Goal: Task Accomplishment & Management: Complete application form

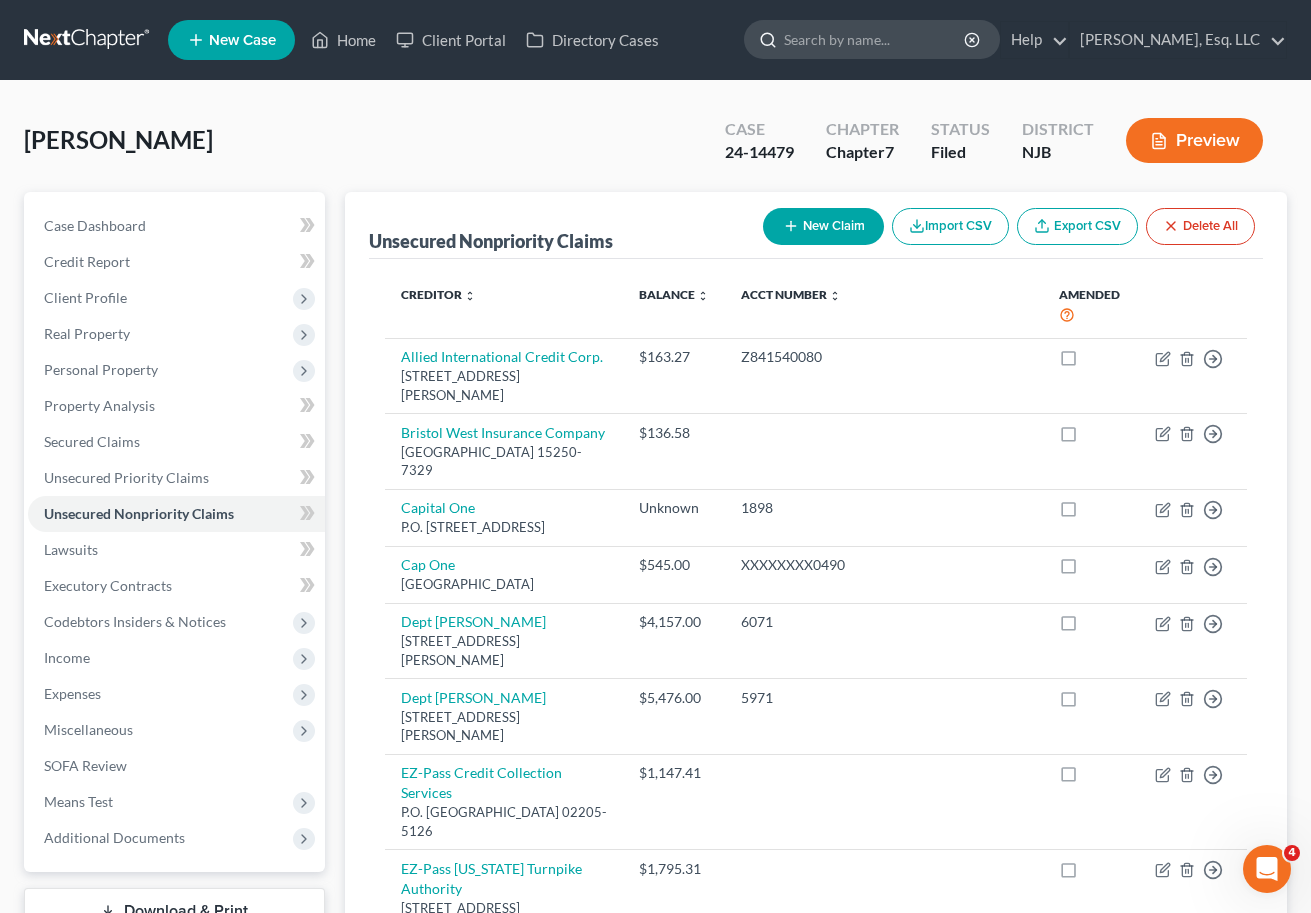
click at [834, 37] on input "search" at bounding box center [875, 39] width 183 height 37
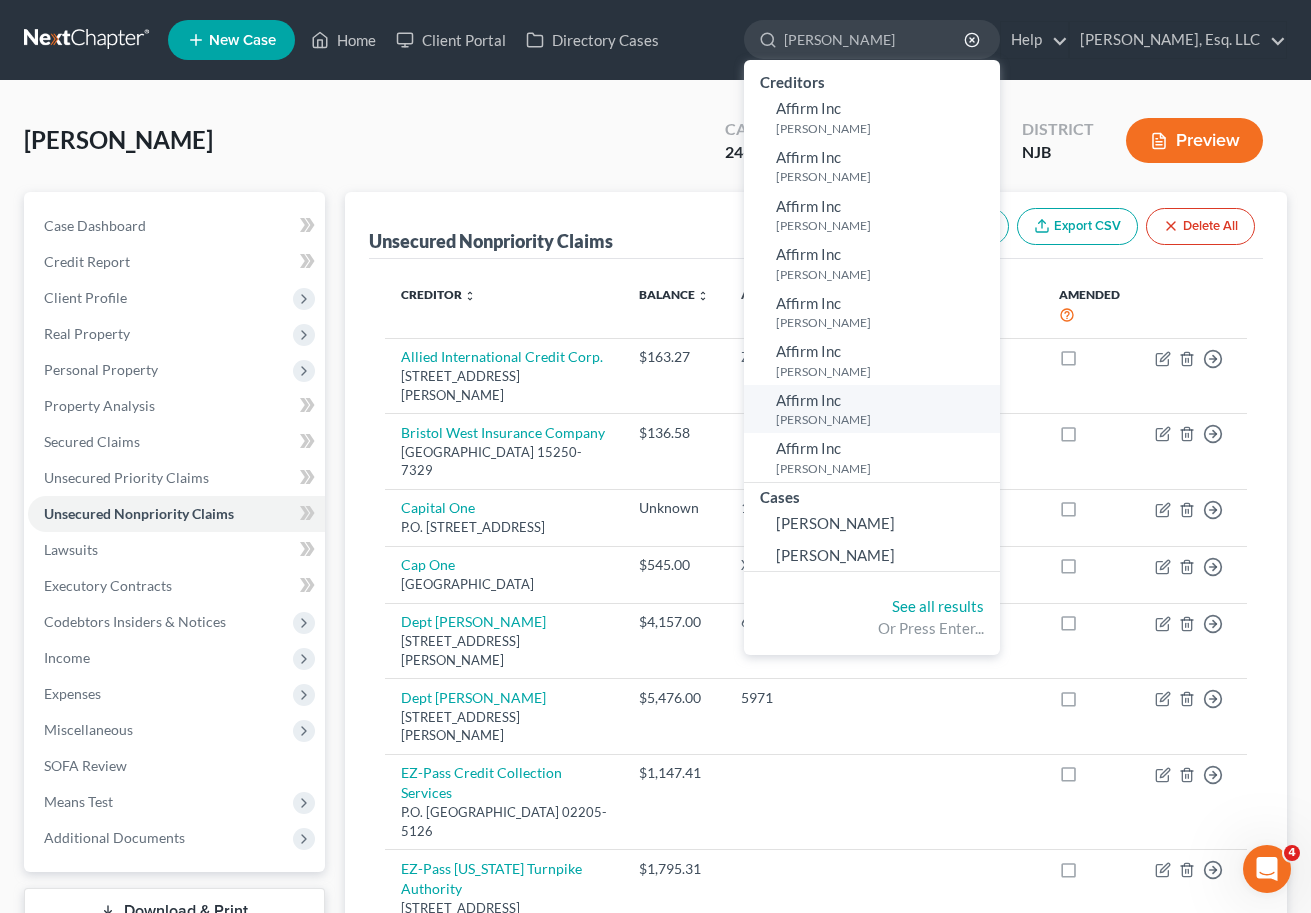
type input "[PERSON_NAME]"
click at [866, 415] on small "[PERSON_NAME]" at bounding box center [885, 419] width 219 height 17
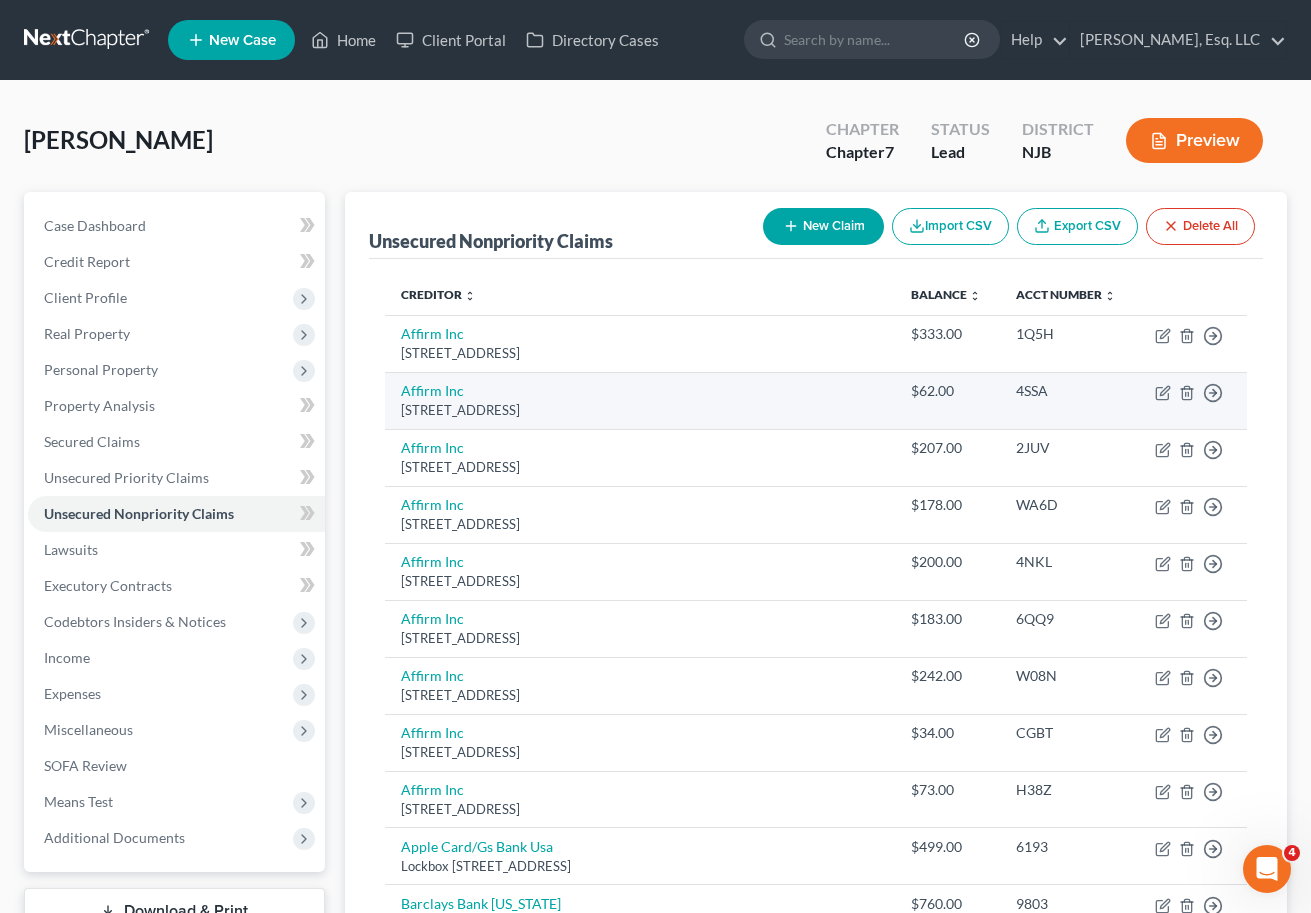
click at [1153, 391] on td "Move to D Move to E Move to G Move to Notice Only" at bounding box center [1191, 400] width 111 height 57
click at [1156, 391] on icon "button" at bounding box center [1162, 394] width 12 height 12
select select "4"
select select "0"
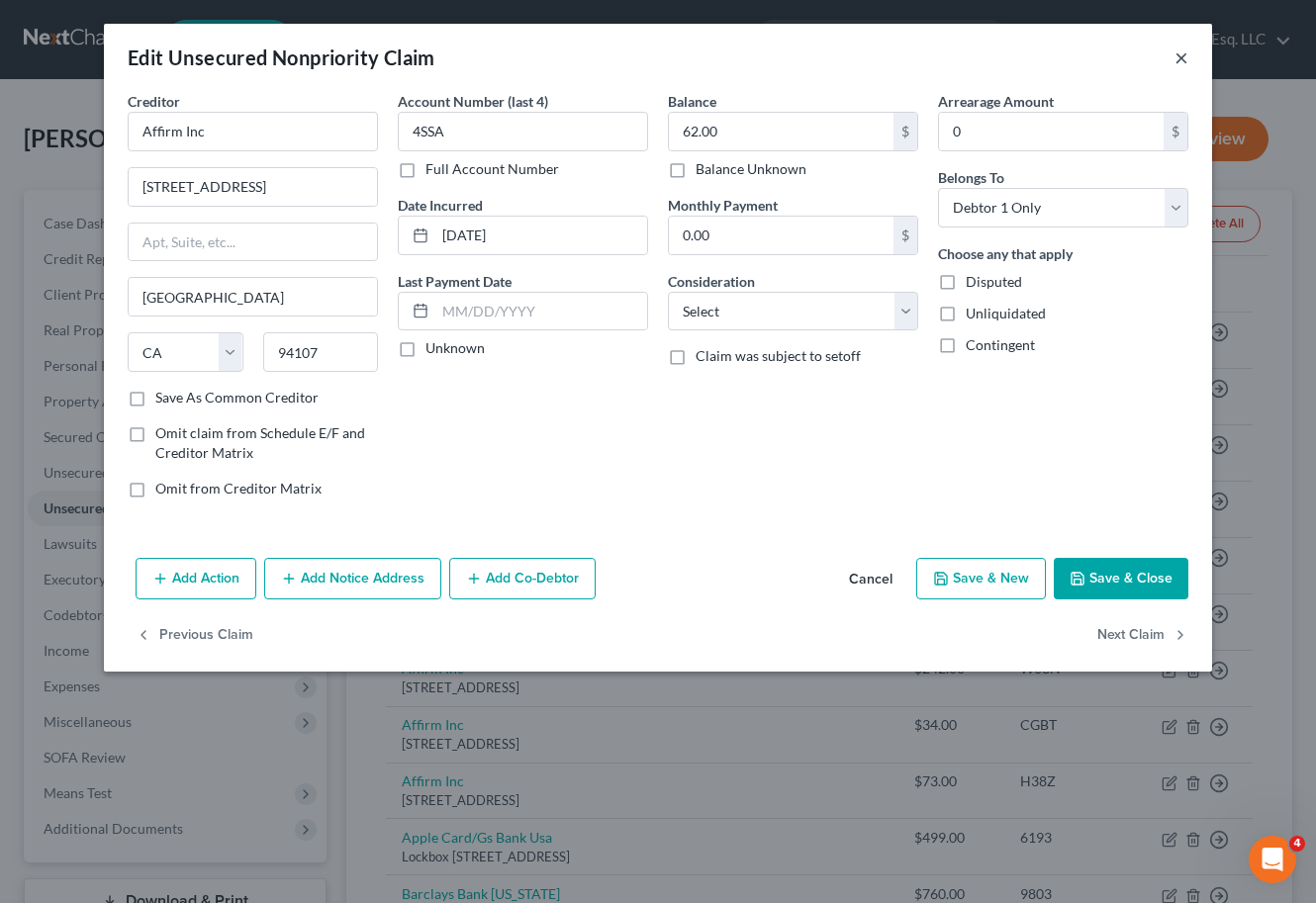
click at [1179, 59] on button "×" at bounding box center [1181, 57] width 14 height 24
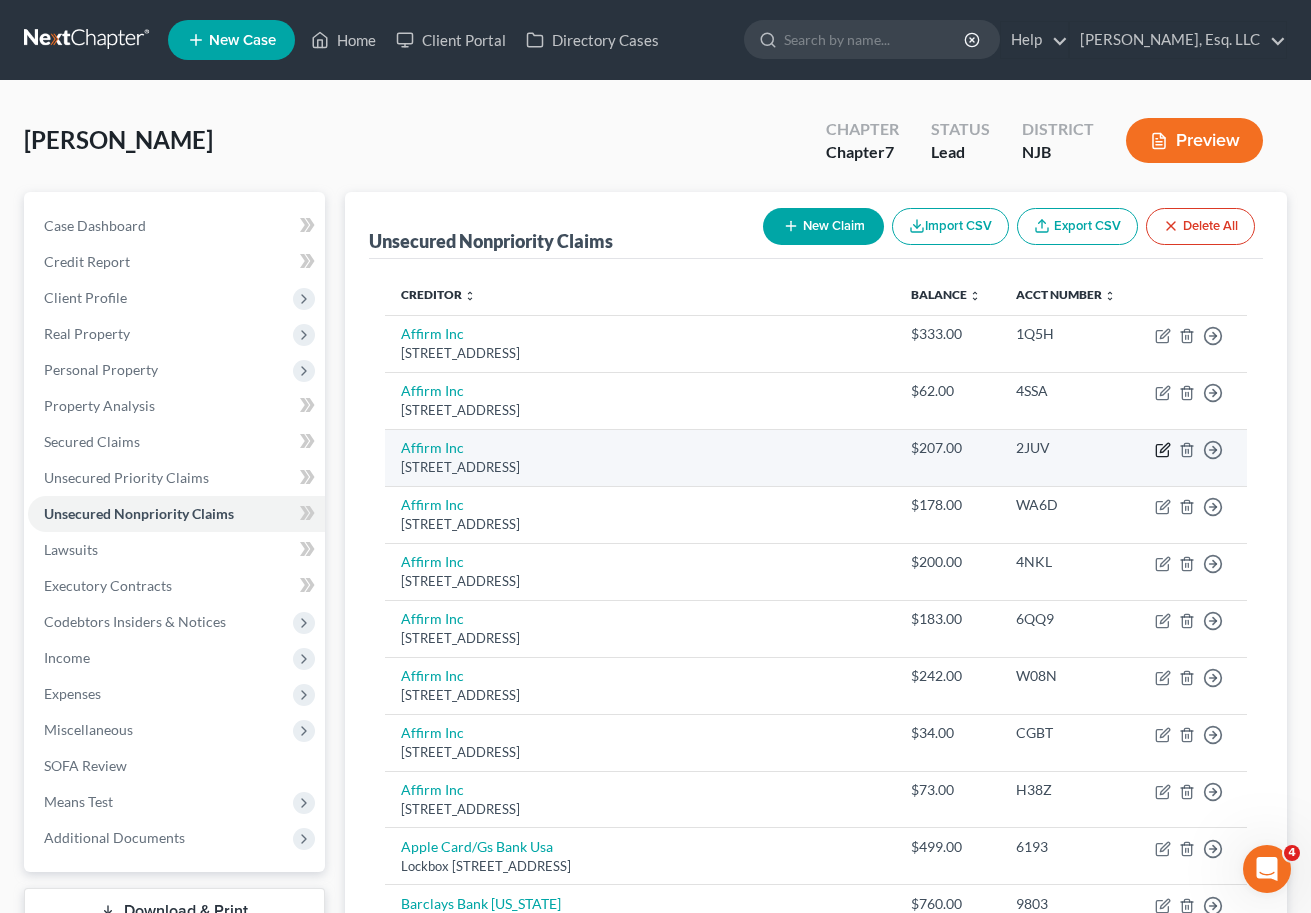
click at [1165, 451] on icon "button" at bounding box center [1163, 450] width 16 height 16
select select "4"
select select "0"
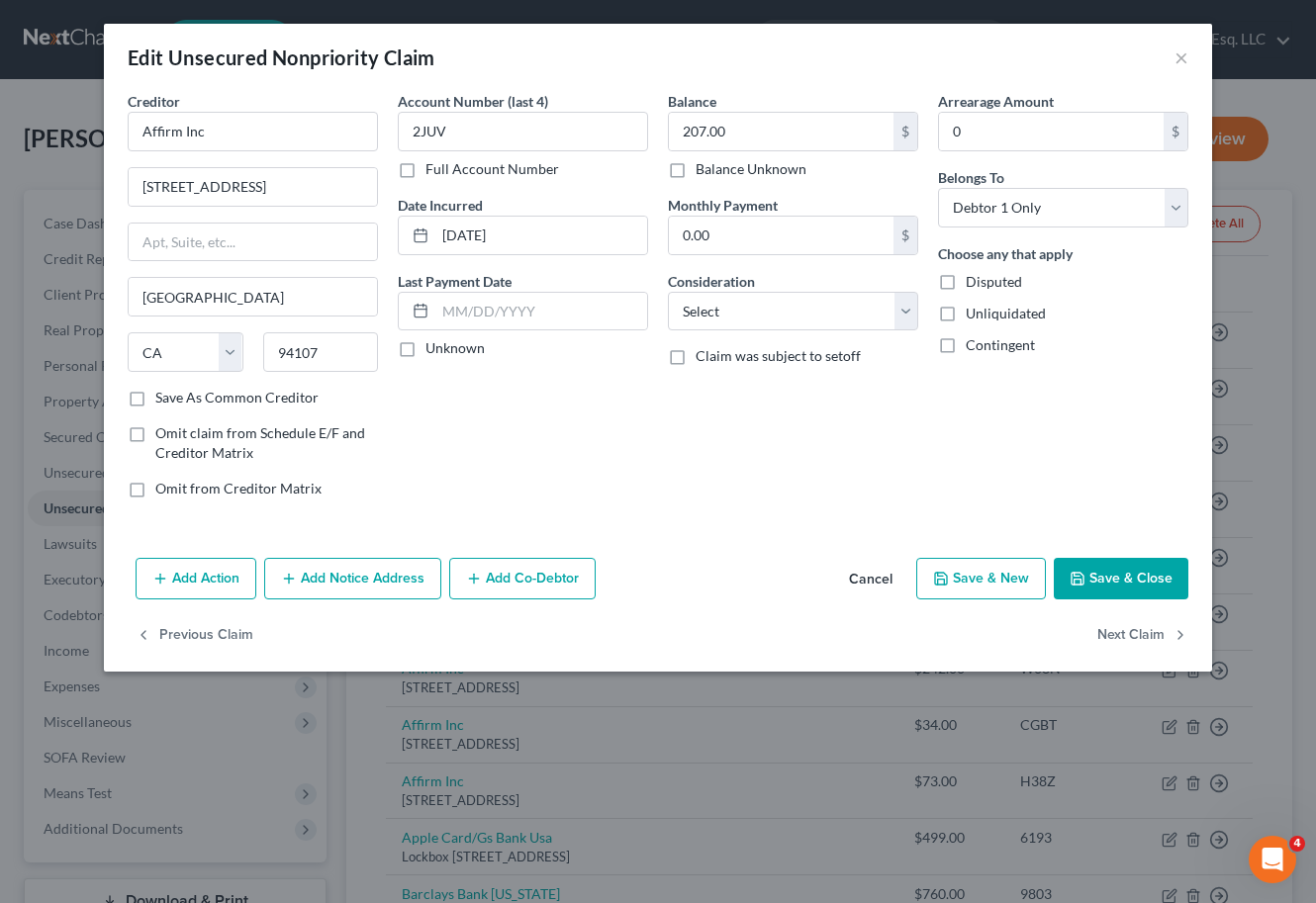
click at [155, 487] on label "Omit from Creditor Matrix" at bounding box center [238, 489] width 166 height 20
click at [163, 487] on input "Omit from Creditor Matrix" at bounding box center [169, 485] width 13 height 13
checkbox input "true"
click at [1145, 574] on button "Save & Close" at bounding box center [1121, 579] width 135 height 42
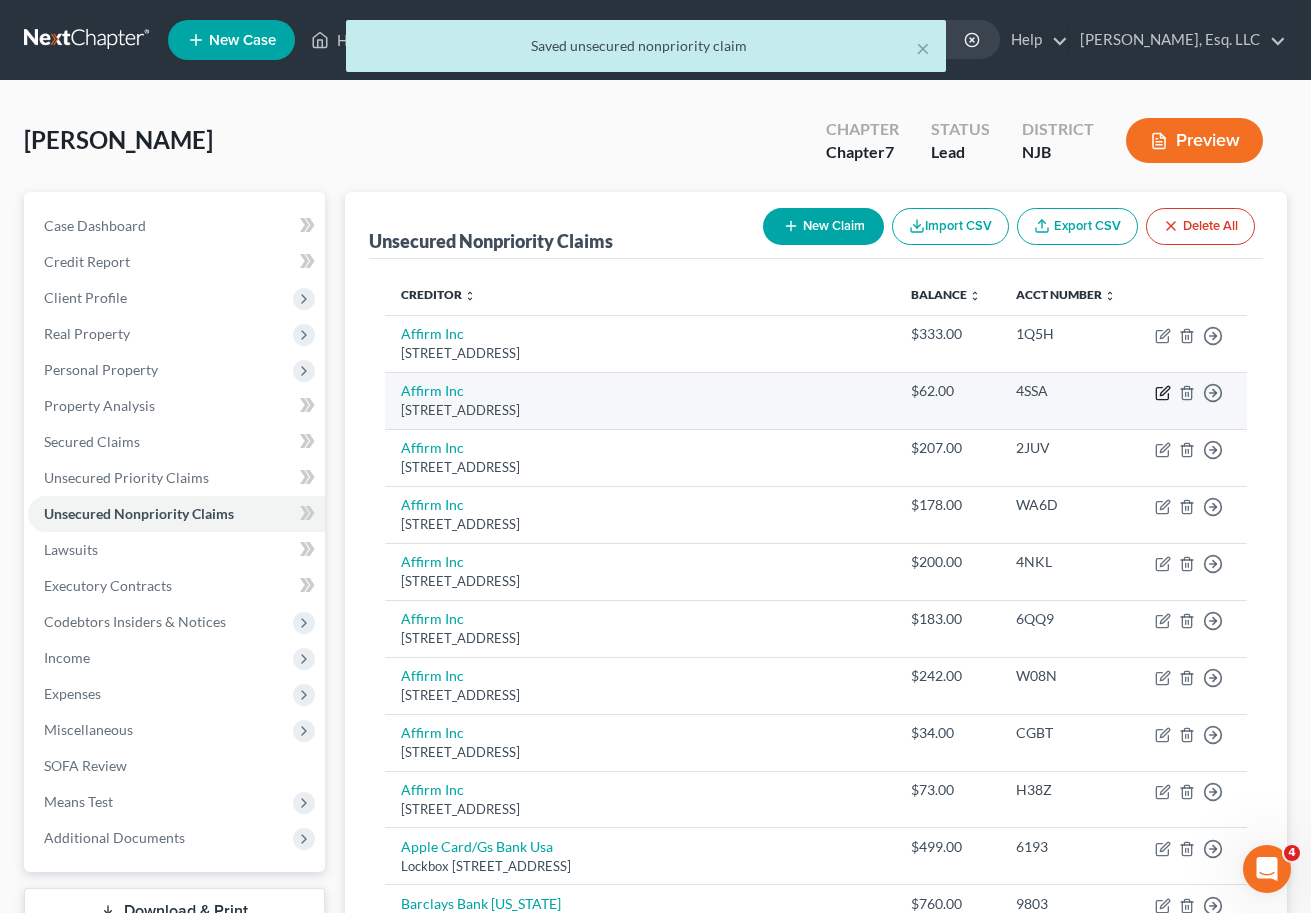
click at [1165, 395] on icon "button" at bounding box center [1163, 393] width 16 height 16
select select "4"
select select "0"
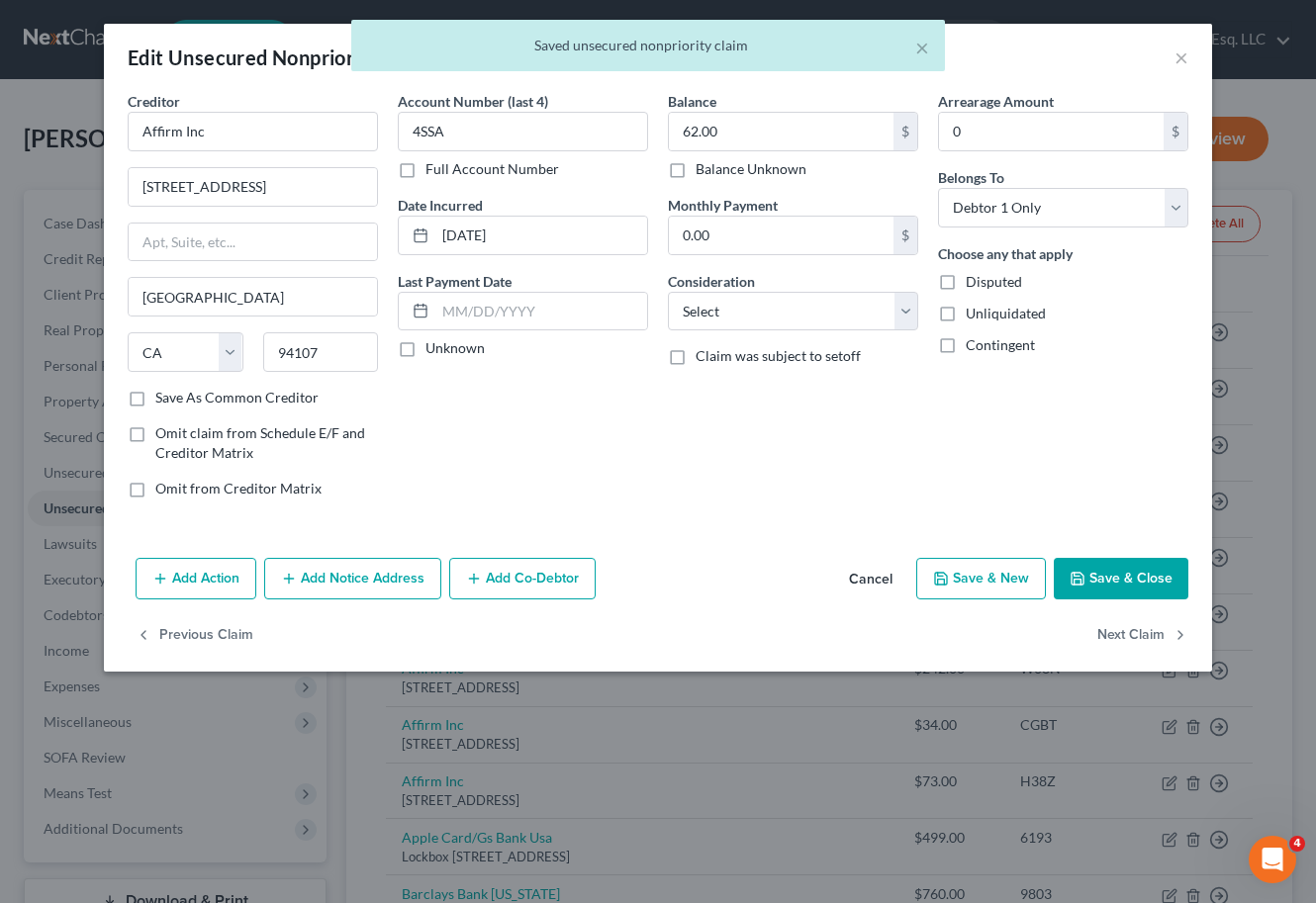
click at [155, 493] on label "Omit from Creditor Matrix" at bounding box center [238, 489] width 166 height 20
click at [163, 492] on input "Omit from Creditor Matrix" at bounding box center [169, 485] width 13 height 13
checkbox input "true"
click at [1117, 573] on button "Save & Close" at bounding box center [1121, 579] width 135 height 42
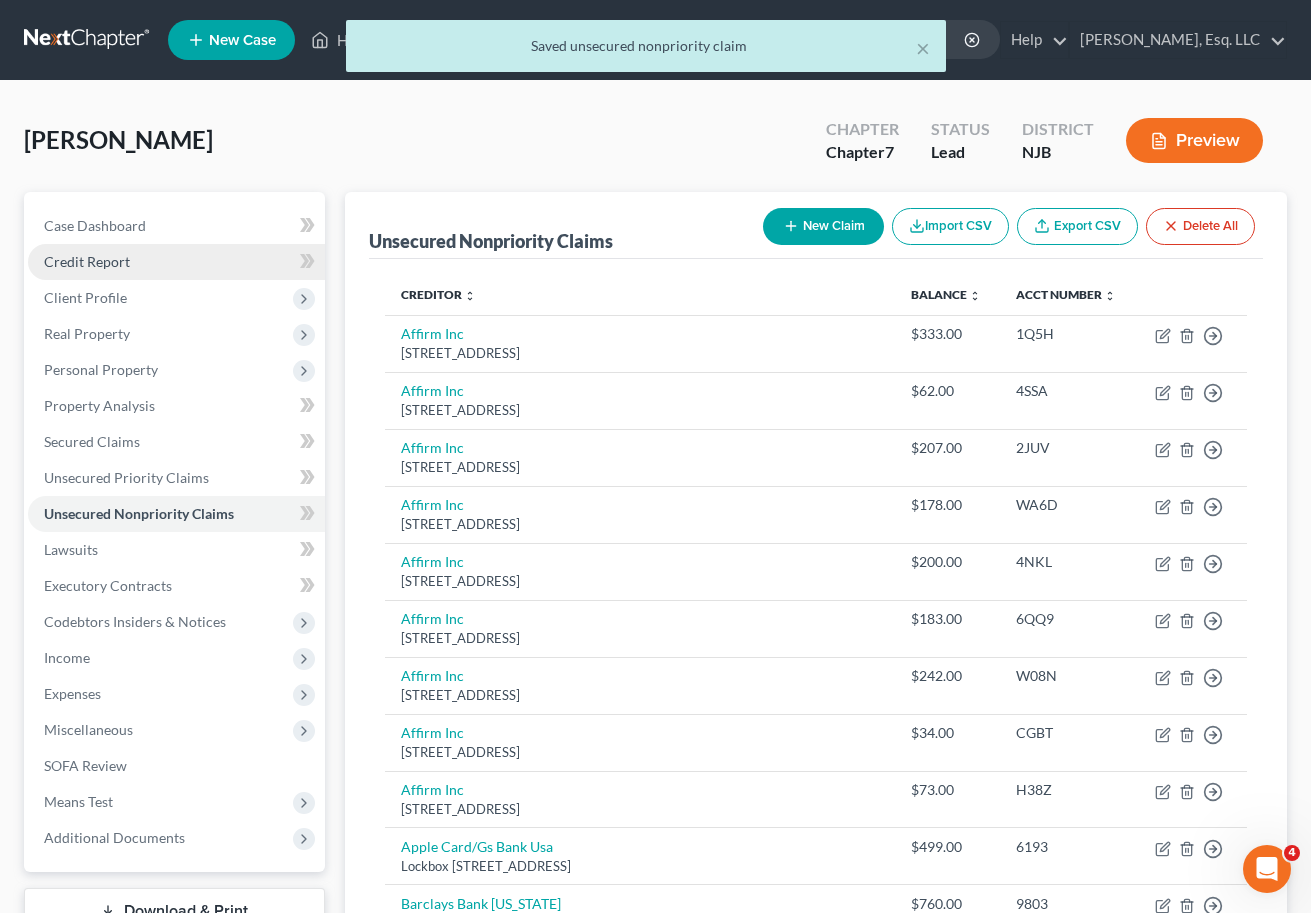
click at [121, 265] on span "Credit Report" at bounding box center [87, 261] width 86 height 17
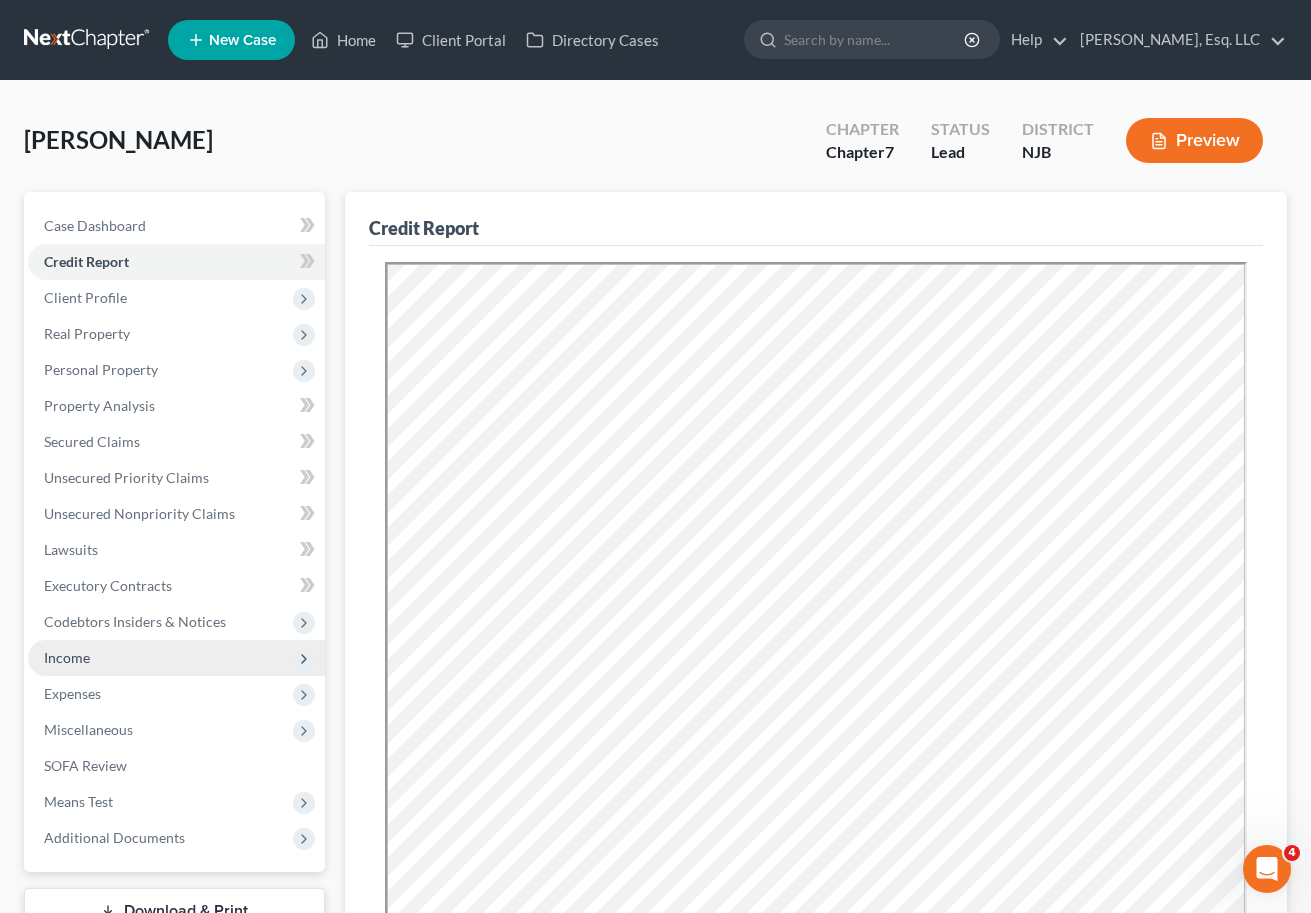
drag, startPoint x: 150, startPoint y: 661, endPoint x: 94, endPoint y: 665, distance: 56.1
click at [94, 665] on span "Income" at bounding box center [176, 658] width 297 height 36
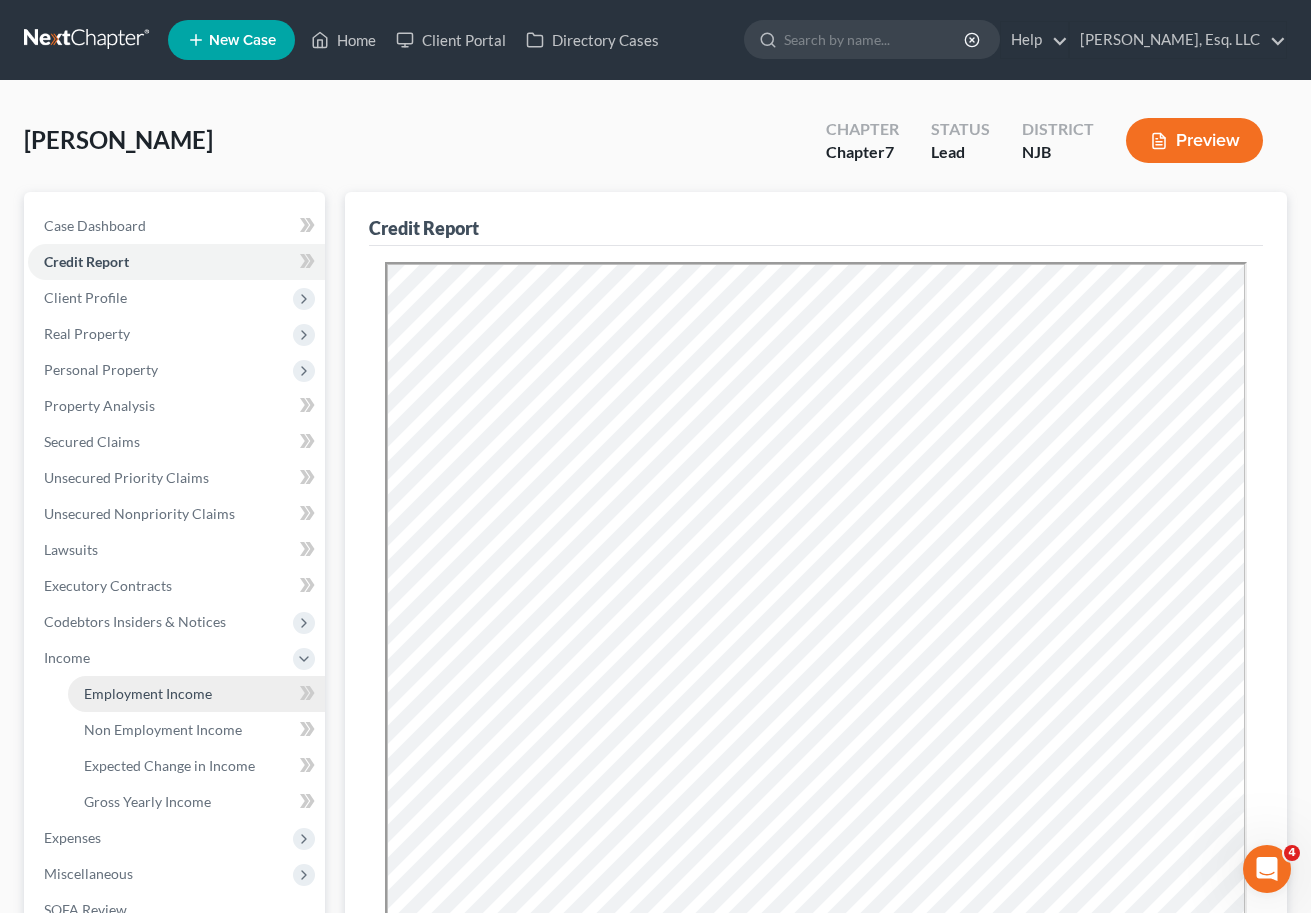
click at [123, 697] on span "Employment Income" at bounding box center [148, 693] width 128 height 17
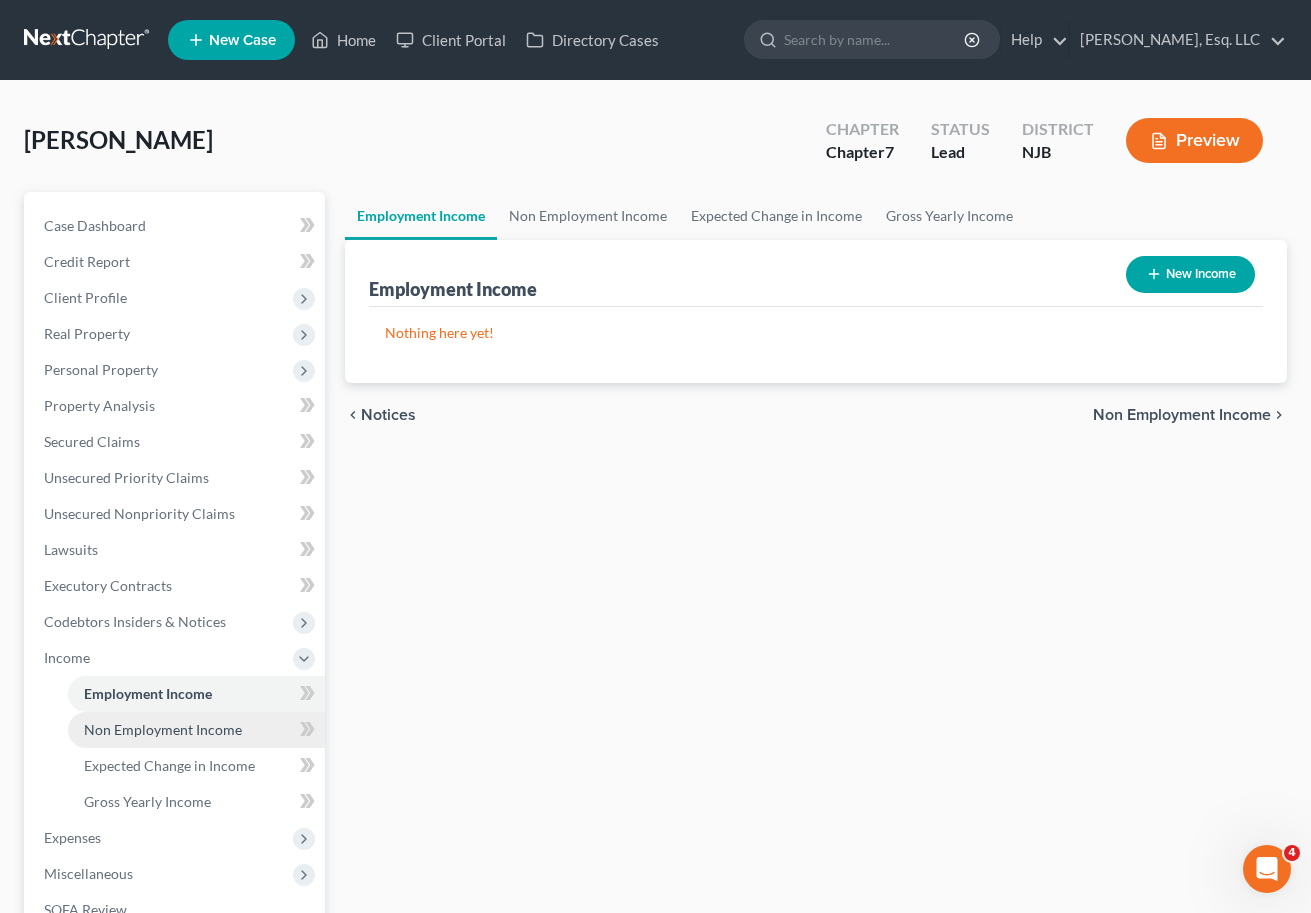
click at [229, 736] on span "Non Employment Income" at bounding box center [163, 729] width 158 height 17
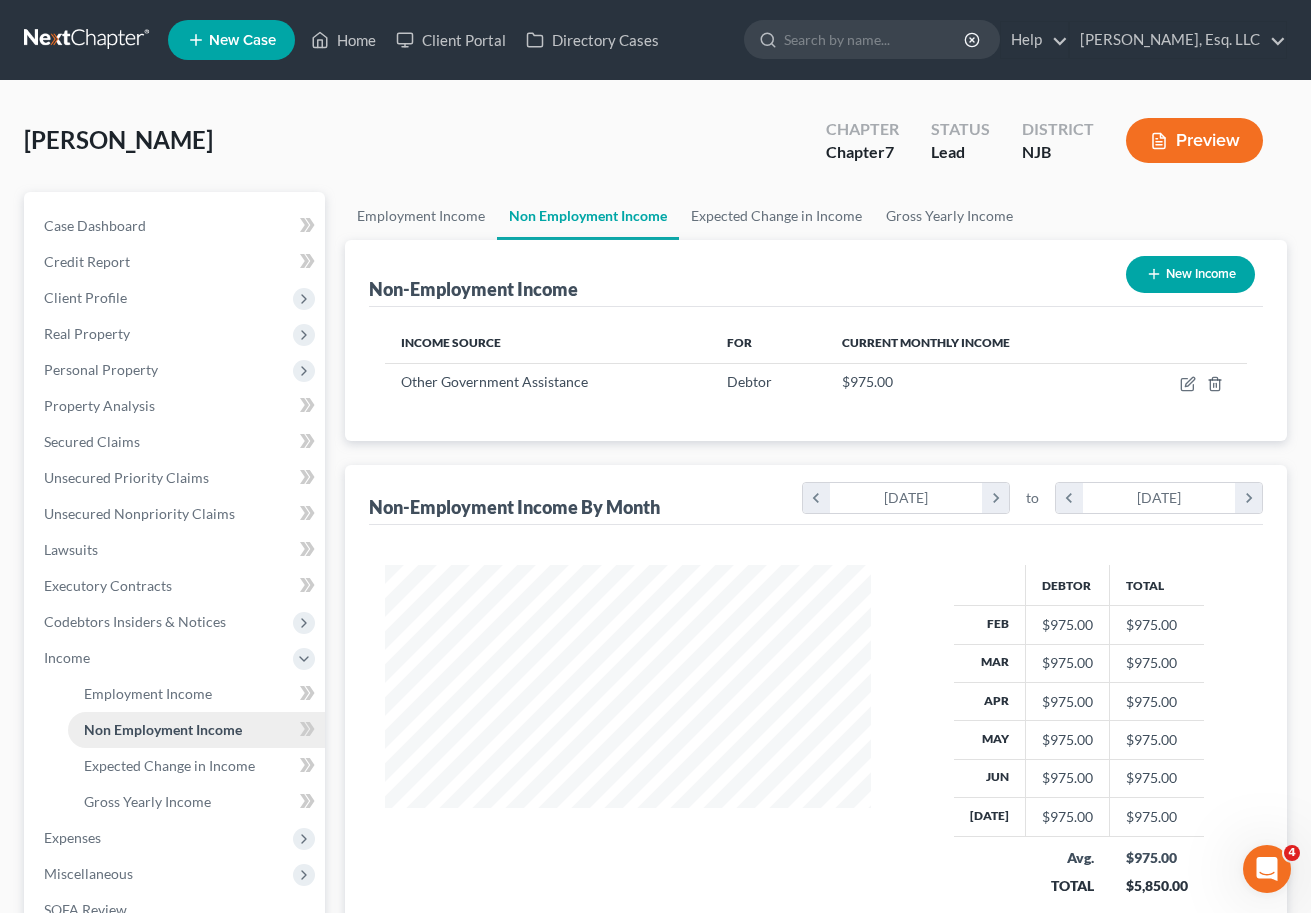
scroll to position [359, 527]
click at [811, 40] on input "search" at bounding box center [875, 39] width 183 height 37
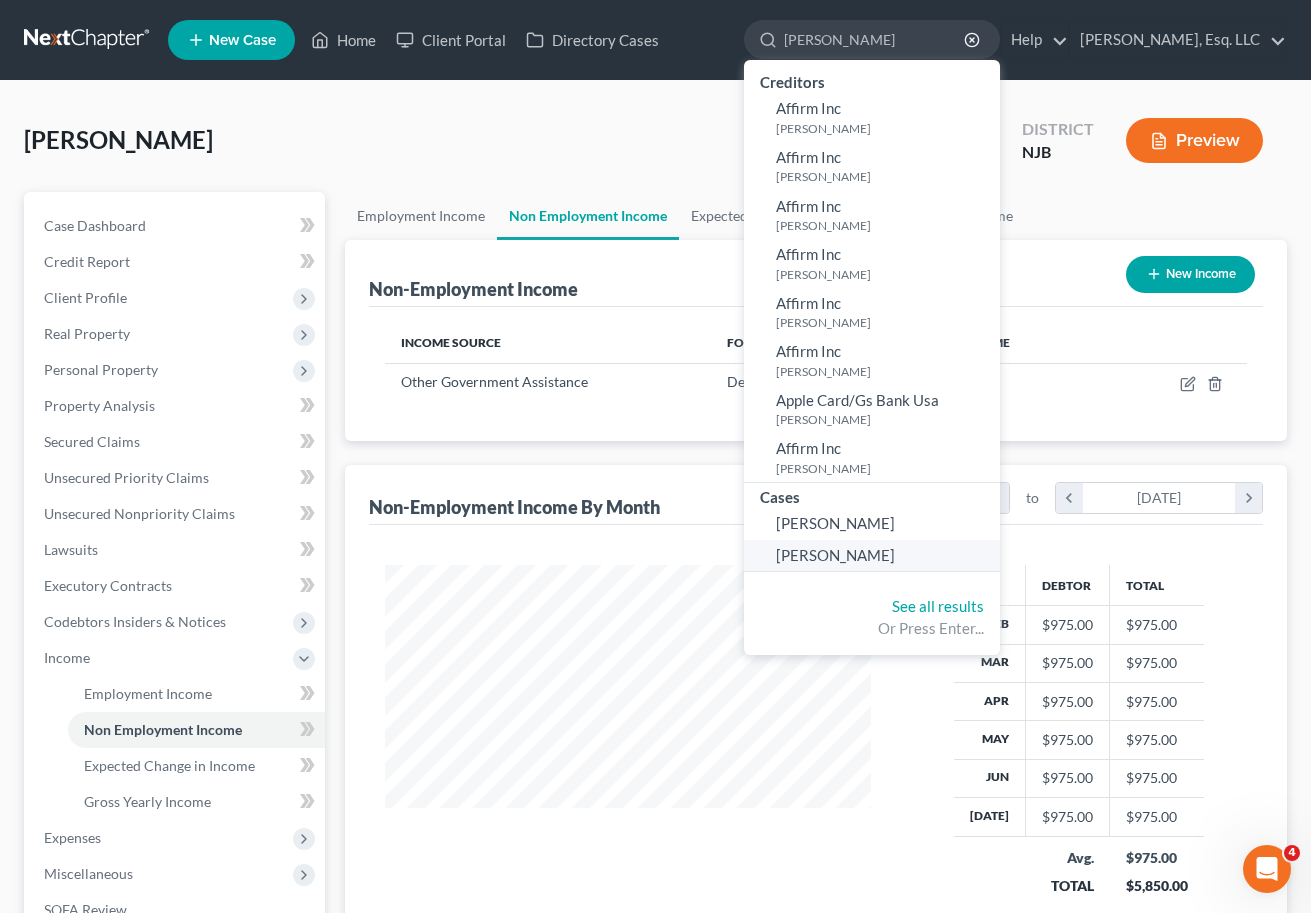
type input "[PERSON_NAME]"
click at [832, 546] on span "[PERSON_NAME]" at bounding box center [835, 555] width 119 height 18
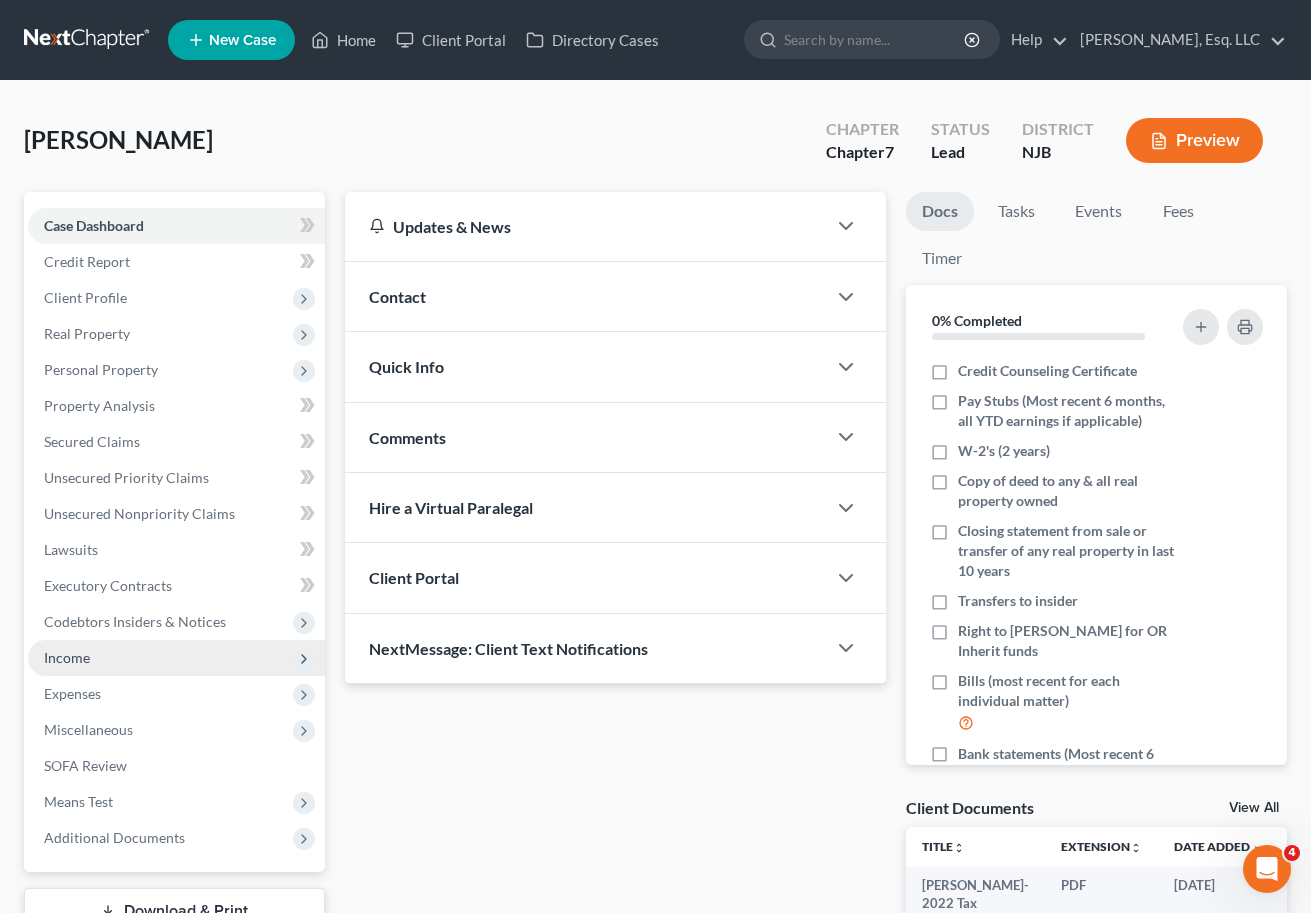
click at [143, 648] on span "Income" at bounding box center [176, 658] width 297 height 36
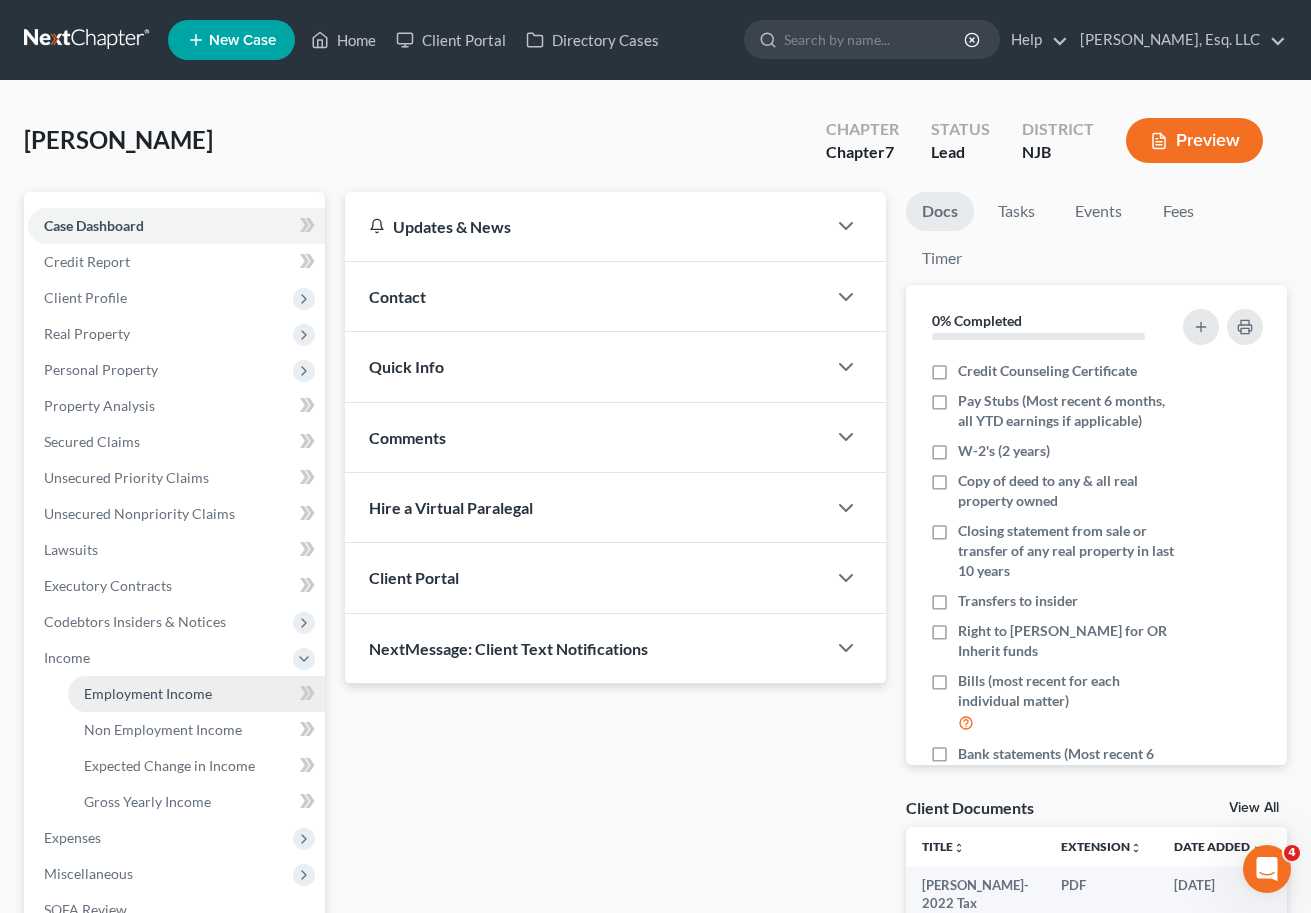
click at [115, 679] on link "Employment Income" at bounding box center [196, 694] width 257 height 36
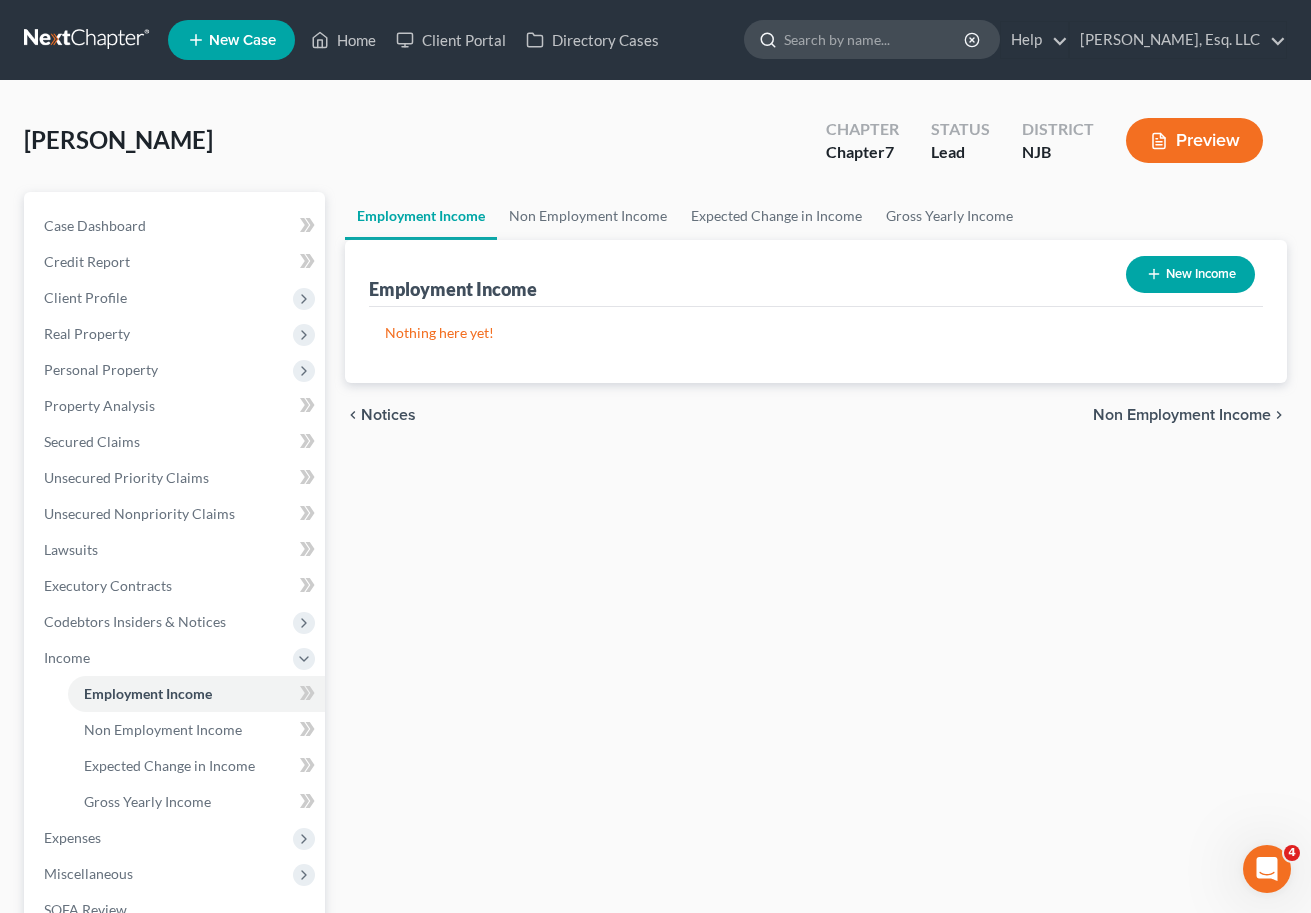
click at [923, 37] on input "search" at bounding box center [875, 39] width 183 height 37
type input "k"
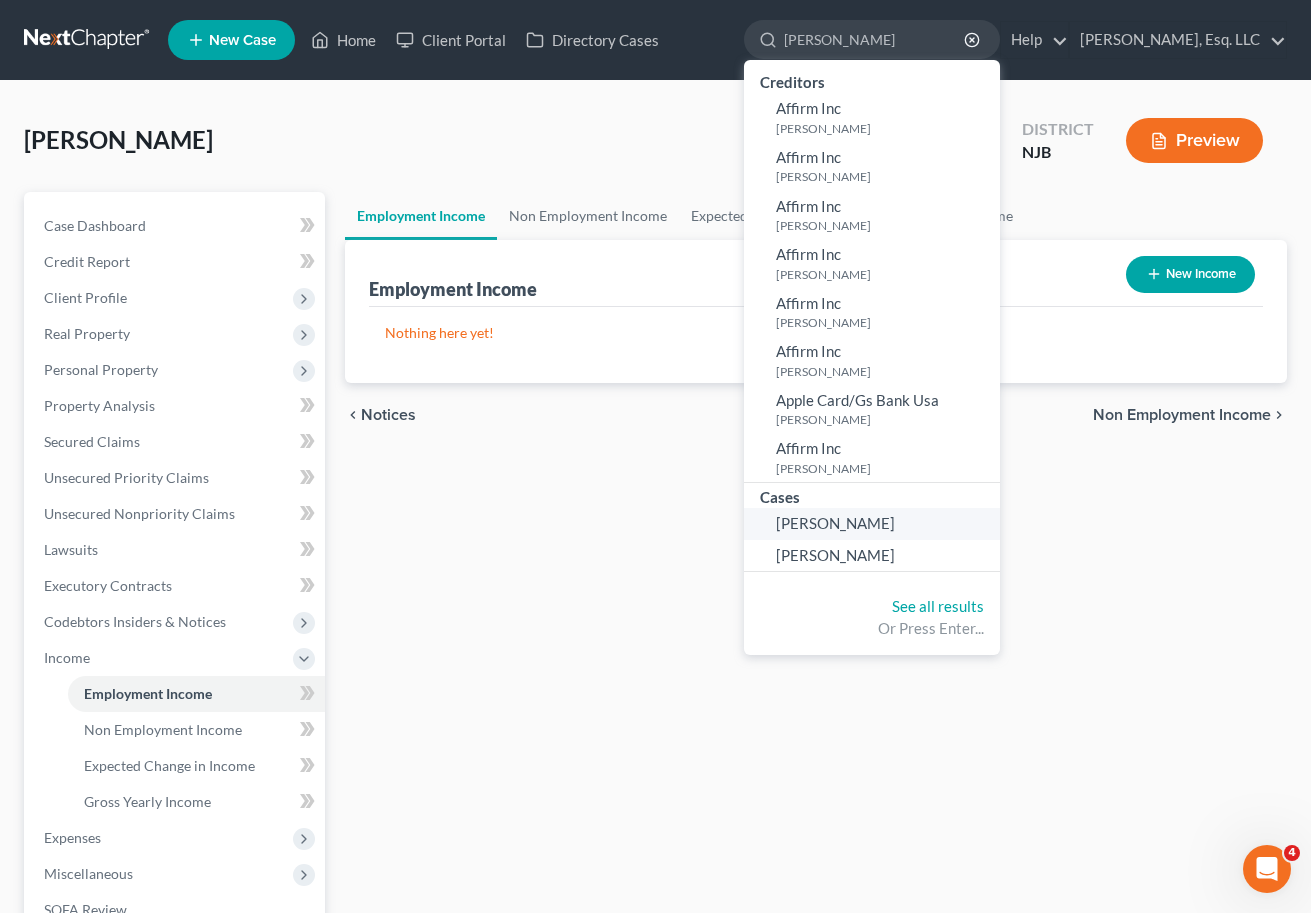
type input "[PERSON_NAME]"
click at [846, 522] on span "[PERSON_NAME]" at bounding box center [835, 523] width 119 height 18
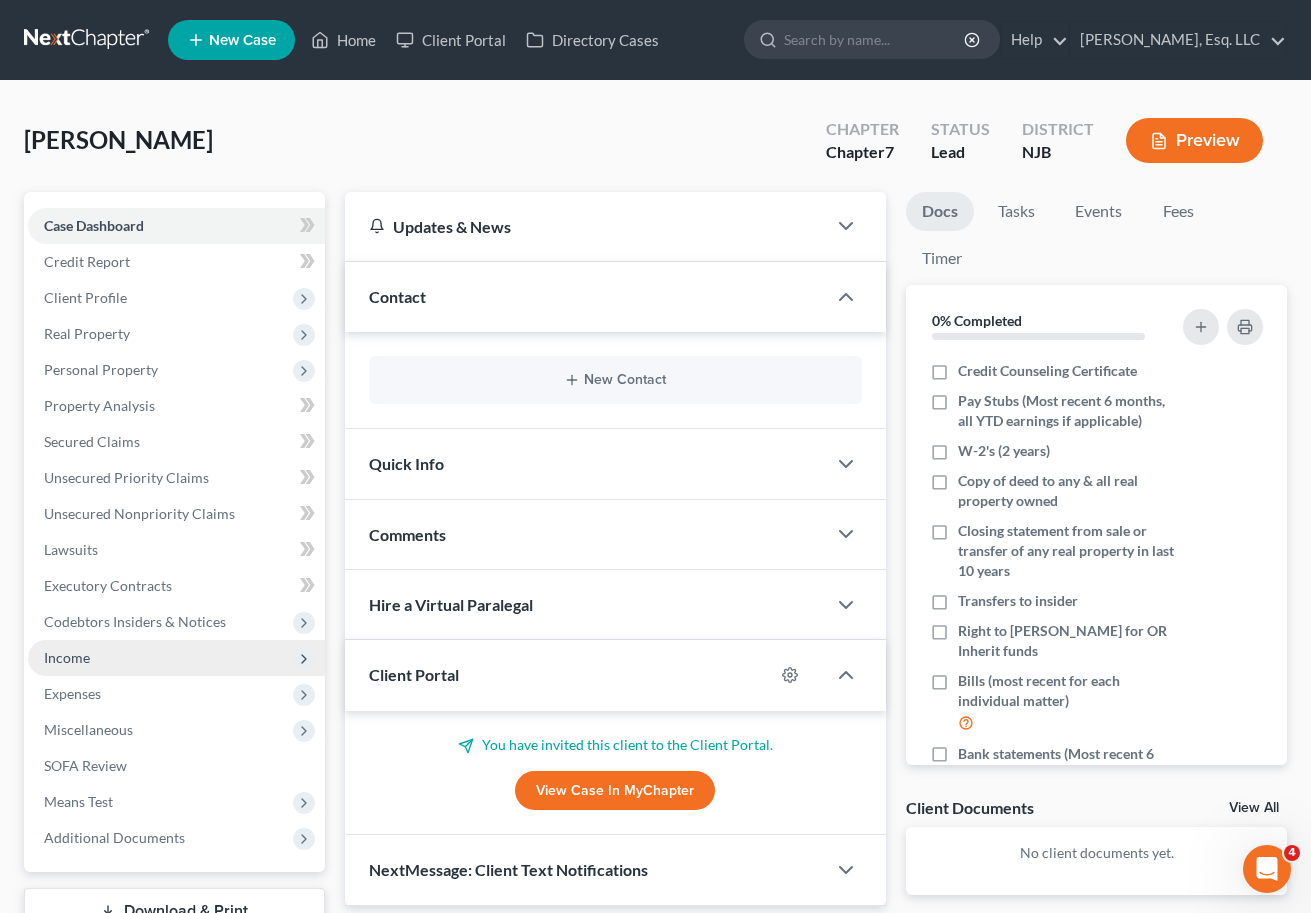
click at [96, 666] on span "Income" at bounding box center [176, 658] width 297 height 36
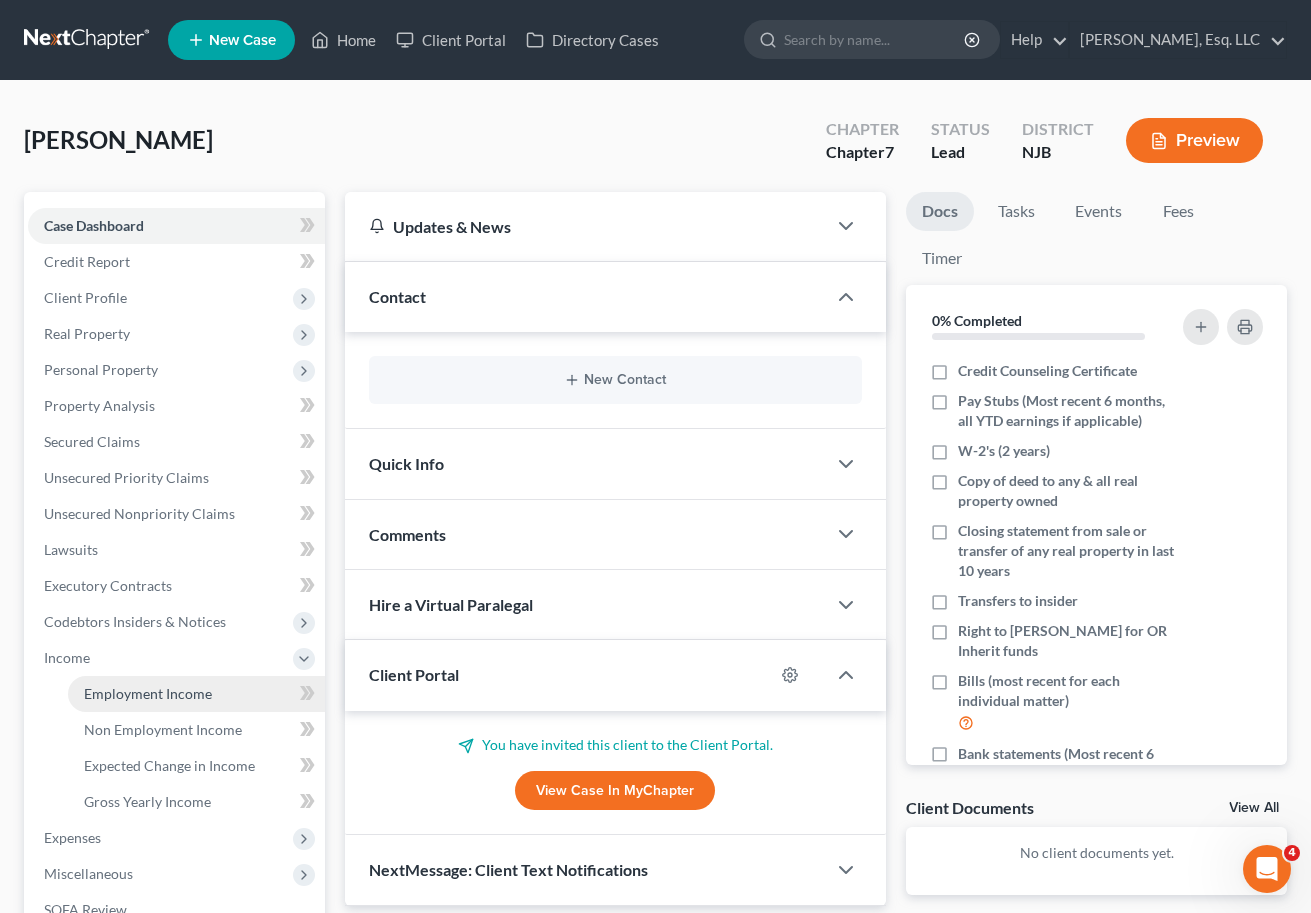
click at [107, 692] on span "Employment Income" at bounding box center [148, 693] width 128 height 17
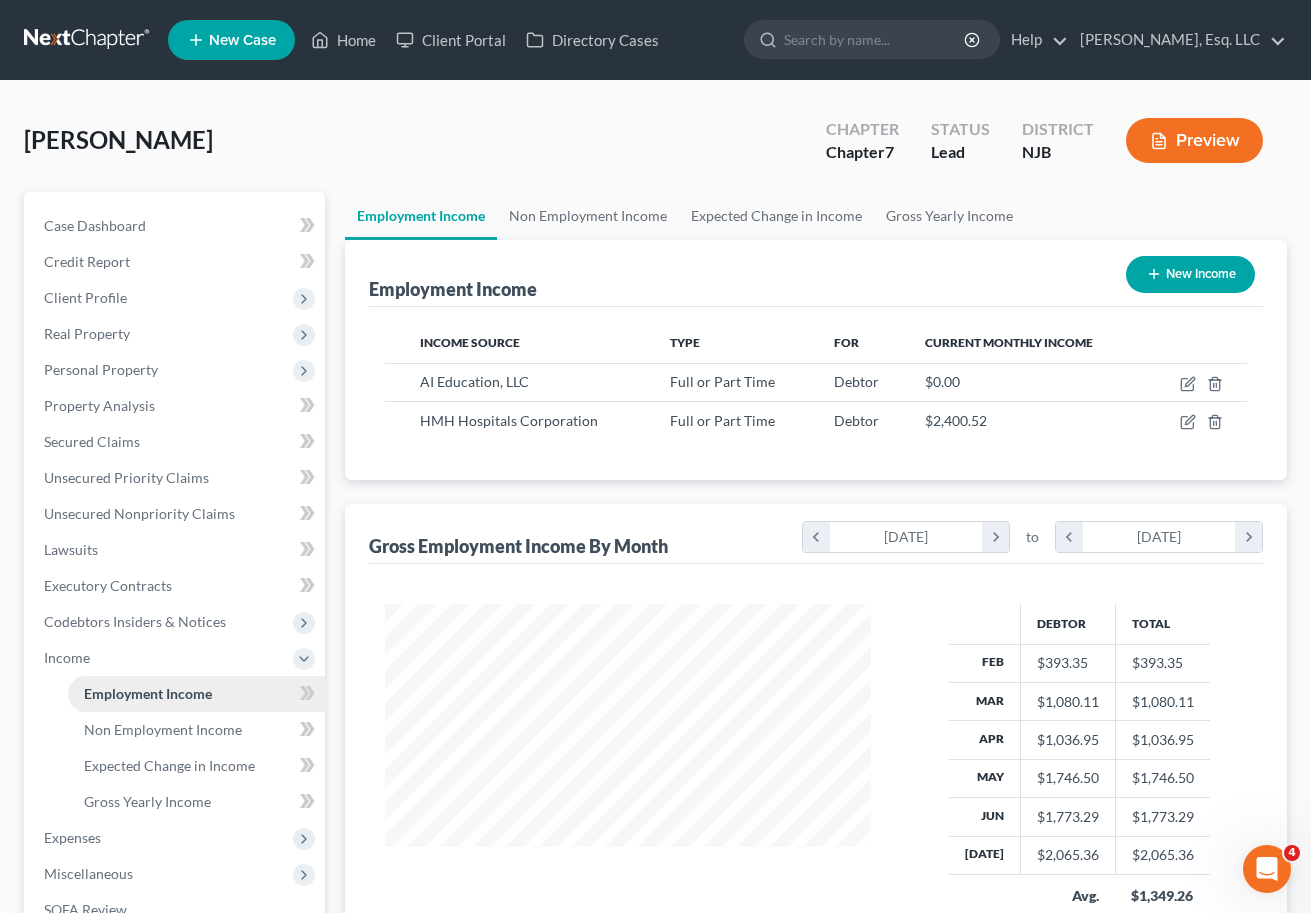
scroll to position [359, 527]
click at [148, 517] on span "Unsecured Nonpriority Claims" at bounding box center [139, 513] width 191 height 17
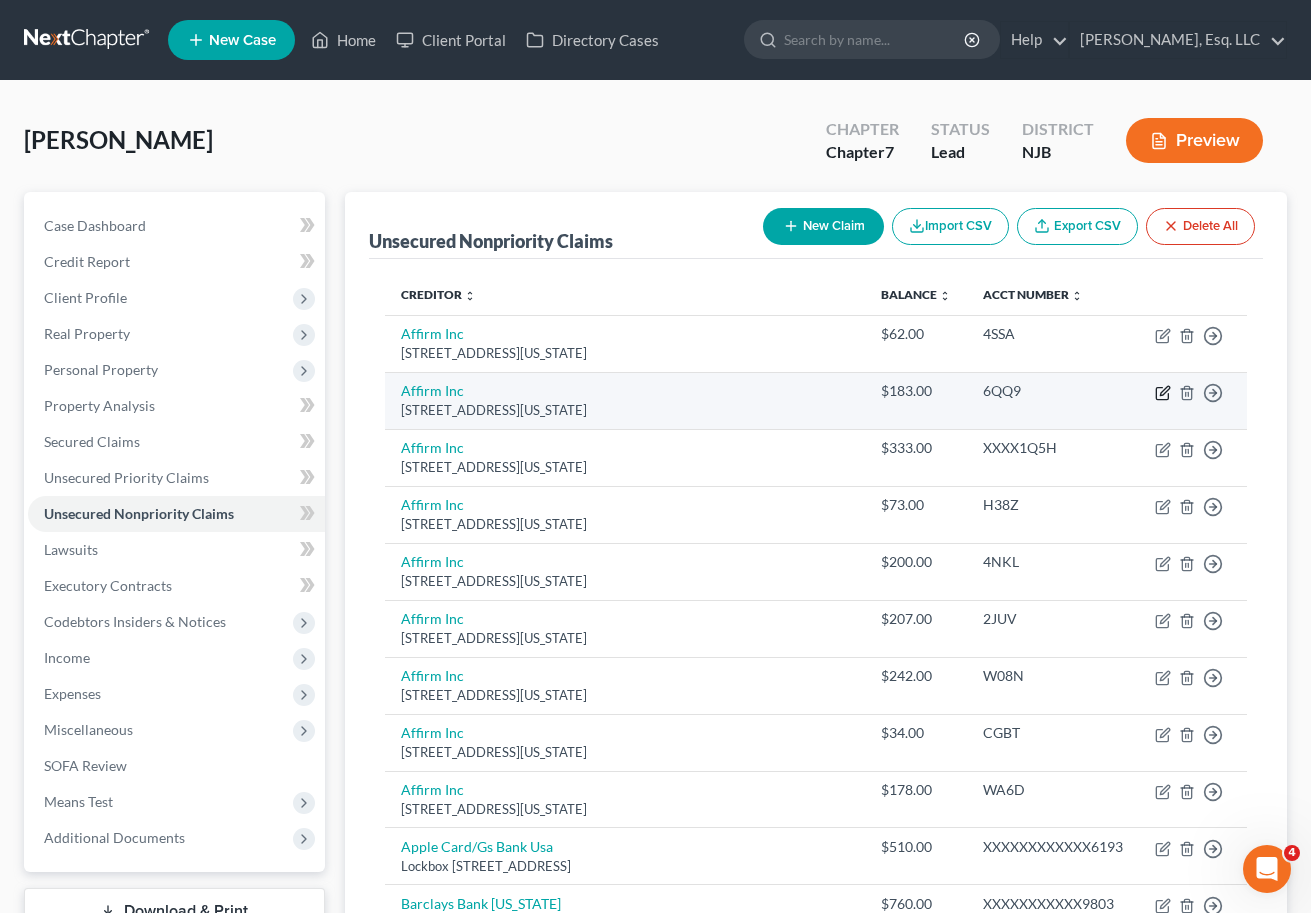
click at [1160, 390] on icon "button" at bounding box center [1163, 393] width 16 height 16
select select "4"
select select "0"
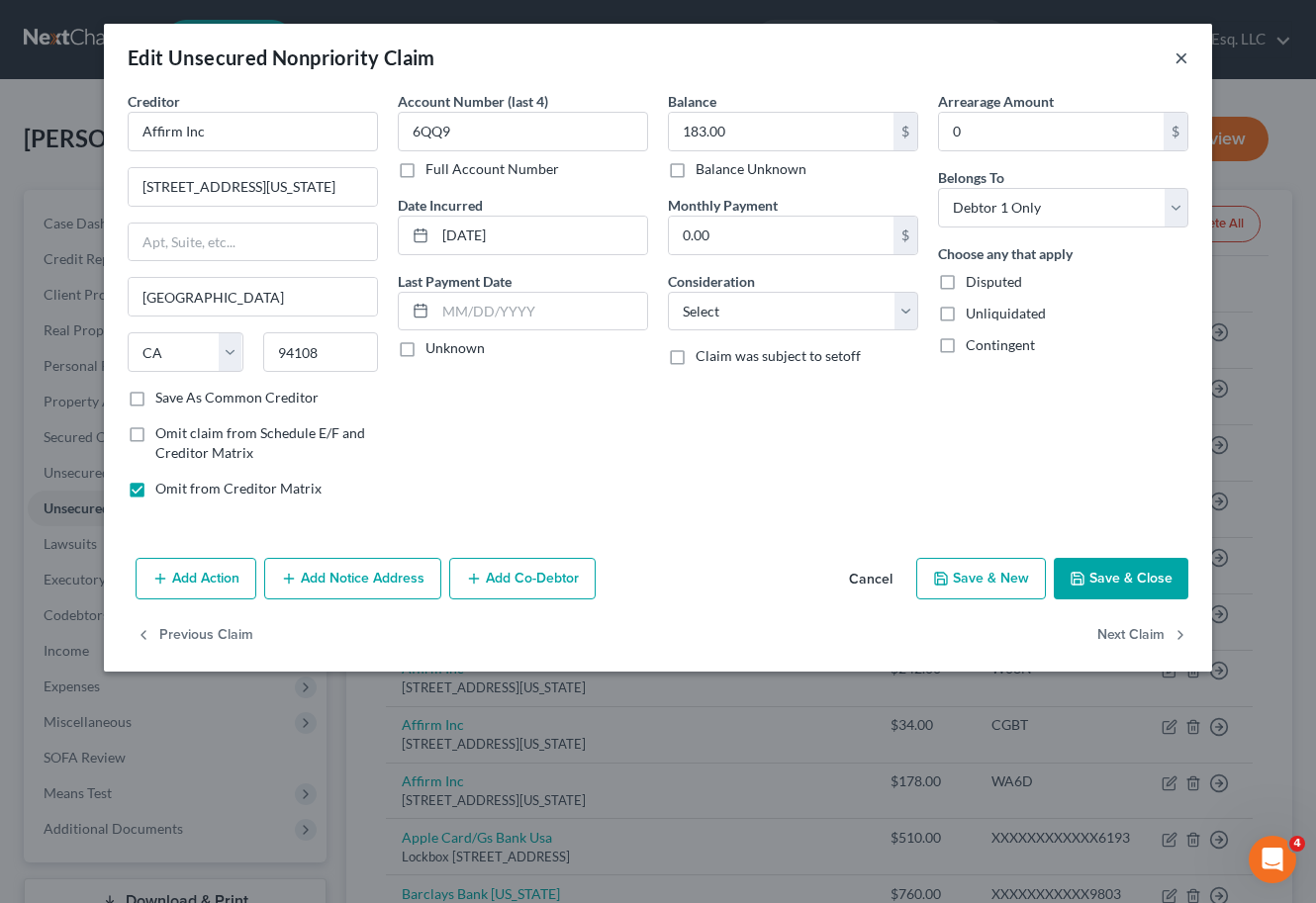
click at [1187, 55] on button "×" at bounding box center [1181, 57] width 14 height 24
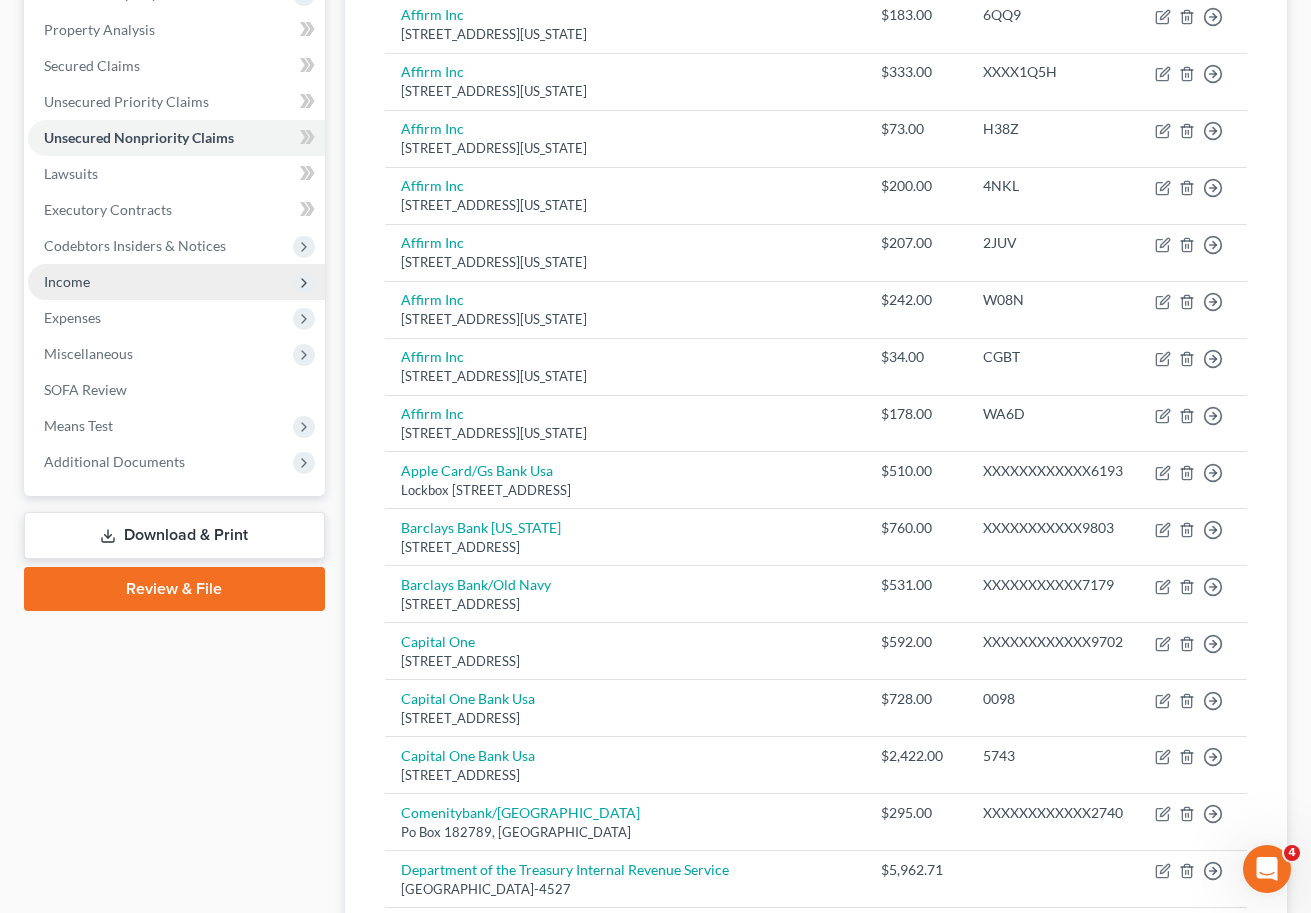
scroll to position [379, 0]
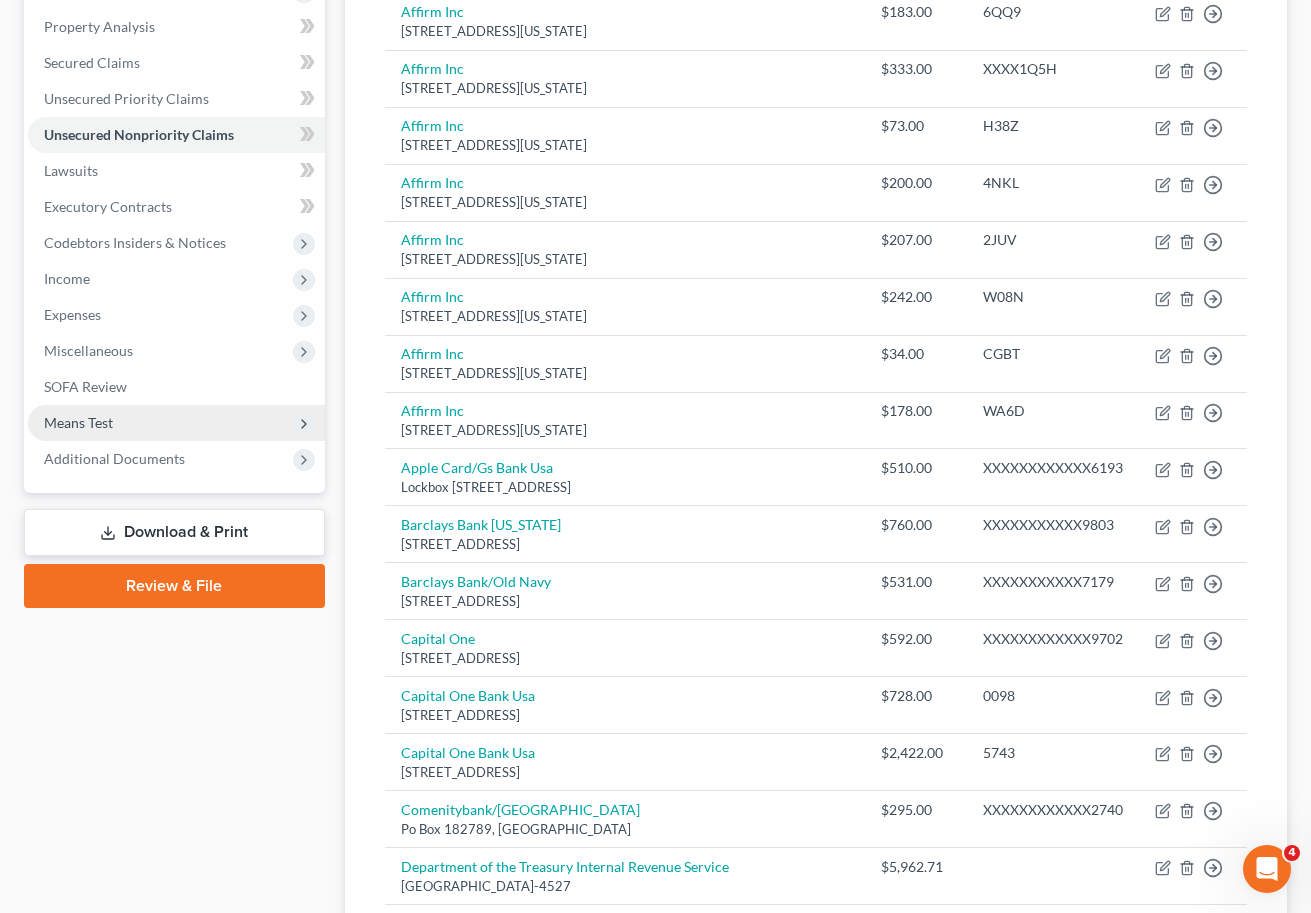
click at [172, 423] on span "Means Test" at bounding box center [176, 423] width 297 height 36
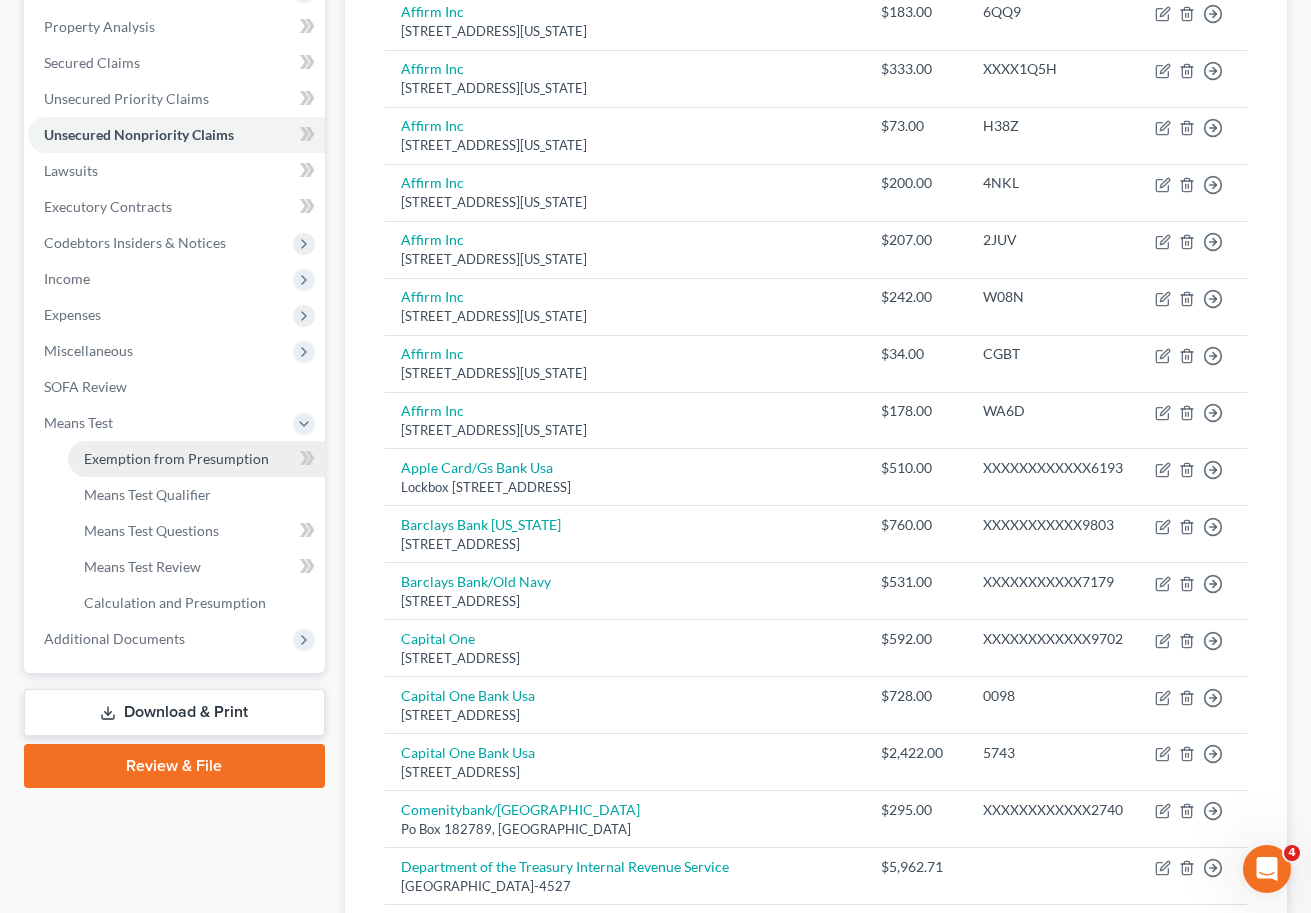
click at [193, 447] on link "Exemption from Presumption" at bounding box center [196, 459] width 257 height 36
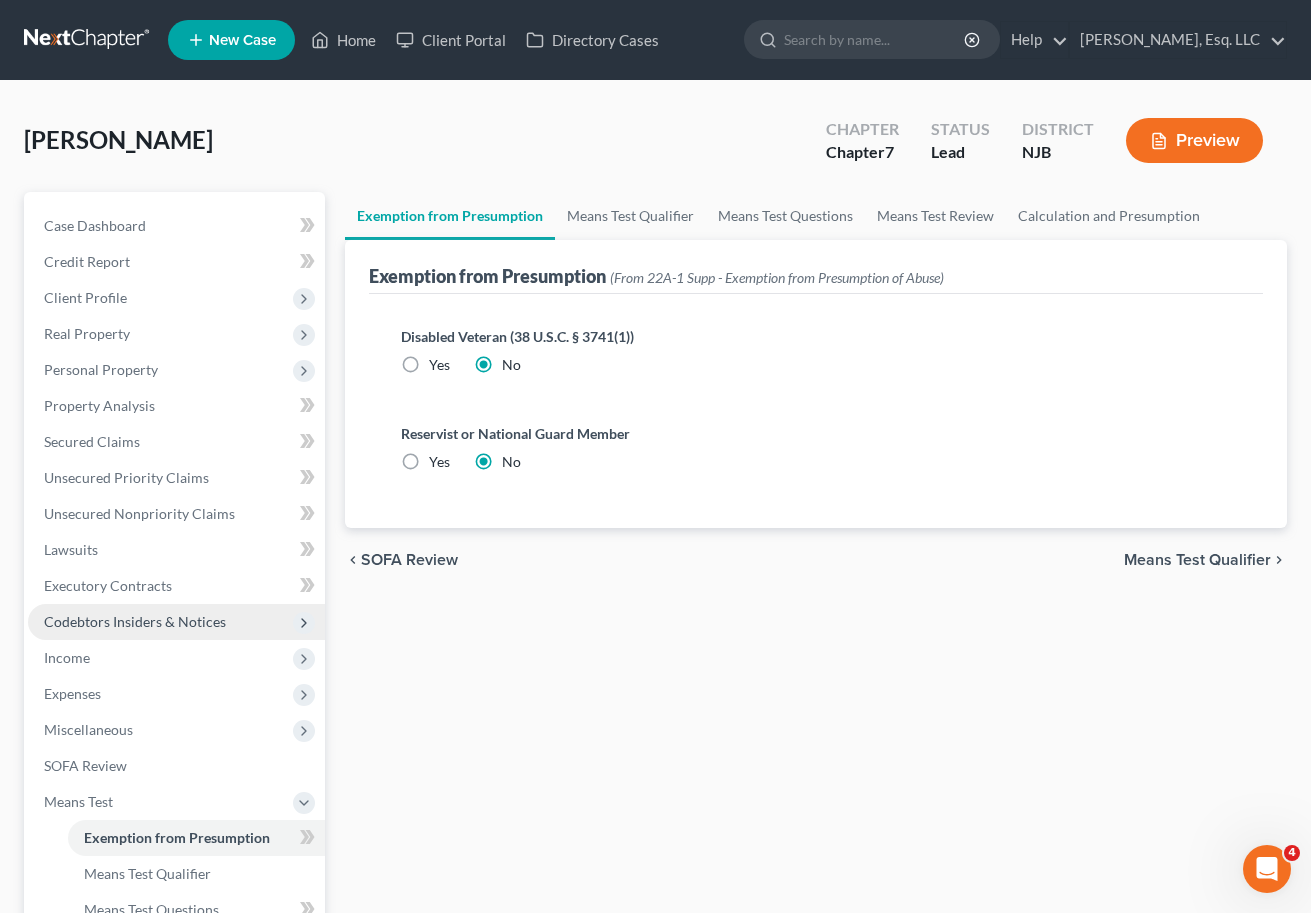
scroll to position [330, 0]
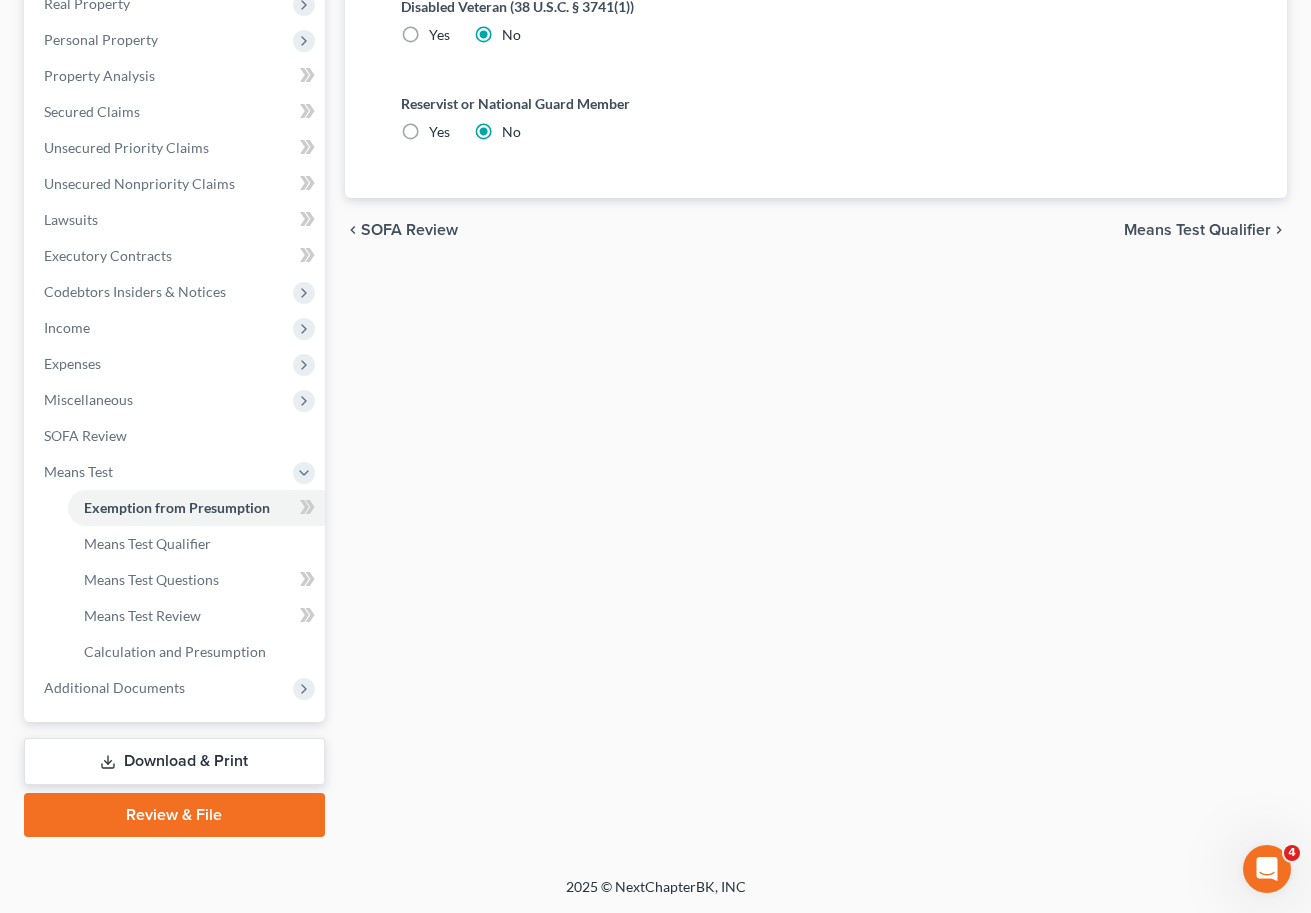
click at [212, 770] on link "Download & Print" at bounding box center [174, 761] width 301 height 47
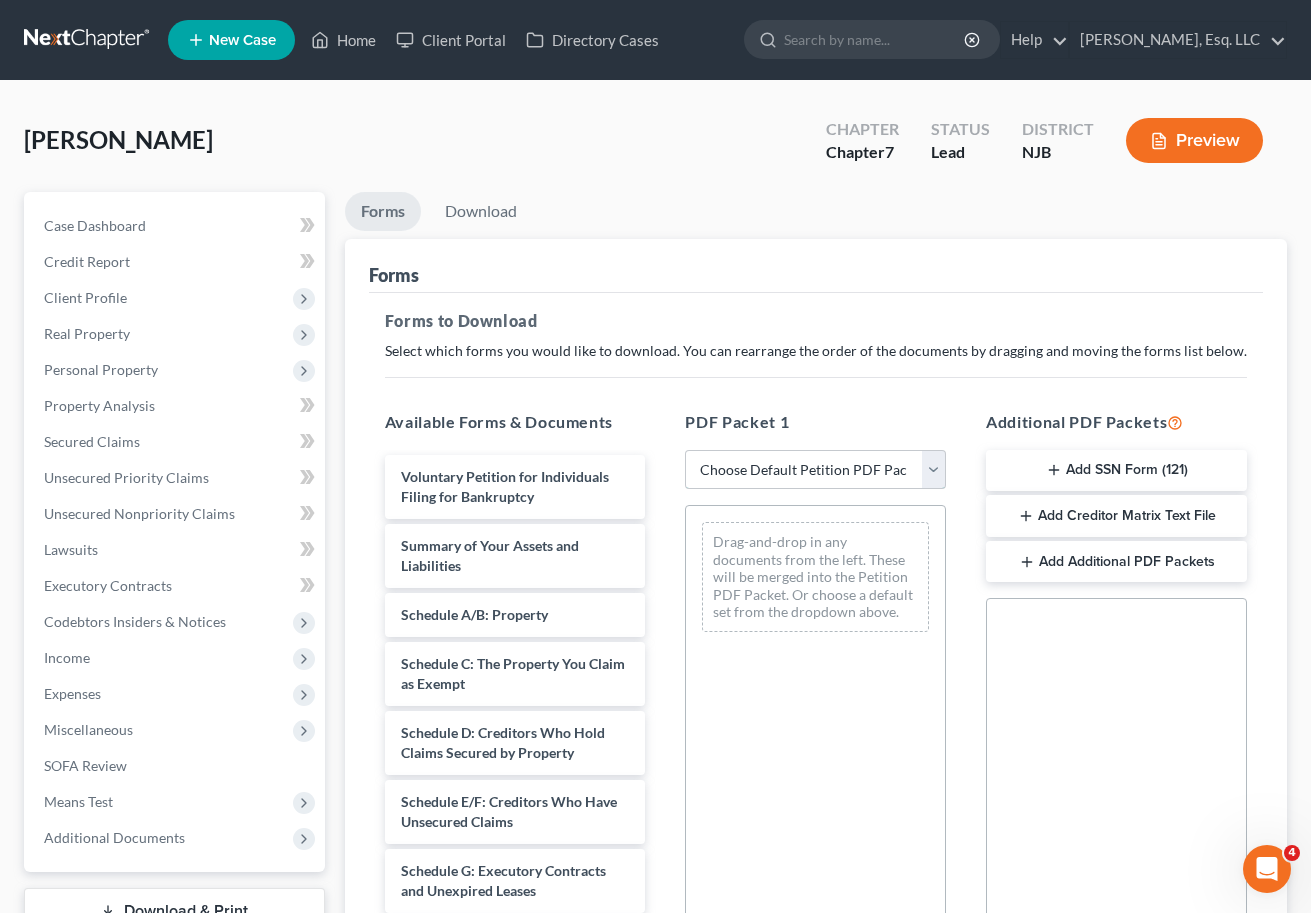
click at [857, 461] on select "Choose Default Petition PDF Packet Complete Bankruptcy Petition (all forms and …" at bounding box center [815, 470] width 261 height 40
select select "0"
click at [685, 450] on select "Choose Default Petition PDF Packet Complete Bankruptcy Petition (all forms and …" at bounding box center [815, 470] width 261 height 40
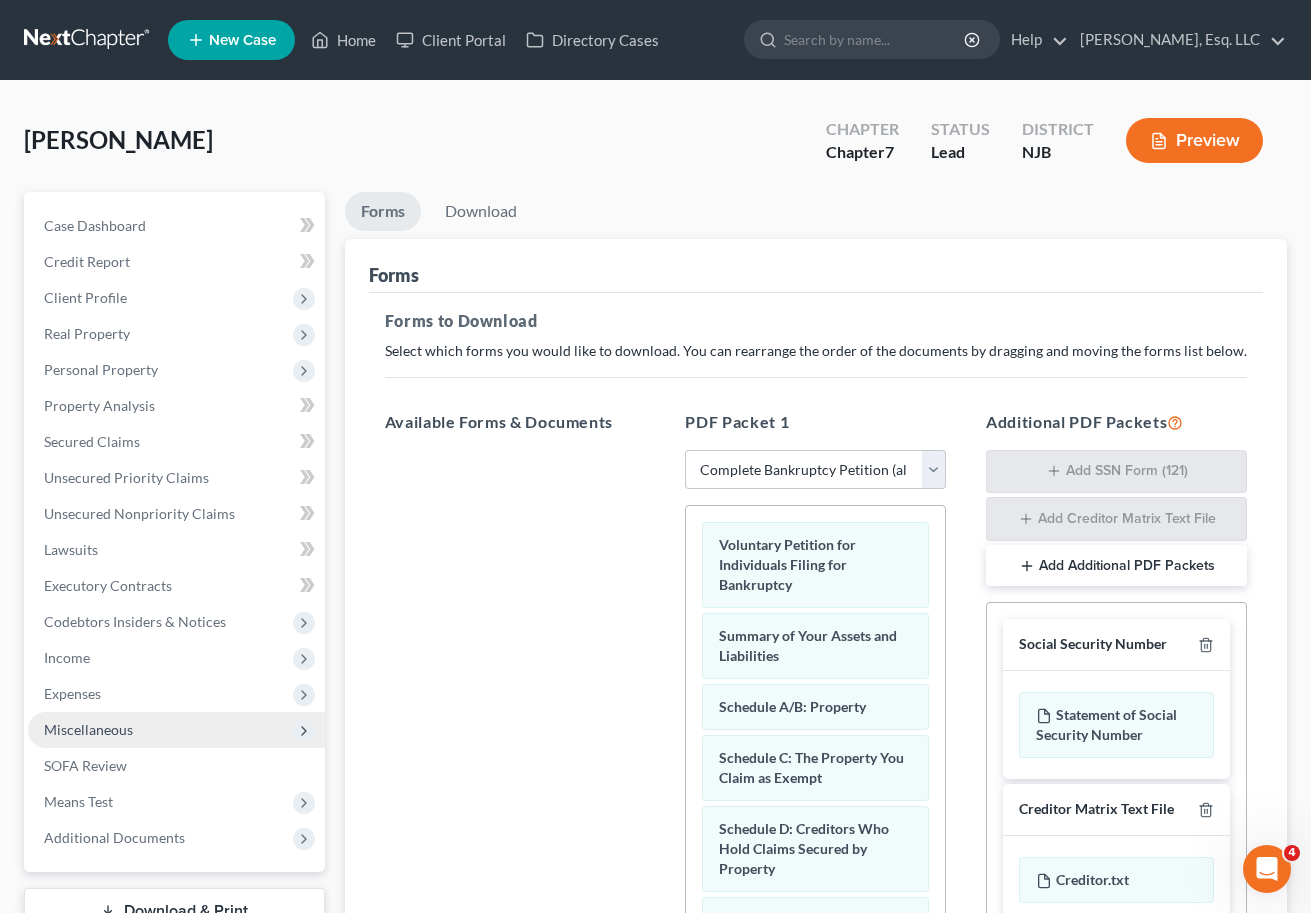
click at [138, 721] on span "Miscellaneous" at bounding box center [176, 730] width 297 height 36
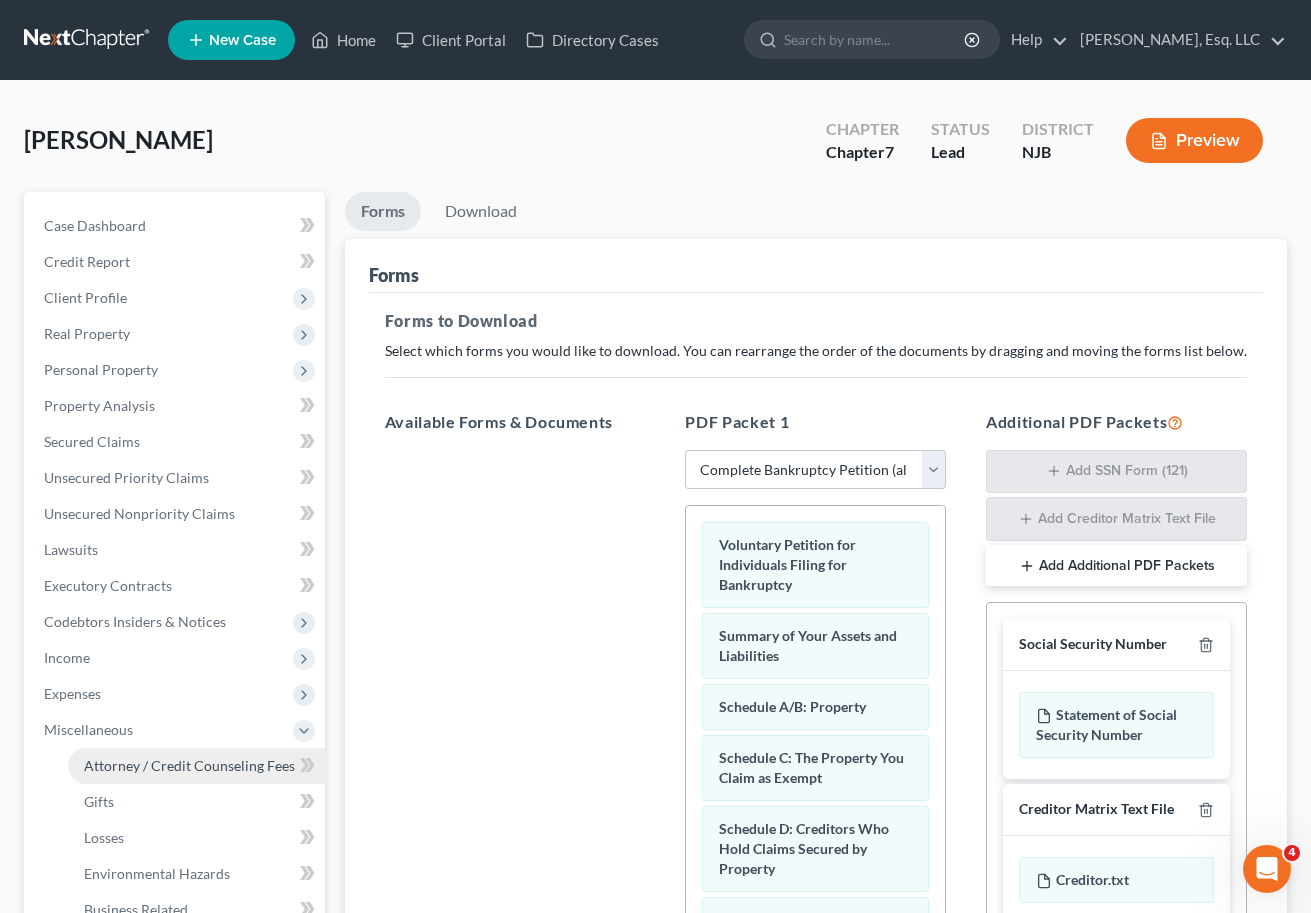
click at [147, 763] on span "Attorney / Credit Counseling Fees" at bounding box center [189, 765] width 211 height 17
select select "0"
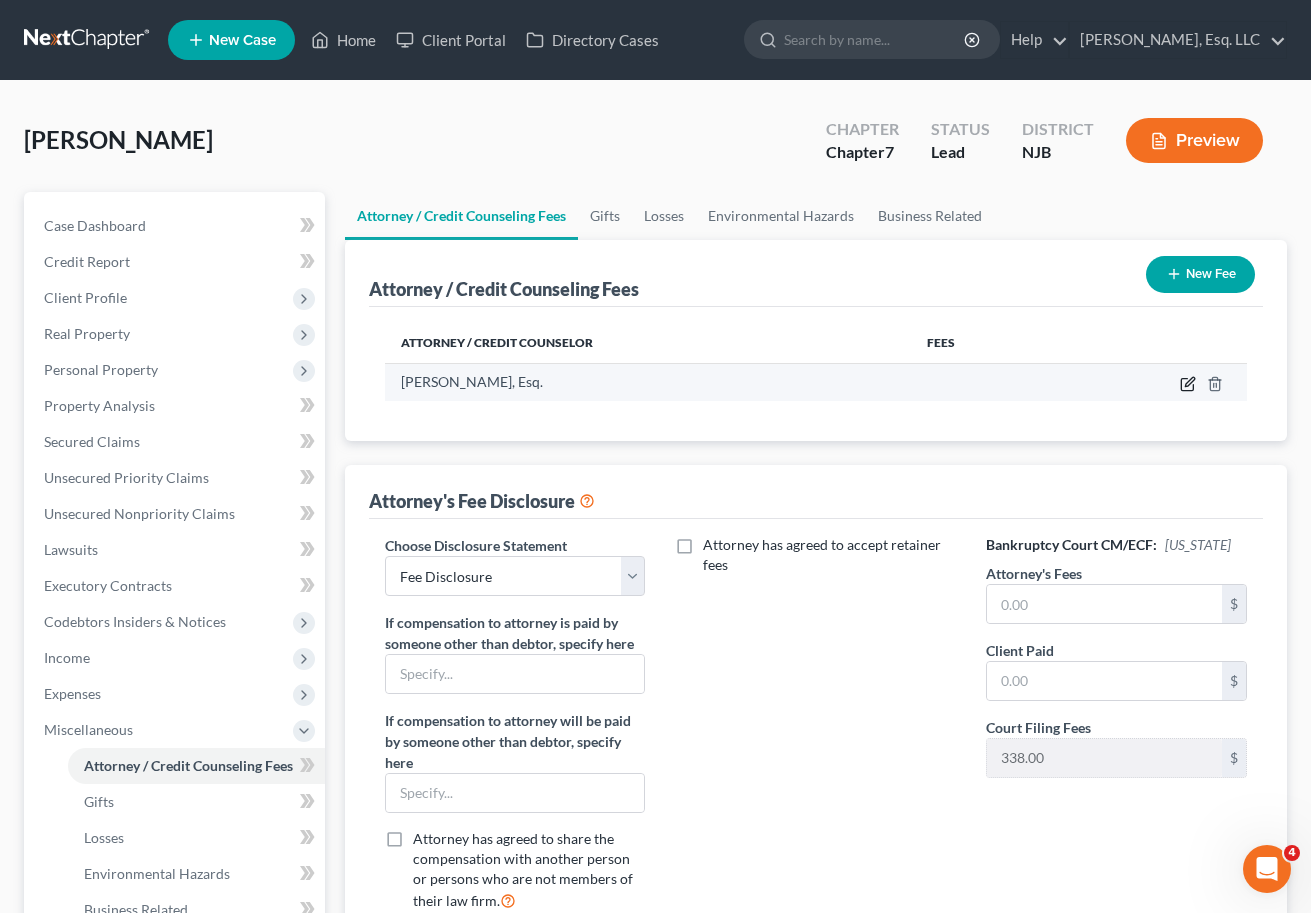
click at [1183, 386] on icon "button" at bounding box center [1188, 384] width 16 height 16
select select "33"
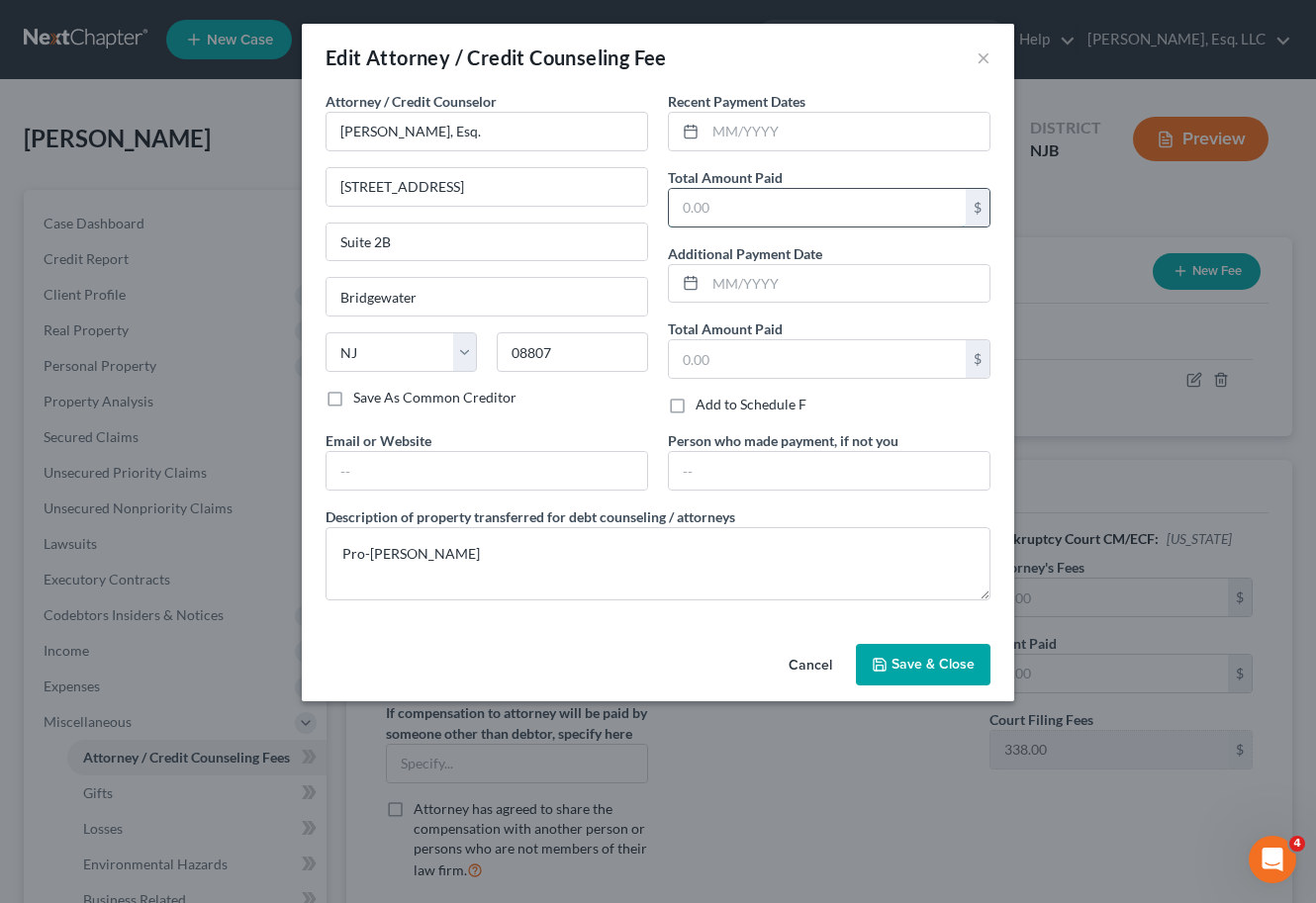
click at [811, 217] on input "text" at bounding box center [817, 208] width 297 height 38
type input "0.00"
click at [771, 358] on input "text" at bounding box center [817, 359] width 297 height 38
type input "0.00"
click at [910, 657] on span "Save & Close" at bounding box center [933, 664] width 83 height 17
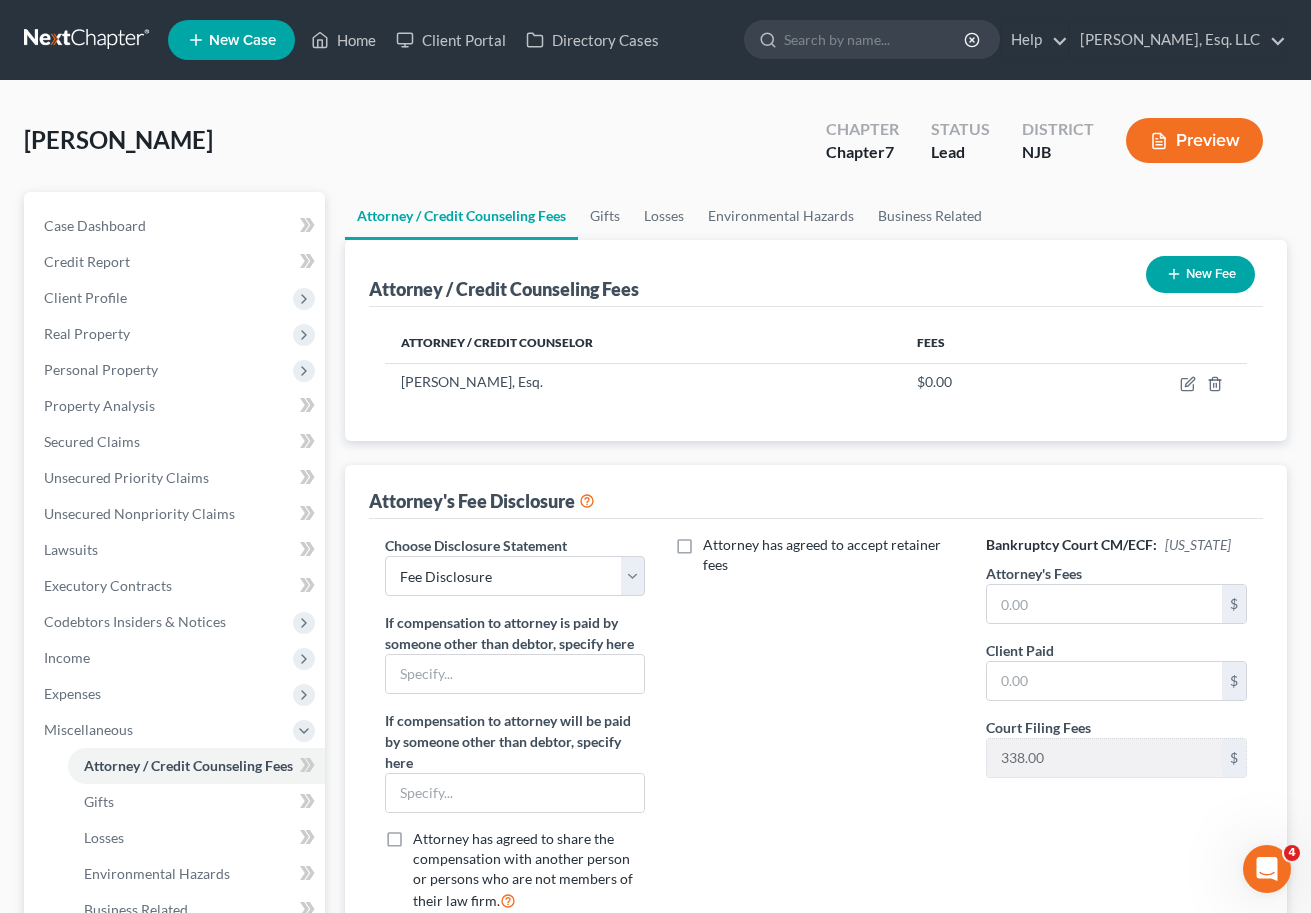
scroll to position [330, 0]
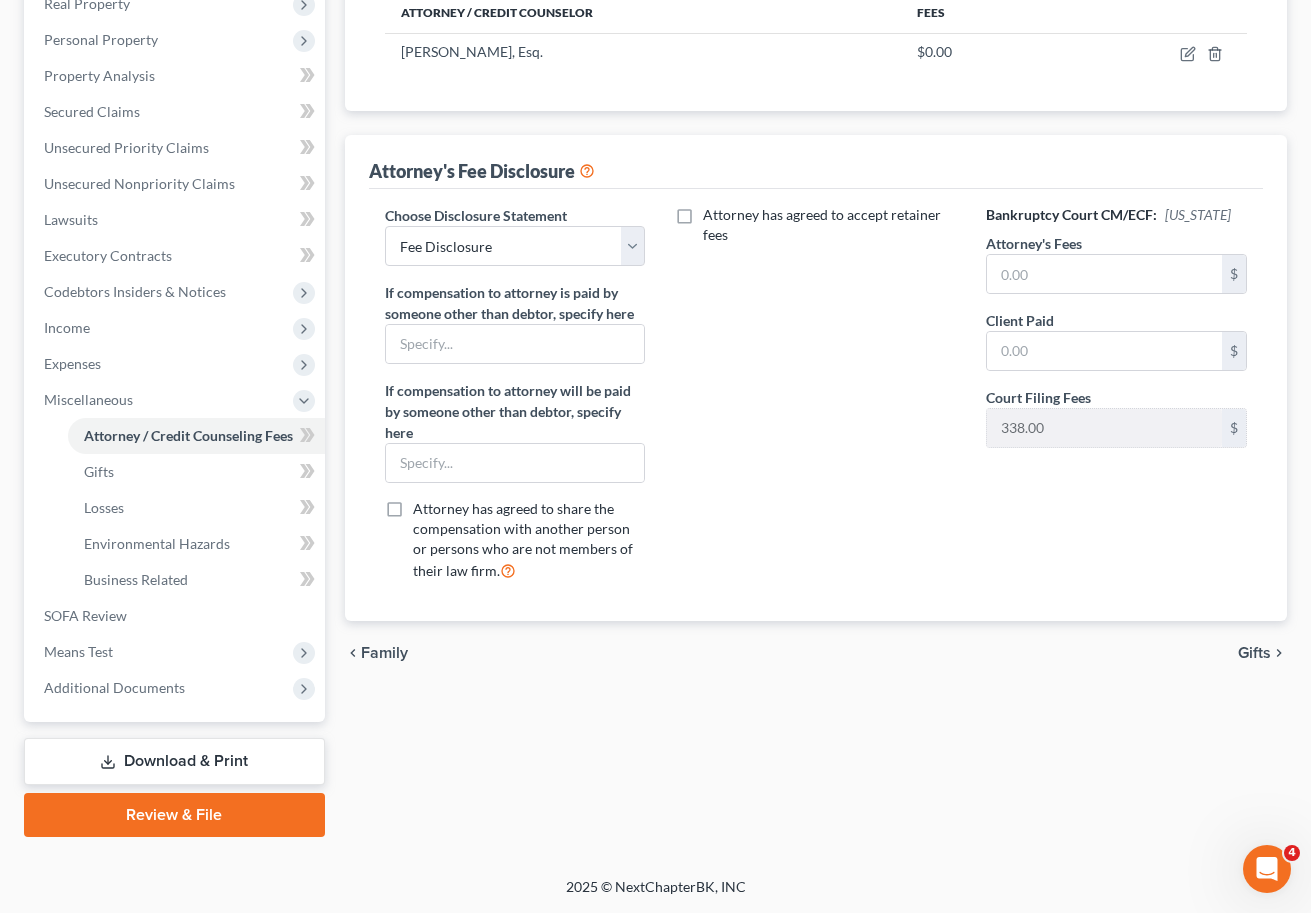
click at [153, 755] on link "Download & Print" at bounding box center [174, 761] width 301 height 47
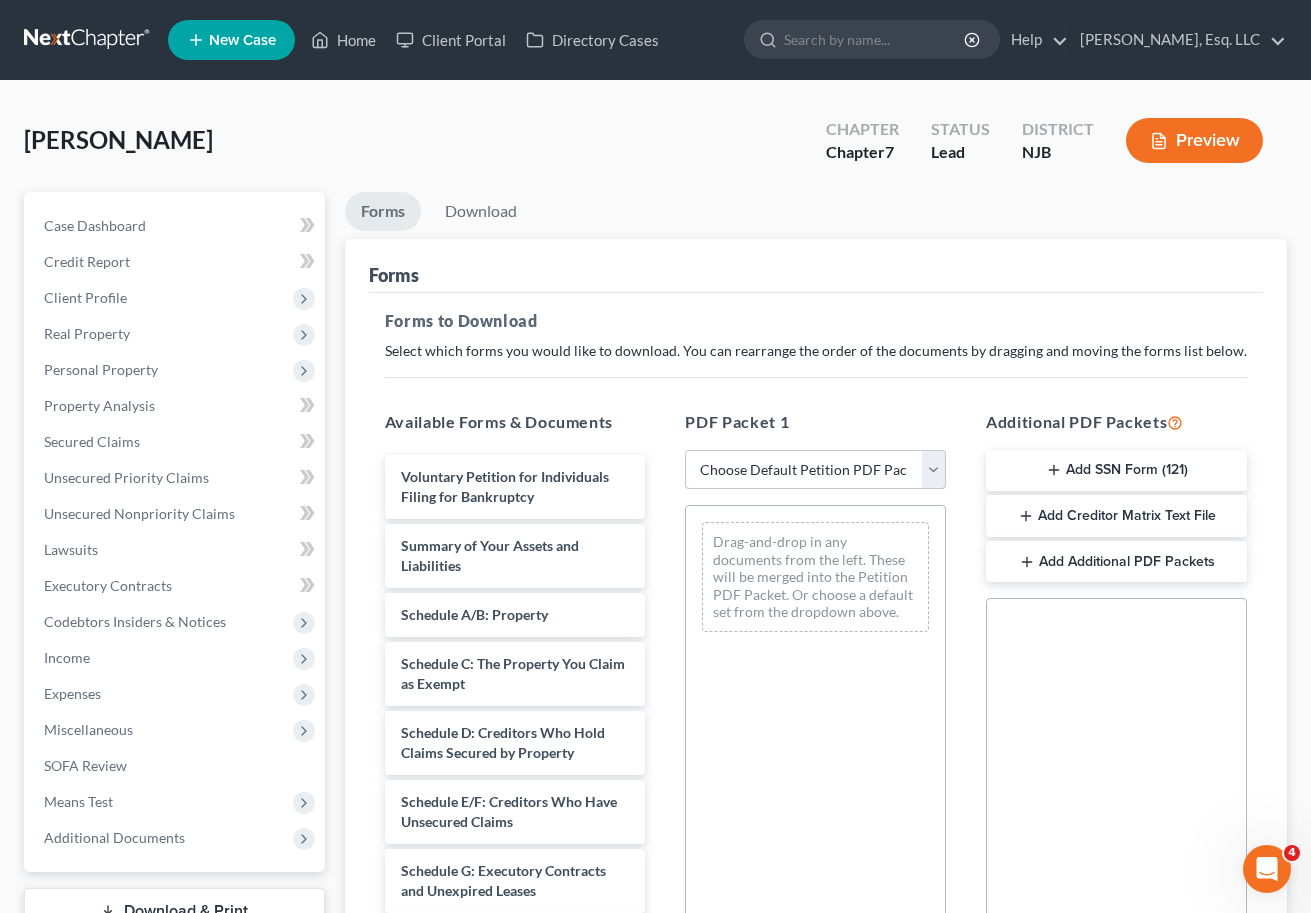
click at [756, 472] on select "Choose Default Petition PDF Packet Complete Bankruptcy Petition (all forms and …" at bounding box center [815, 470] width 261 height 40
select select "0"
click at [685, 450] on select "Choose Default Petition PDF Packet Complete Bankruptcy Petition (all forms and …" at bounding box center [815, 470] width 261 height 40
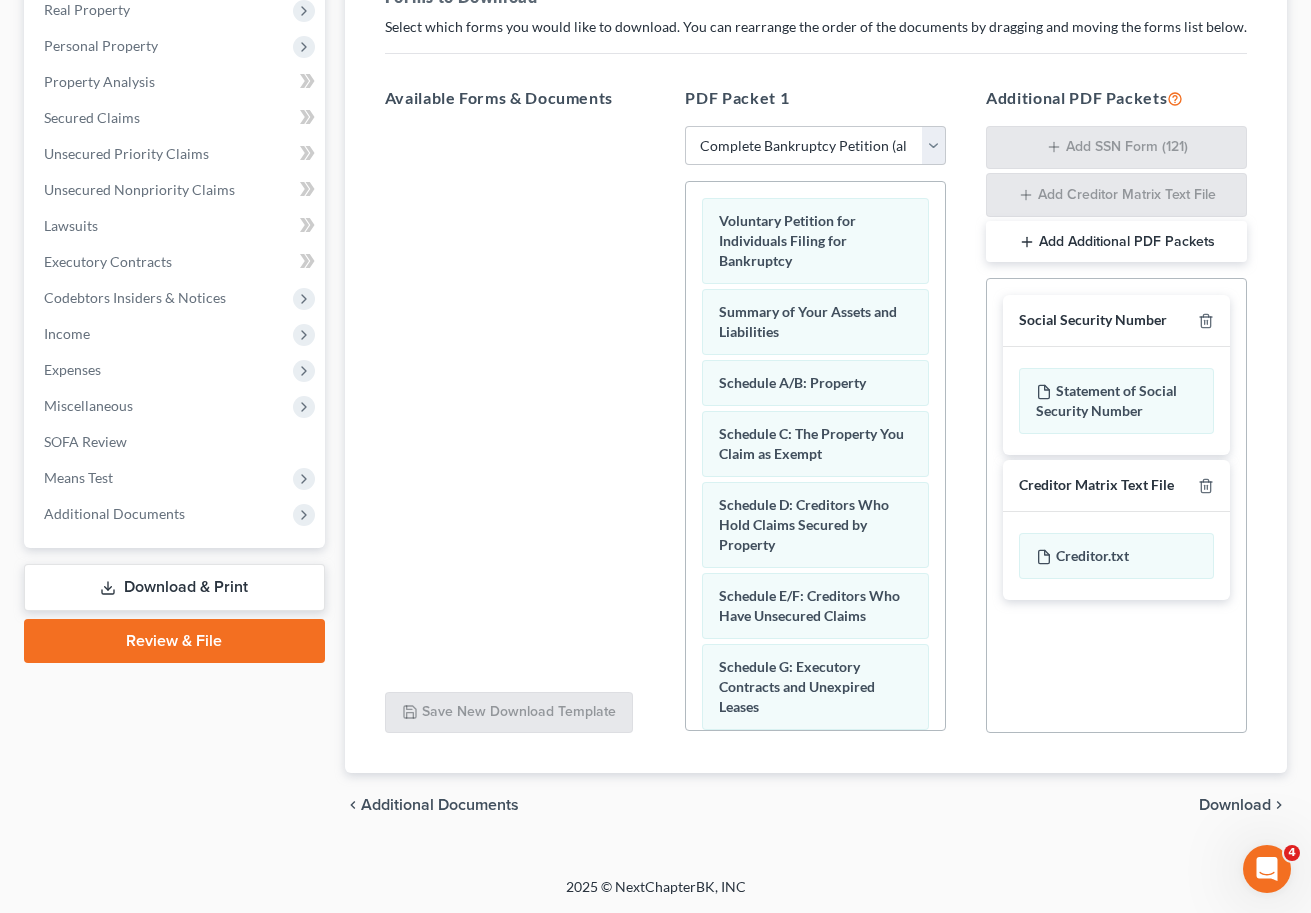
click at [1264, 809] on span "Download" at bounding box center [1235, 805] width 72 height 16
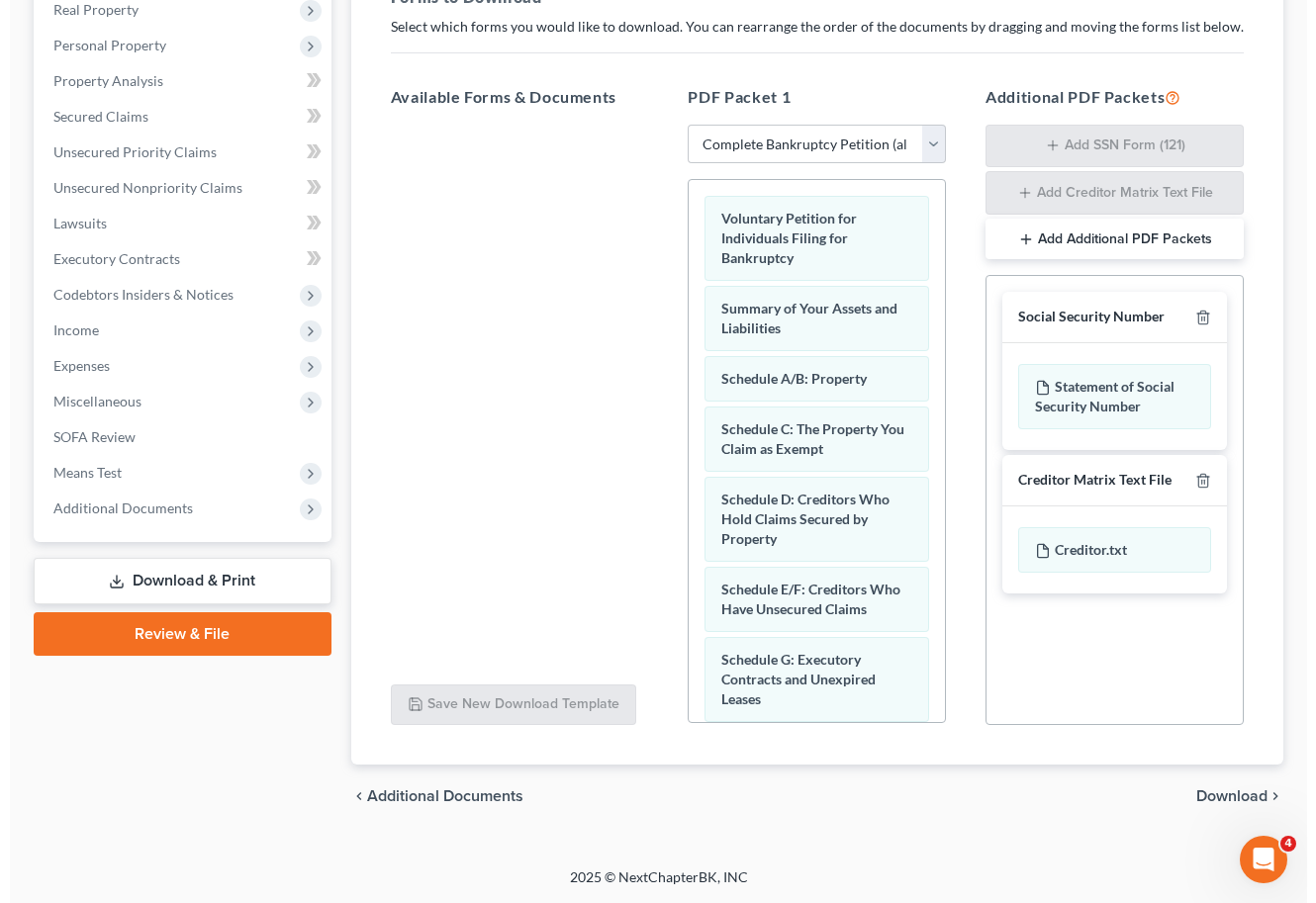
scroll to position [148, 0]
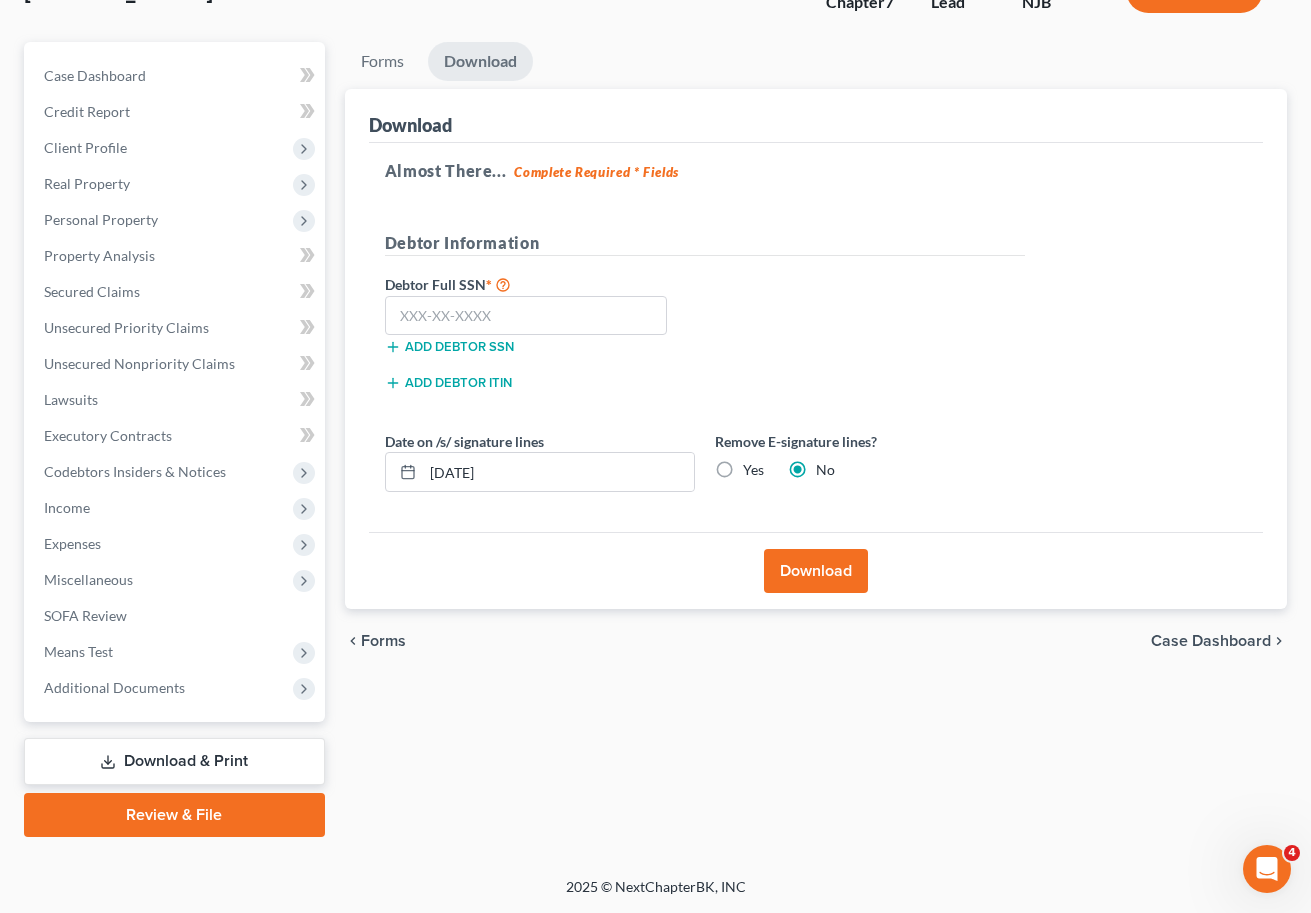
click at [743, 467] on label "Yes" at bounding box center [753, 470] width 21 height 20
click at [751, 467] on input "Yes" at bounding box center [757, 466] width 13 height 13
radio input "true"
radio input "false"
click at [574, 319] on input "text" at bounding box center [526, 316] width 283 height 40
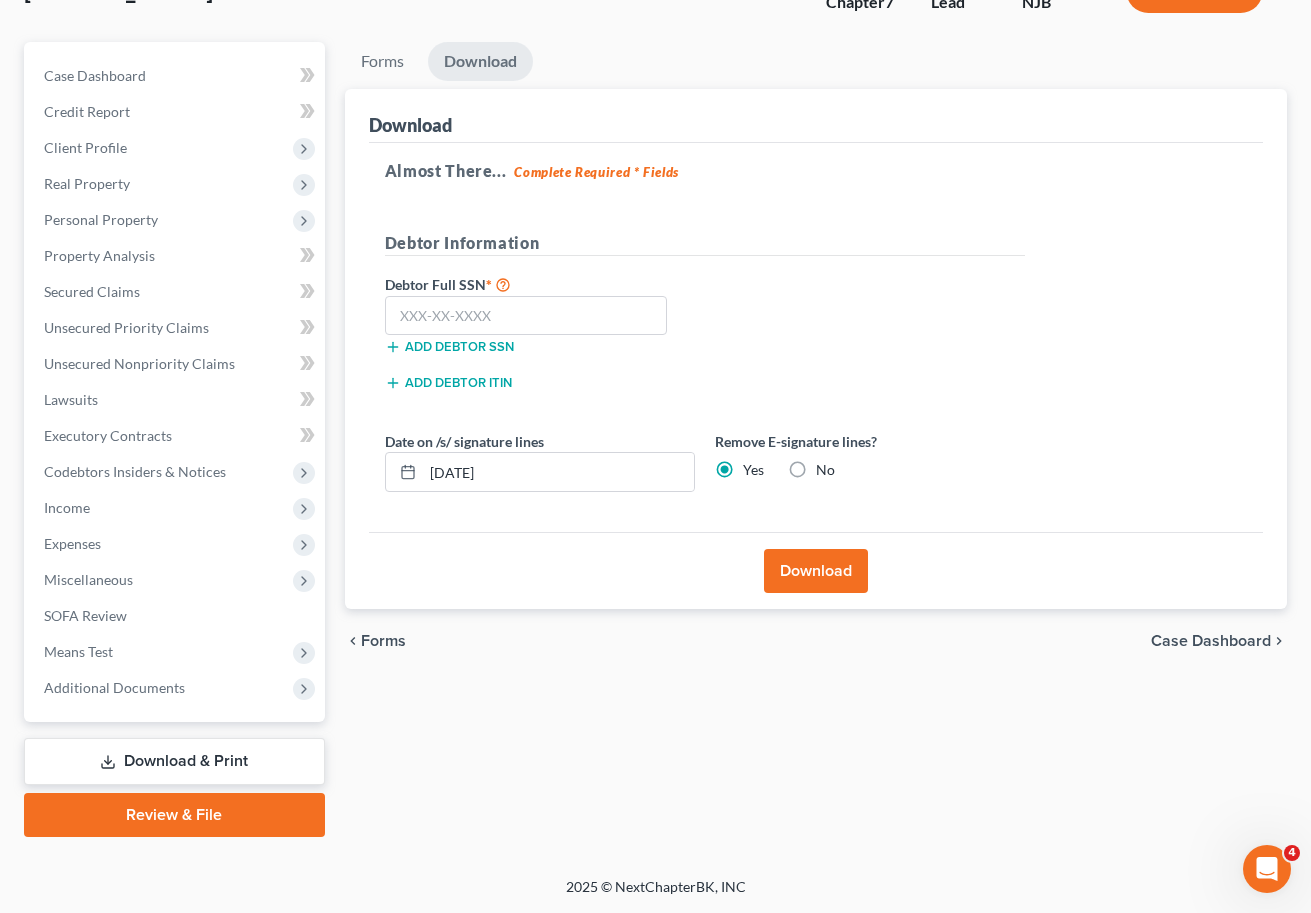
click at [1182, 94] on div "Download" at bounding box center [816, 116] width 894 height 54
click at [617, 318] on input "text" at bounding box center [526, 316] width 283 height 40
type input "156-80-6084"
click at [801, 571] on button "Download" at bounding box center [816, 571] width 104 height 44
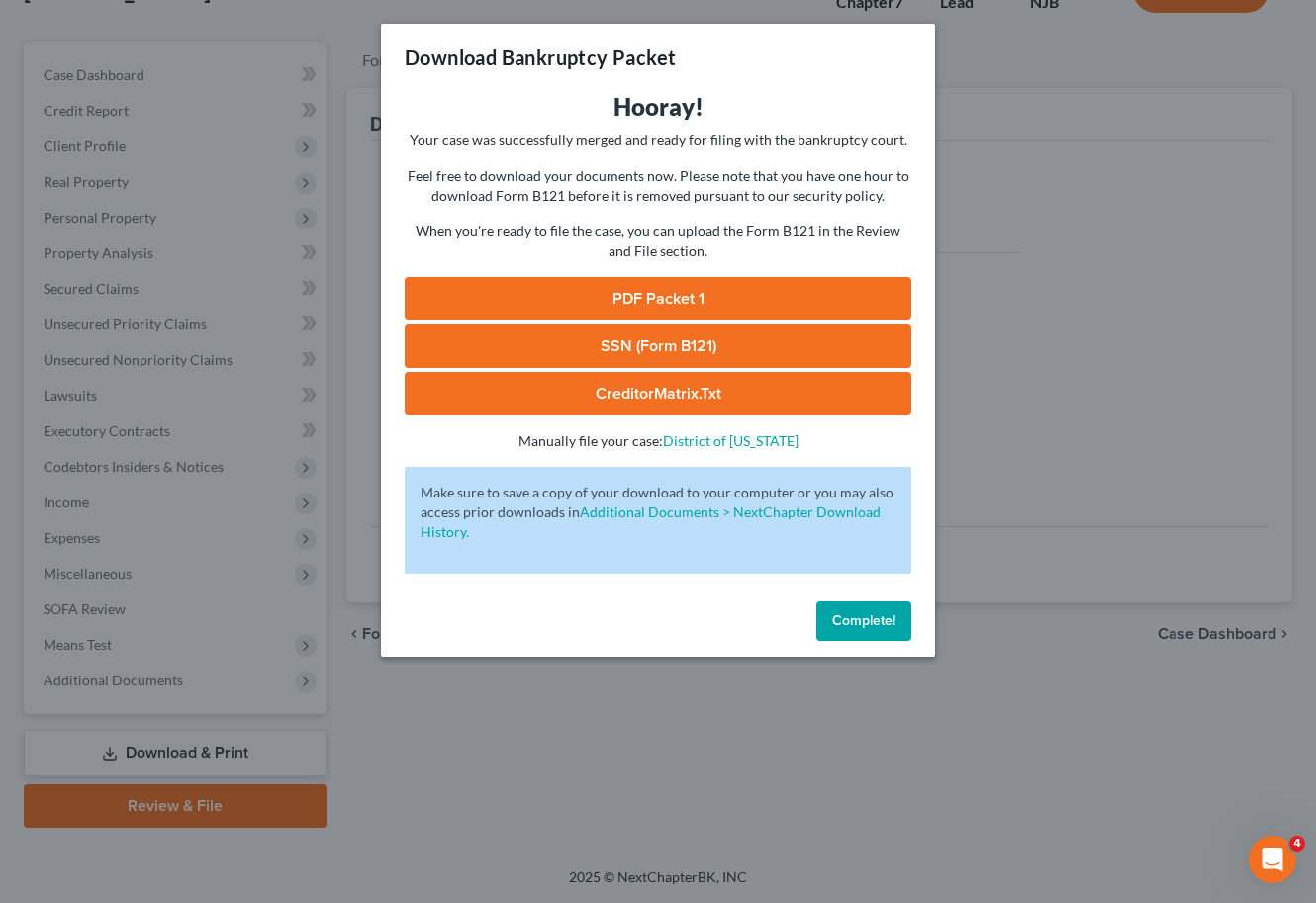
click at [758, 283] on link "PDF Packet 1" at bounding box center [658, 299] width 507 height 44
click at [711, 336] on link "SSN (Form B121)" at bounding box center [658, 346] width 507 height 44
click at [693, 365] on link "SSN (Form B121)" at bounding box center [658, 346] width 507 height 44
click at [696, 393] on link "CreditorMatrix.txt" at bounding box center [658, 394] width 507 height 44
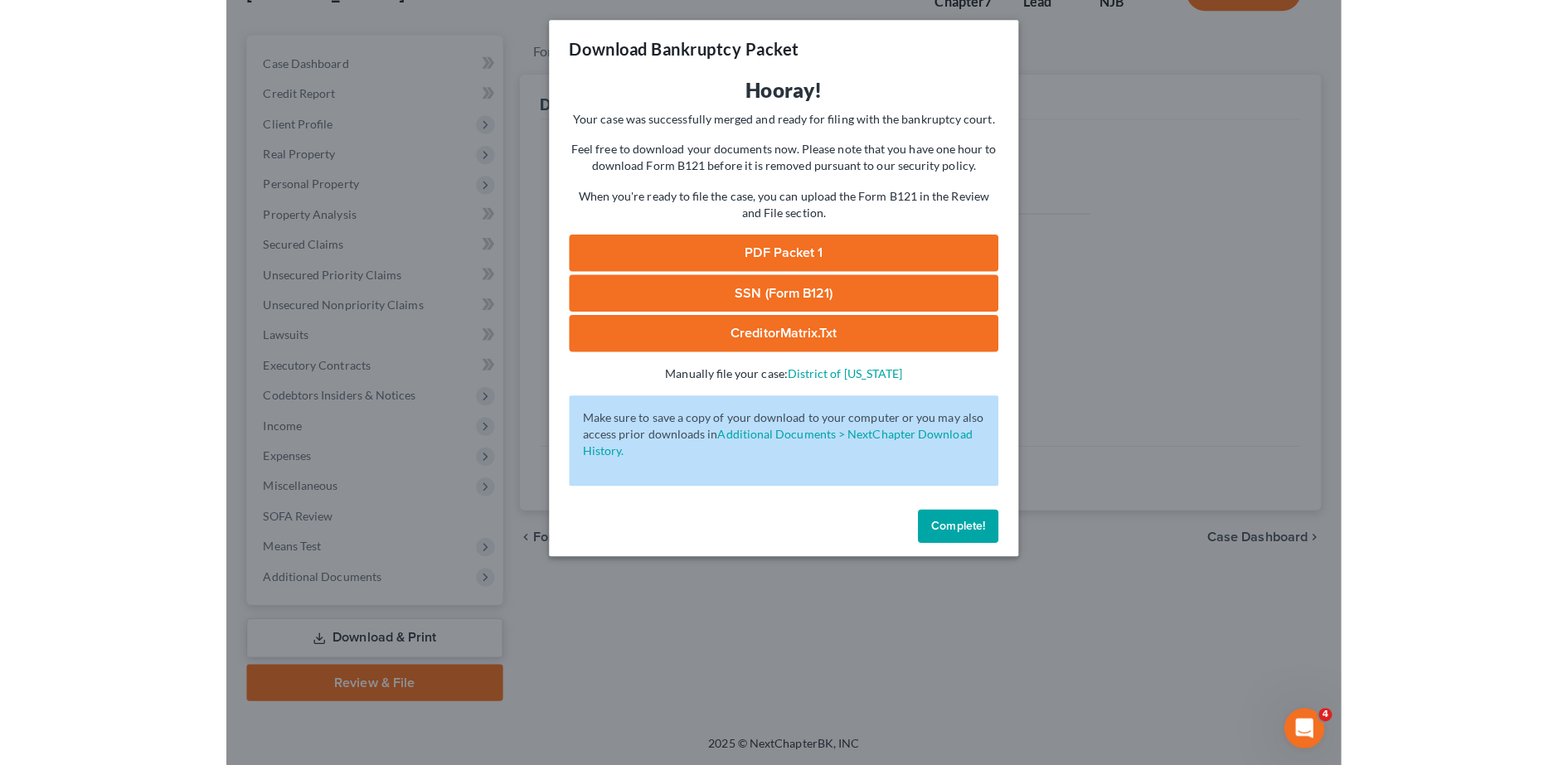
scroll to position [116, 0]
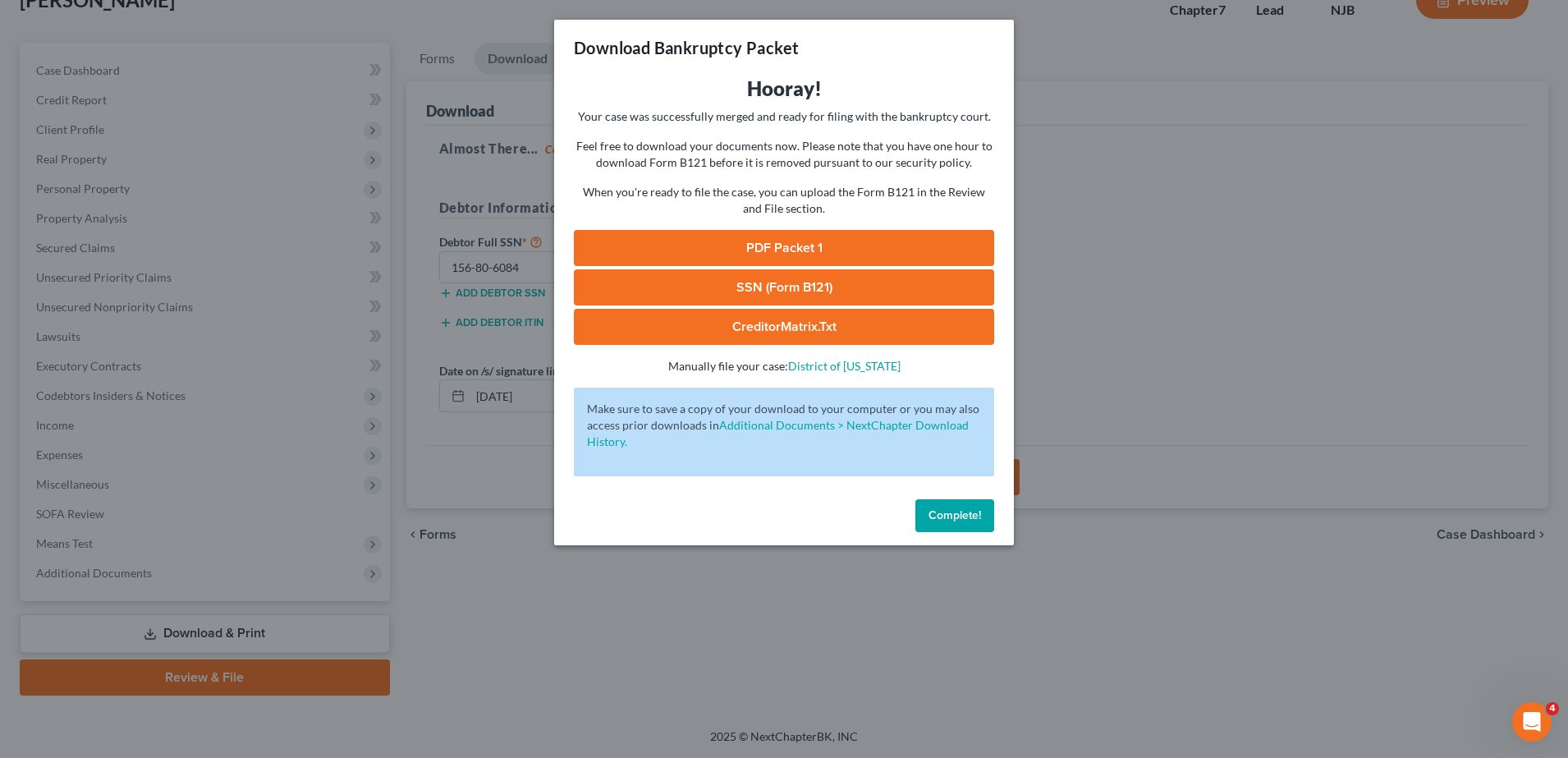
click at [953, 521] on span "Complete!" at bounding box center [955, 515] width 53 height 14
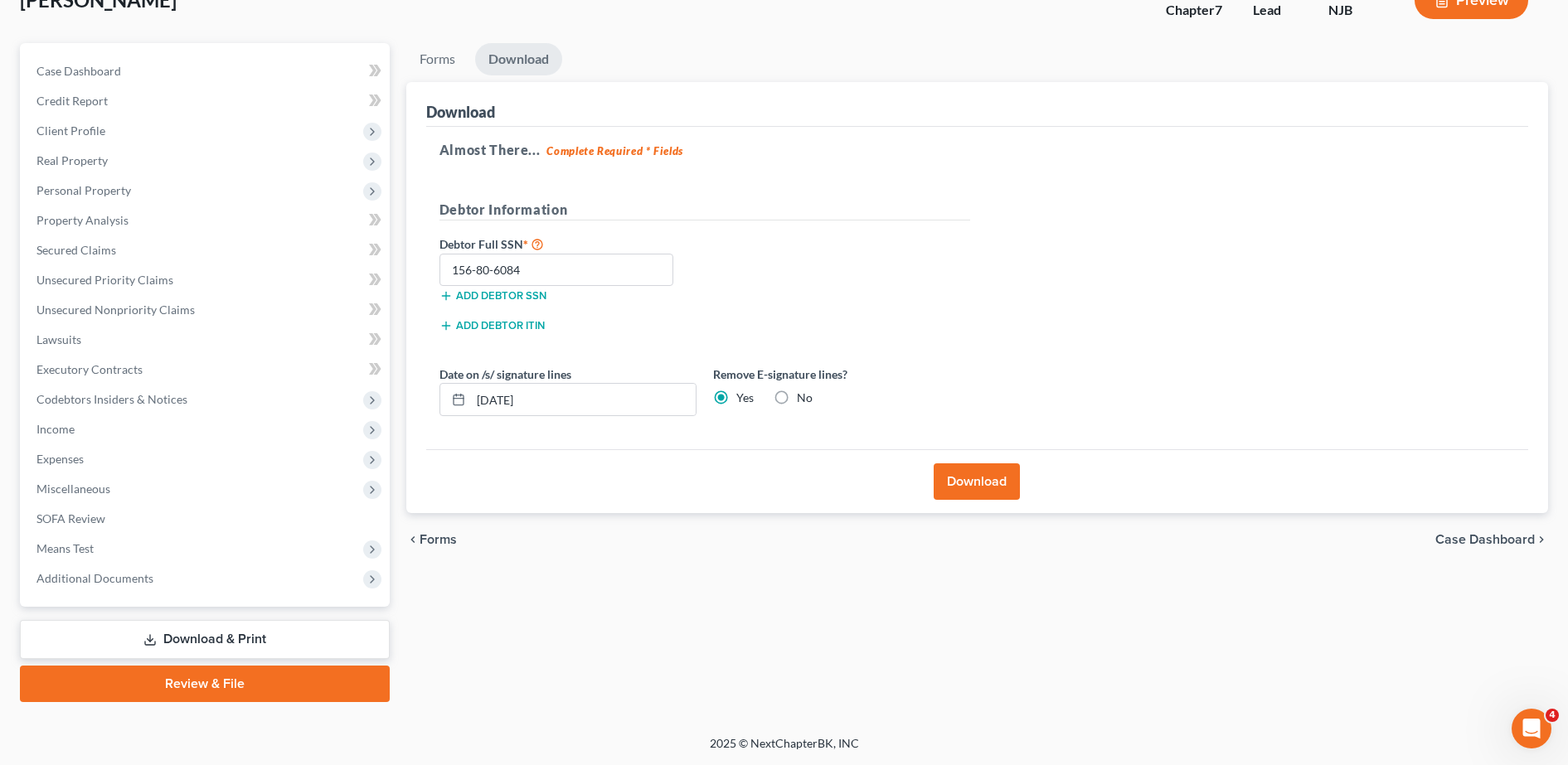
scroll to position [0, 0]
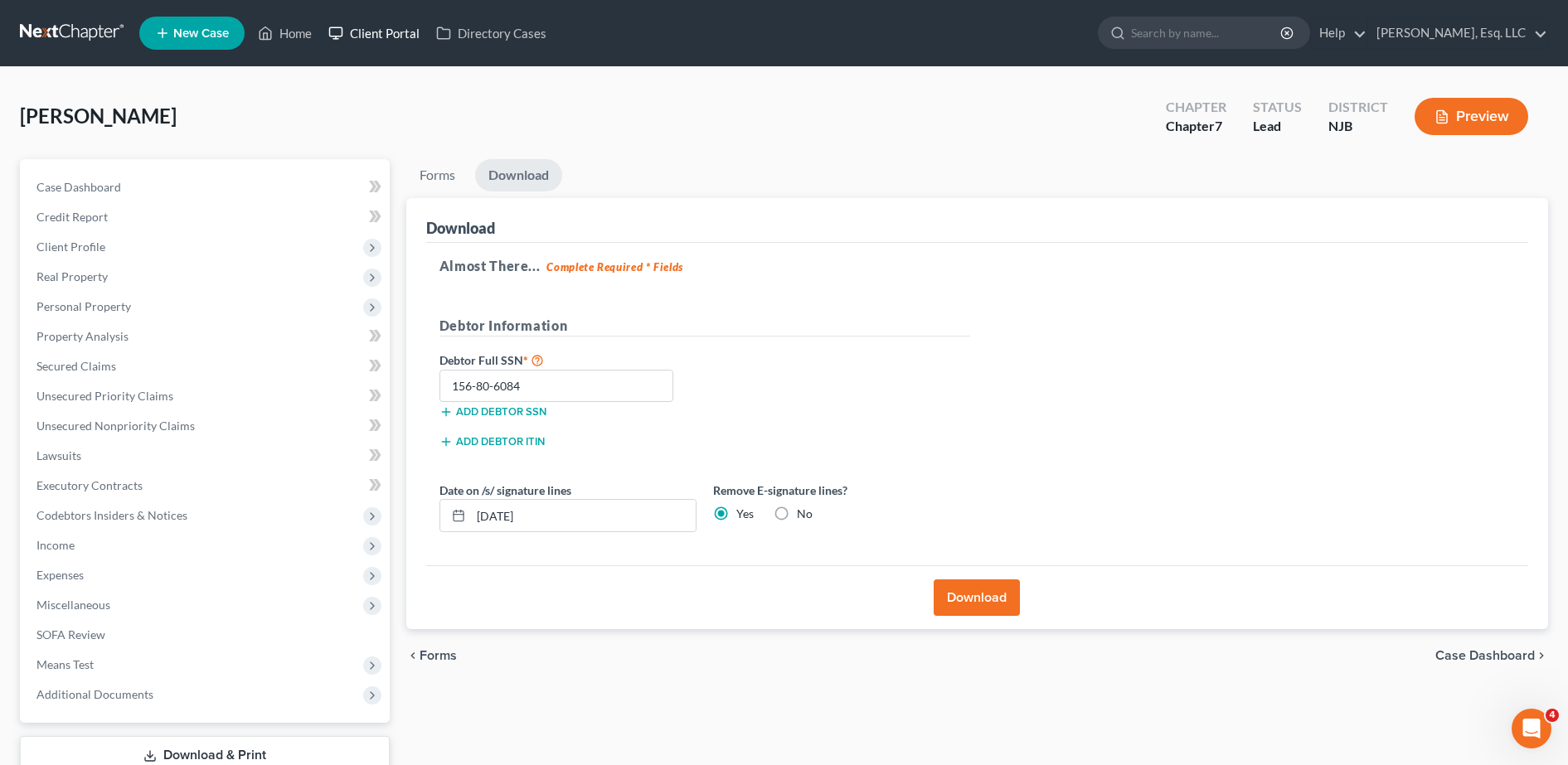
click at [387, 47] on link "Client Portal" at bounding box center [374, 33] width 108 height 30
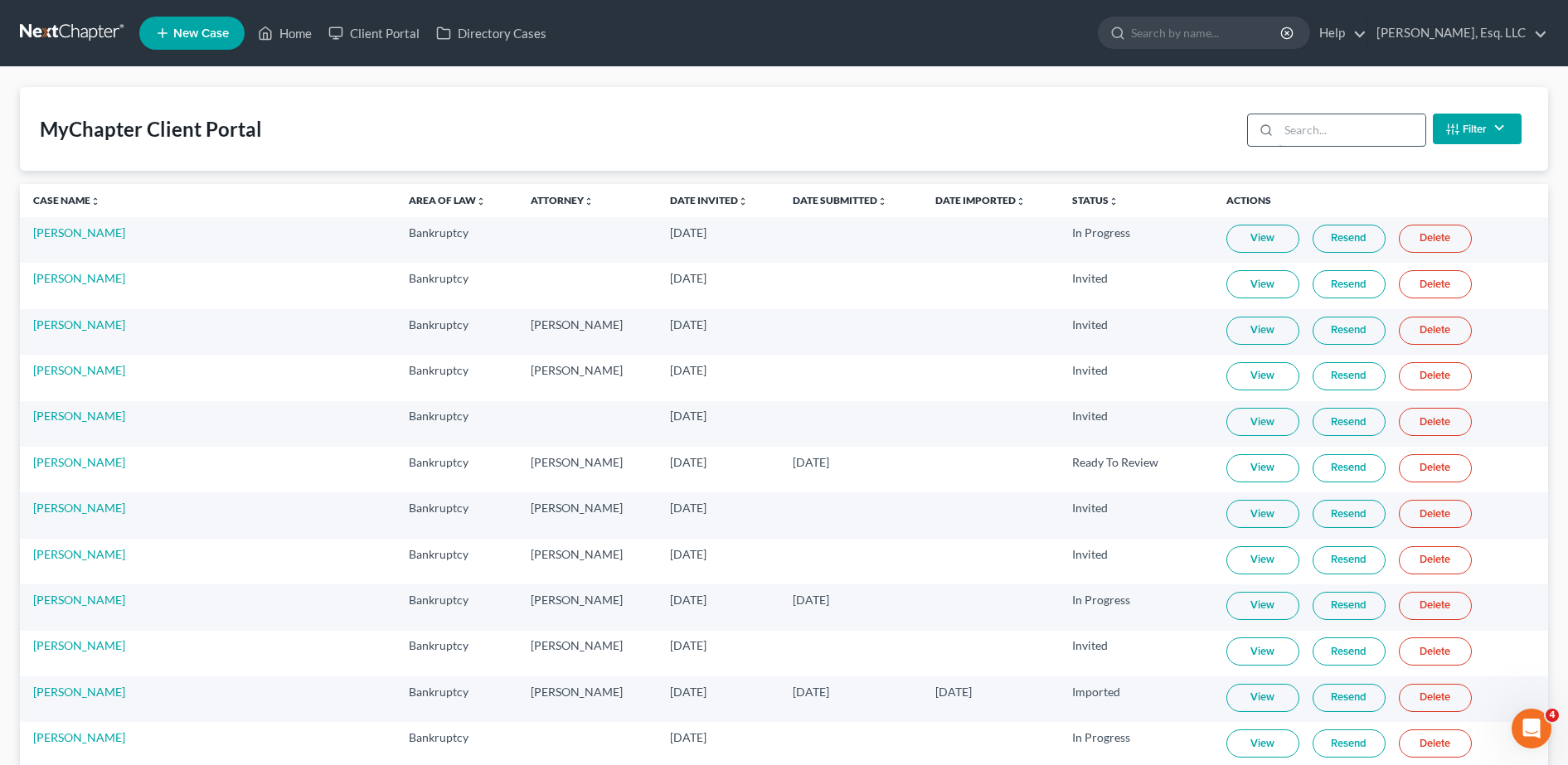
click at [1086, 134] on input "search" at bounding box center [1352, 130] width 147 height 31
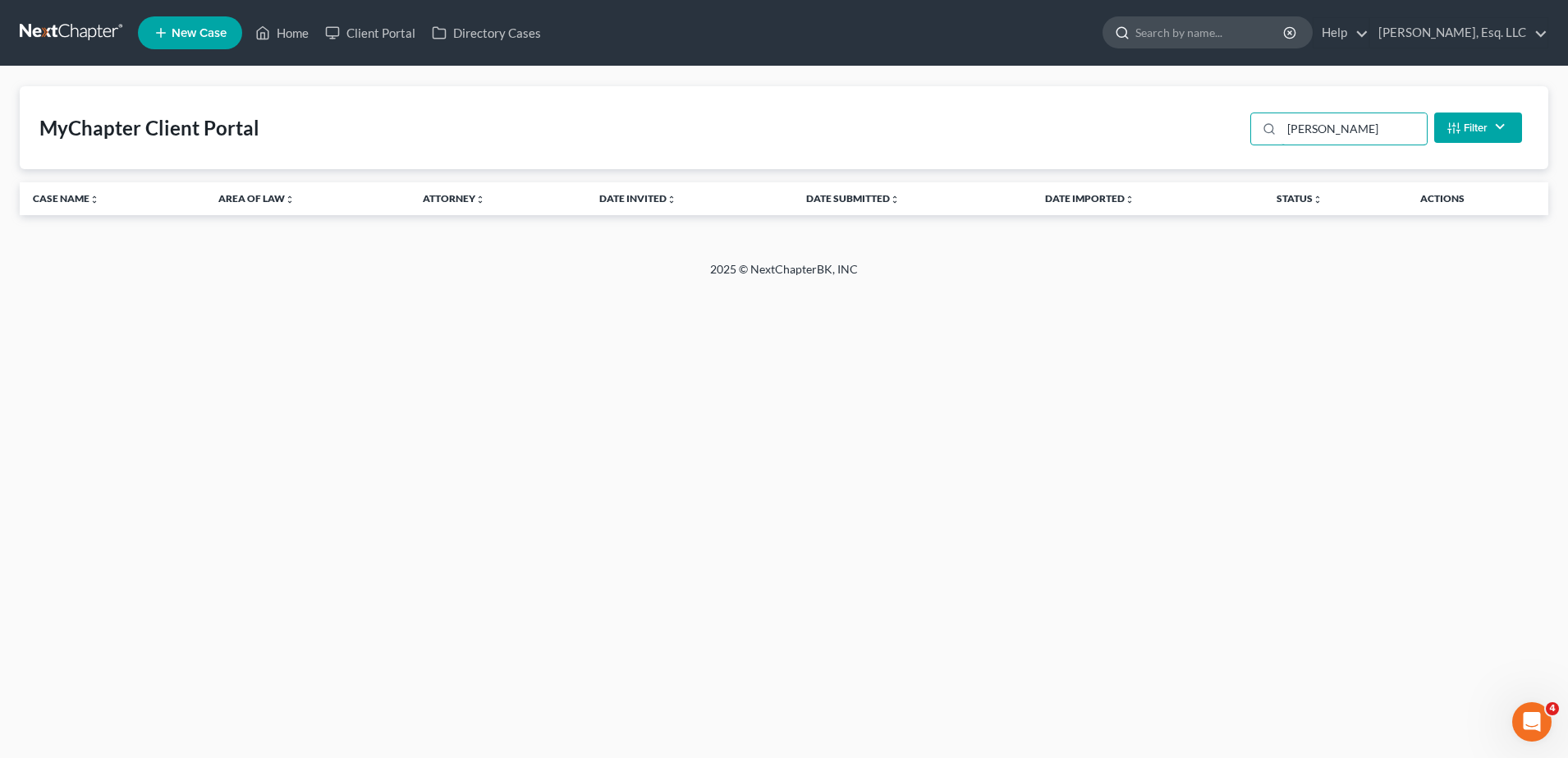
type input "[PERSON_NAME]"
click at [1075, 33] on input "search" at bounding box center [1210, 32] width 150 height 30
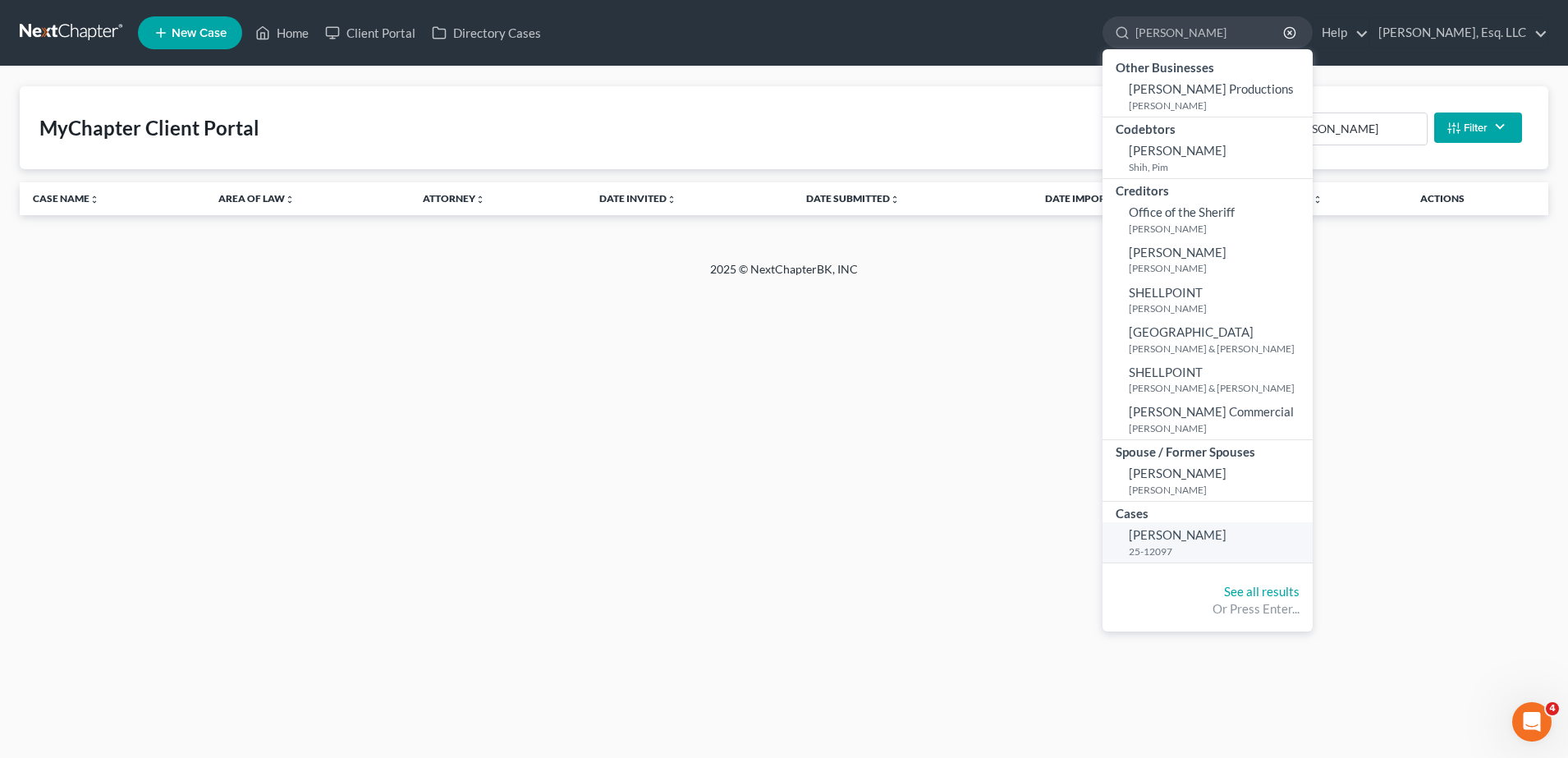
type input "[PERSON_NAME]"
click at [1075, 543] on link "[PERSON_NAME] 25-12097" at bounding box center [1208, 542] width 210 height 40
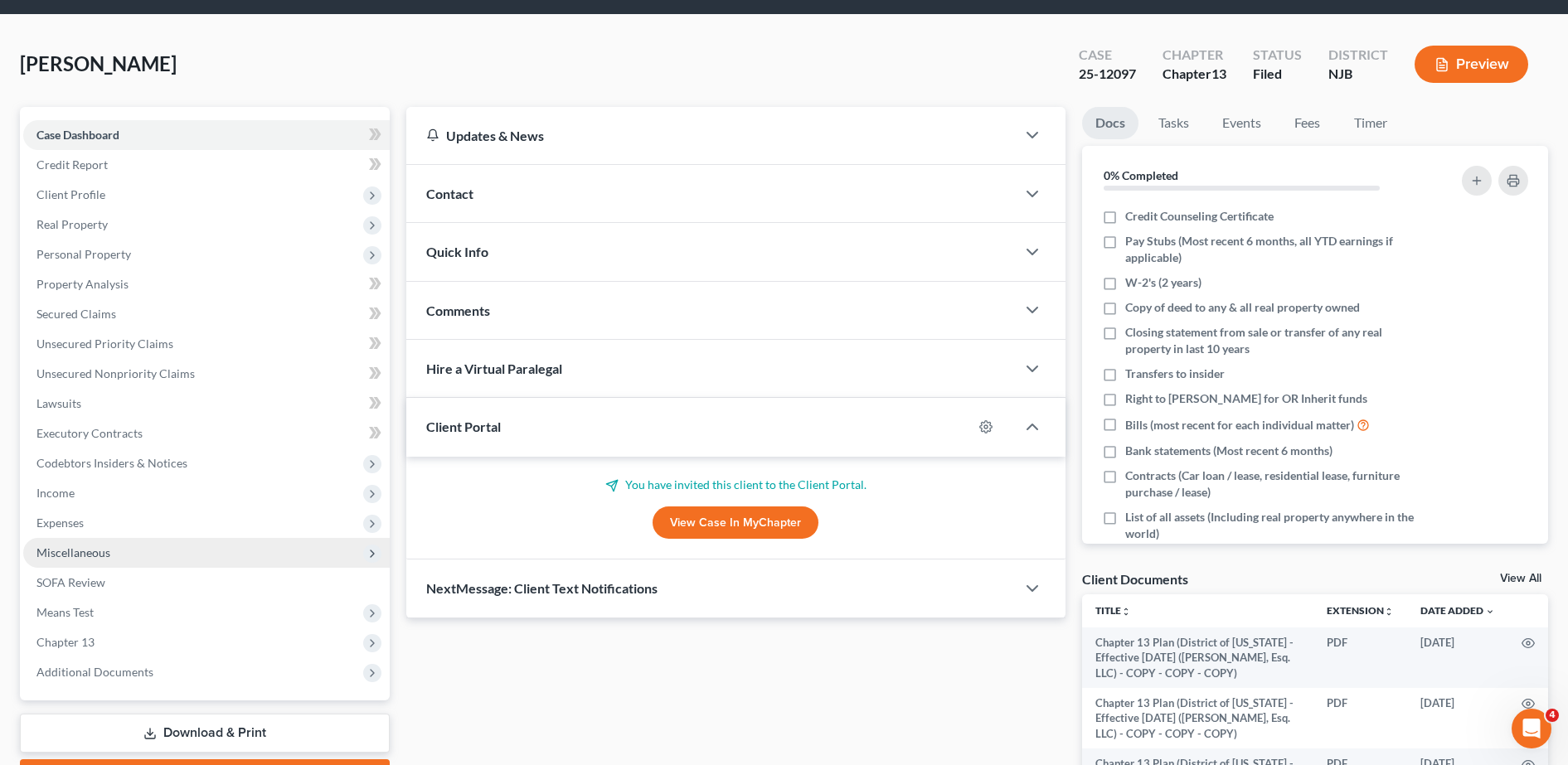
scroll to position [59, 0]
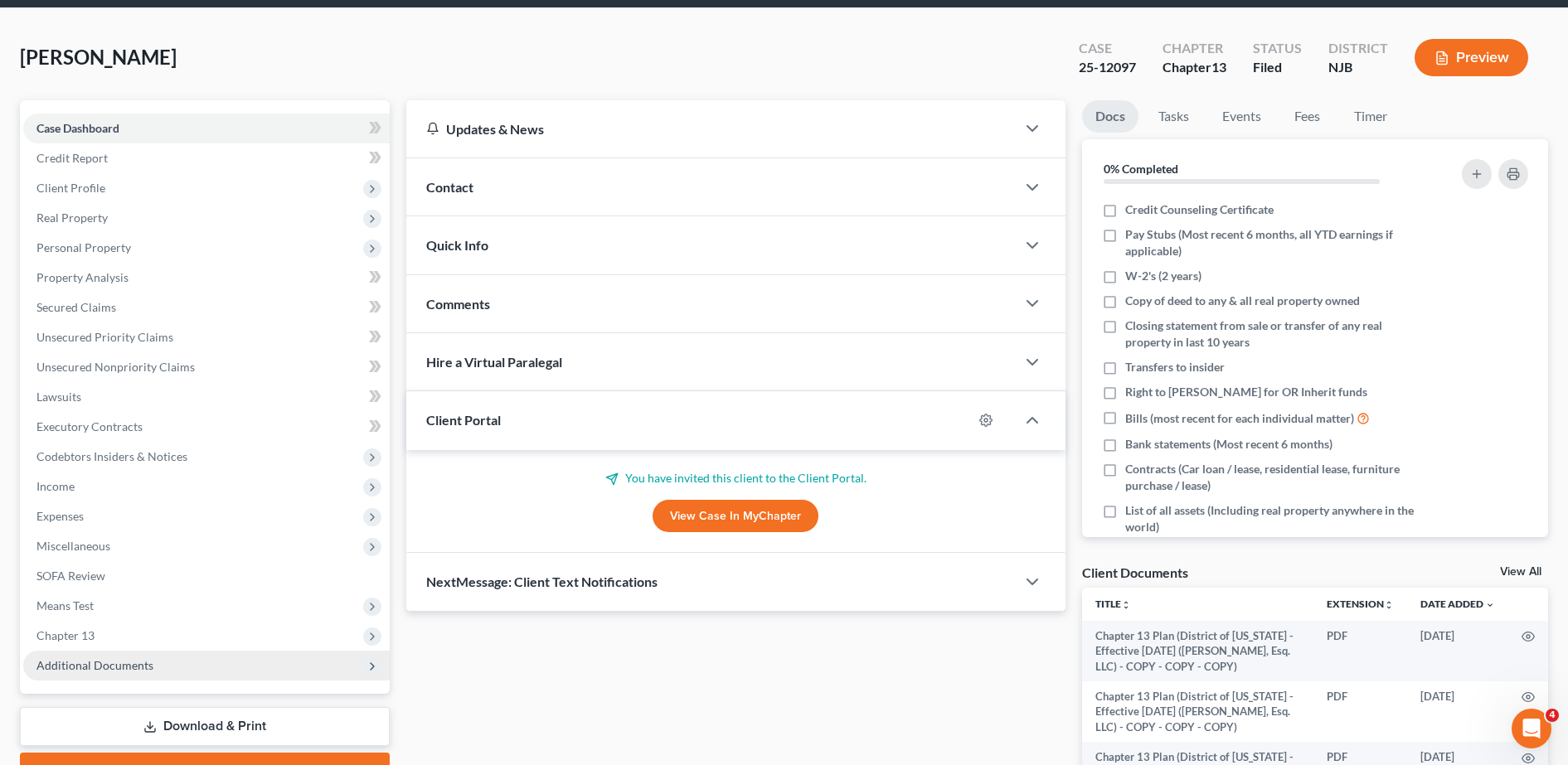
click at [263, 659] on span "Additional Documents" at bounding box center [206, 666] width 367 height 30
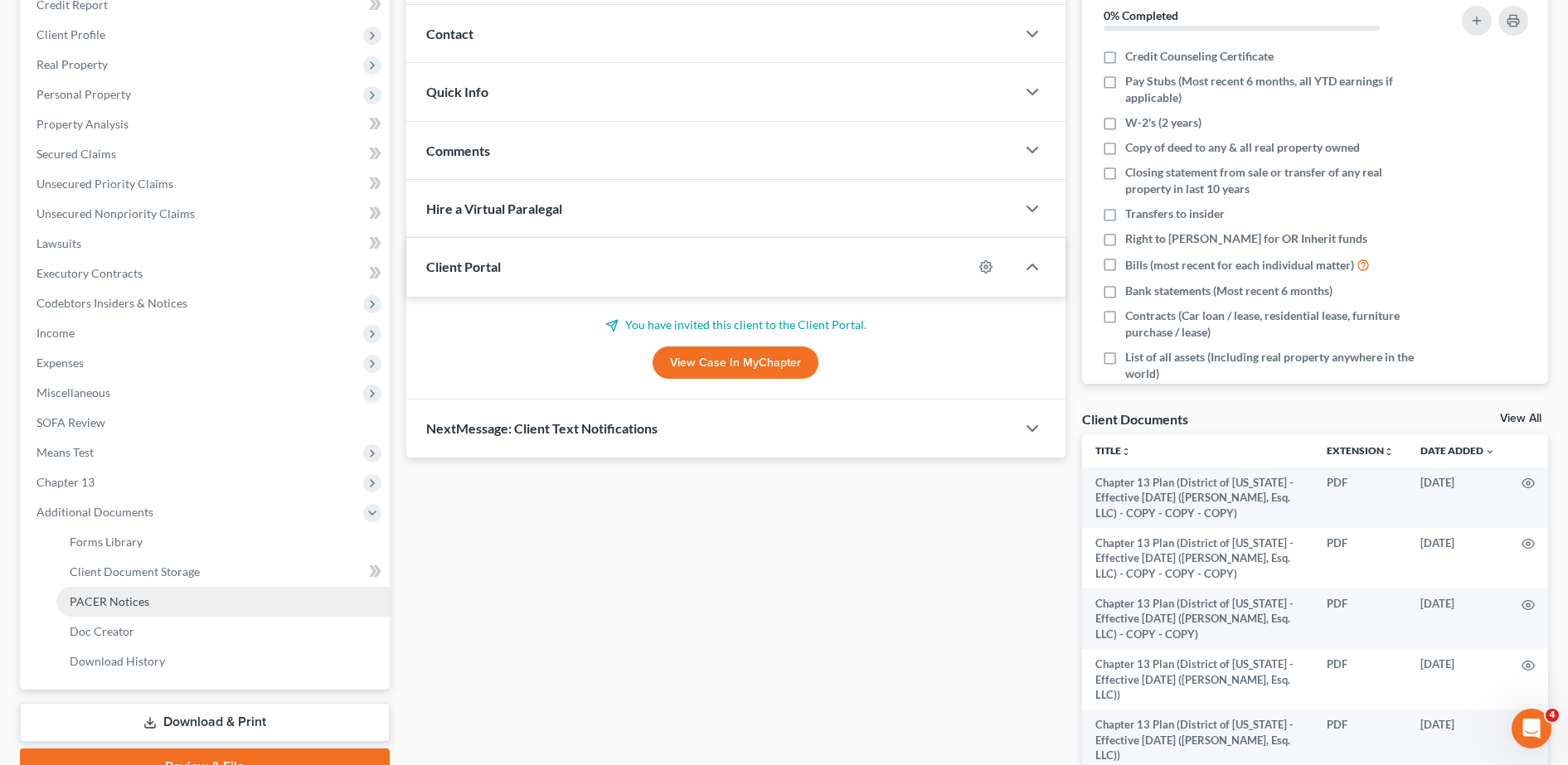
click at [174, 608] on link "PACER Notices" at bounding box center [223, 602] width 333 height 30
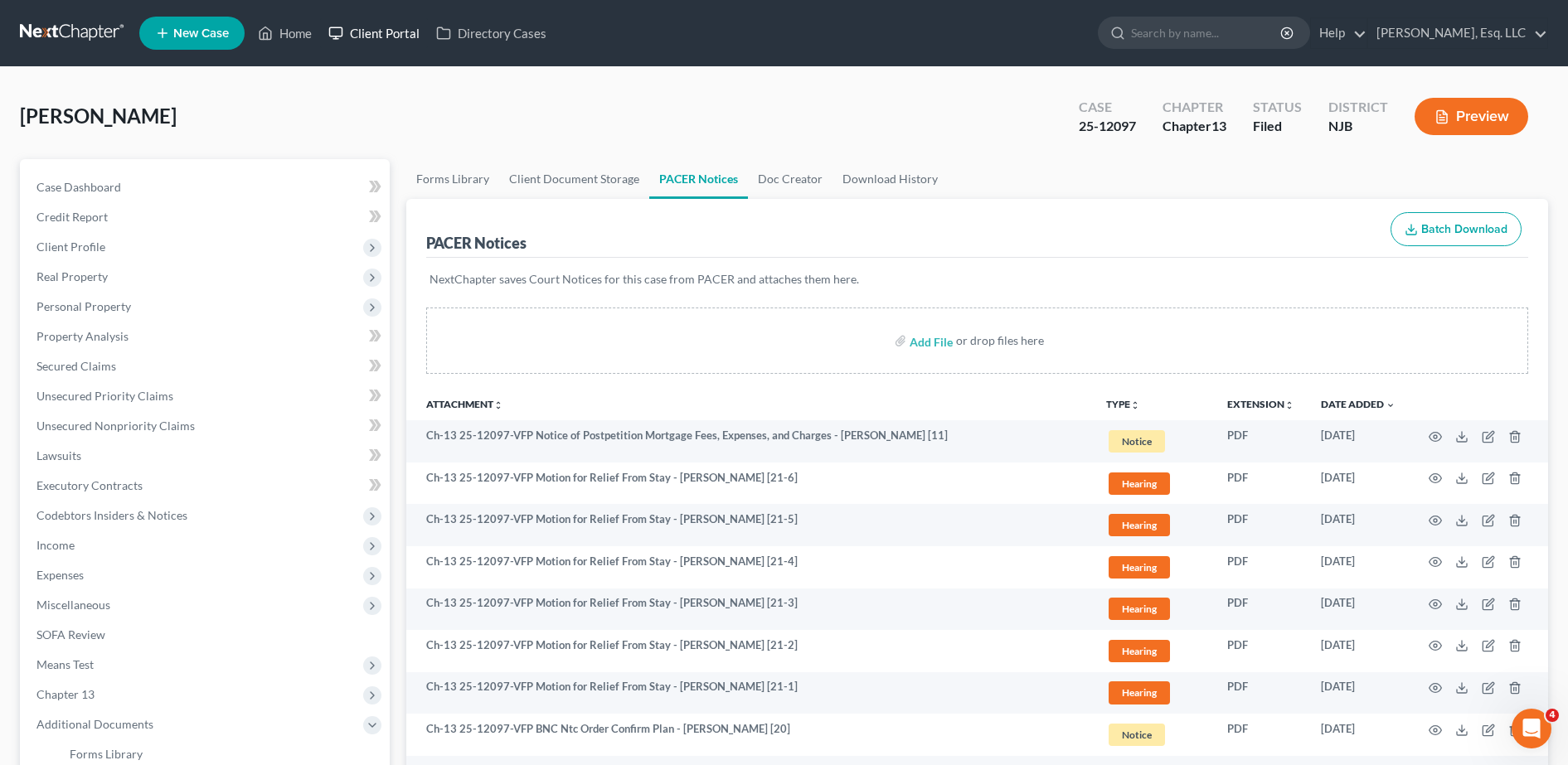
click at [386, 44] on link "Client Portal" at bounding box center [374, 33] width 108 height 30
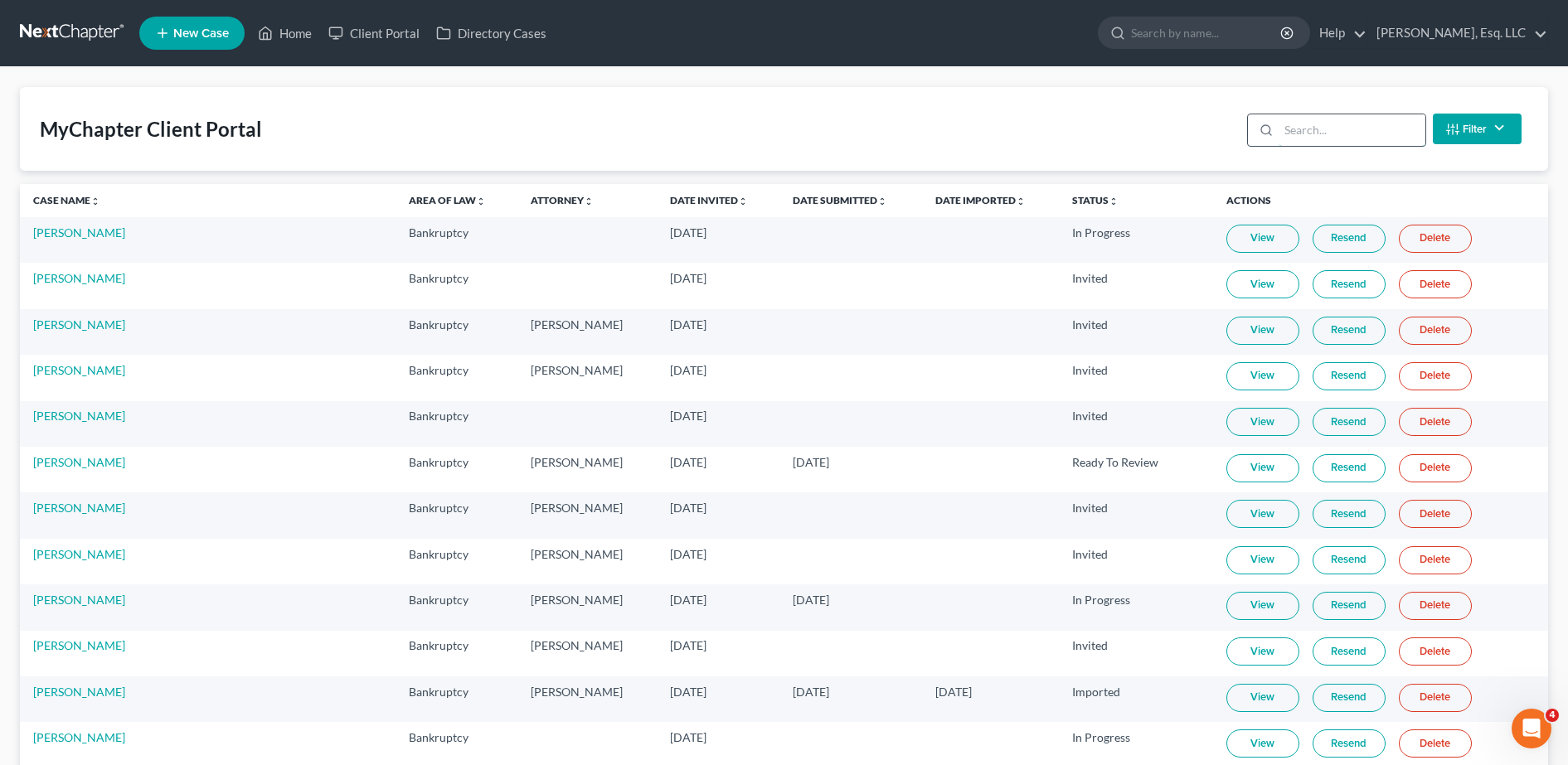
click at [1086, 131] on input "search" at bounding box center [1352, 130] width 147 height 31
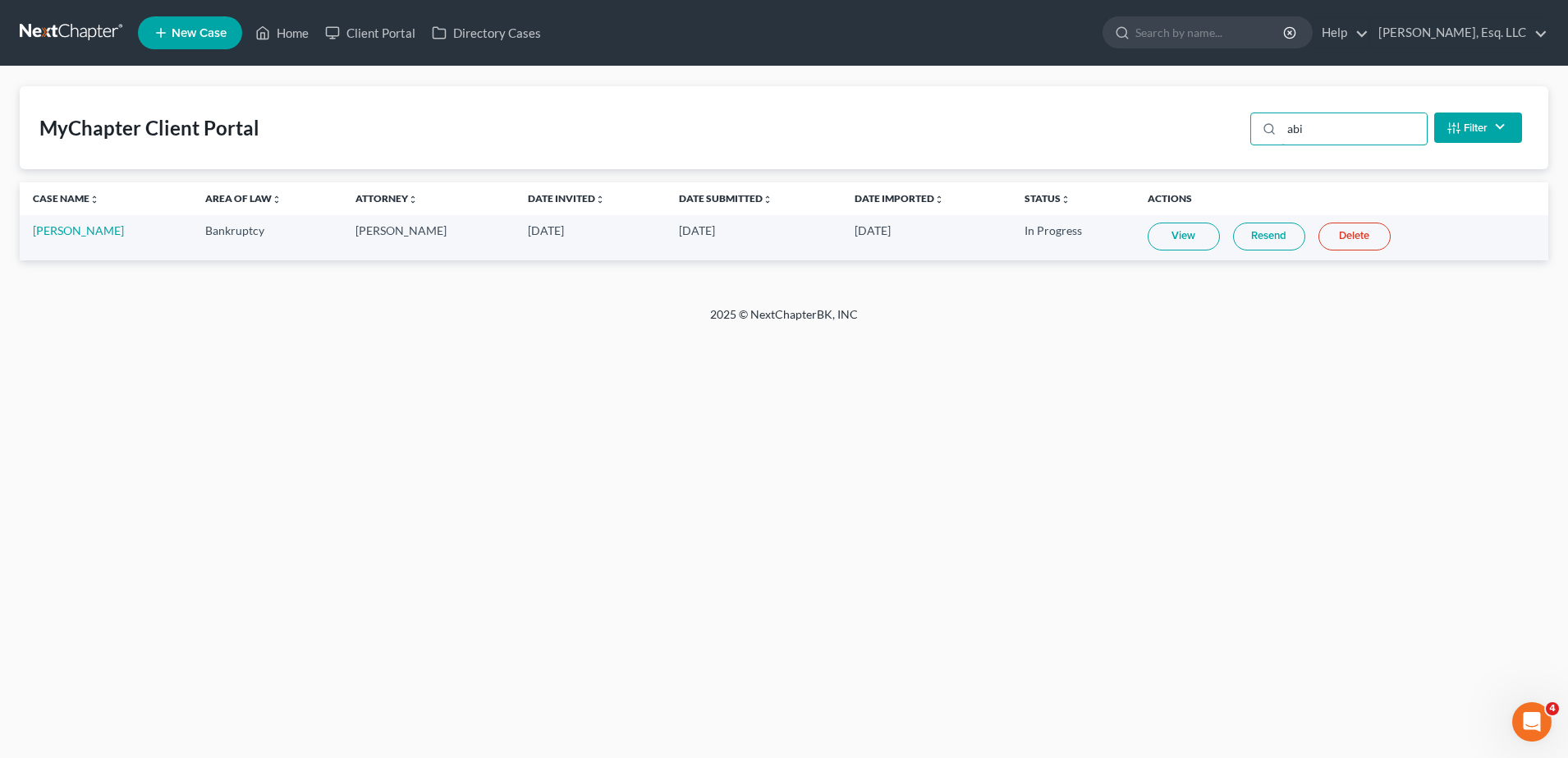
type input "abi"
click at [1075, 231] on link "View" at bounding box center [1184, 237] width 72 height 28
click at [1075, 35] on input "search" at bounding box center [1210, 32] width 150 height 30
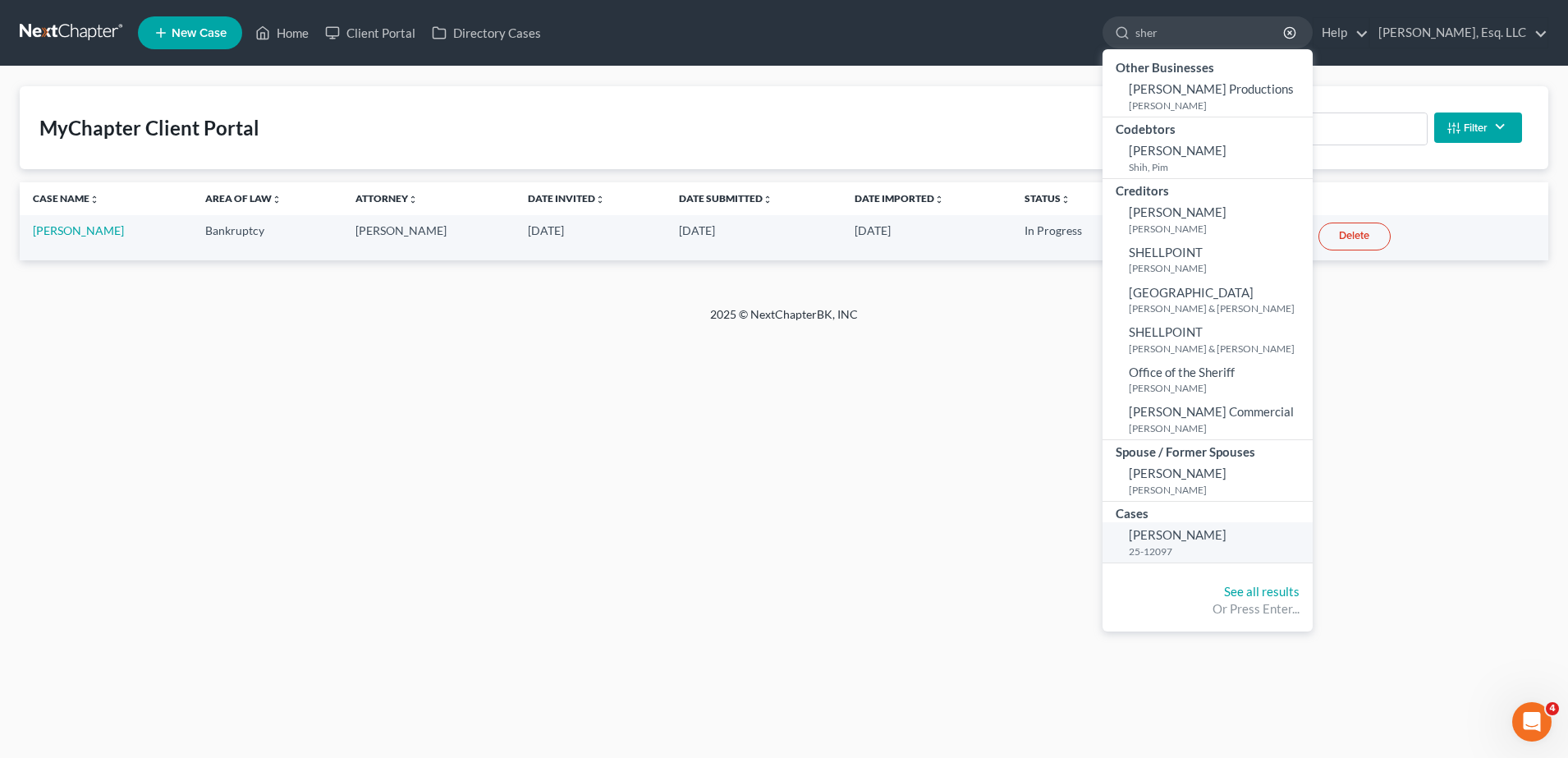
type input "sher"
click at [1075, 540] on span "[PERSON_NAME]" at bounding box center [1177, 535] width 98 height 15
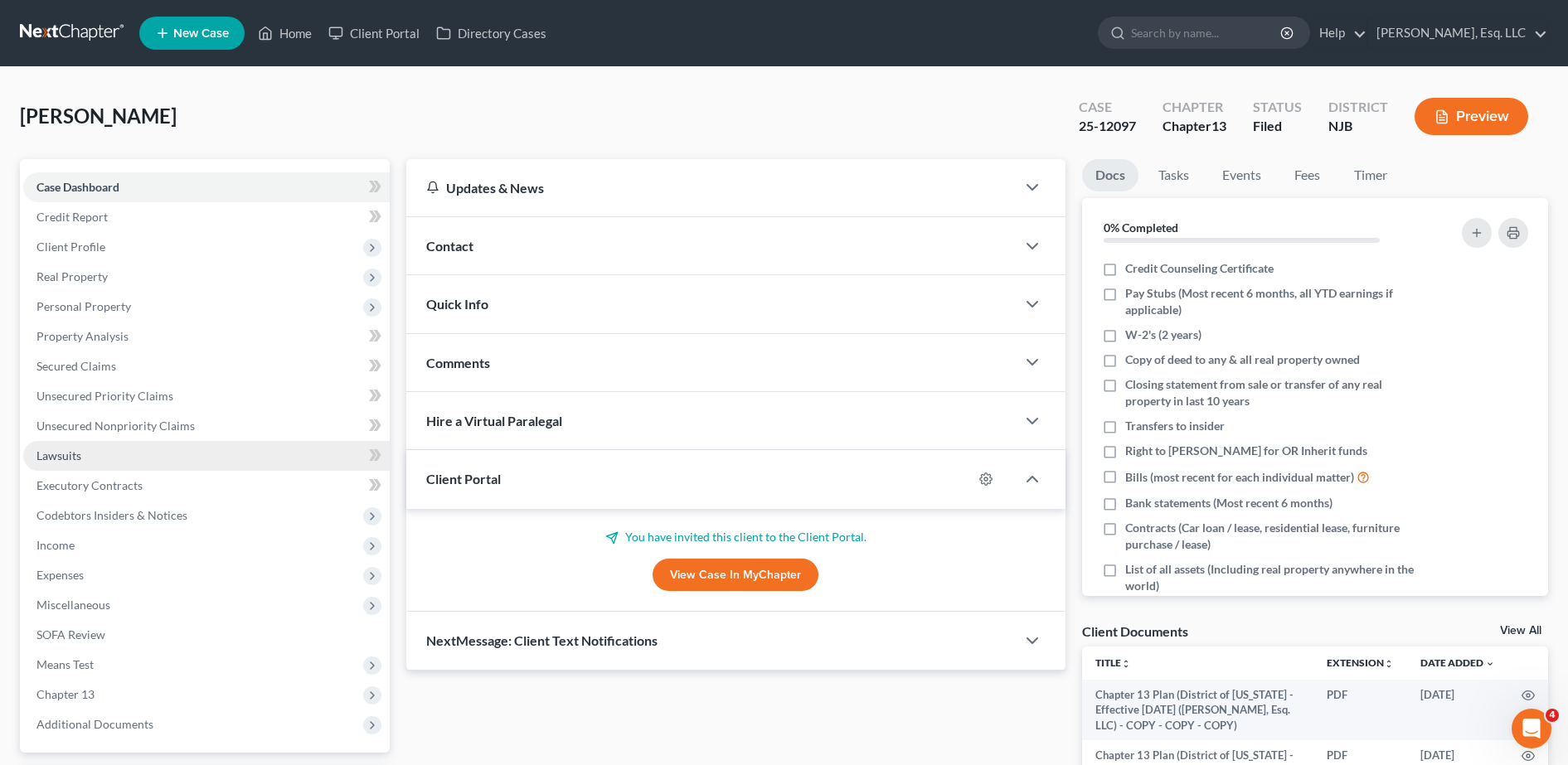
scroll to position [303, 0]
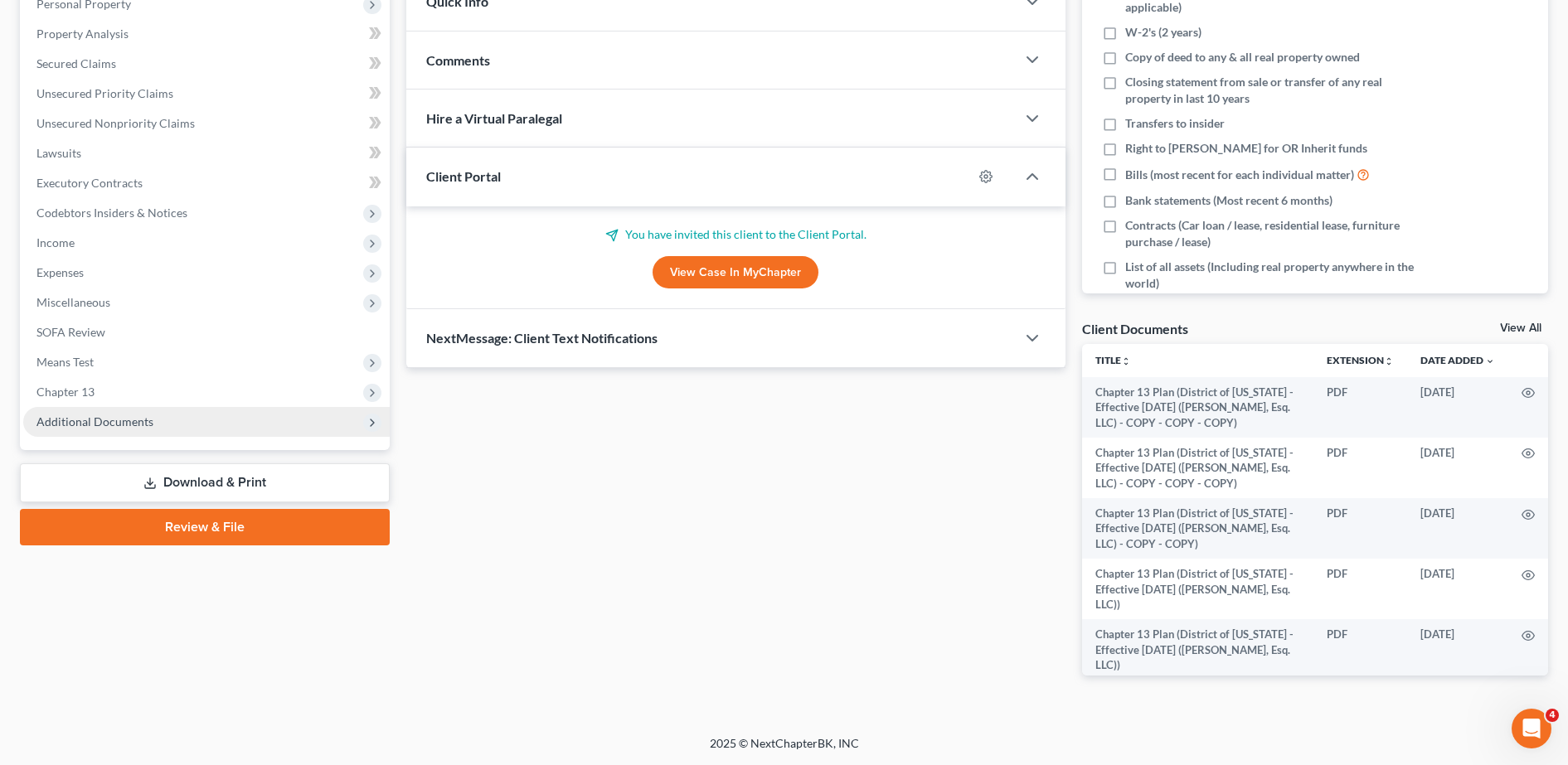
click at [128, 419] on span "Additional Documents" at bounding box center [95, 421] width 117 height 14
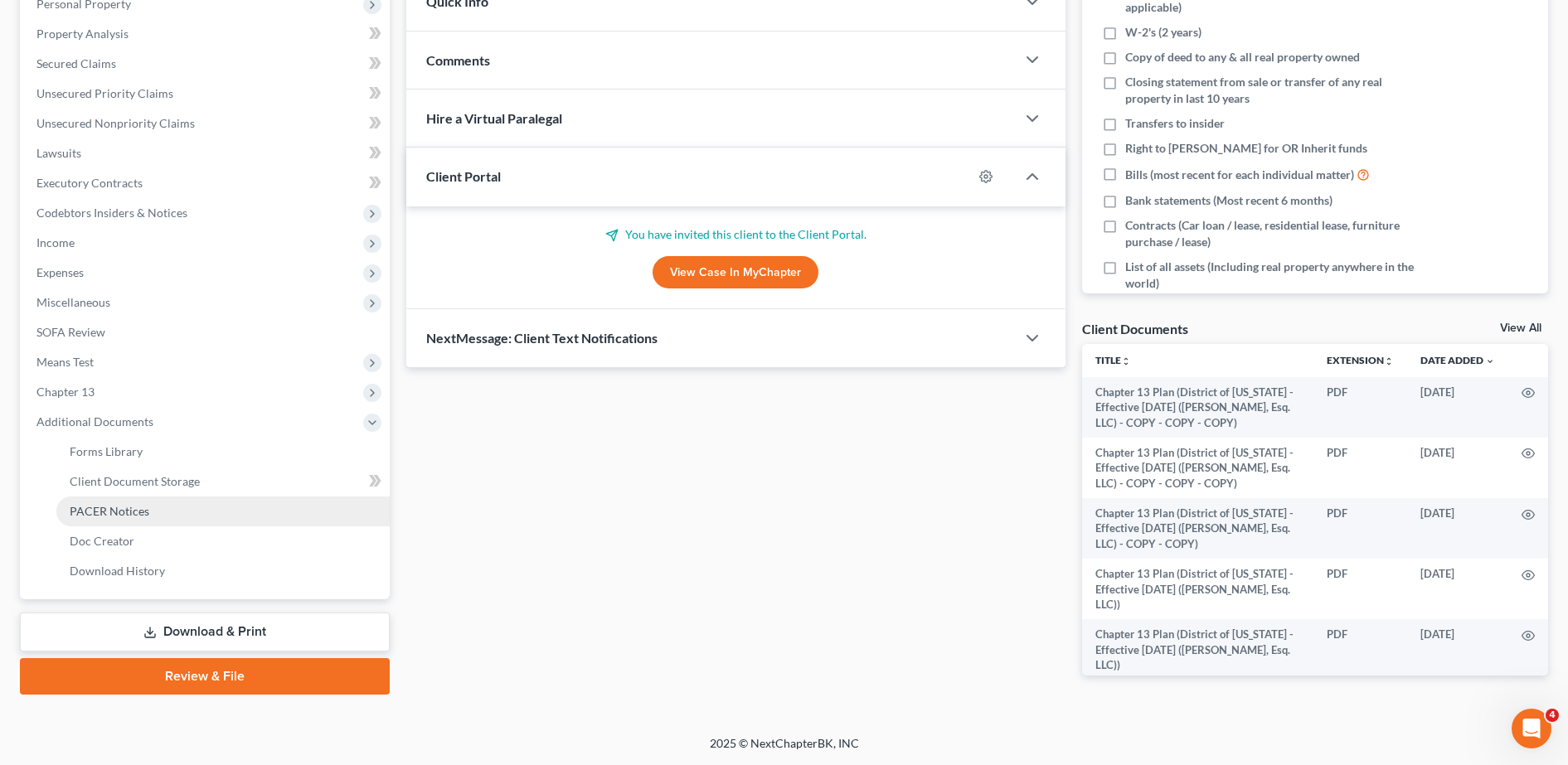
click at [124, 508] on span "PACER Notices" at bounding box center [109, 511] width 80 height 14
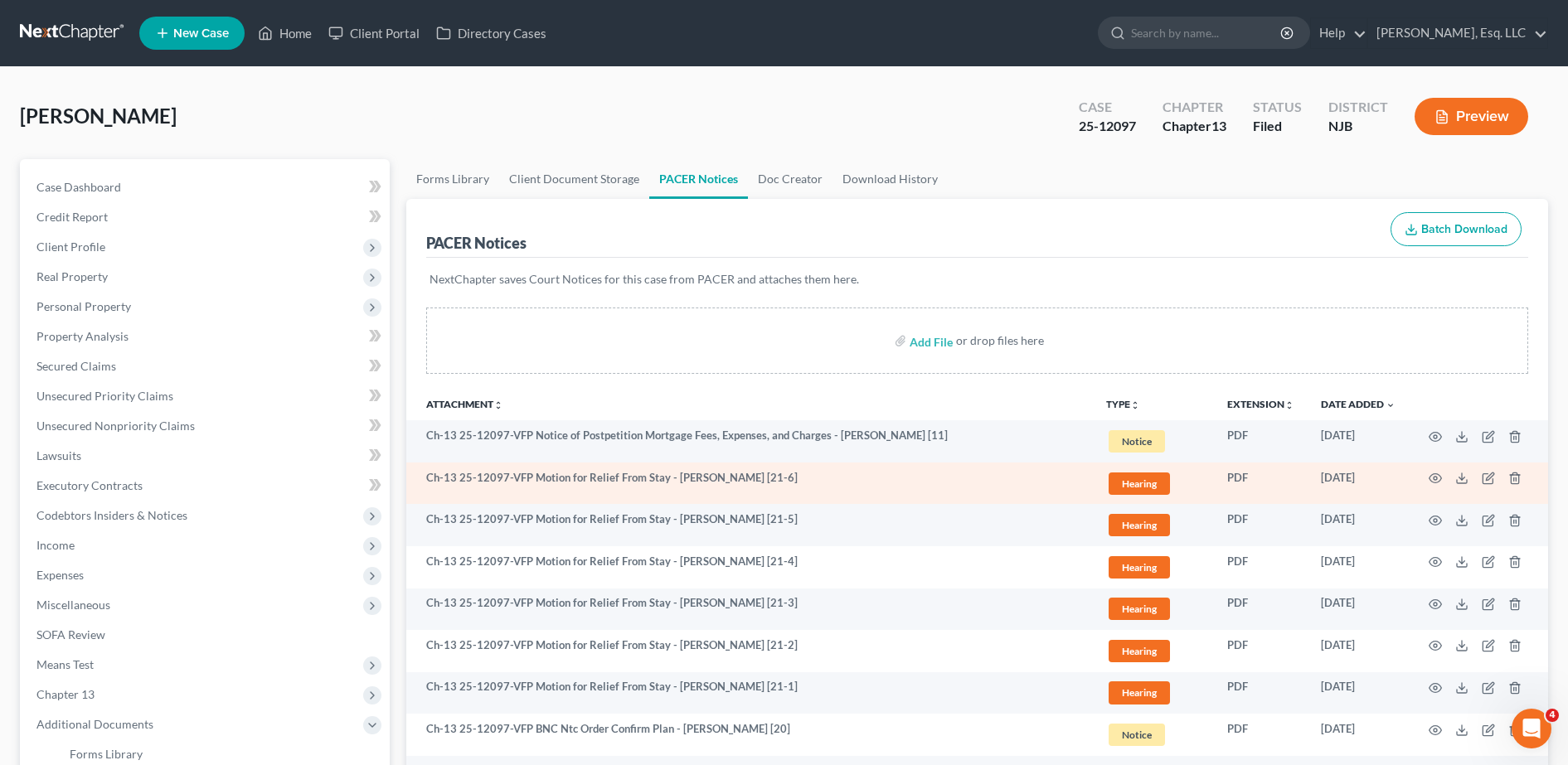
scroll to position [83, 0]
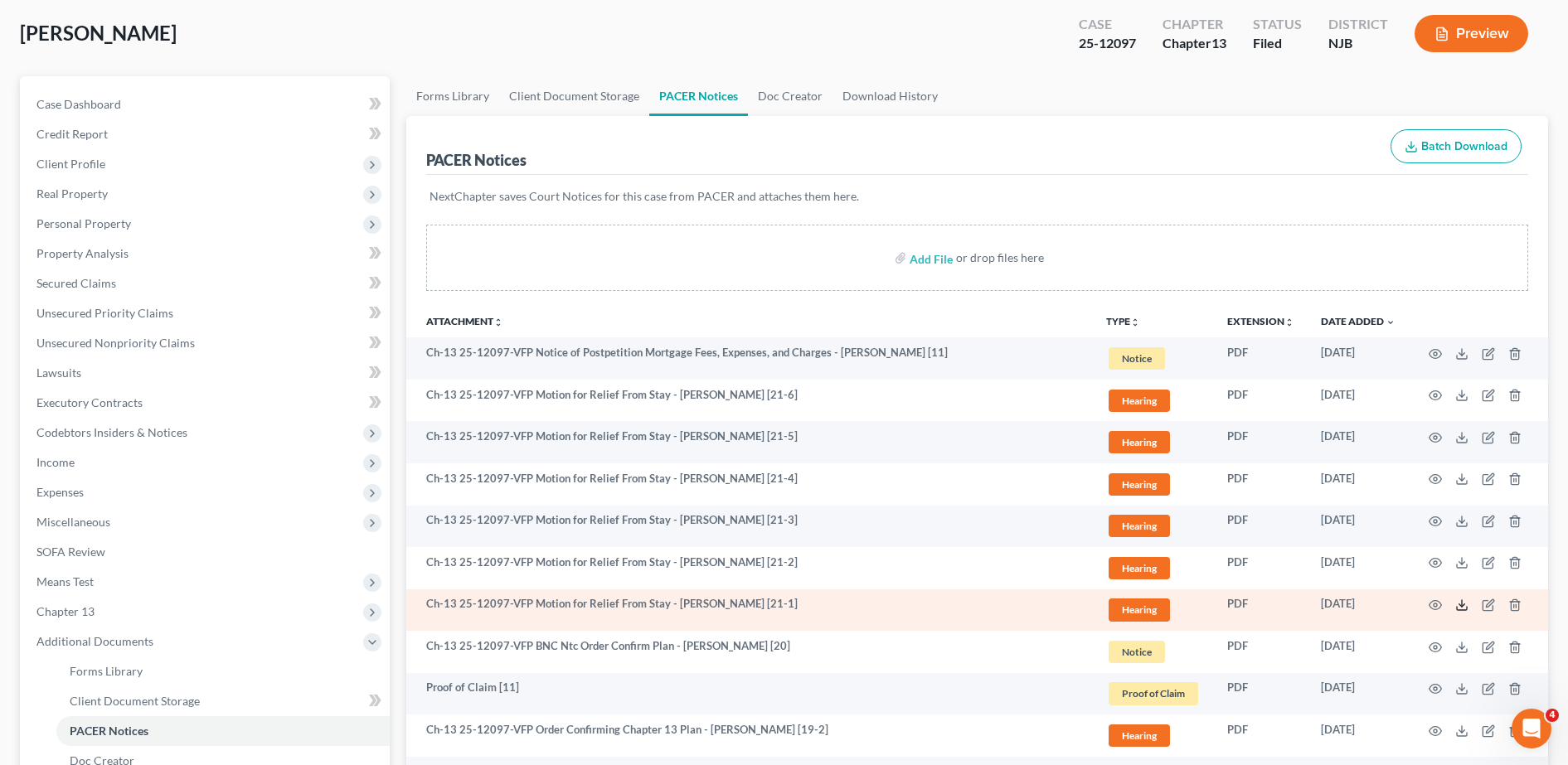
click at [1086, 603] on line at bounding box center [1462, 603] width 0 height 7
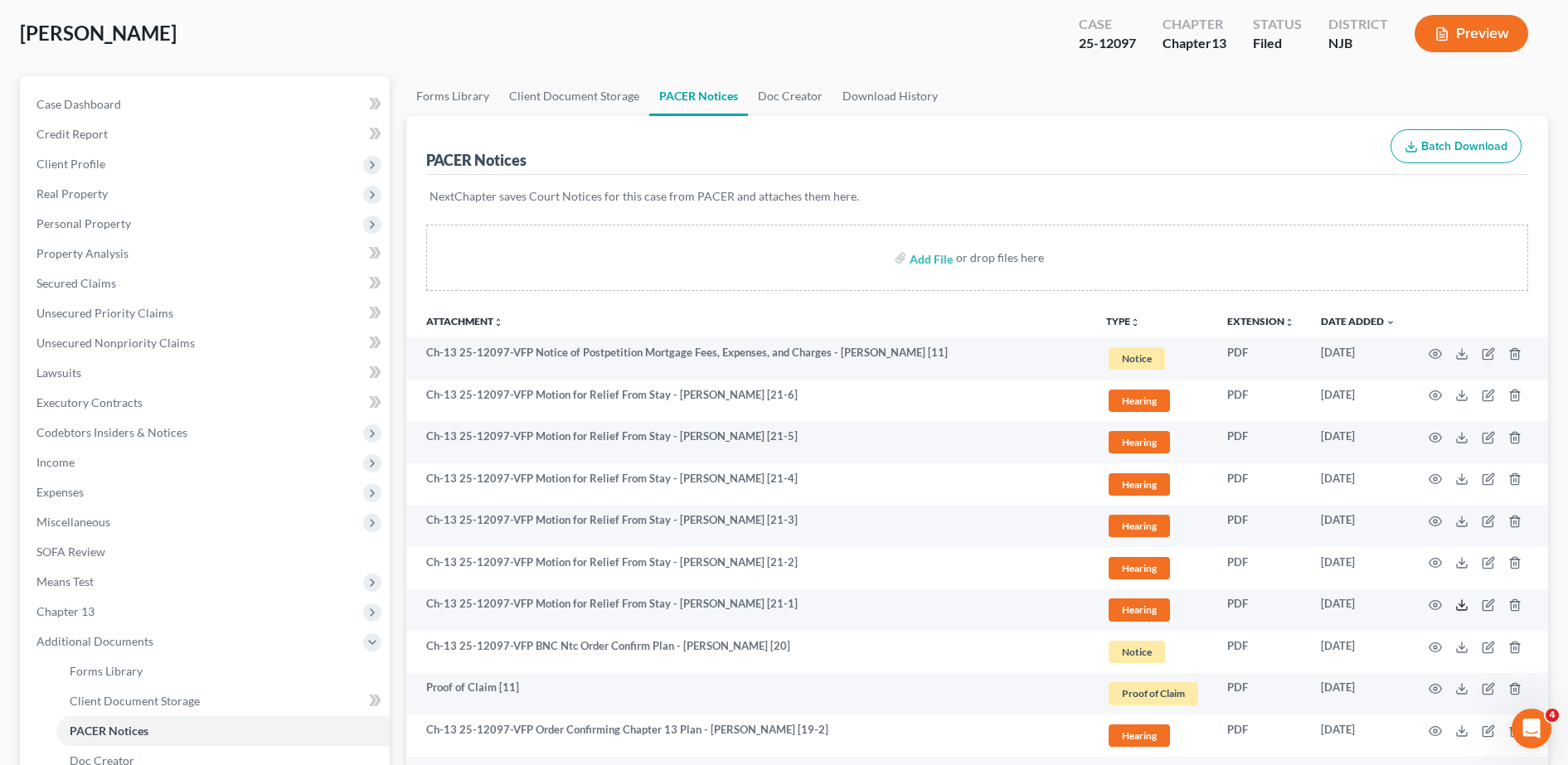
scroll to position [0, 0]
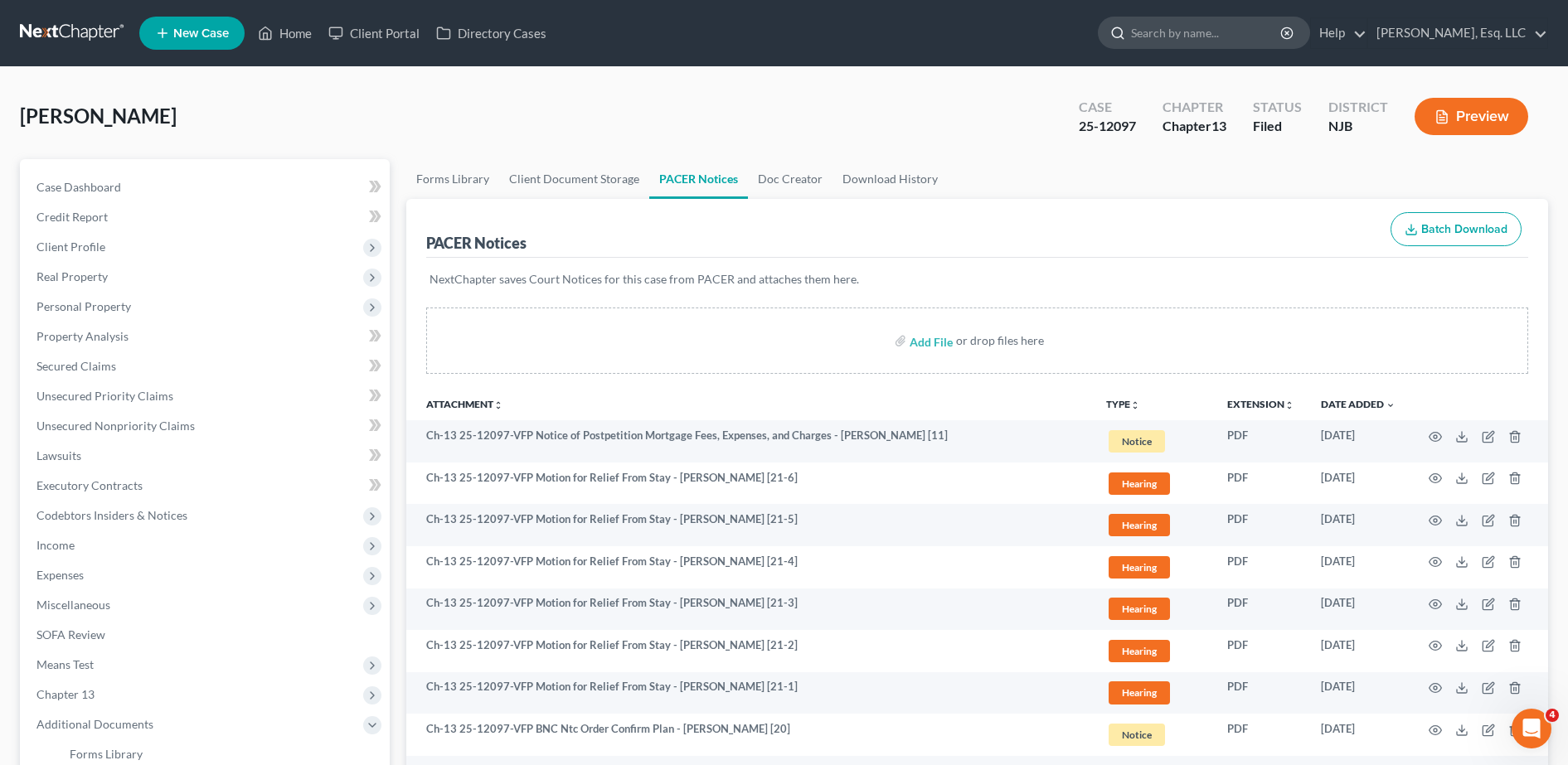
click at [1086, 17] on input "search" at bounding box center [1206, 32] width 152 height 31
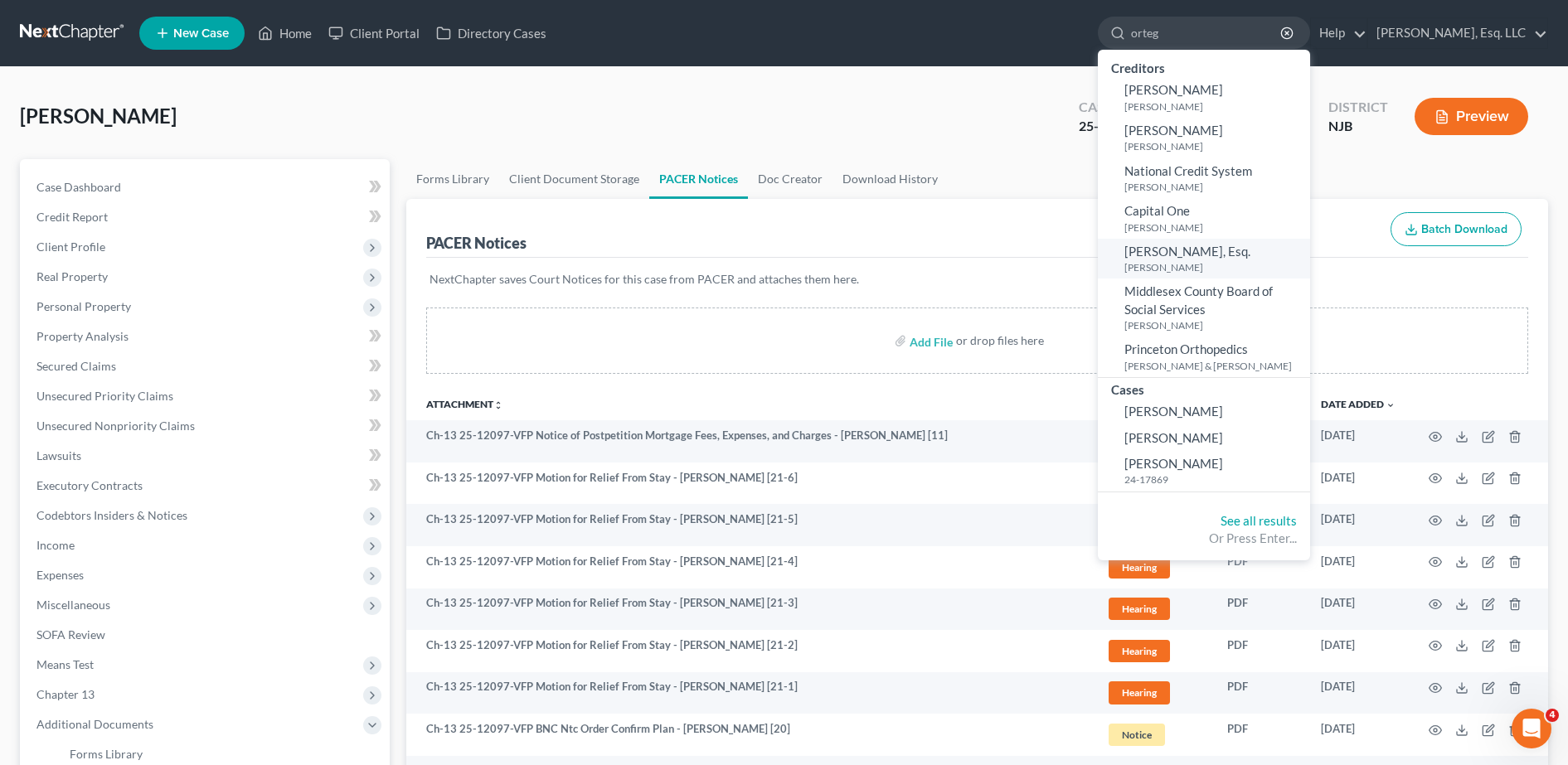
type input "orteg"
click at [1086, 256] on span "[PERSON_NAME], Esq." at bounding box center [1187, 251] width 126 height 15
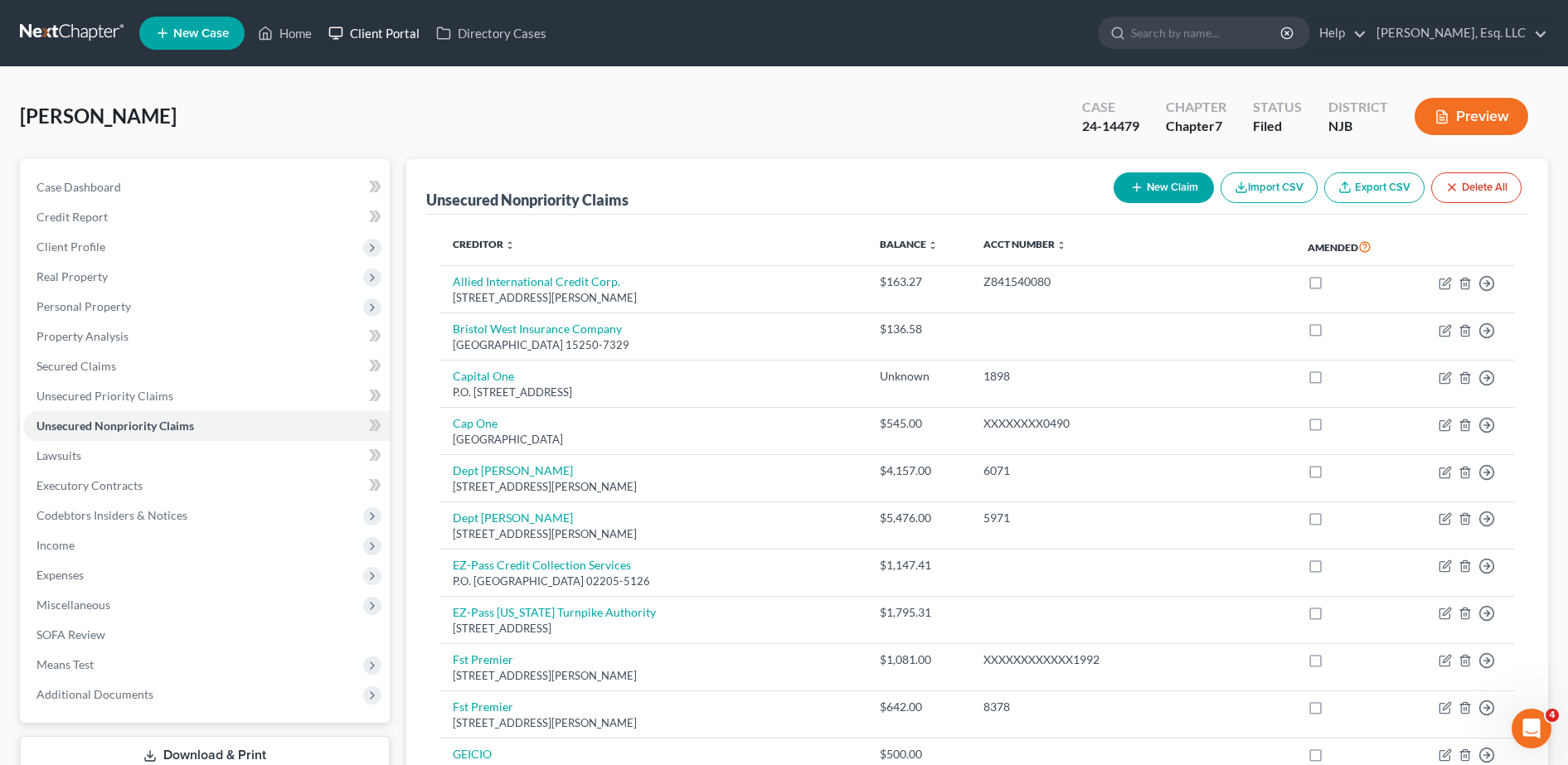
click at [389, 40] on link "Client Portal" at bounding box center [374, 33] width 108 height 30
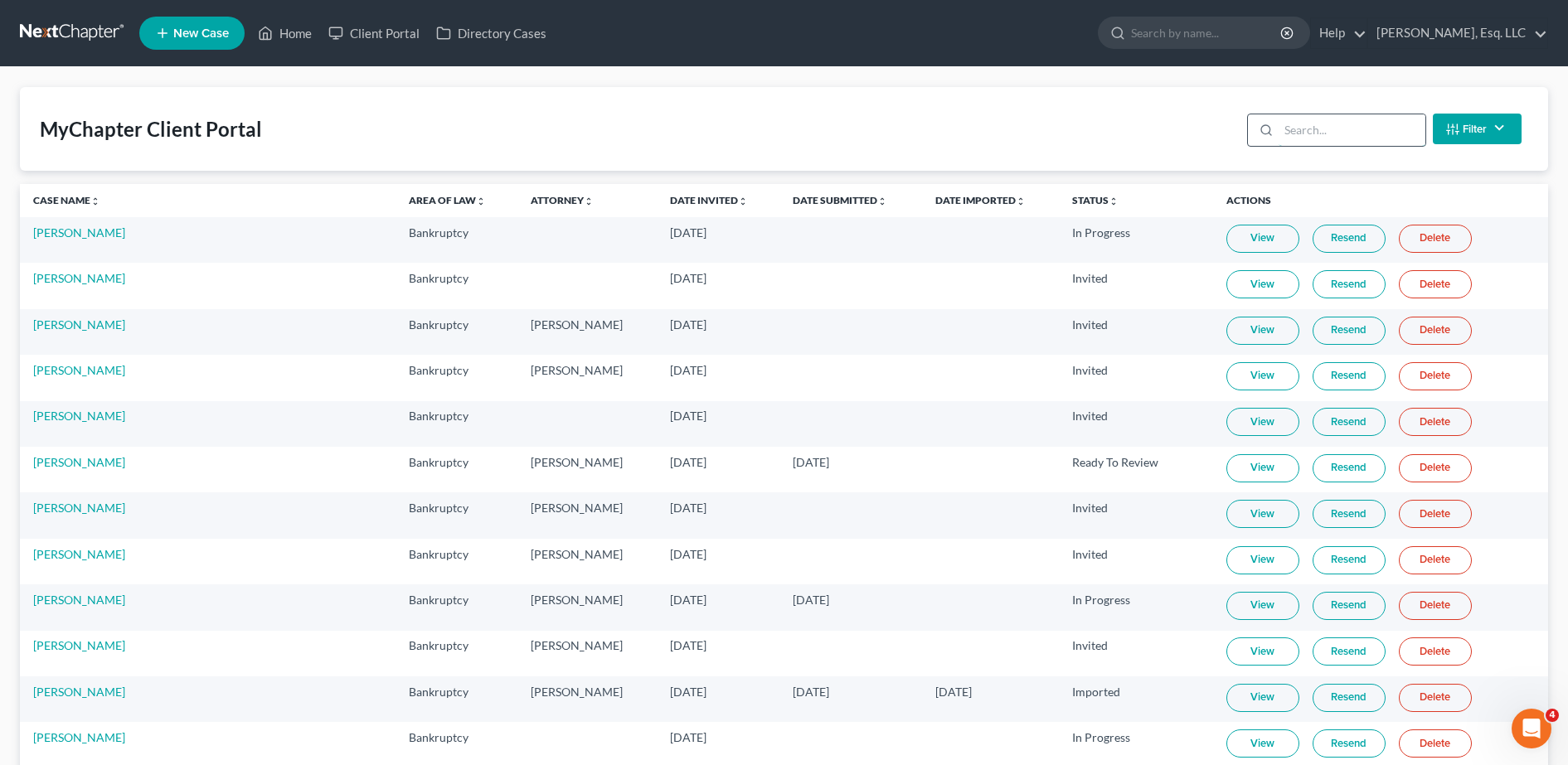
click at [1322, 128] on input "search" at bounding box center [1352, 130] width 147 height 31
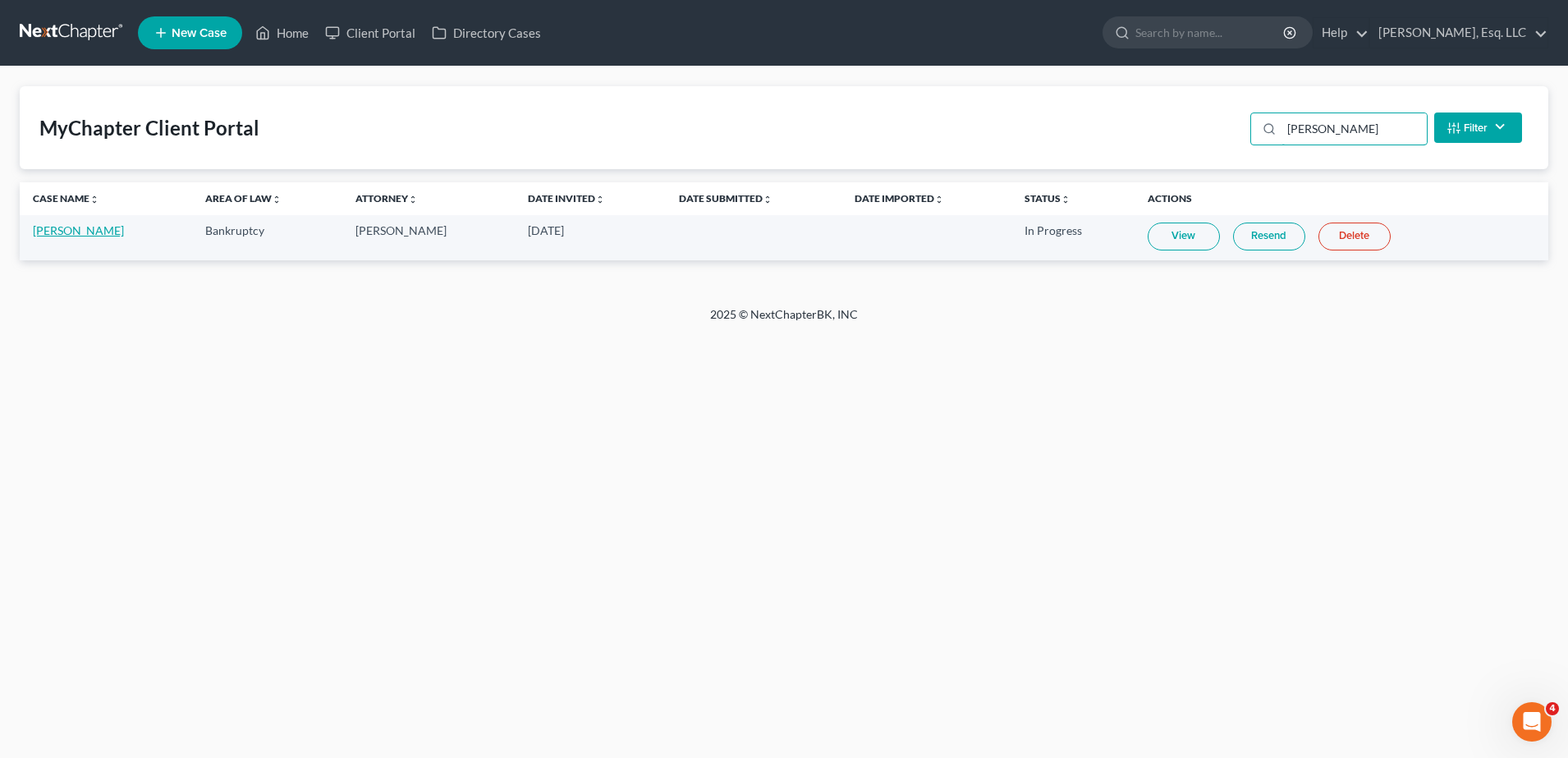
type input "renald"
click at [47, 230] on link "[PERSON_NAME]" at bounding box center [78, 230] width 91 height 14
select select "6"
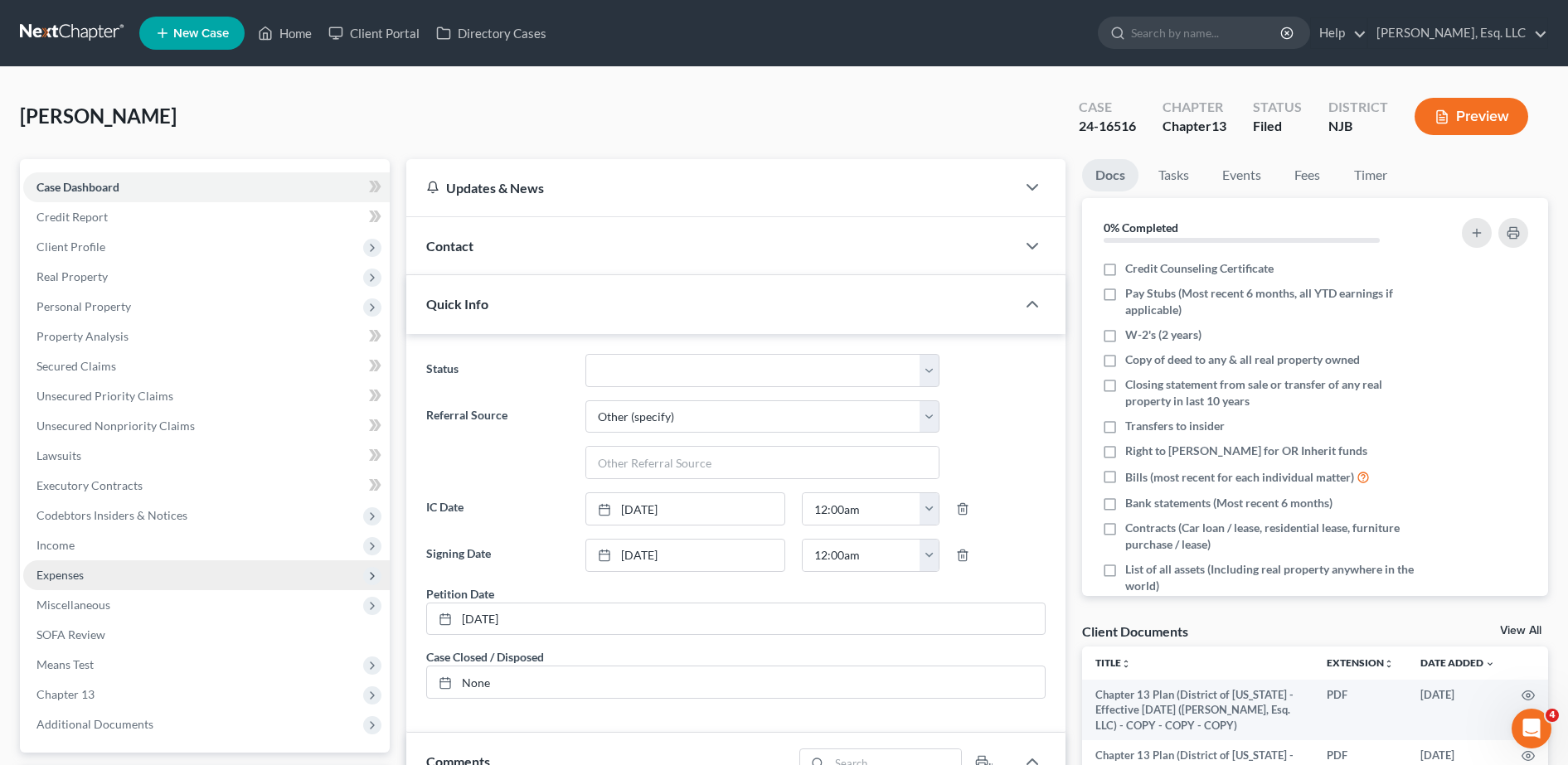
scroll to position [365, 0]
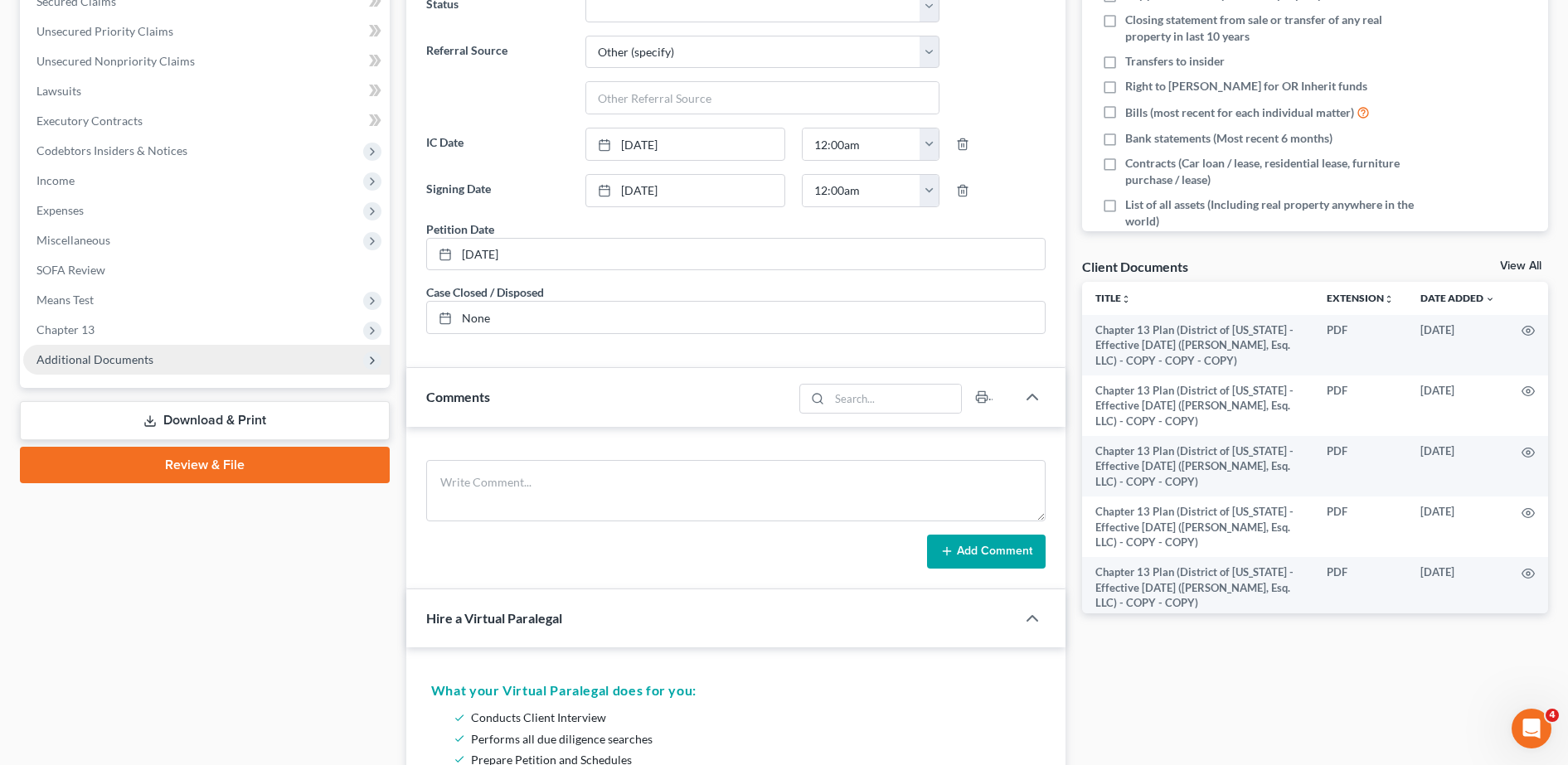
click at [189, 374] on span "Additional Documents" at bounding box center [206, 360] width 367 height 30
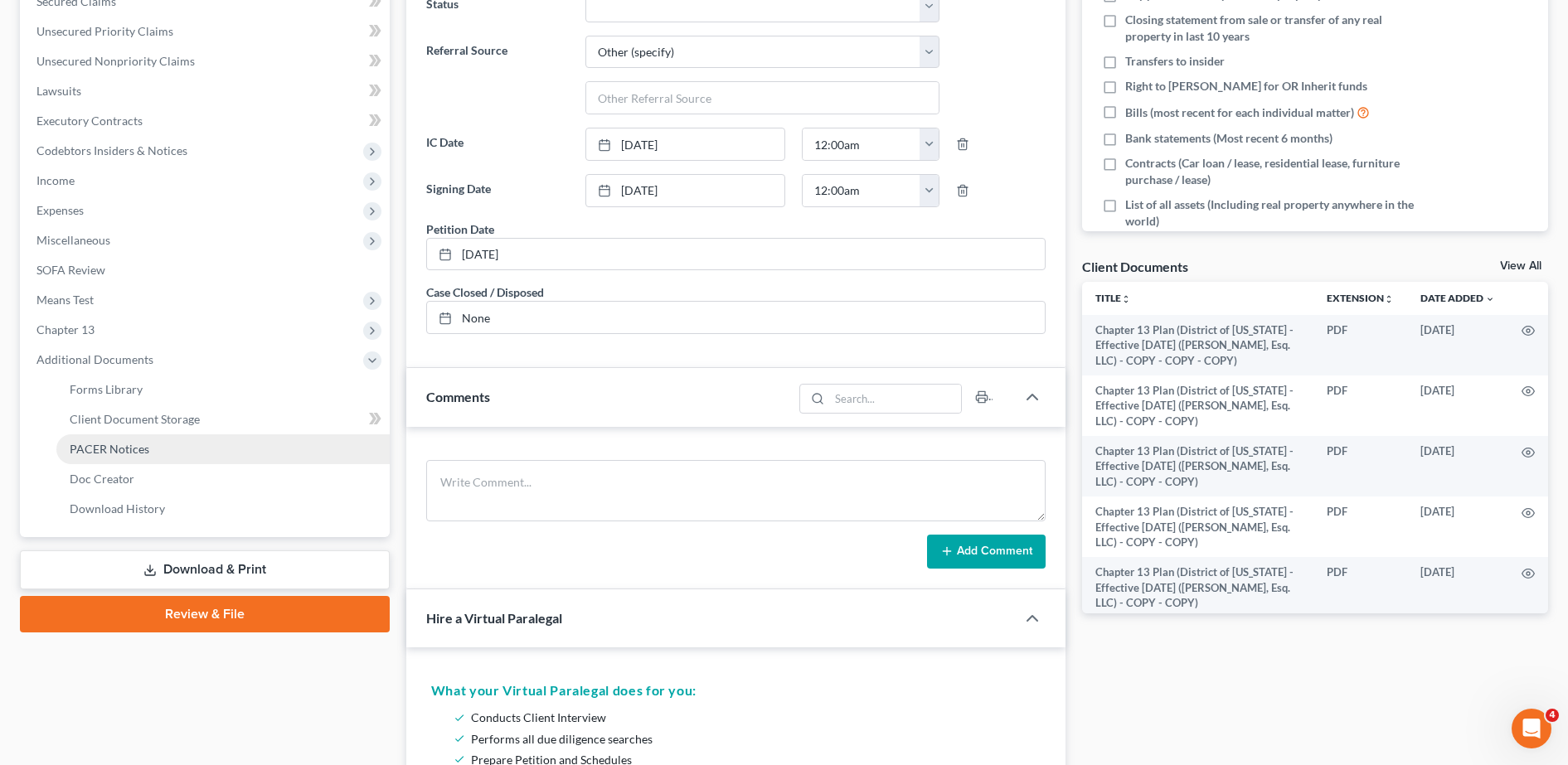
click at [168, 448] on link "PACER Notices" at bounding box center [223, 449] width 333 height 30
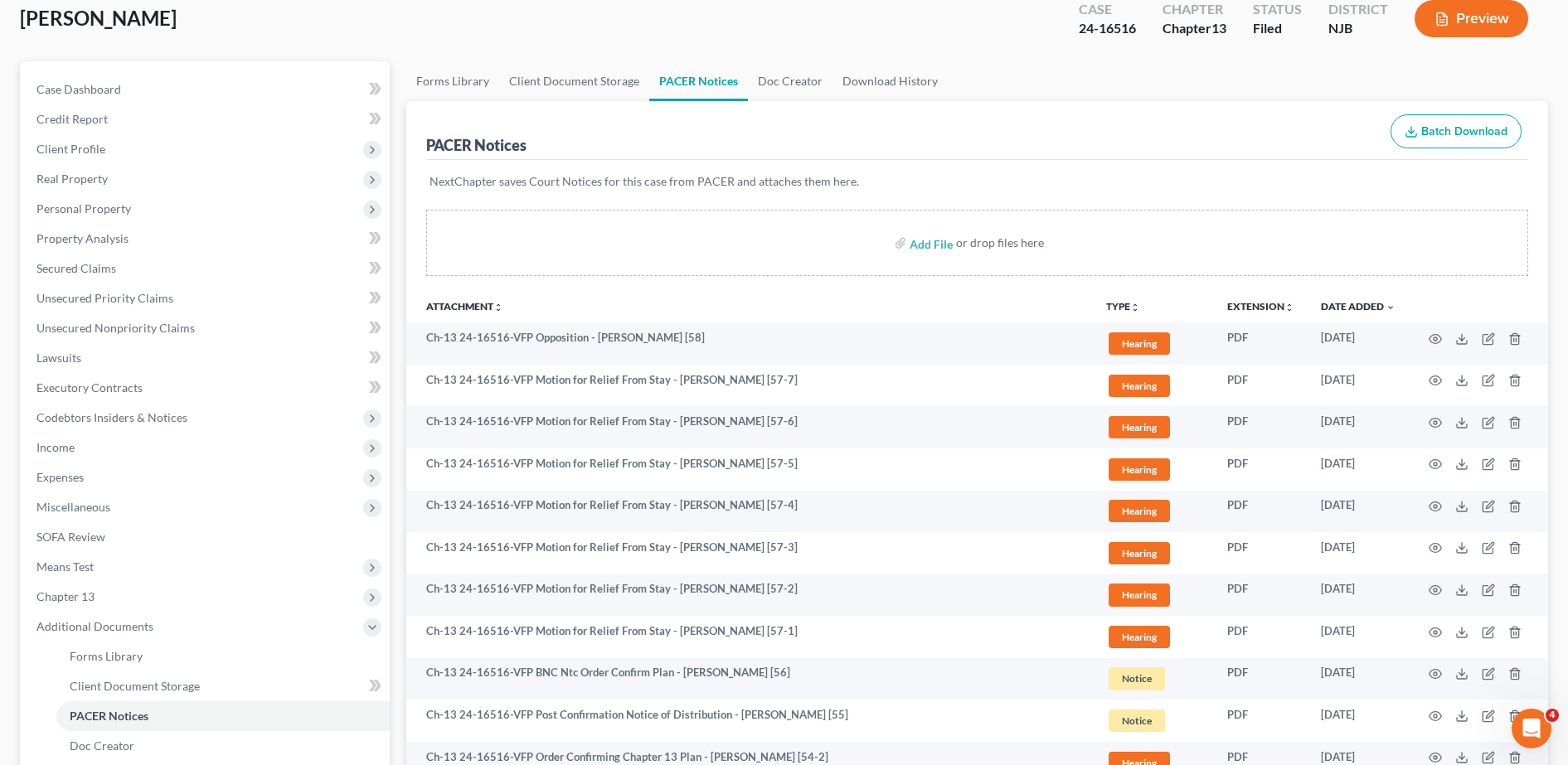
scroll to position [124, 0]
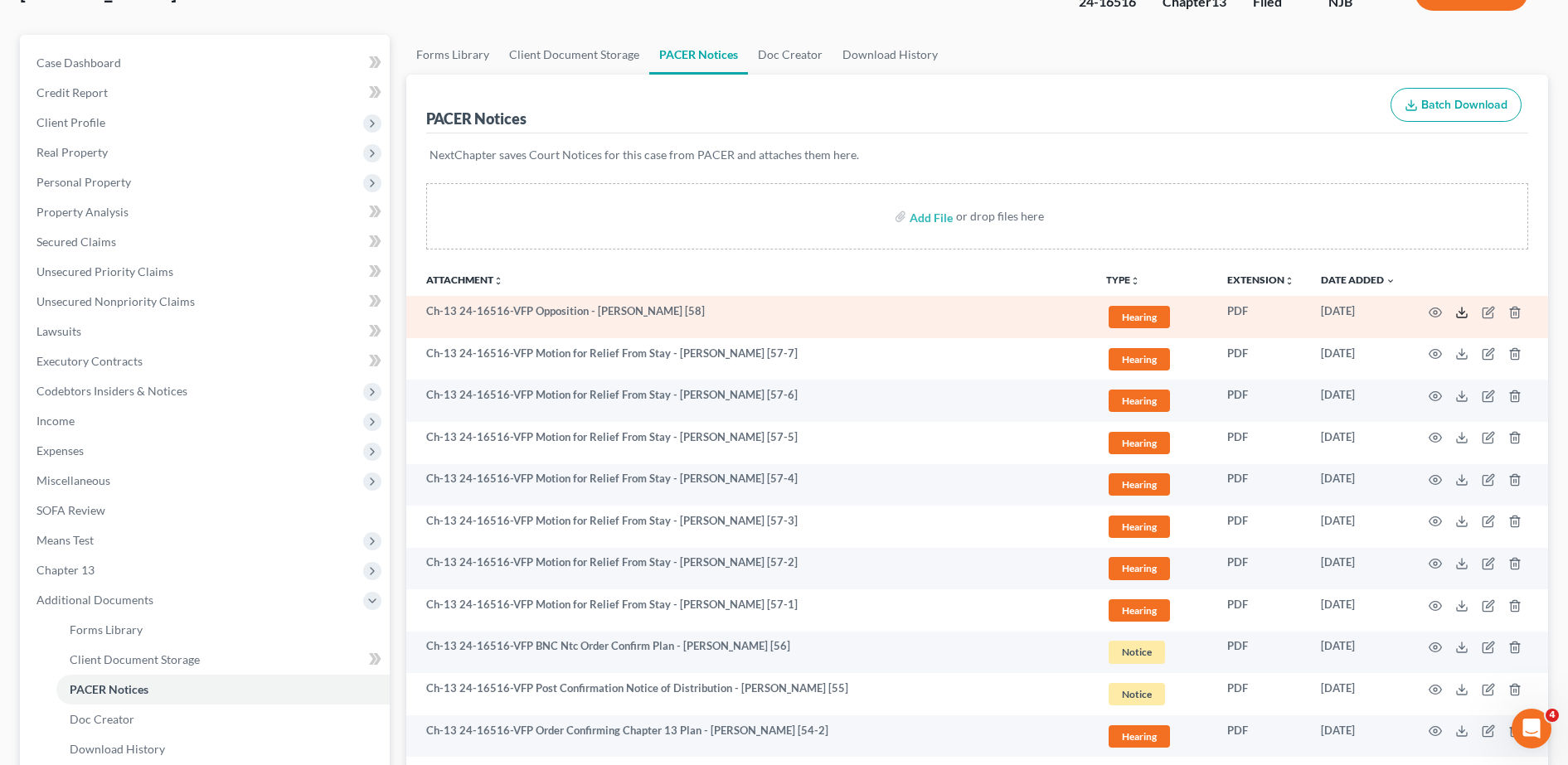
click at [1464, 317] on icon at bounding box center [1462, 316] width 10 height 3
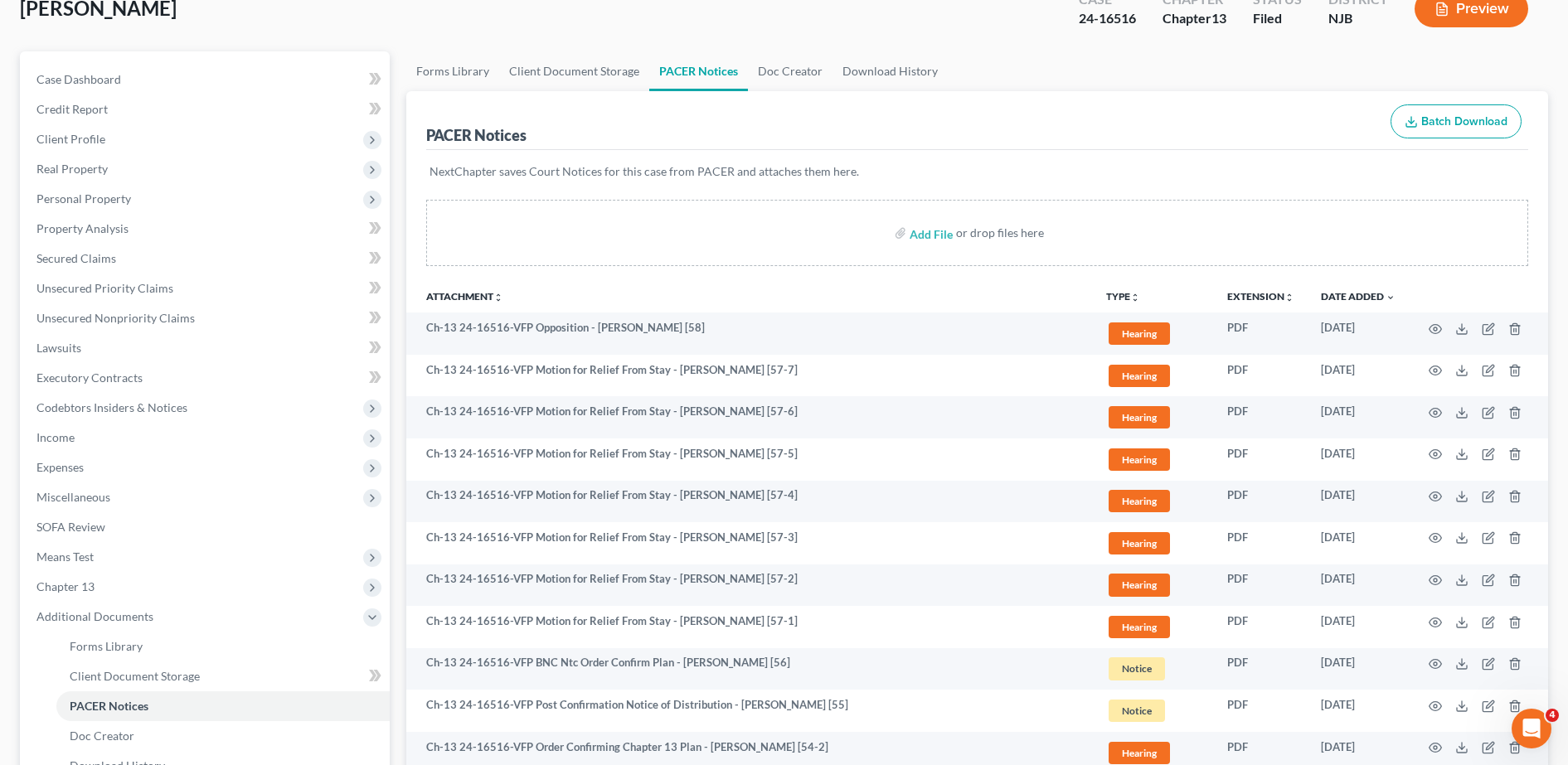
scroll to position [0, 0]
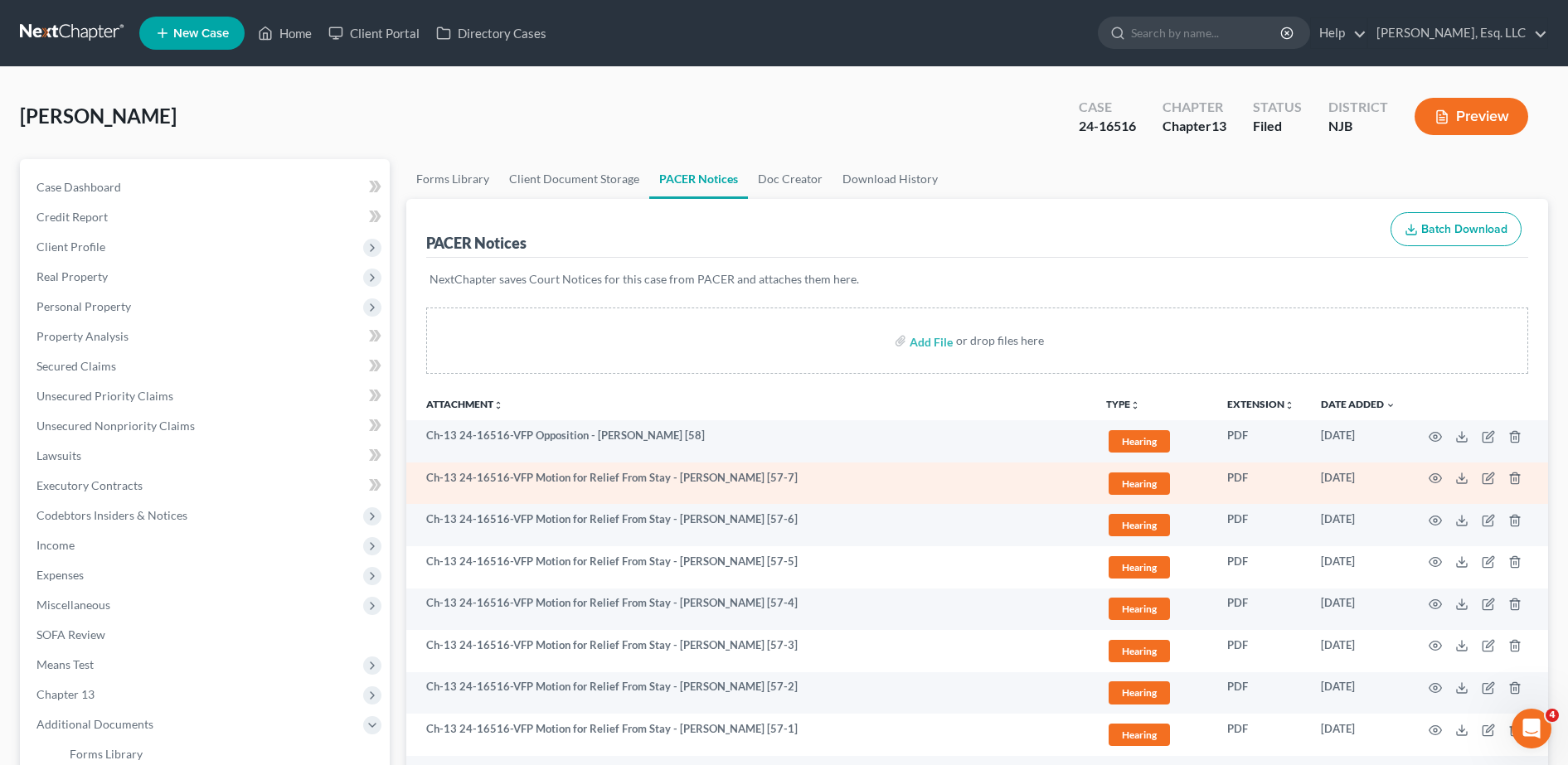
click at [1545, 489] on td at bounding box center [1478, 483] width 139 height 42
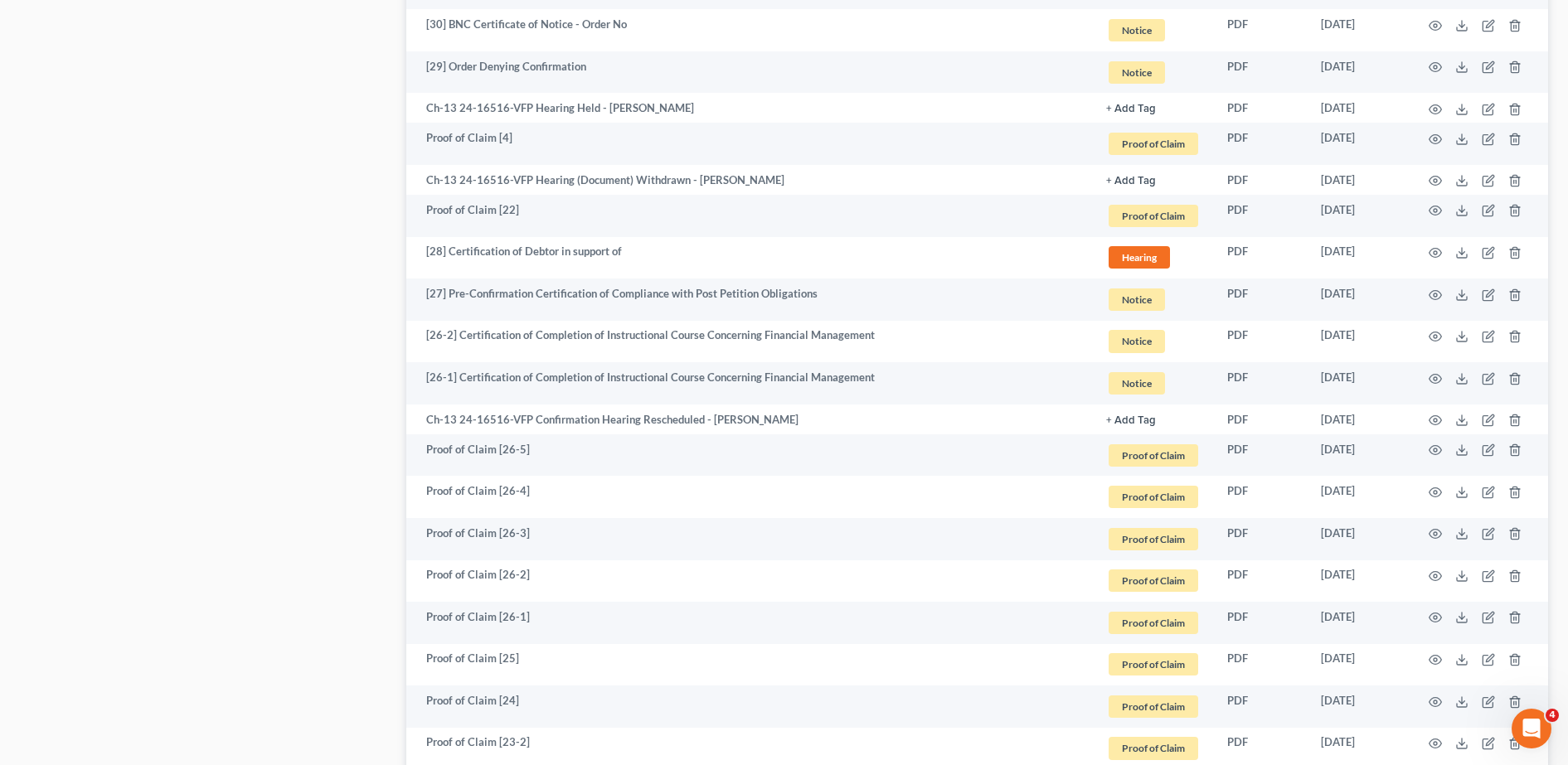
scroll to position [2863, 0]
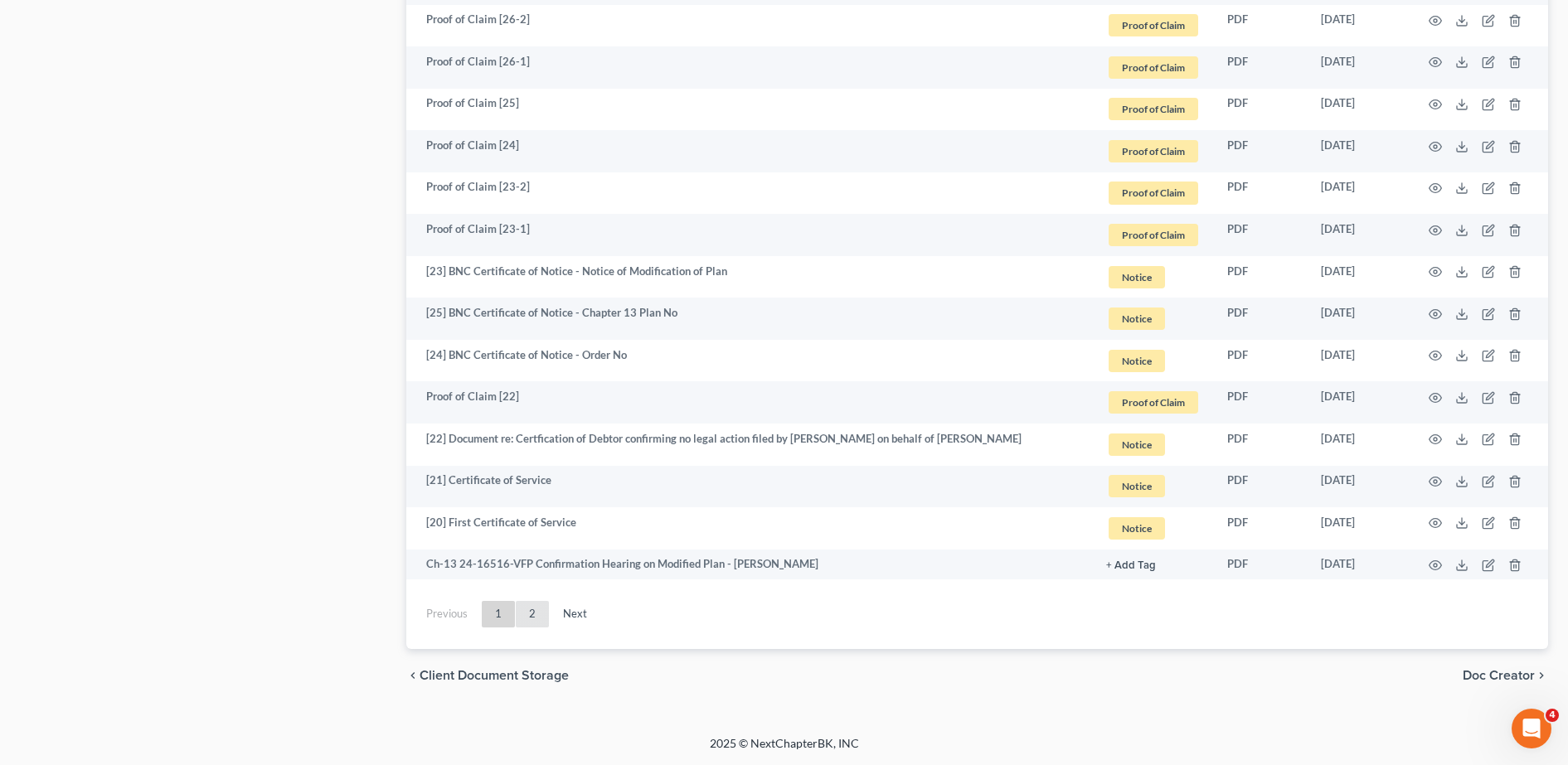
click at [543, 605] on link "2" at bounding box center [532, 614] width 33 height 27
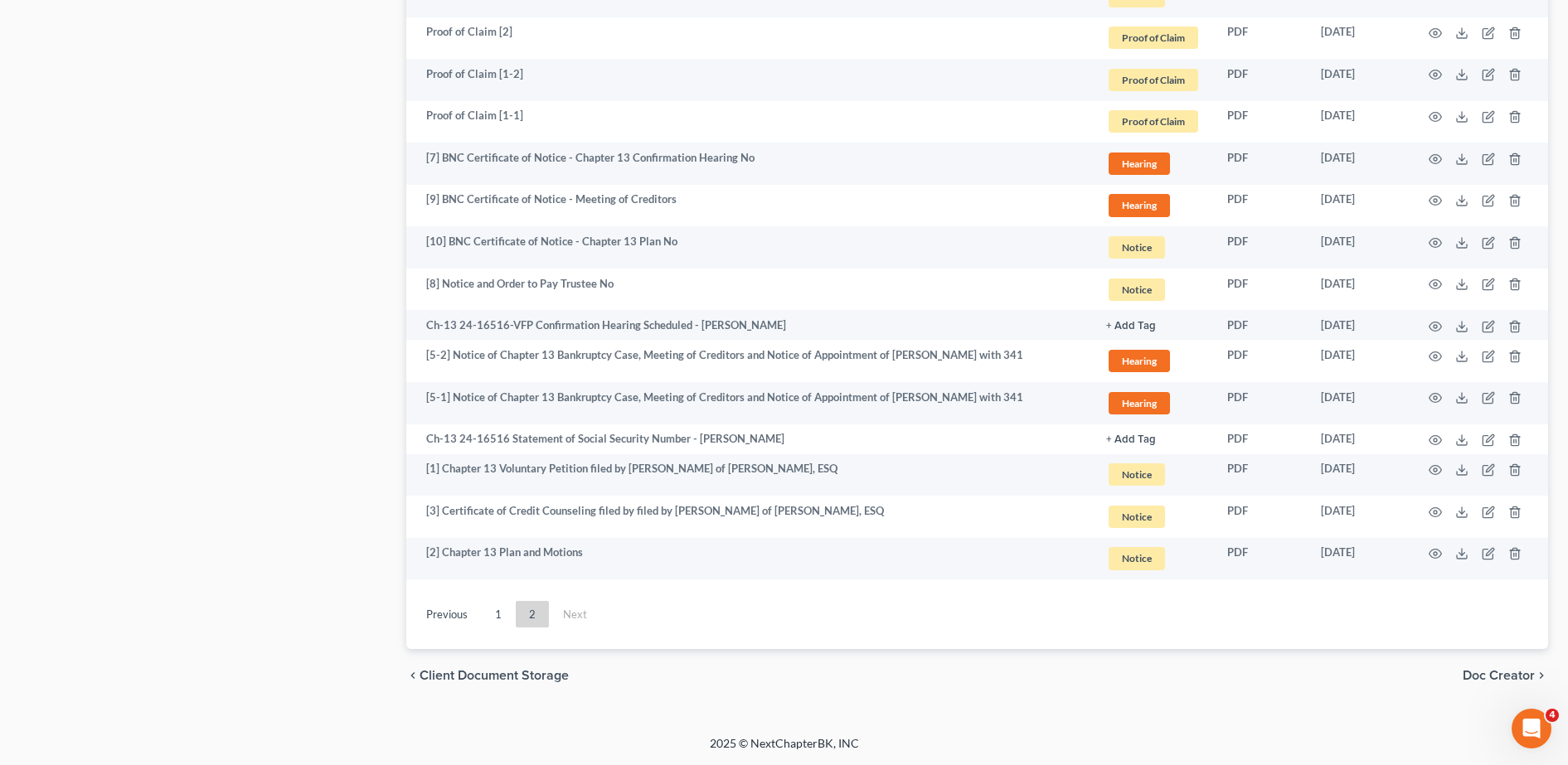
scroll to position [1869, 0]
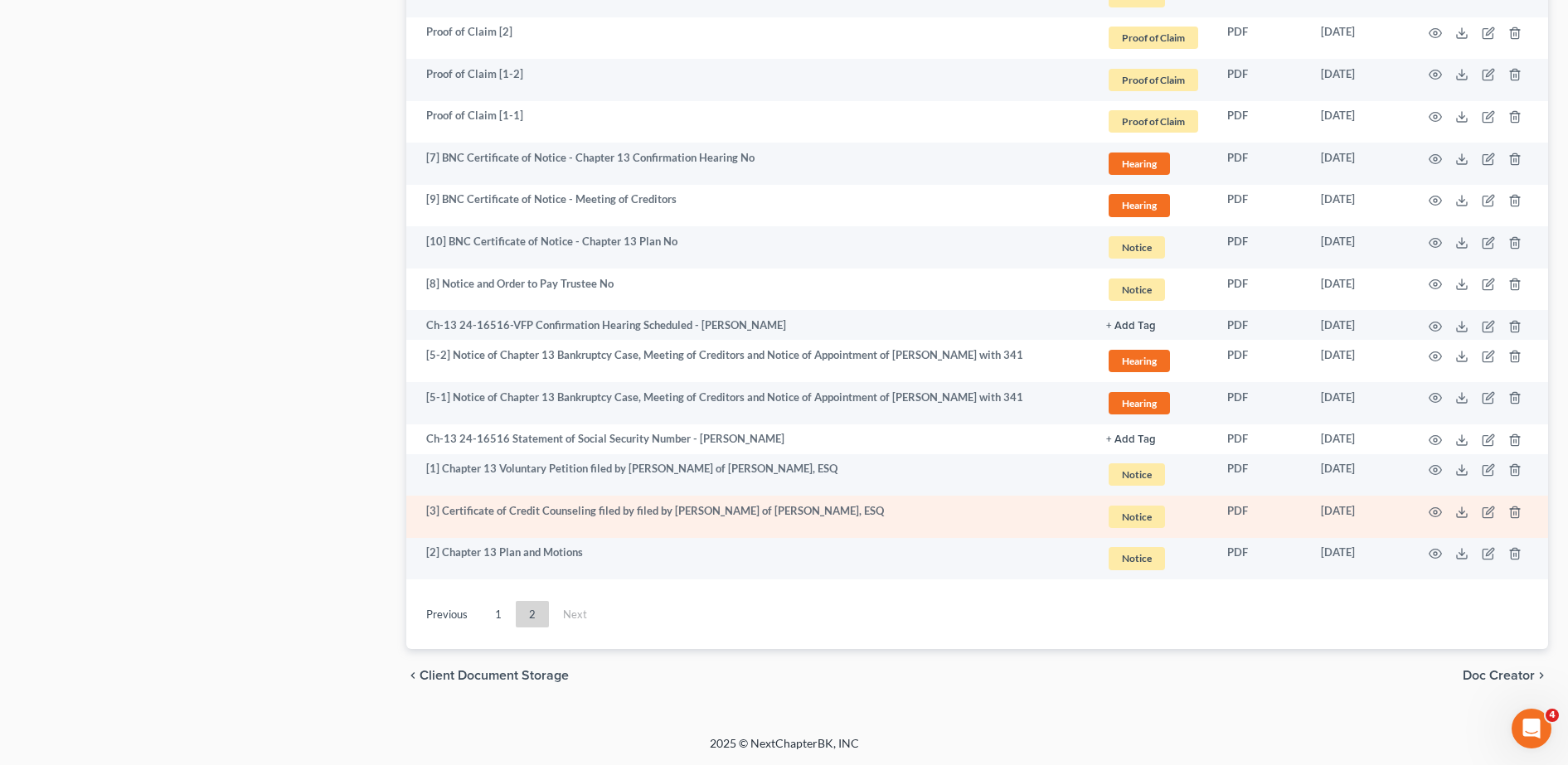
click at [533, 606] on link "2" at bounding box center [532, 614] width 33 height 27
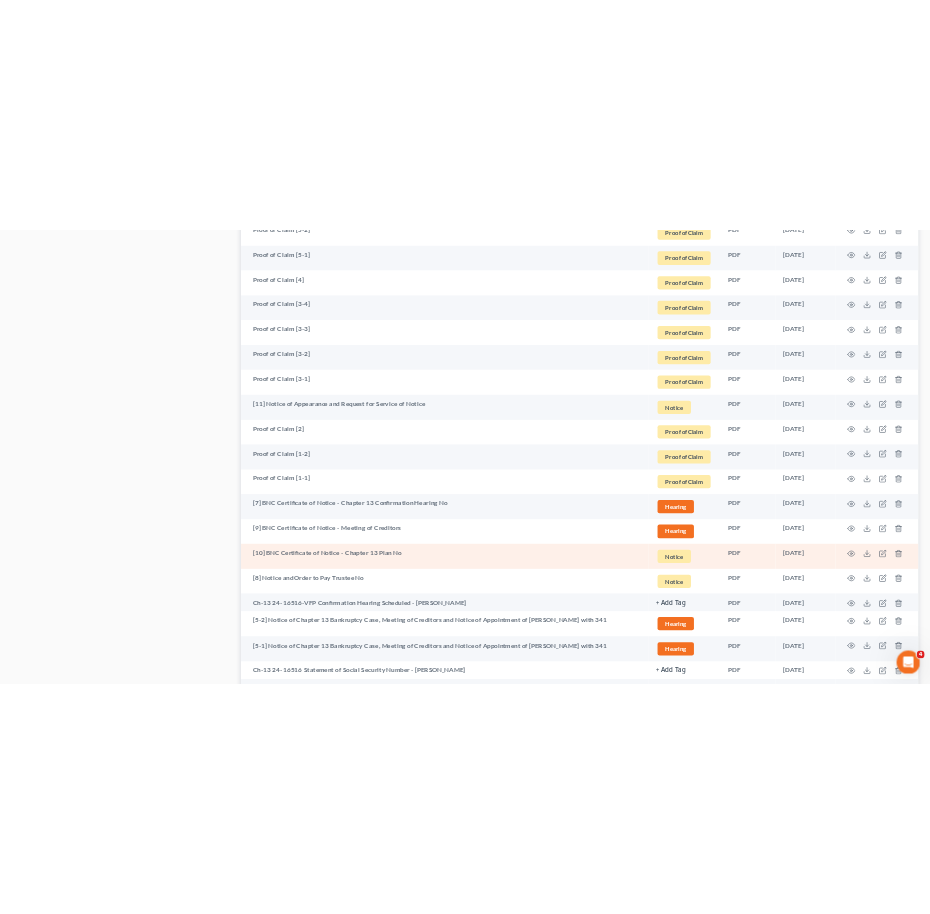
scroll to position [1882, 0]
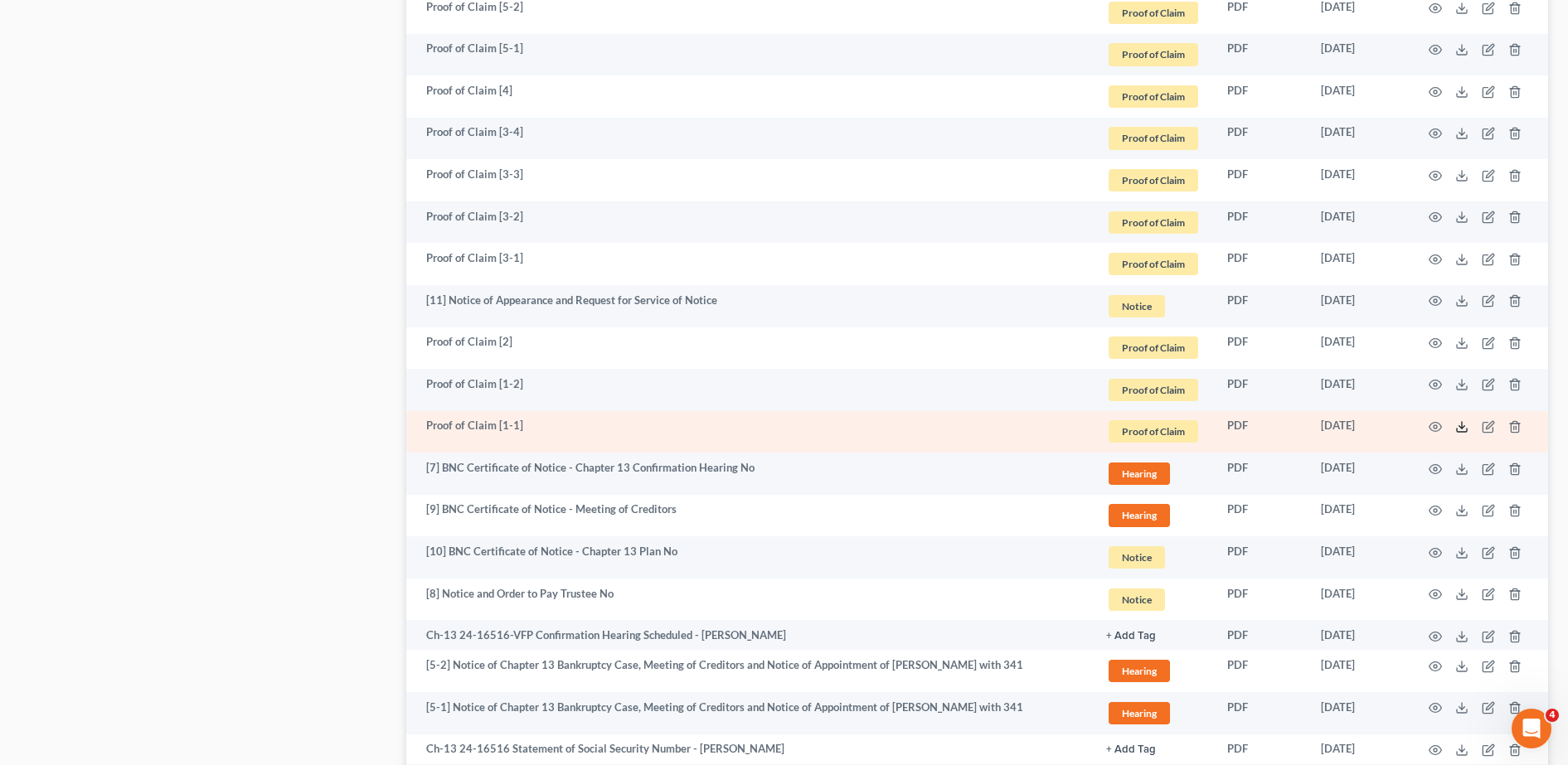
click at [1458, 428] on icon at bounding box center [1462, 427] width 13 height 13
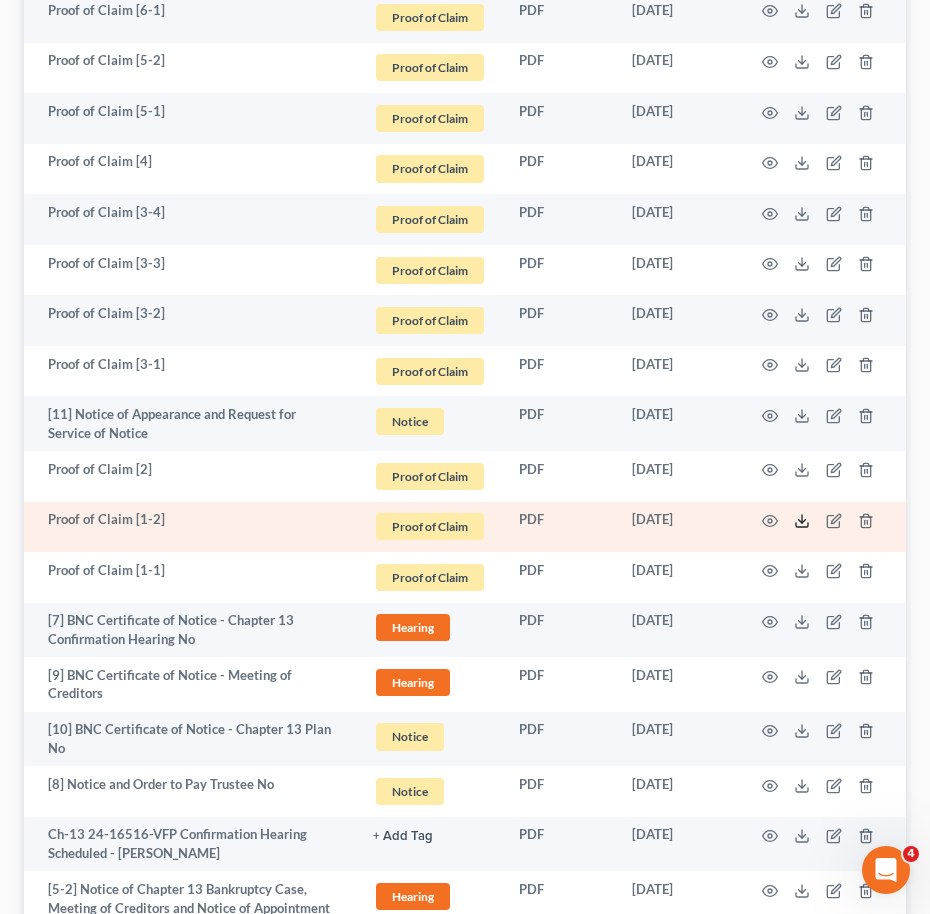
click at [805, 517] on icon at bounding box center [802, 521] width 16 height 16
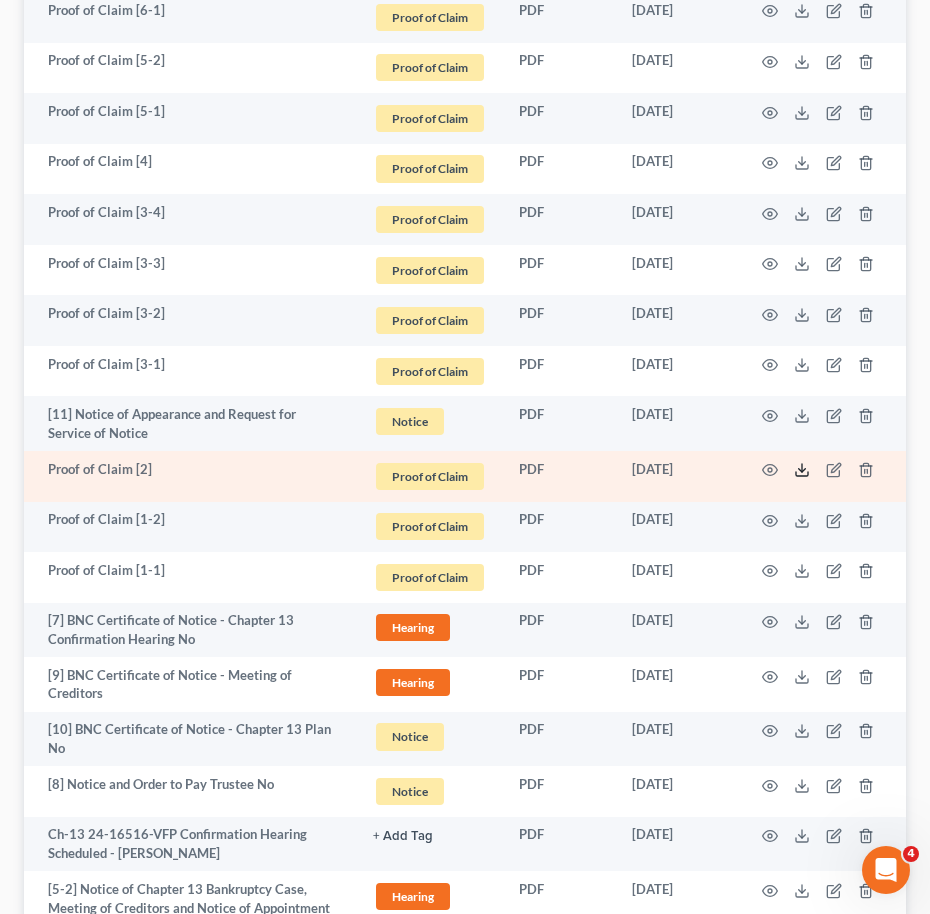
click at [809, 467] on icon at bounding box center [802, 470] width 16 height 16
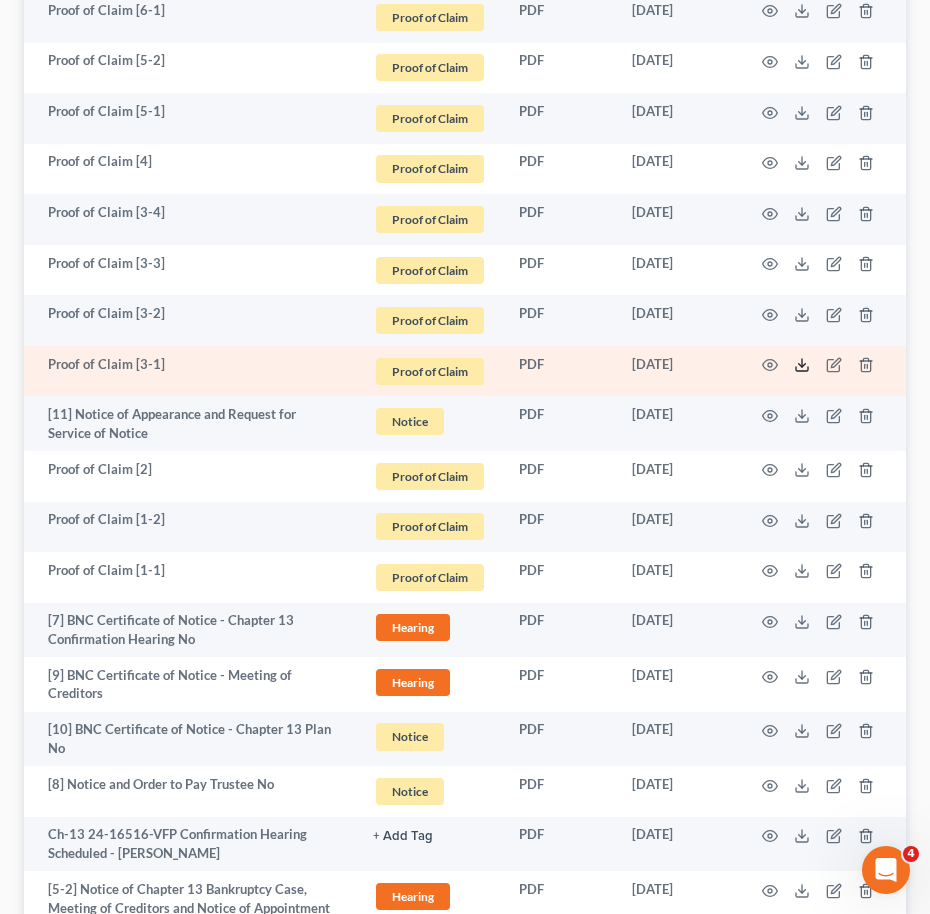
click at [795, 368] on icon at bounding box center [802, 365] width 16 height 16
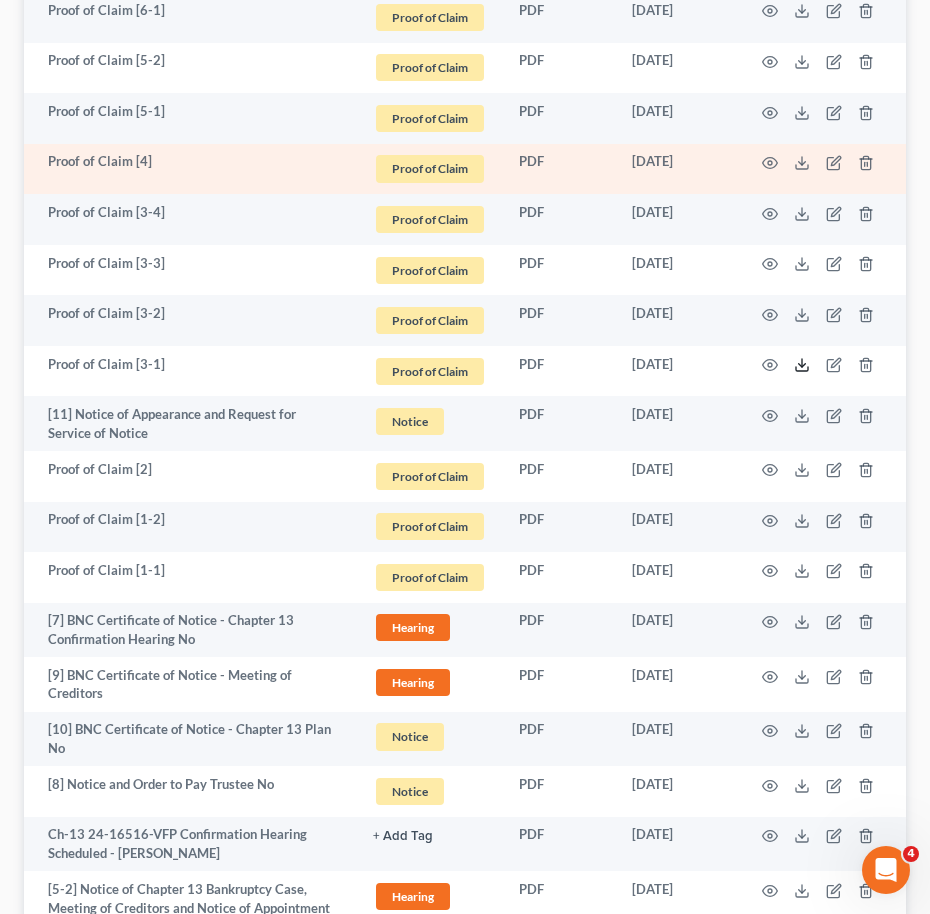
scroll to position [1770, 0]
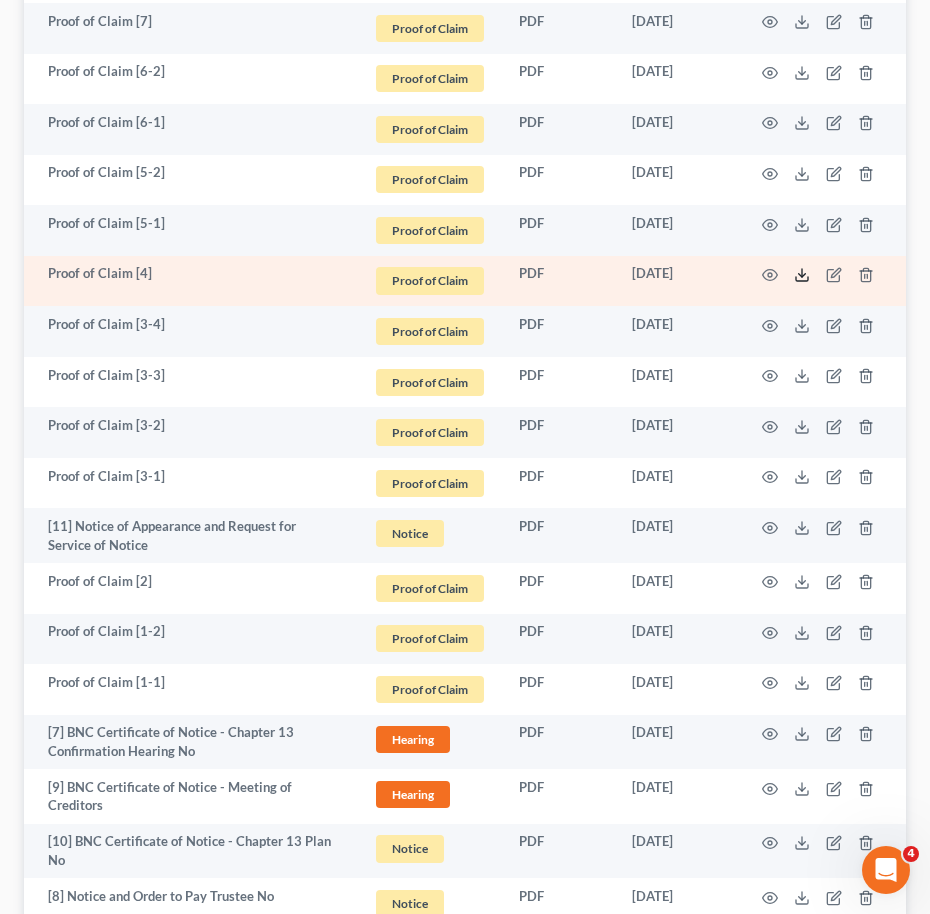
click at [802, 275] on line at bounding box center [802, 273] width 0 height 8
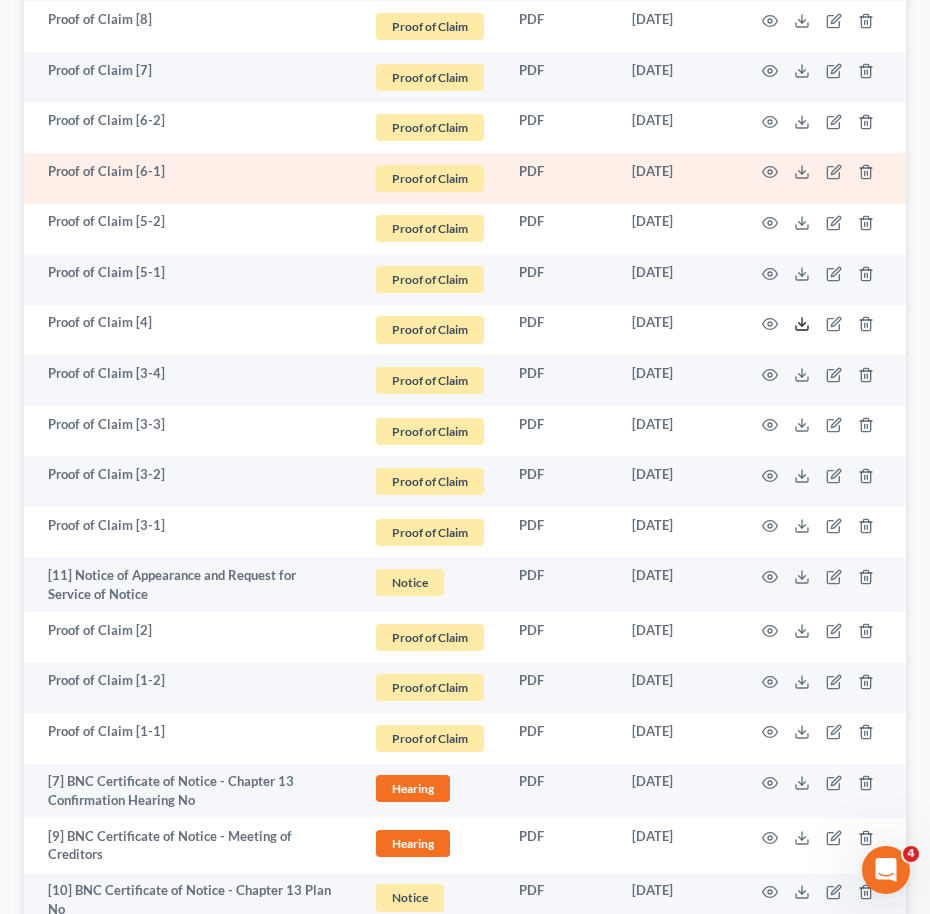
scroll to position [1720, 0]
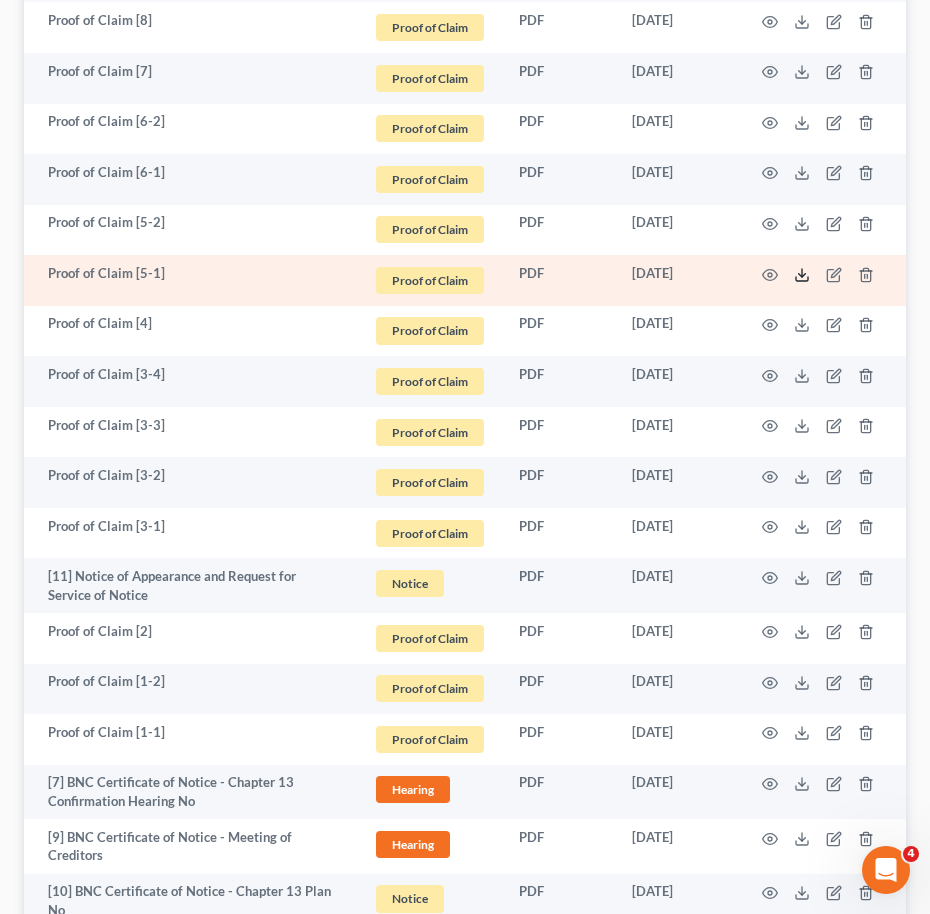
click at [799, 279] on icon at bounding box center [802, 275] width 16 height 16
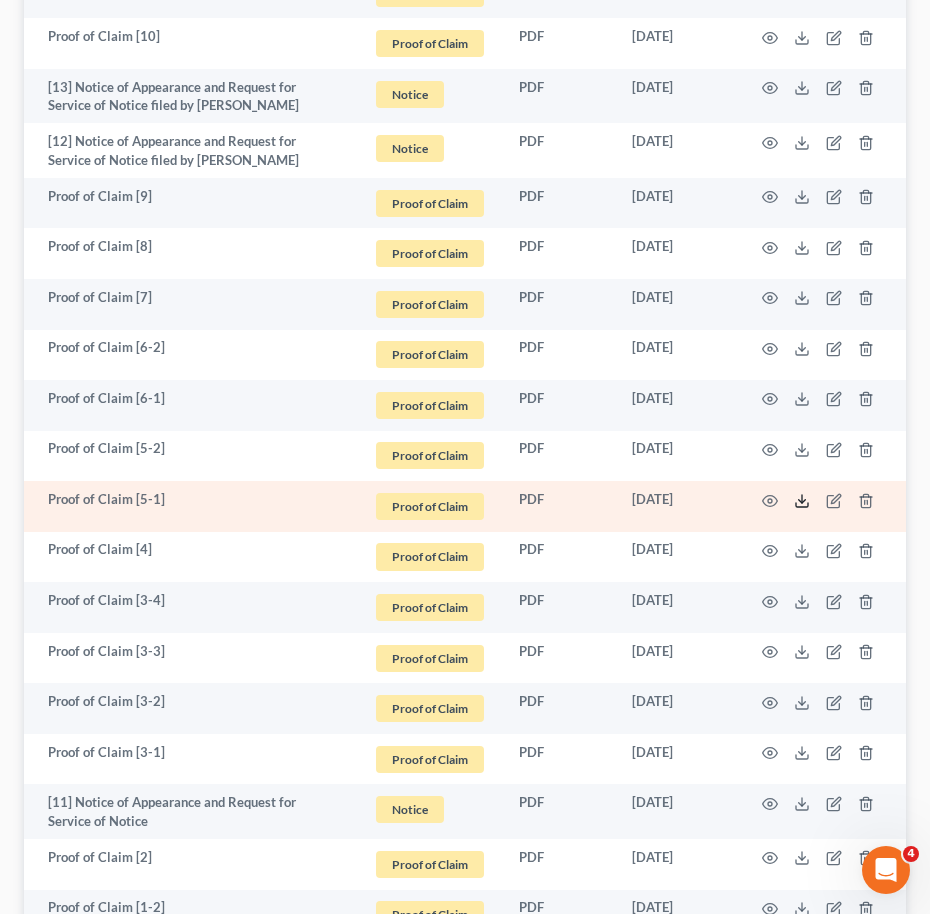
scroll to position [1469, 0]
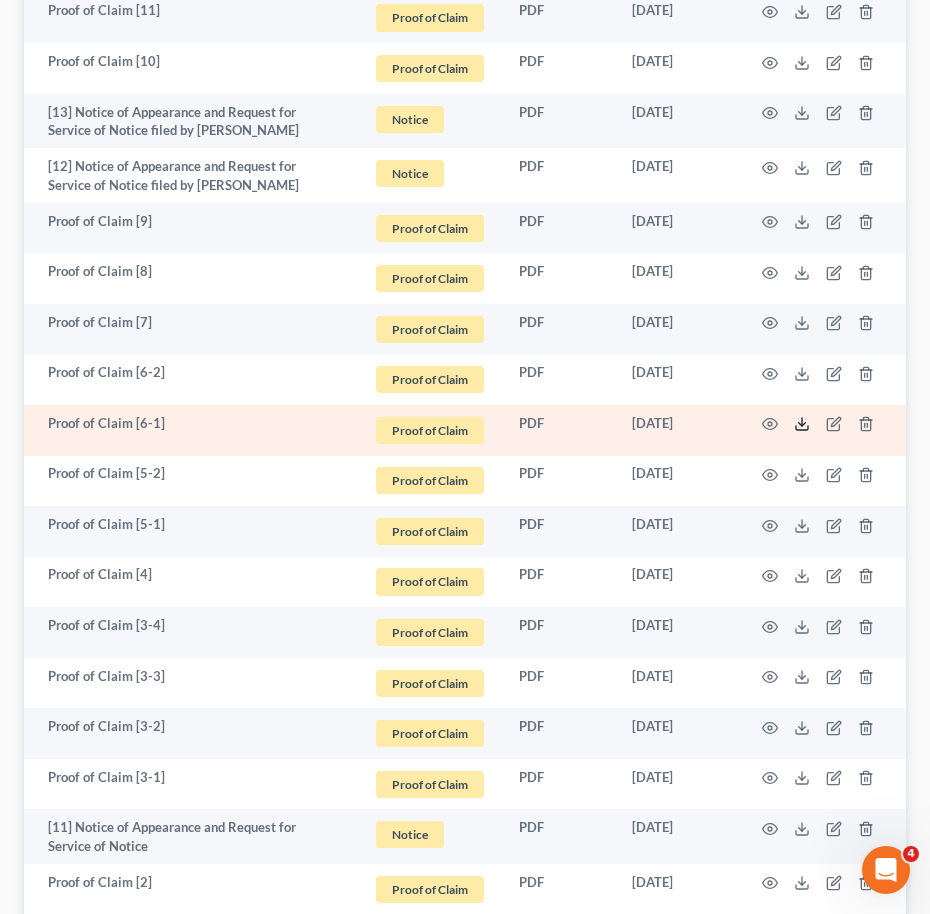
click at [803, 426] on icon at bounding box center [802, 424] width 16 height 16
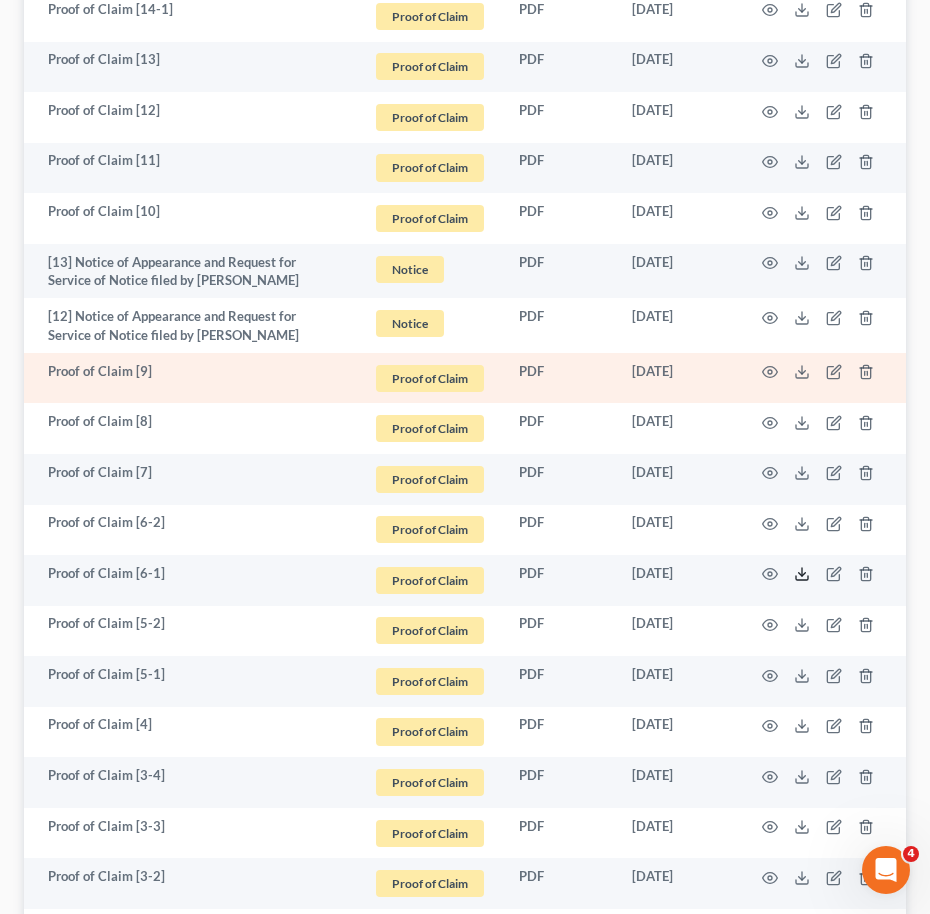
scroll to position [1315, 0]
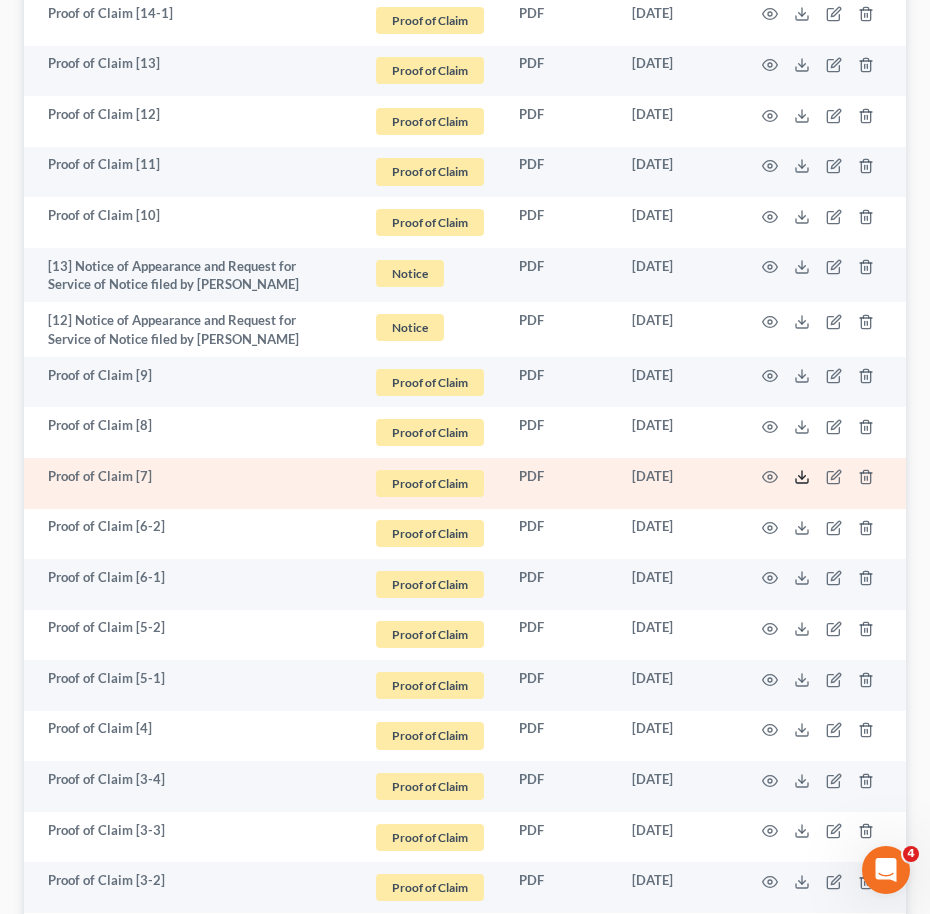
click at [803, 478] on polyline at bounding box center [802, 477] width 7 height 3
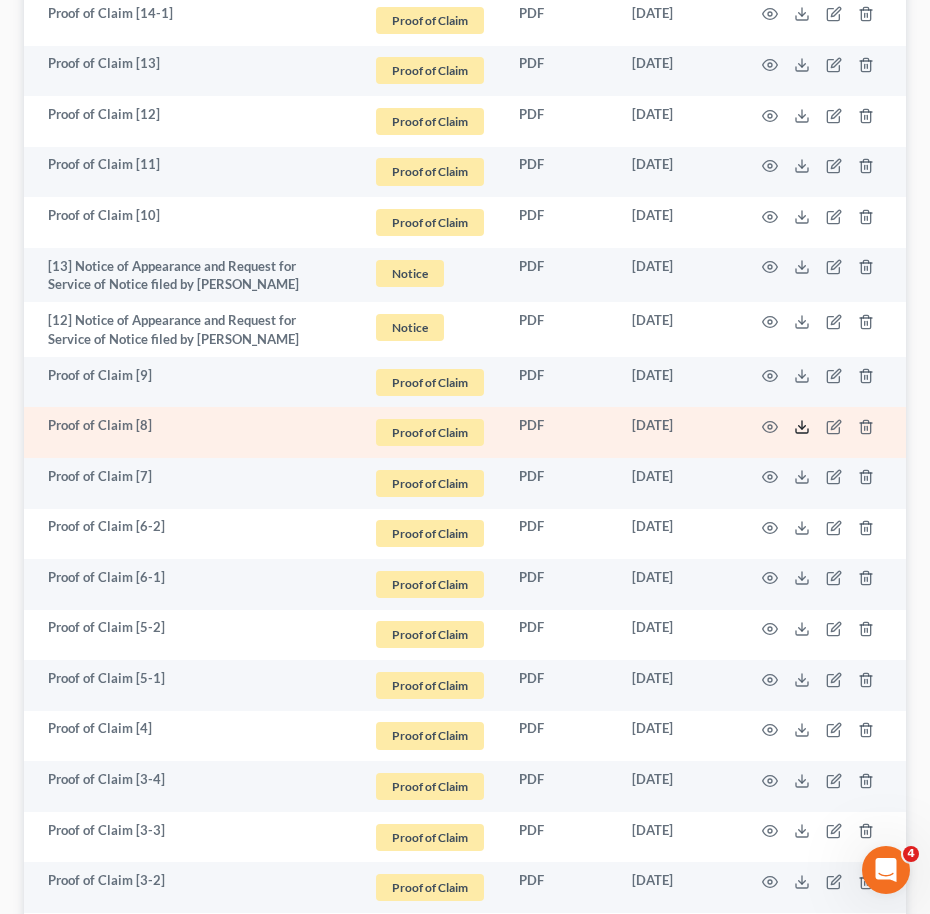
click at [800, 427] on polyline at bounding box center [802, 426] width 7 height 3
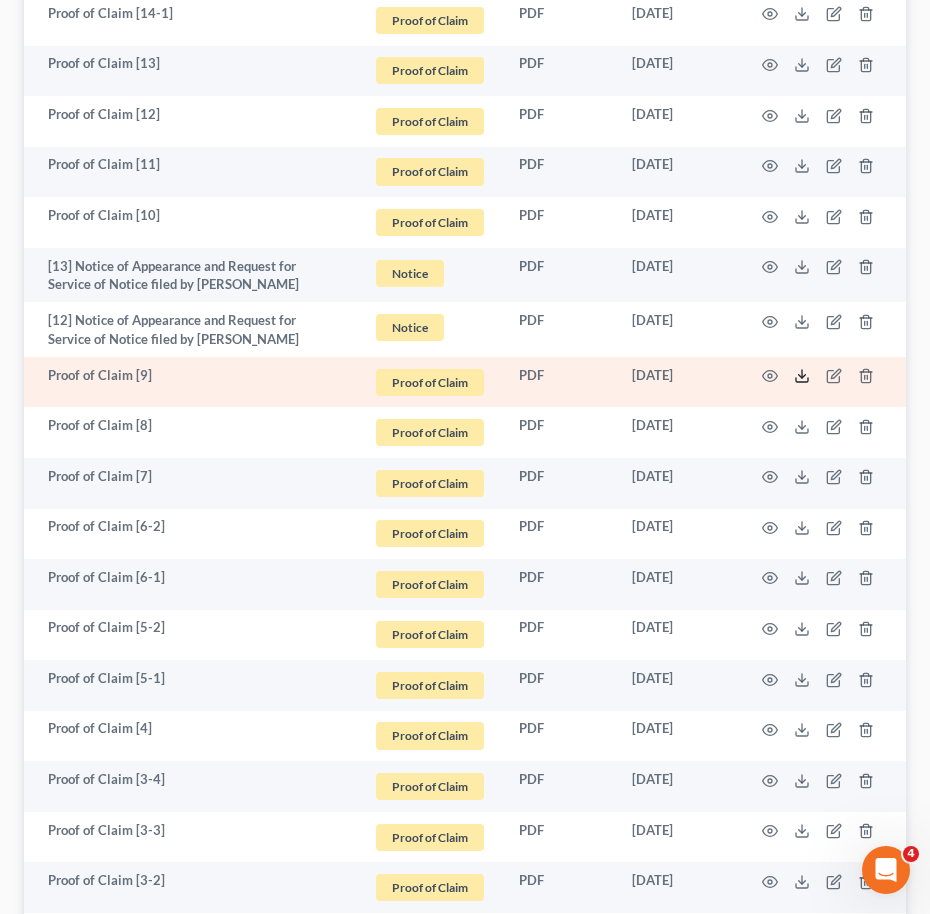
click at [800, 376] on polyline at bounding box center [802, 376] width 7 height 3
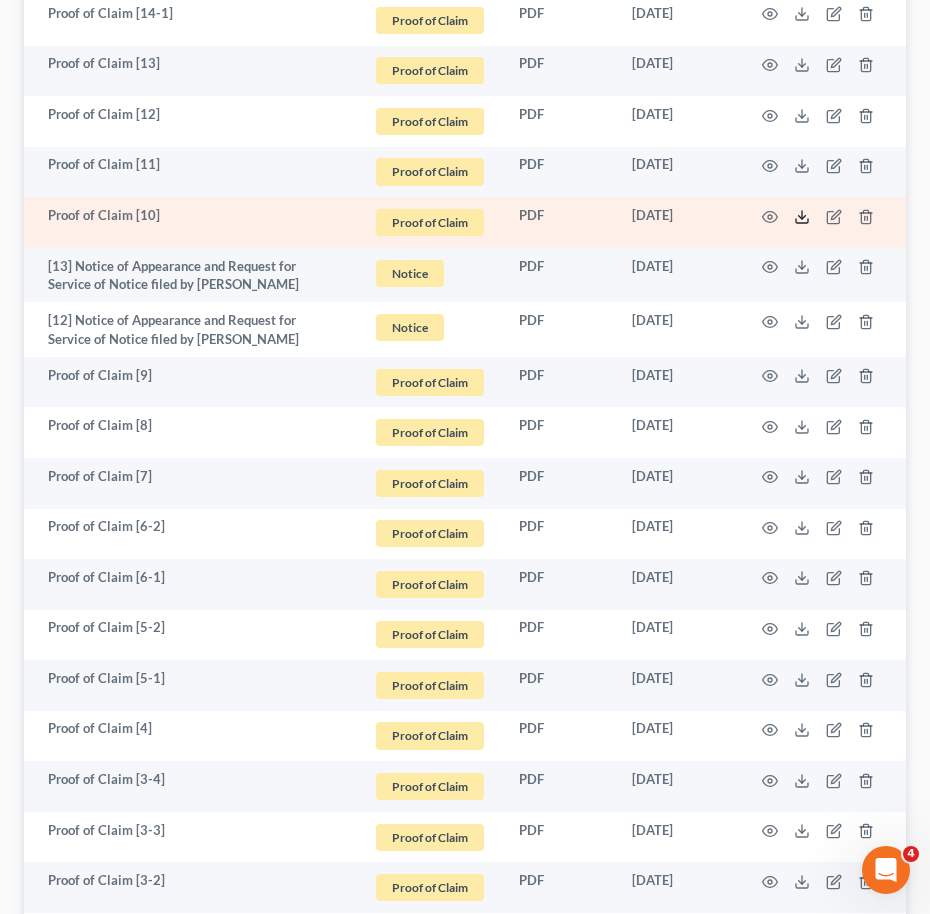
click at [799, 216] on icon at bounding box center [802, 217] width 16 height 16
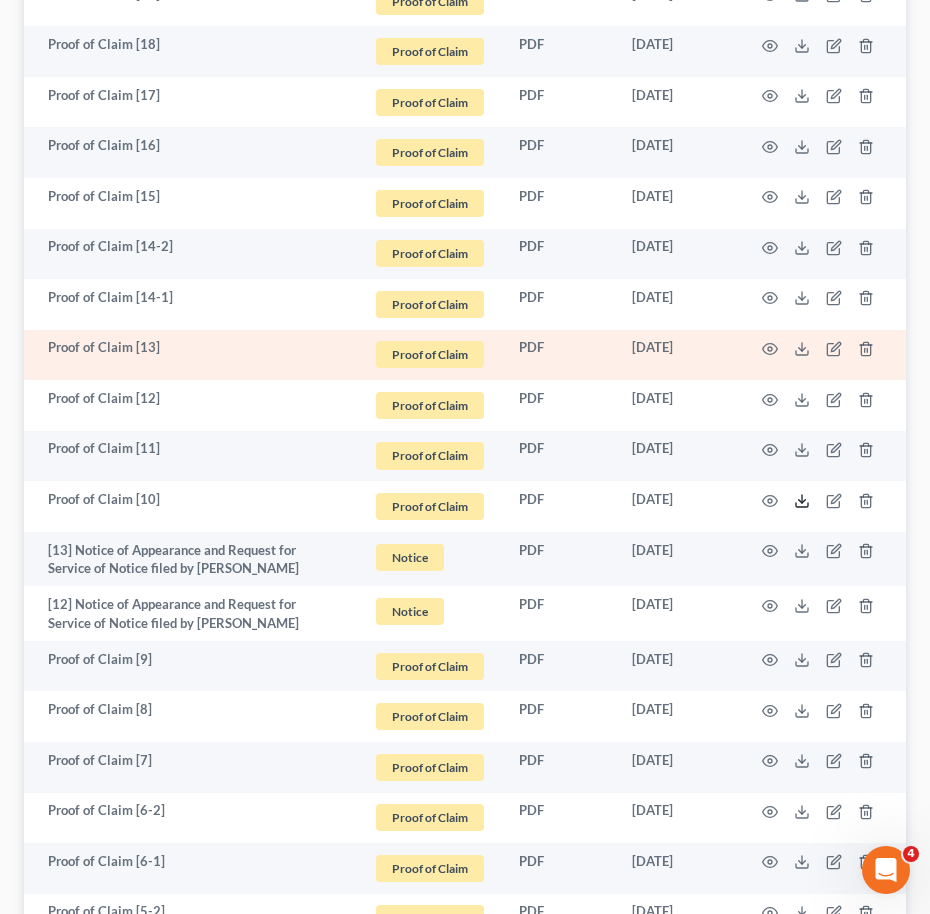
scroll to position [1030, 0]
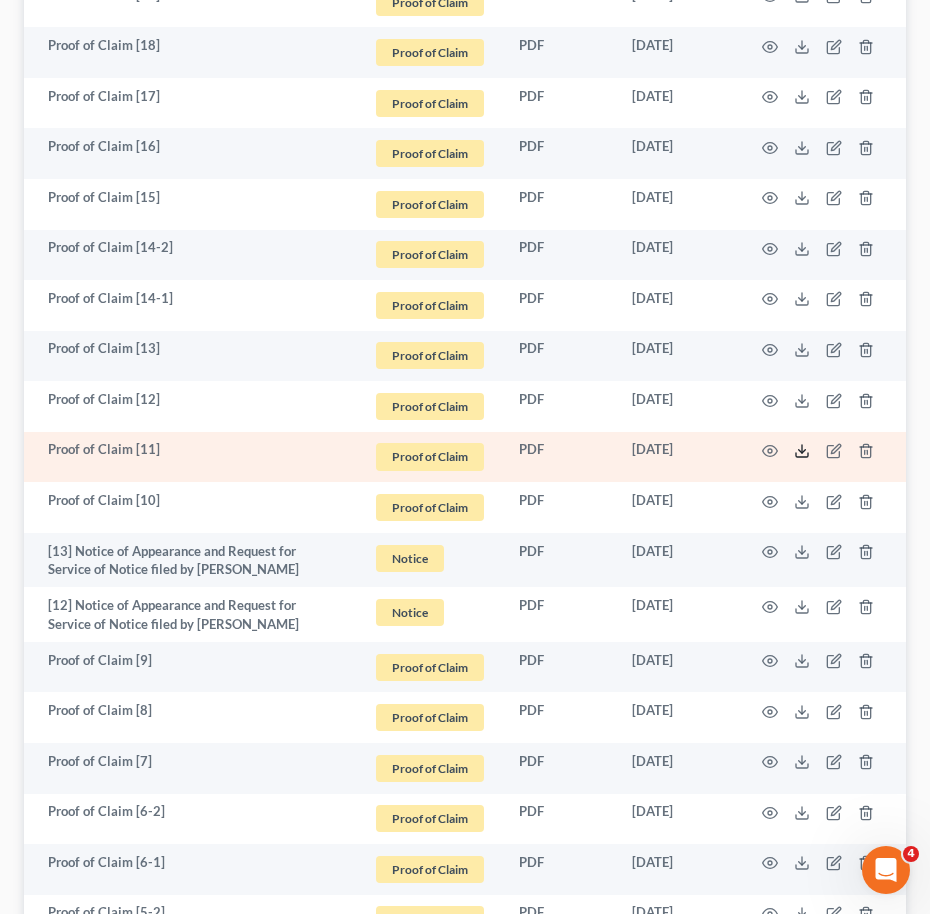
click at [805, 448] on icon at bounding box center [802, 451] width 16 height 16
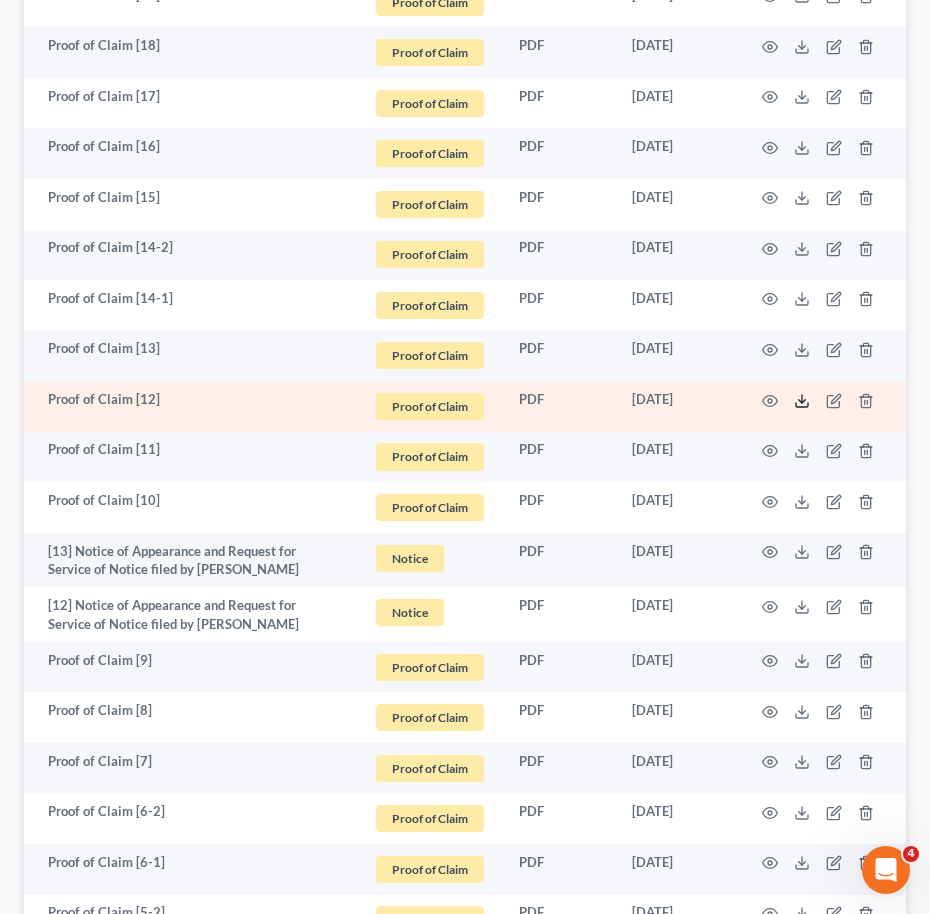
click at [803, 395] on icon at bounding box center [802, 401] width 16 height 16
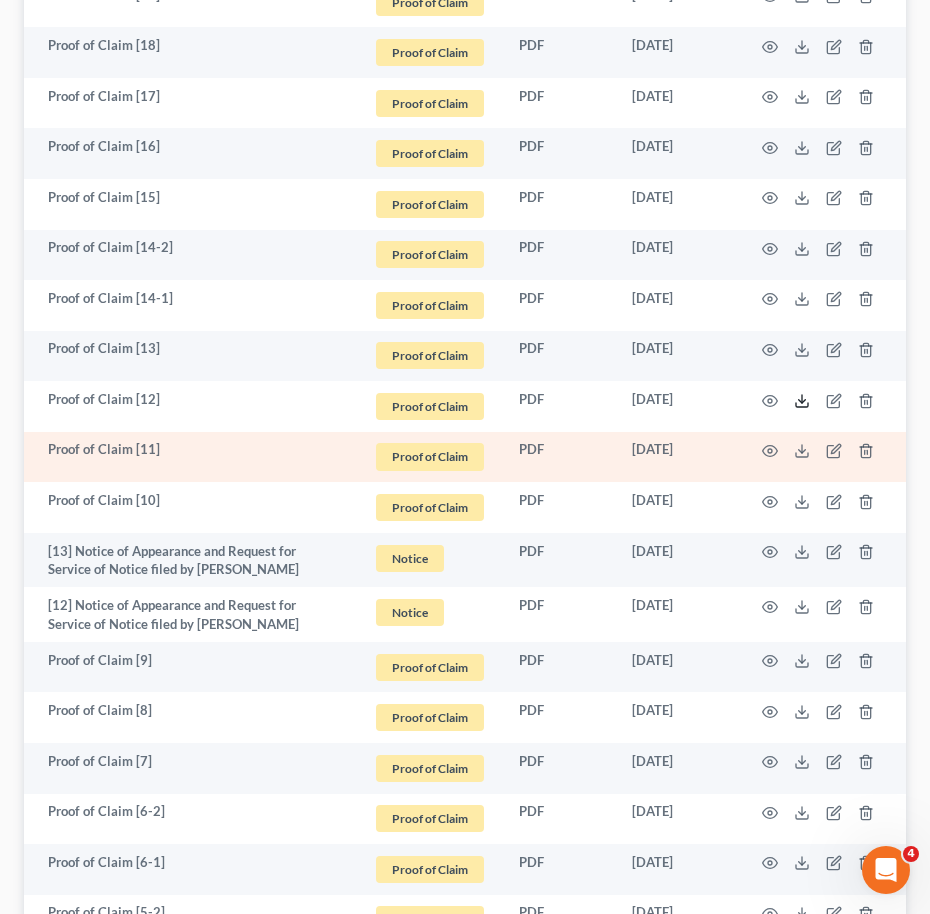
scroll to position [935, 0]
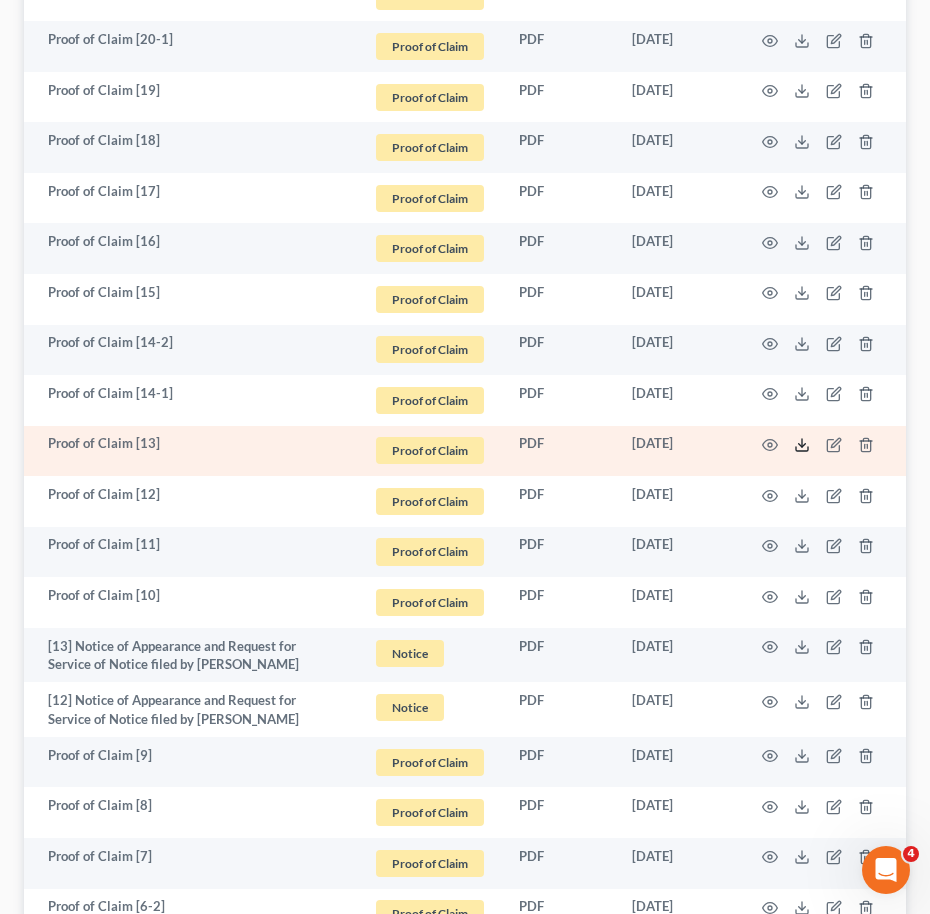
click at [805, 442] on icon at bounding box center [802, 445] width 16 height 16
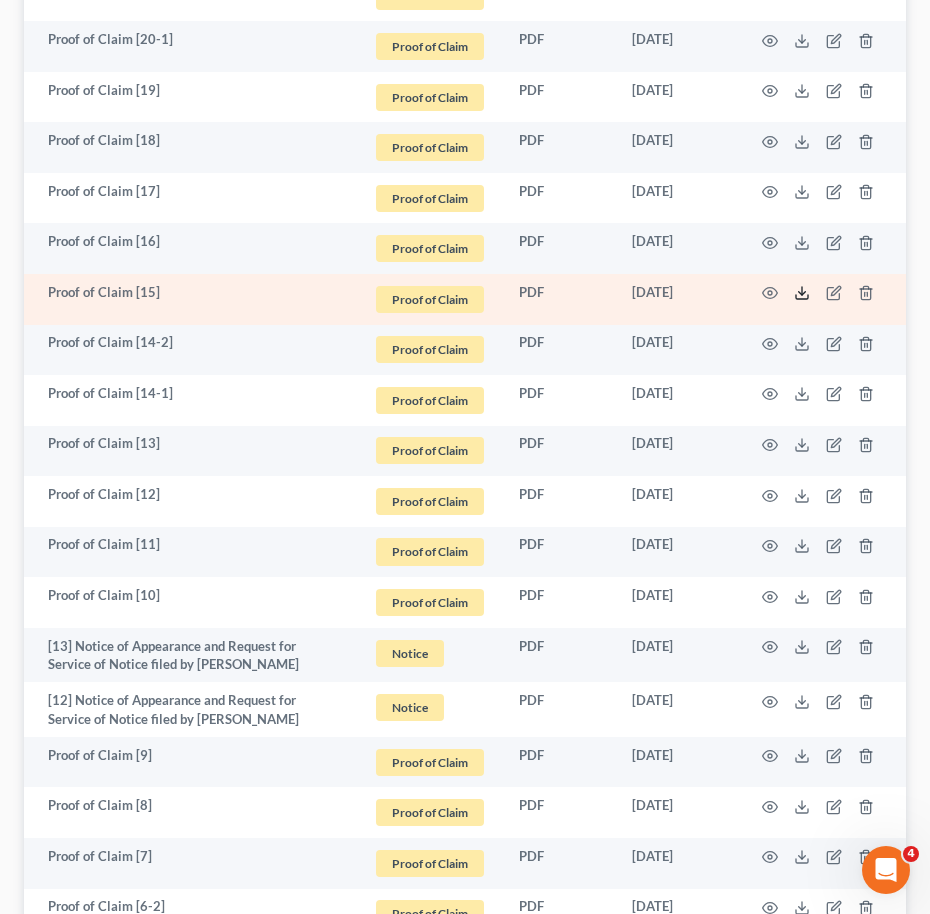
click at [800, 294] on icon at bounding box center [802, 293] width 16 height 16
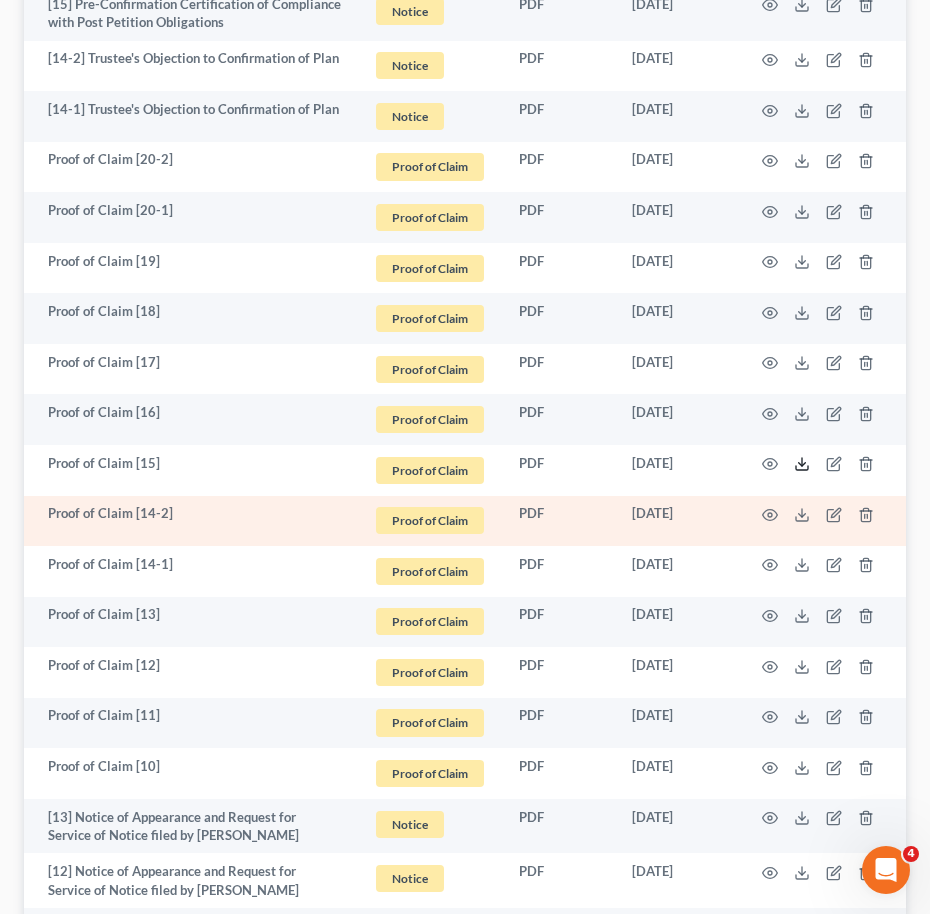
scroll to position [765, 0]
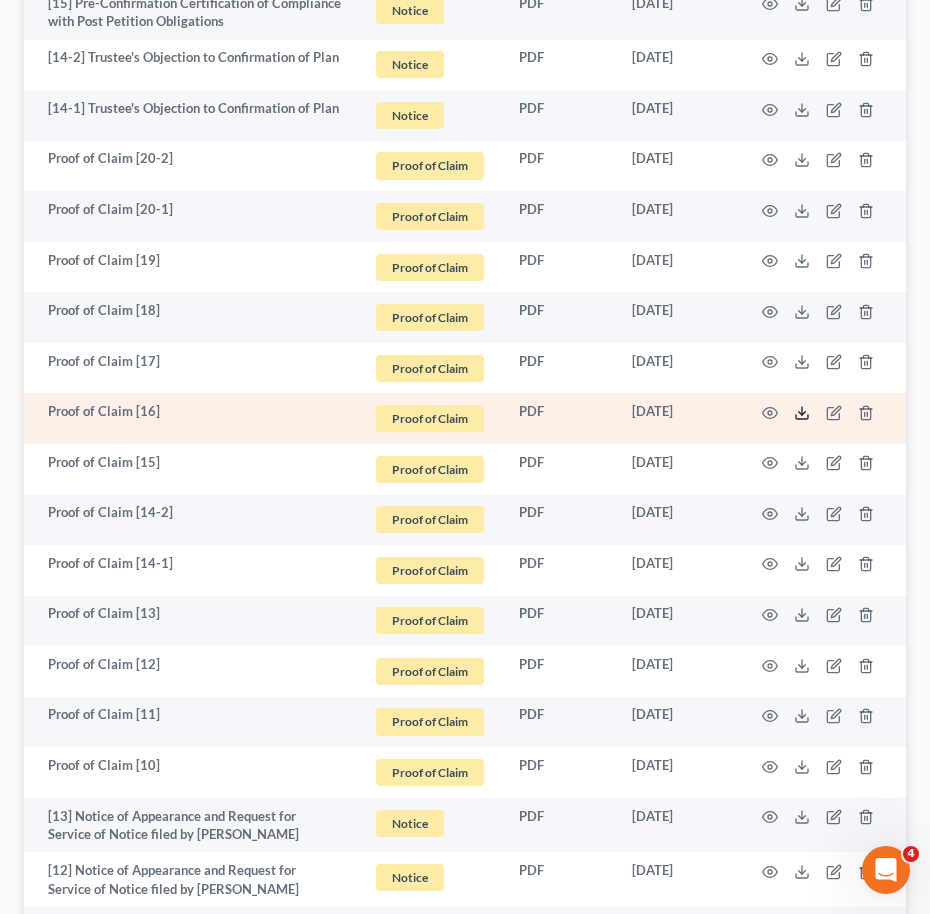
click at [801, 410] on icon at bounding box center [802, 413] width 16 height 16
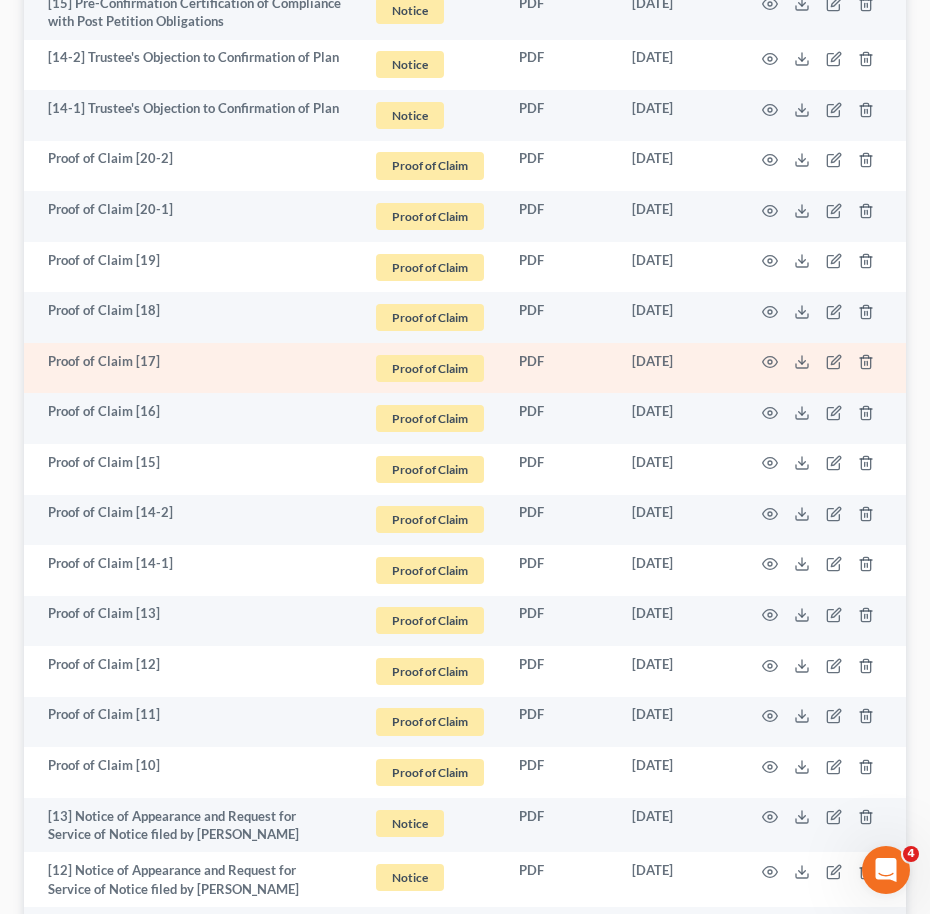
click at [793, 361] on td at bounding box center [822, 368] width 168 height 51
click at [799, 361] on polyline at bounding box center [802, 362] width 7 height 3
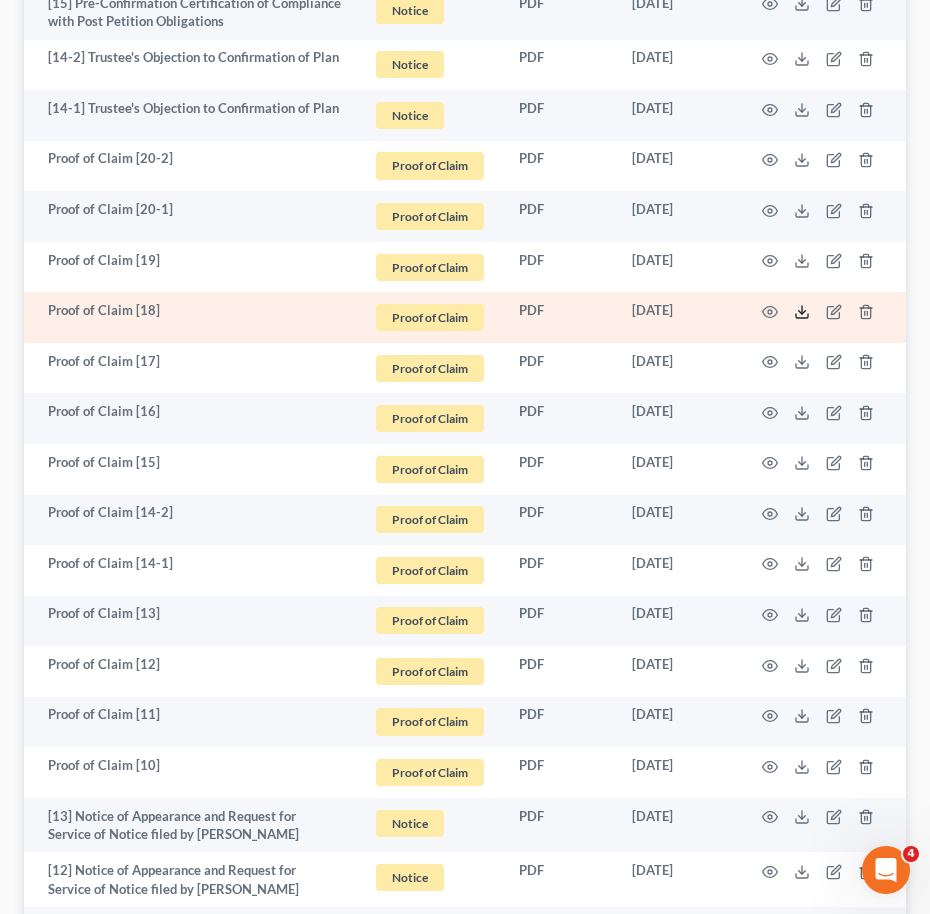
click at [797, 316] on icon at bounding box center [802, 312] width 16 height 16
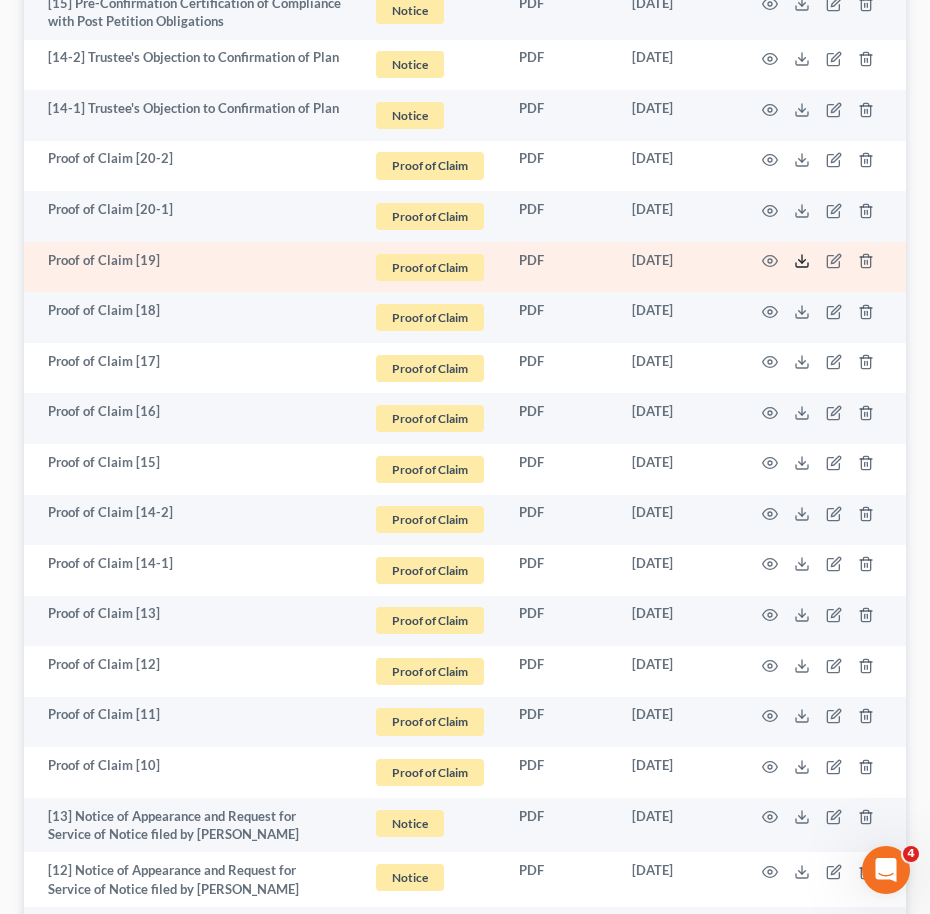
click at [808, 259] on icon at bounding box center [802, 261] width 16 height 16
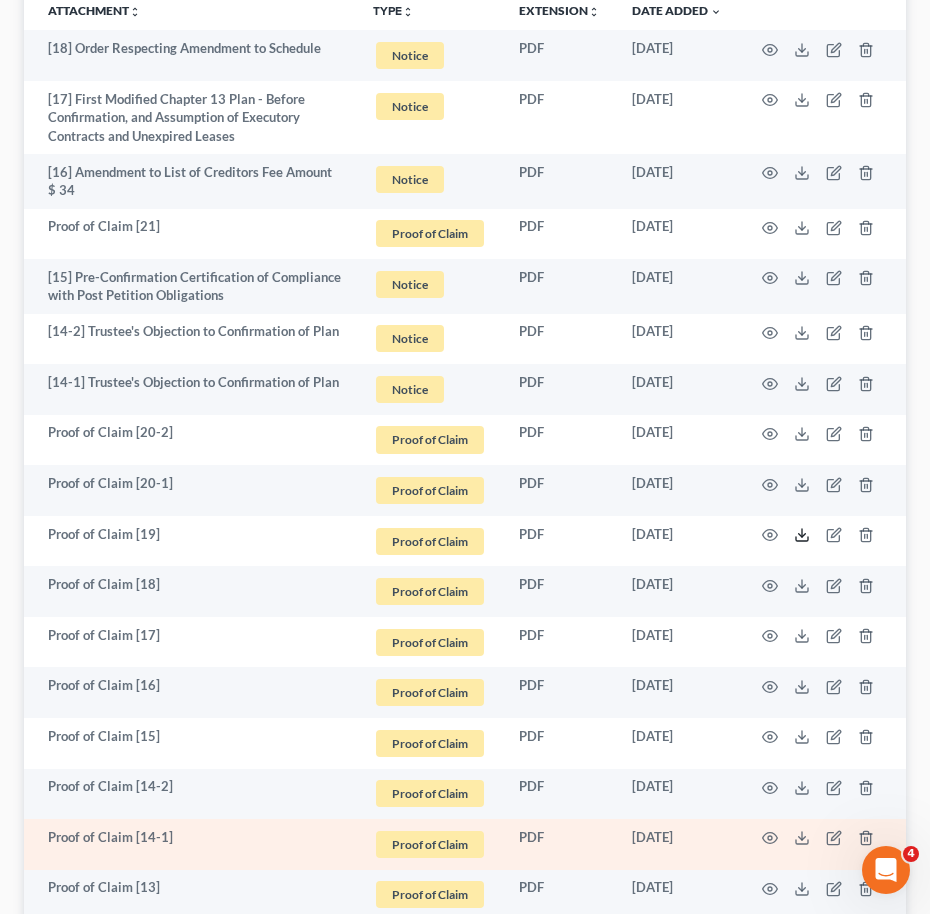
scroll to position [487, 0]
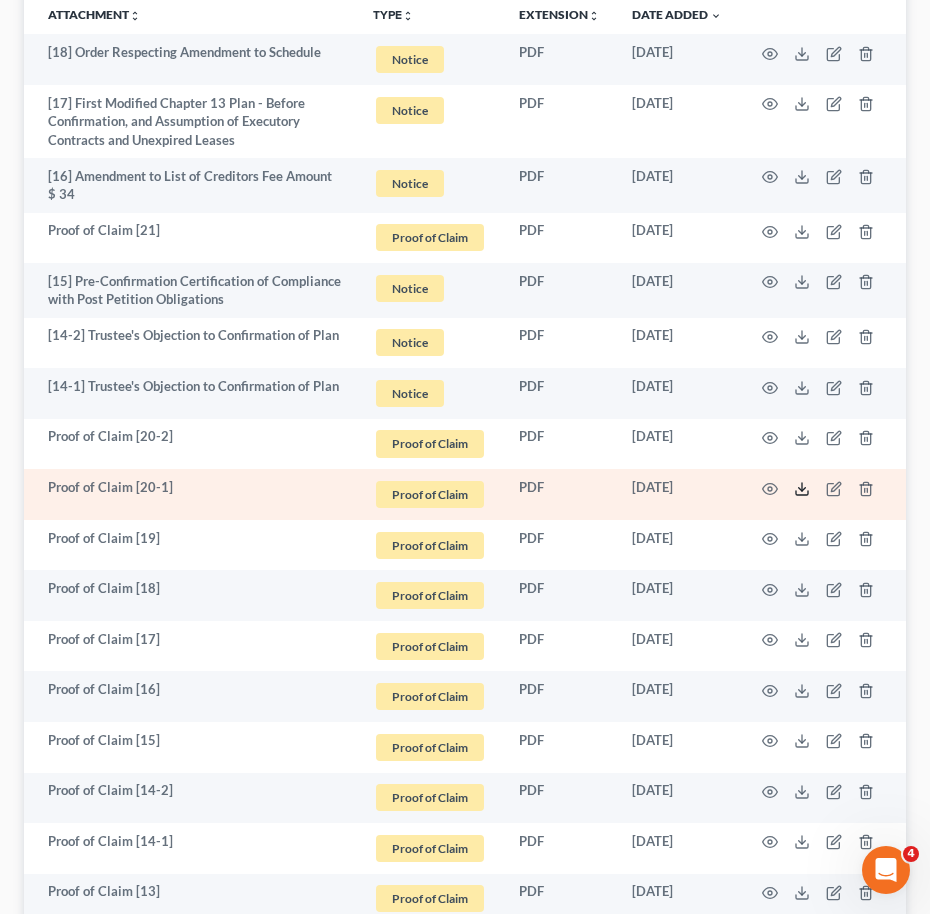
click at [802, 484] on line at bounding box center [802, 487] width 0 height 8
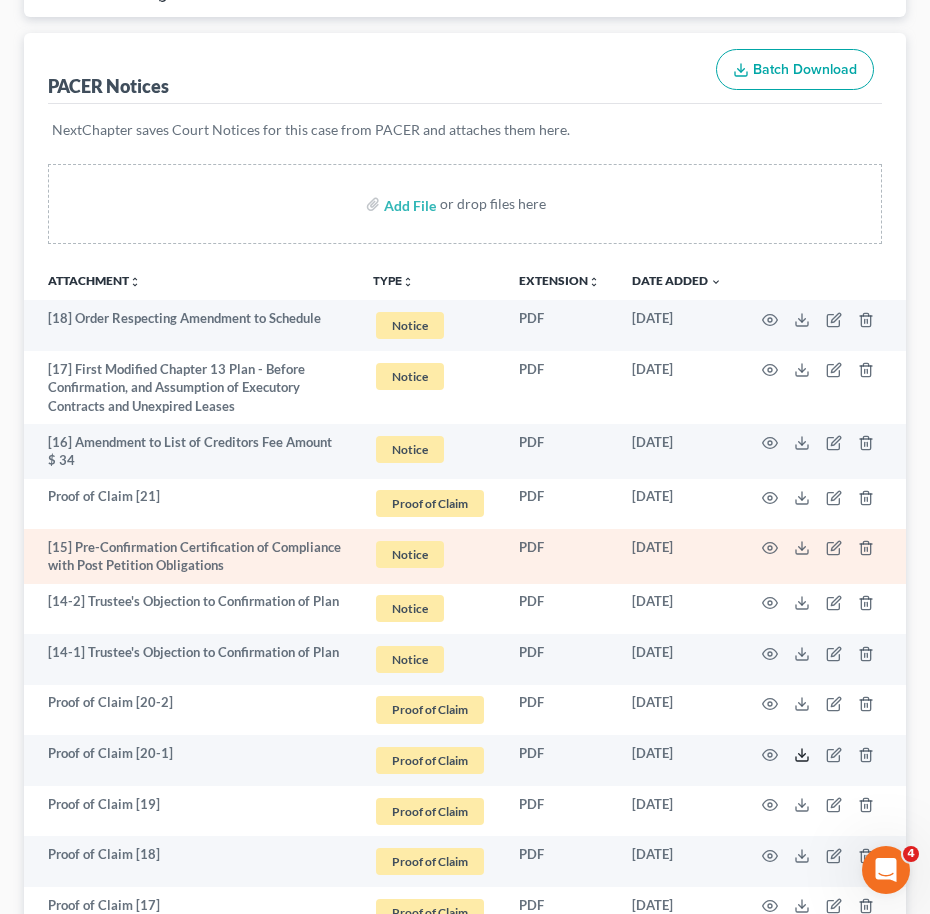
scroll to position [222, 0]
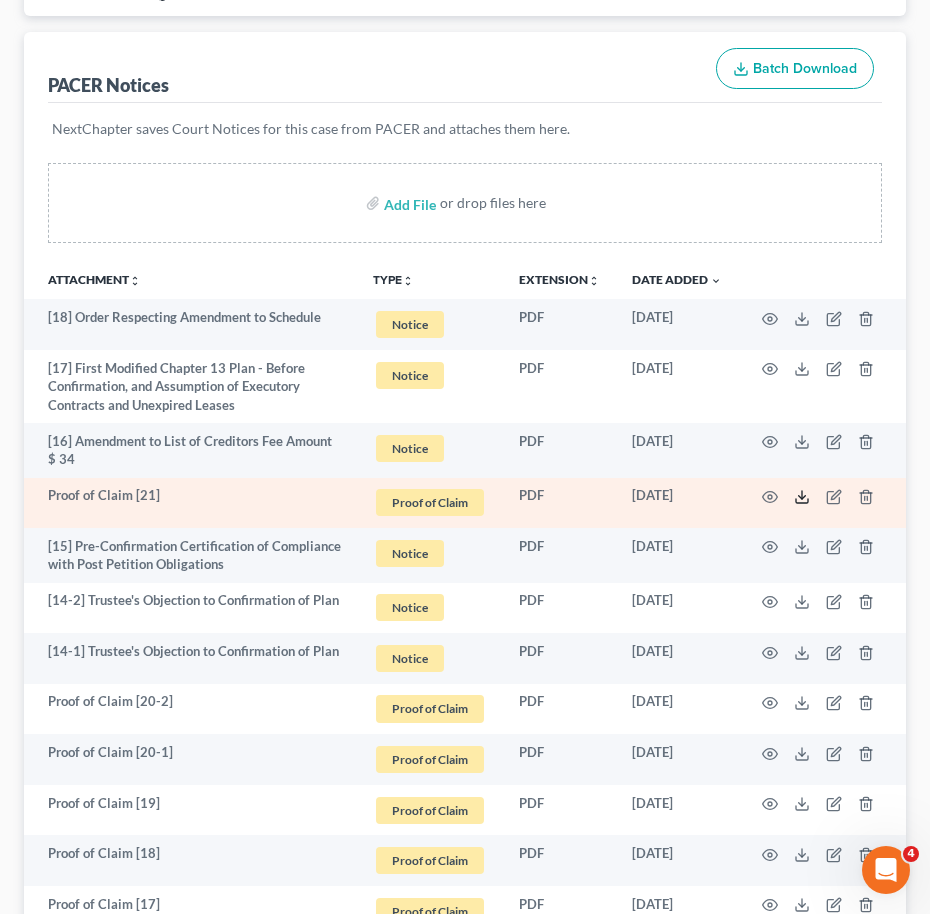
click at [805, 499] on icon at bounding box center [802, 497] width 16 height 16
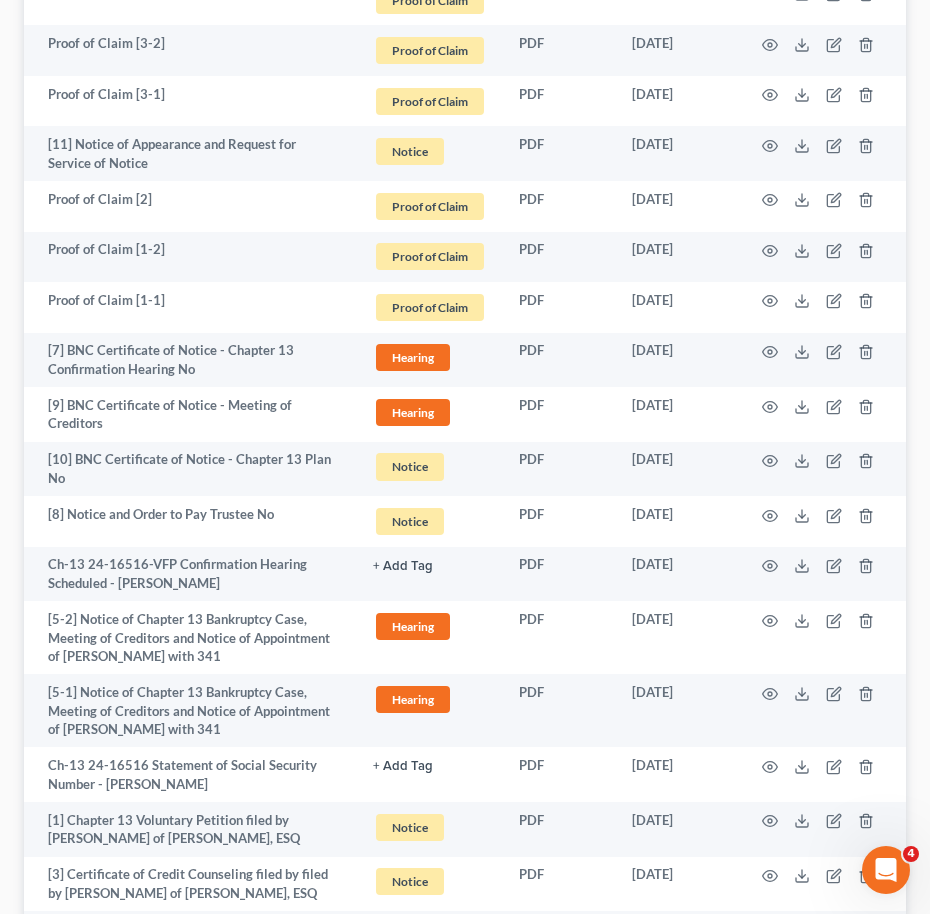
scroll to position [2423, 0]
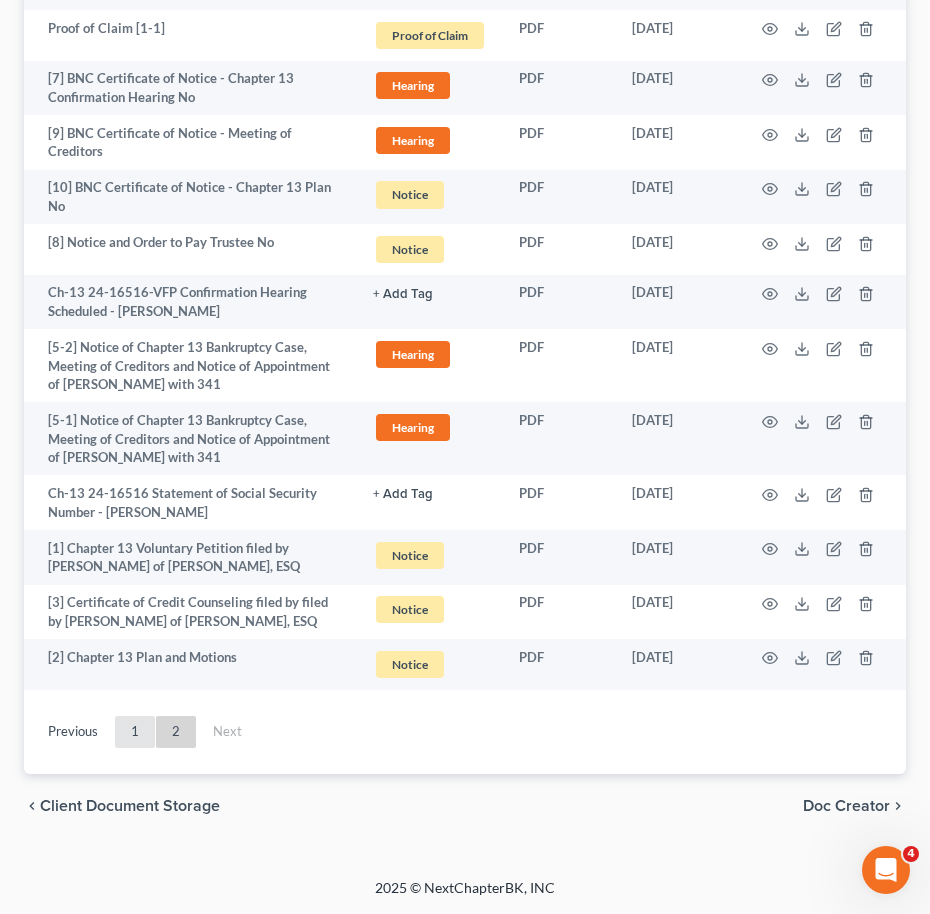
click at [118, 735] on link "1" at bounding box center [135, 732] width 40 height 32
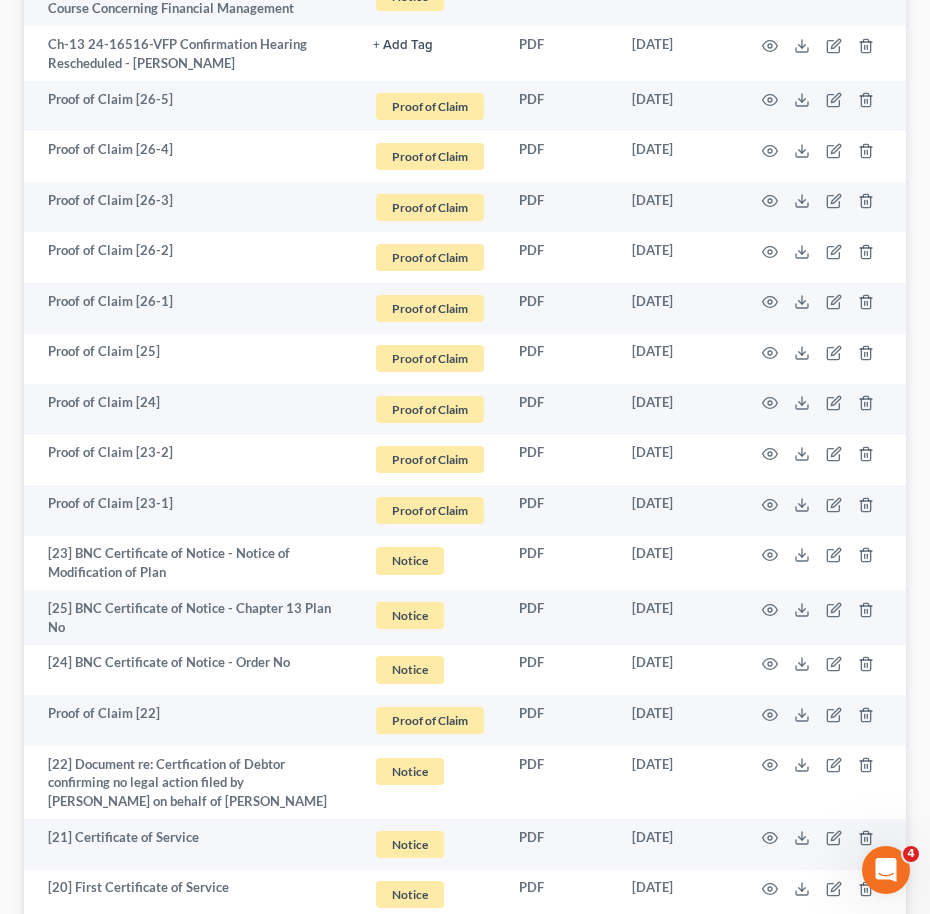
scroll to position [3864, 0]
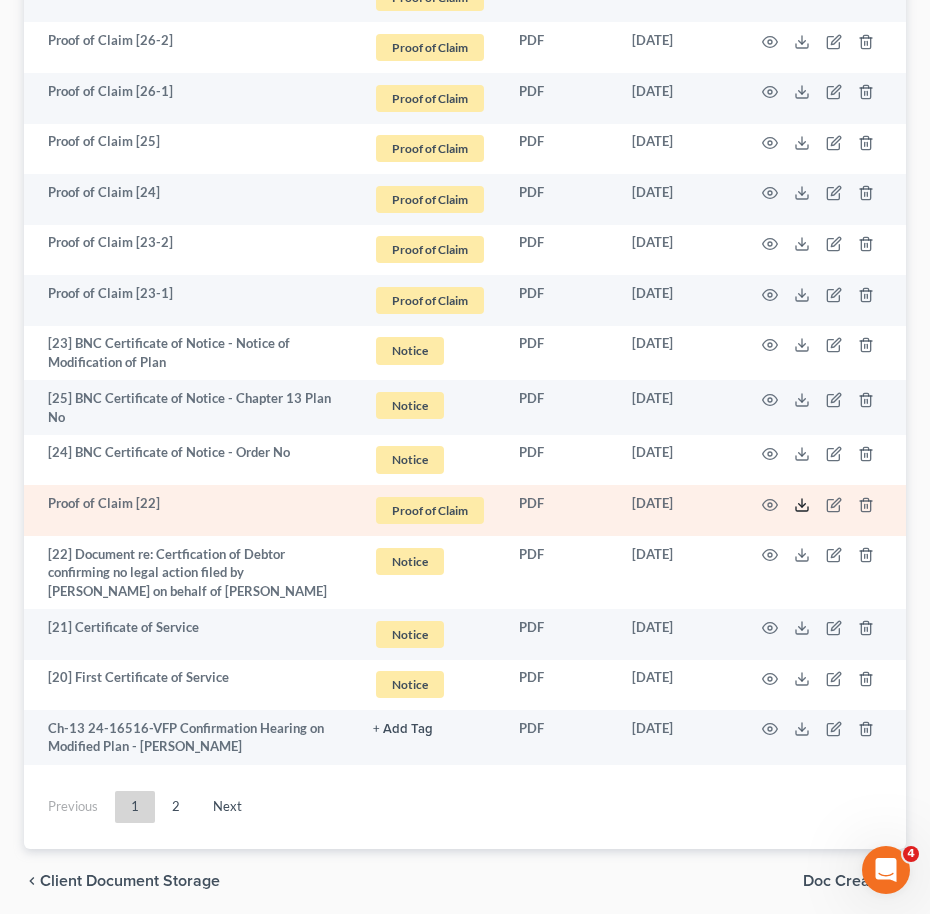
click at [807, 497] on icon at bounding box center [802, 505] width 16 height 16
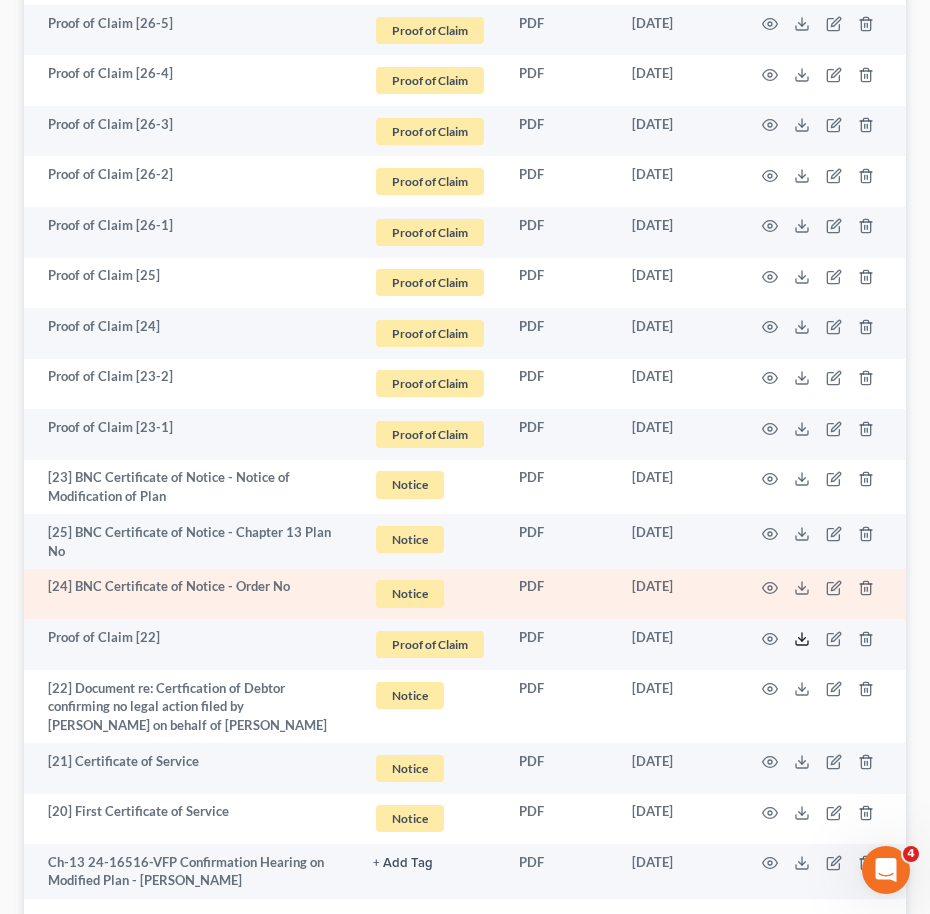
scroll to position [3698, 0]
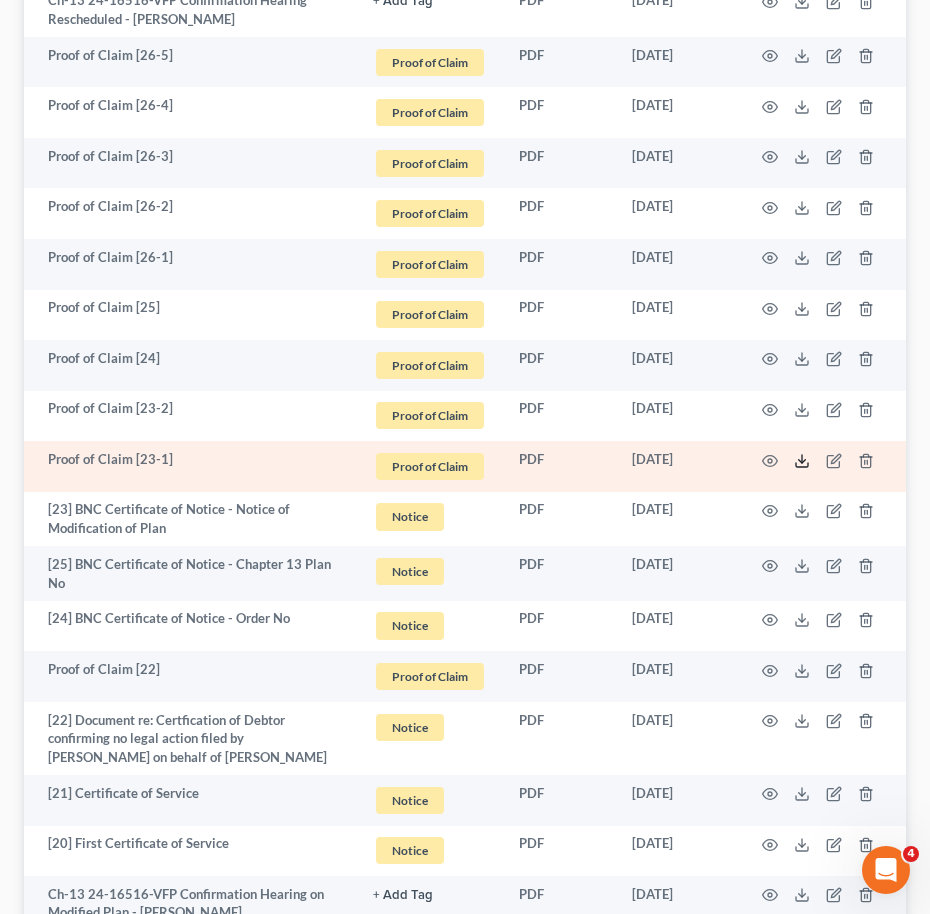
click at [800, 453] on icon at bounding box center [802, 461] width 16 height 16
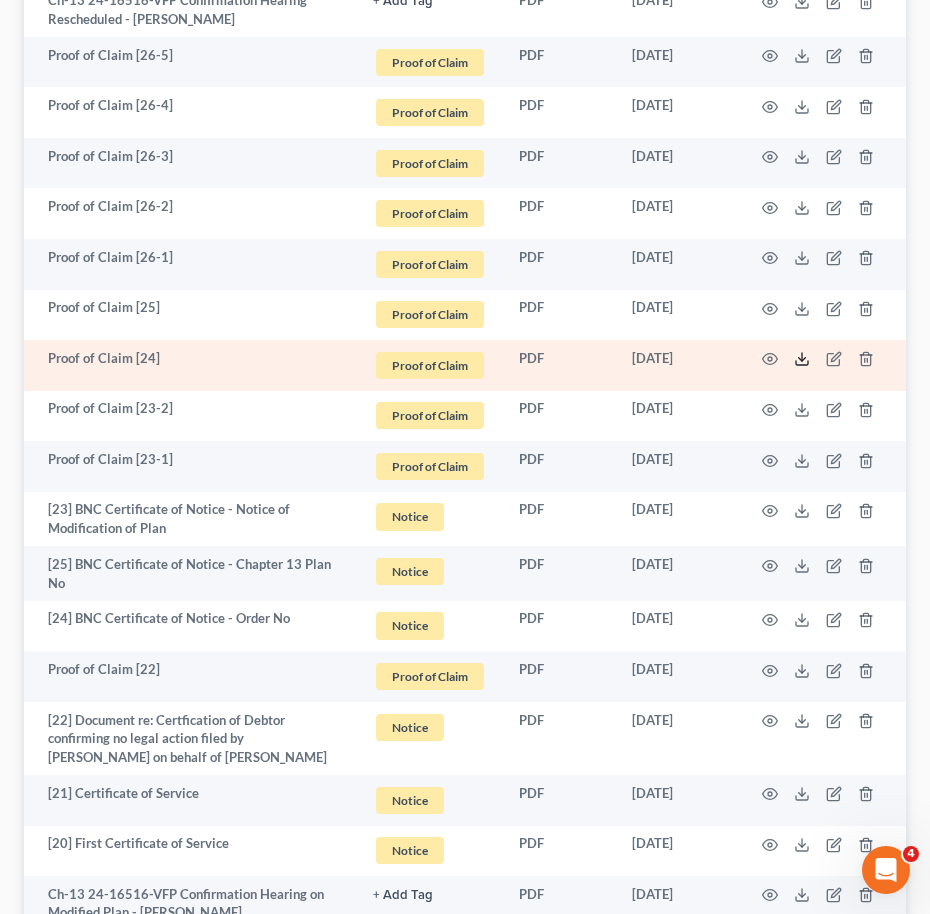
click at [801, 351] on icon at bounding box center [802, 359] width 16 height 16
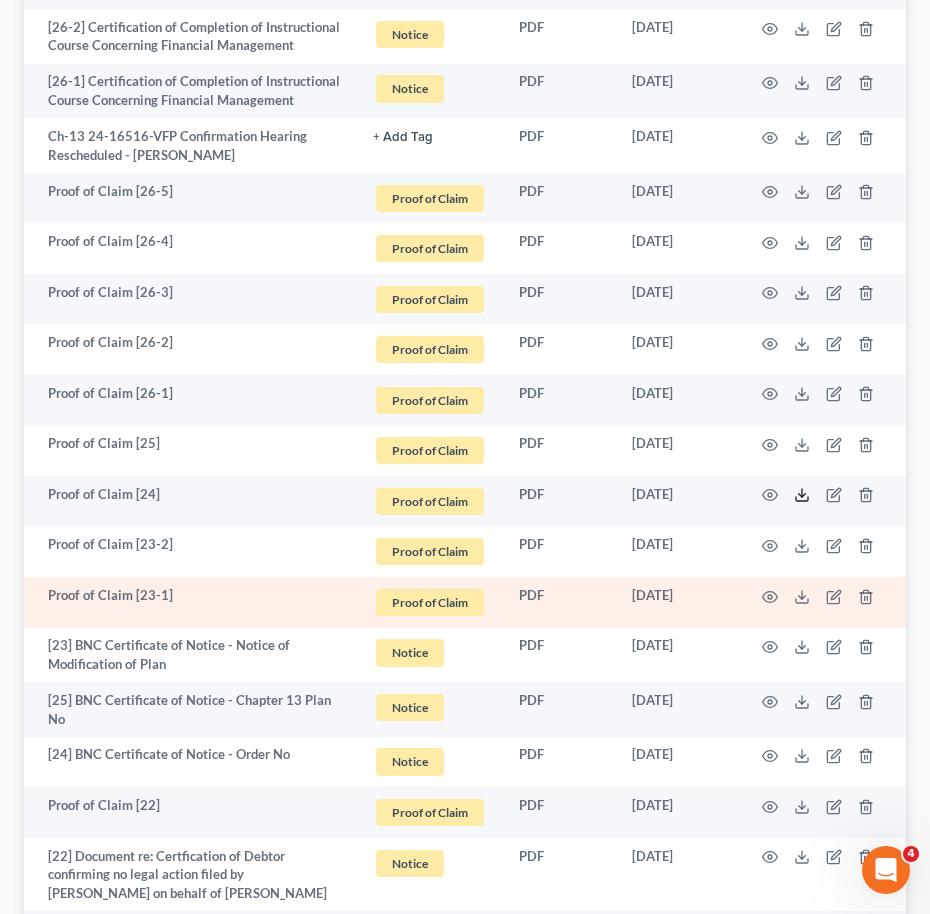
scroll to position [3559, 0]
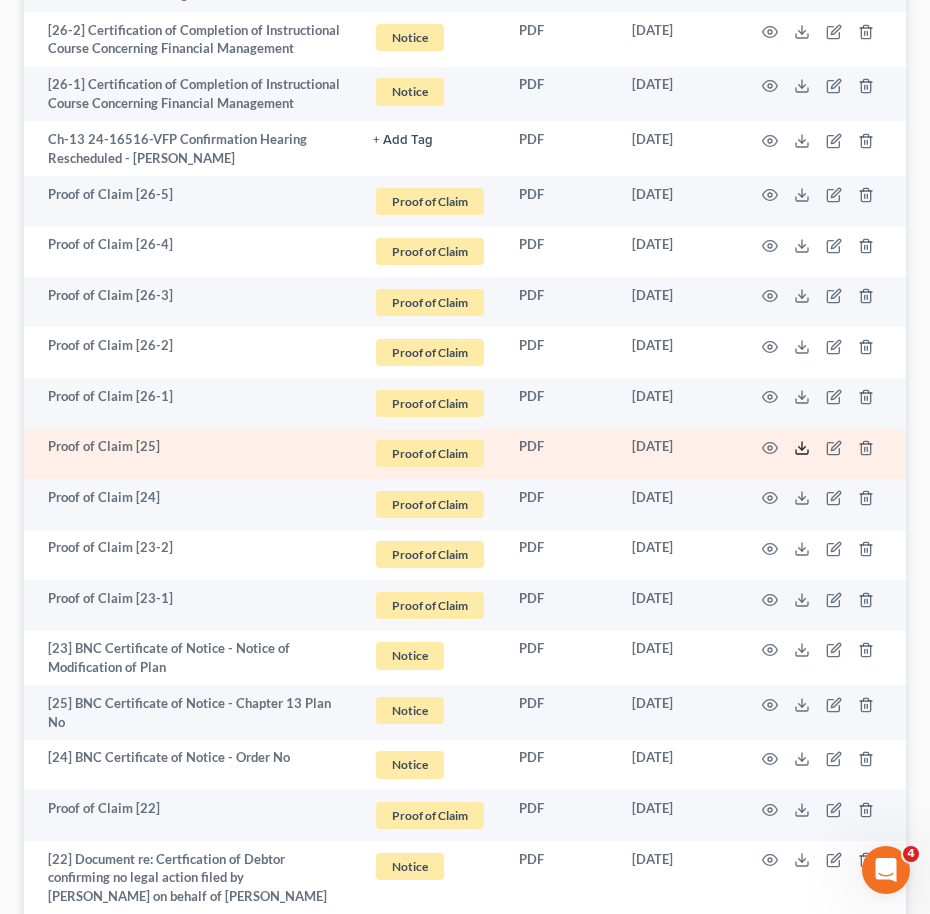
click at [803, 440] on icon at bounding box center [802, 448] width 16 height 16
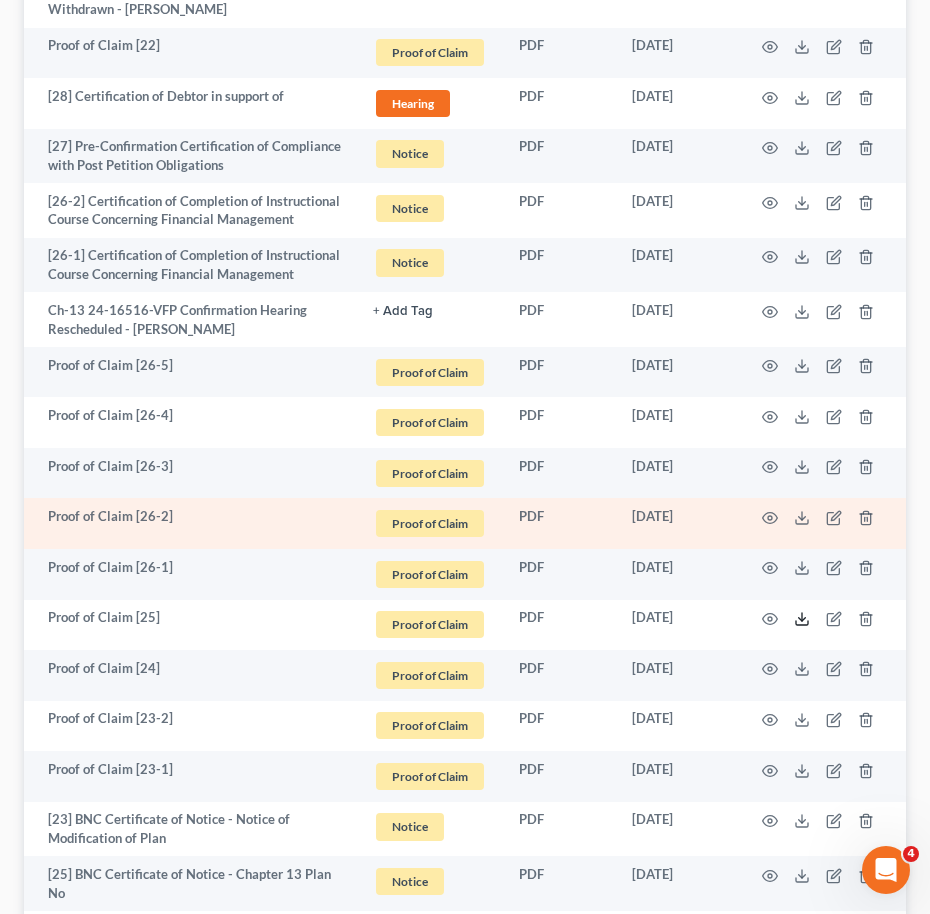
scroll to position [3374, 0]
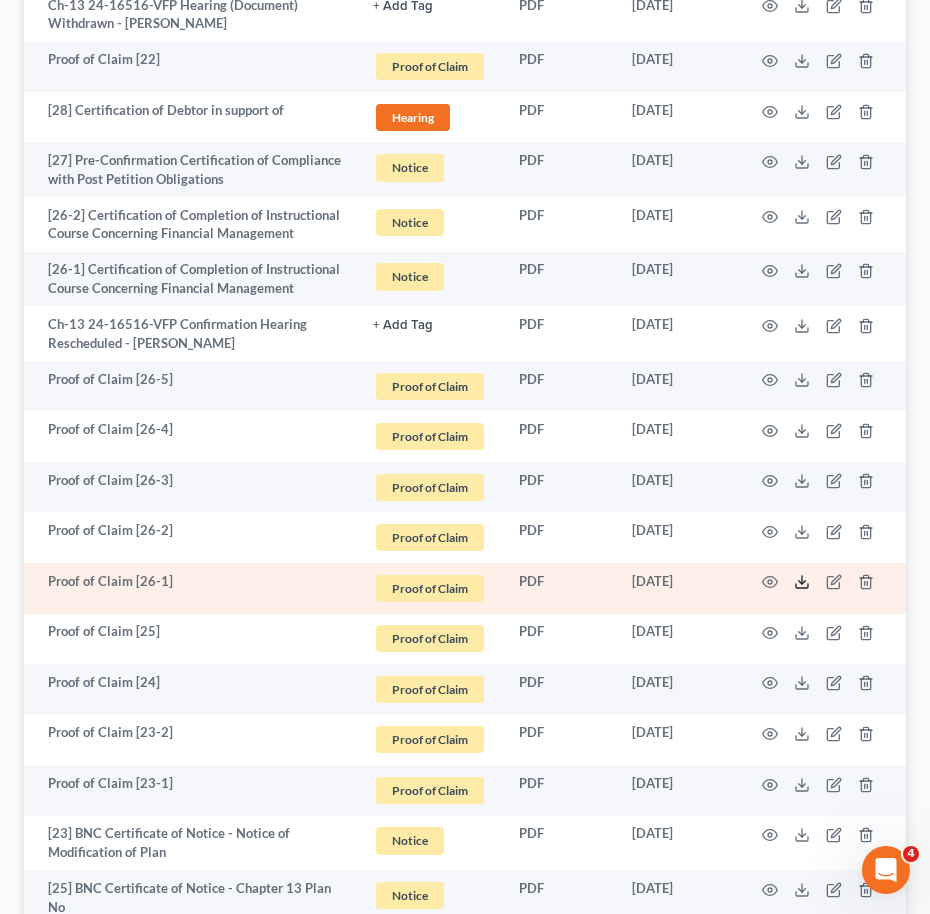
click at [799, 574] on icon at bounding box center [802, 582] width 16 height 16
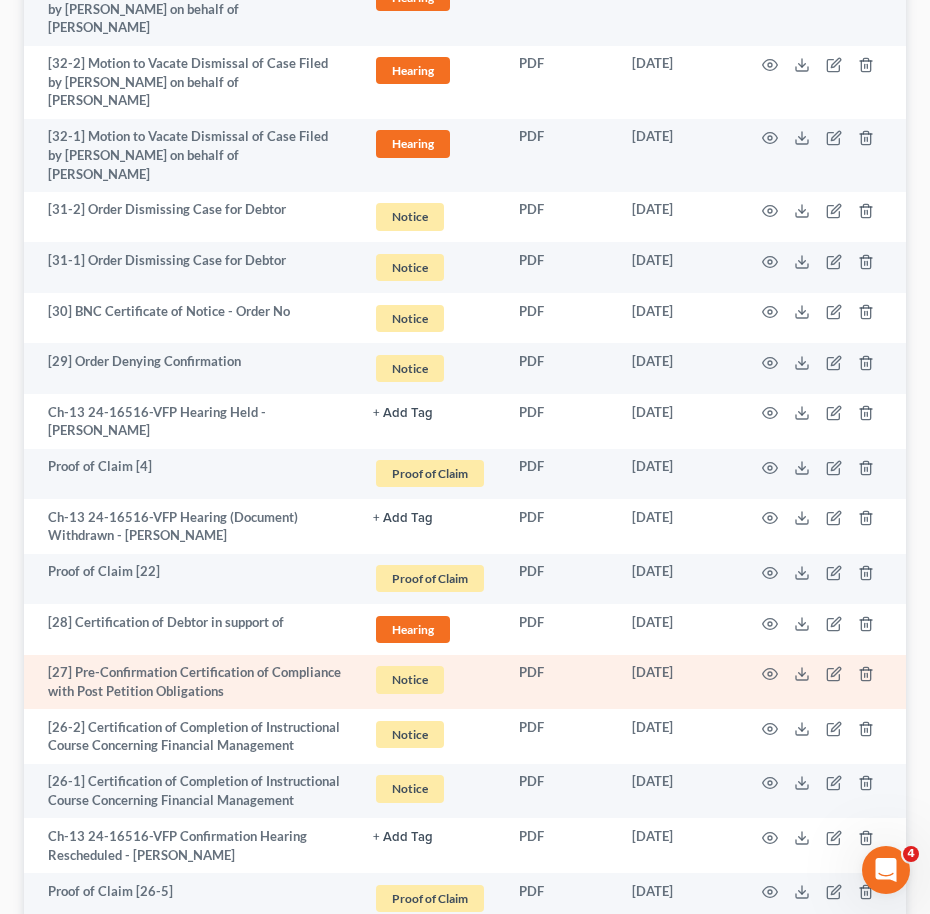
scroll to position [2863, 0]
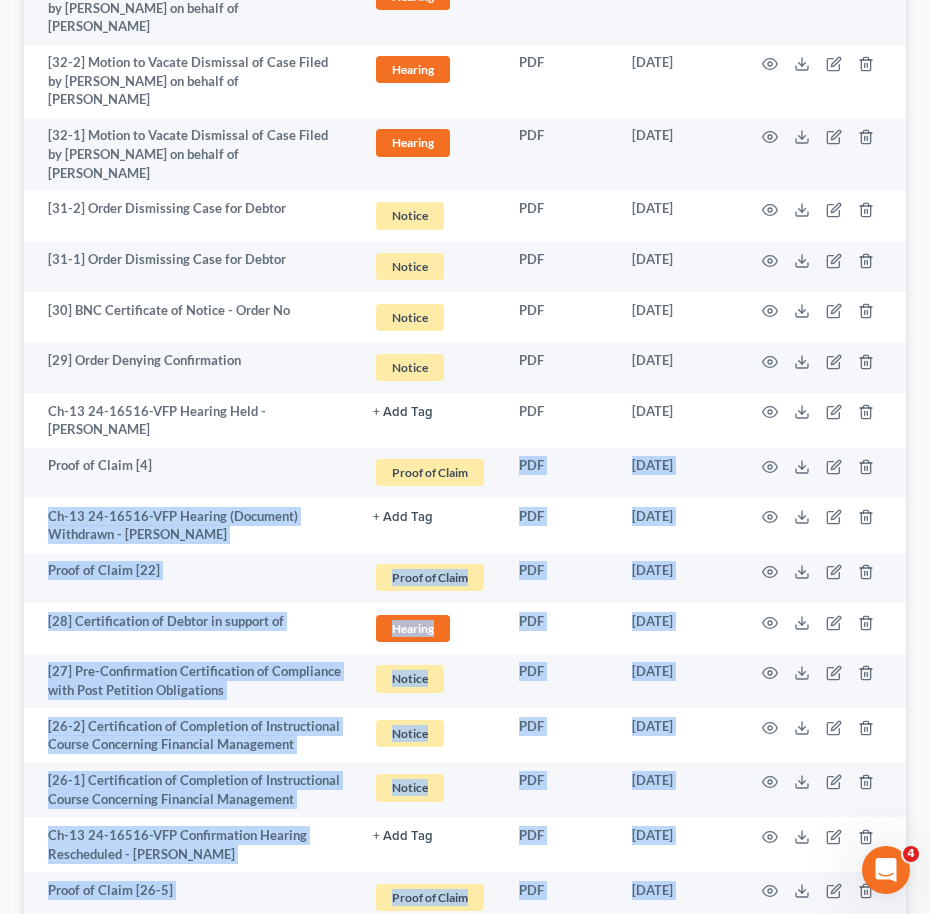
drag, startPoint x: 509, startPoint y: 392, endPoint x: 553, endPoint y: 857, distance: 467.0
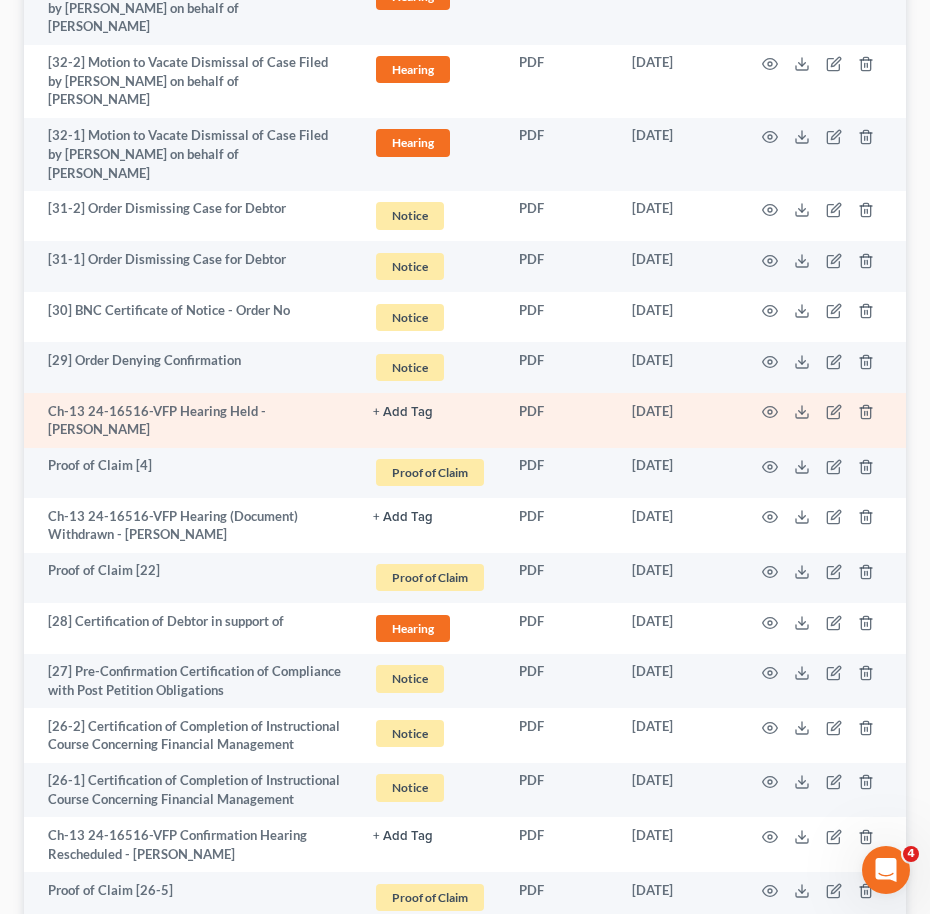
click at [301, 393] on td "Ch-13 24-16516-VFP Hearing Held - Renaldo N. Johnson" at bounding box center [190, 420] width 333 height 55
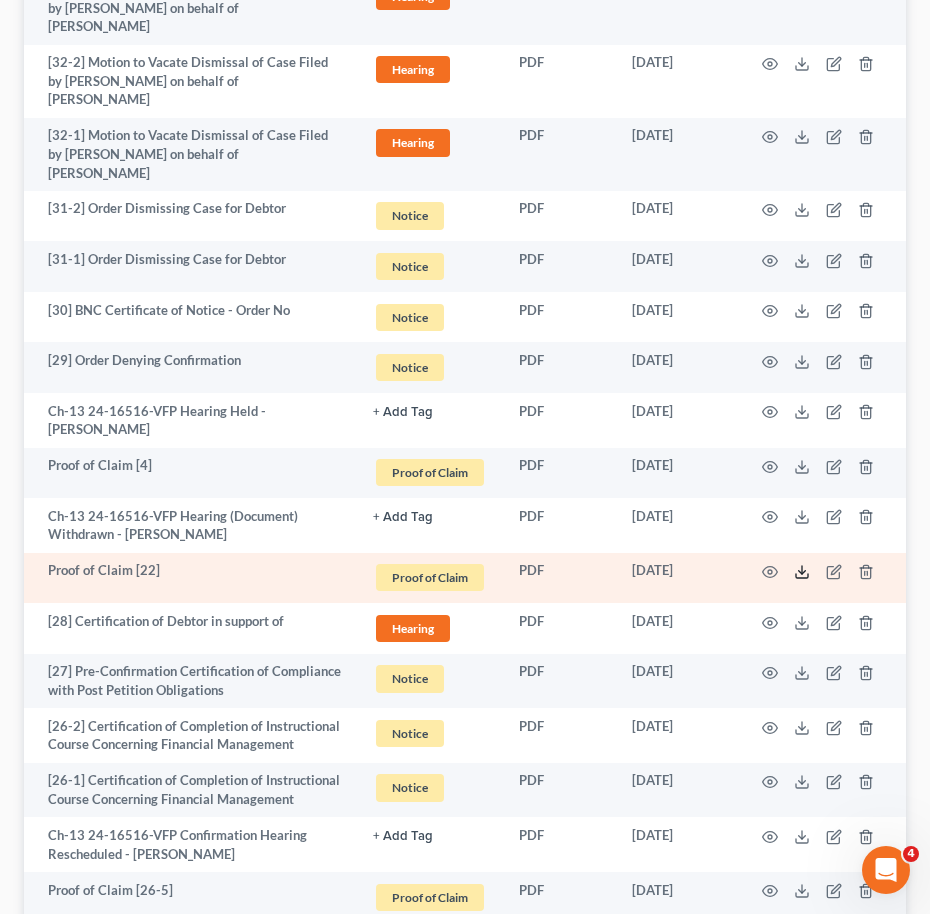
click at [796, 574] on icon at bounding box center [802, 576] width 12 height 4
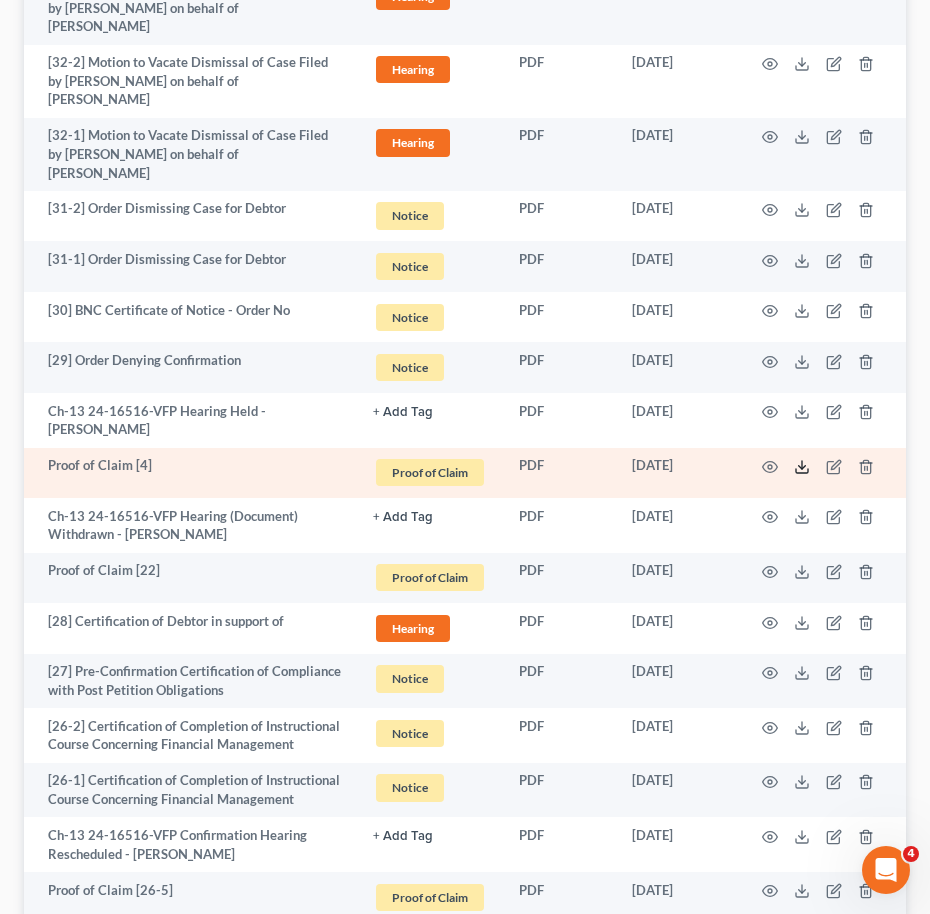
click at [805, 459] on icon at bounding box center [802, 467] width 16 height 16
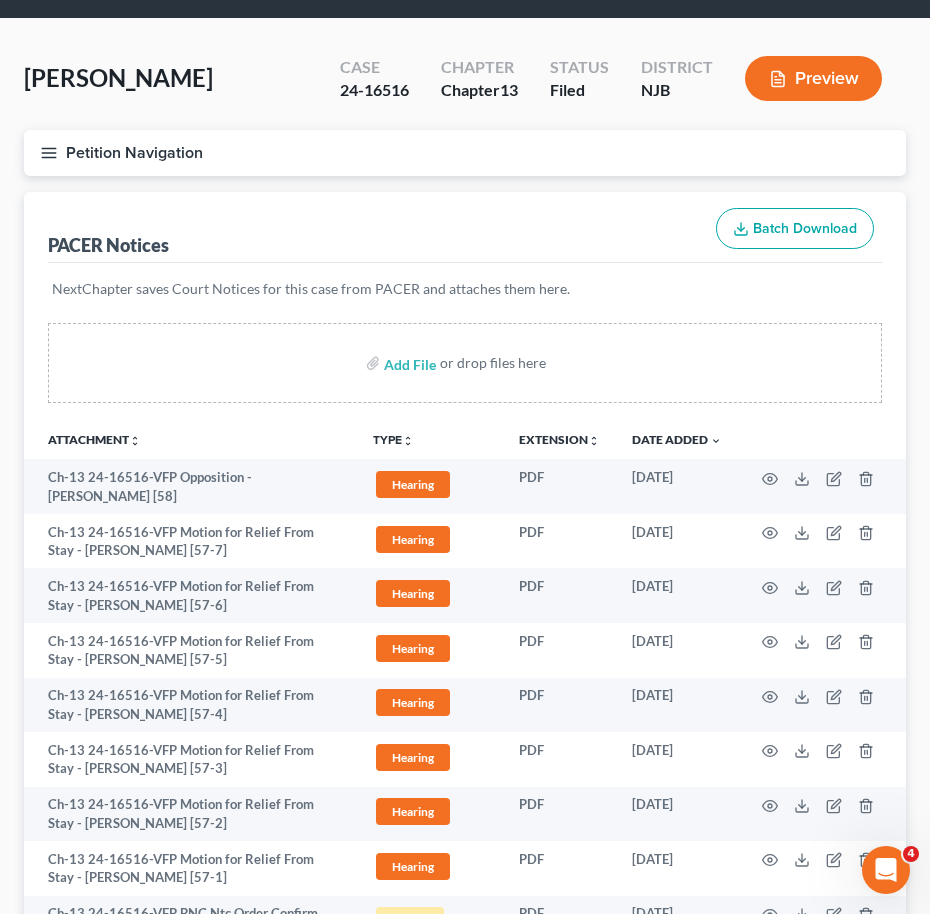
scroll to position [45, 0]
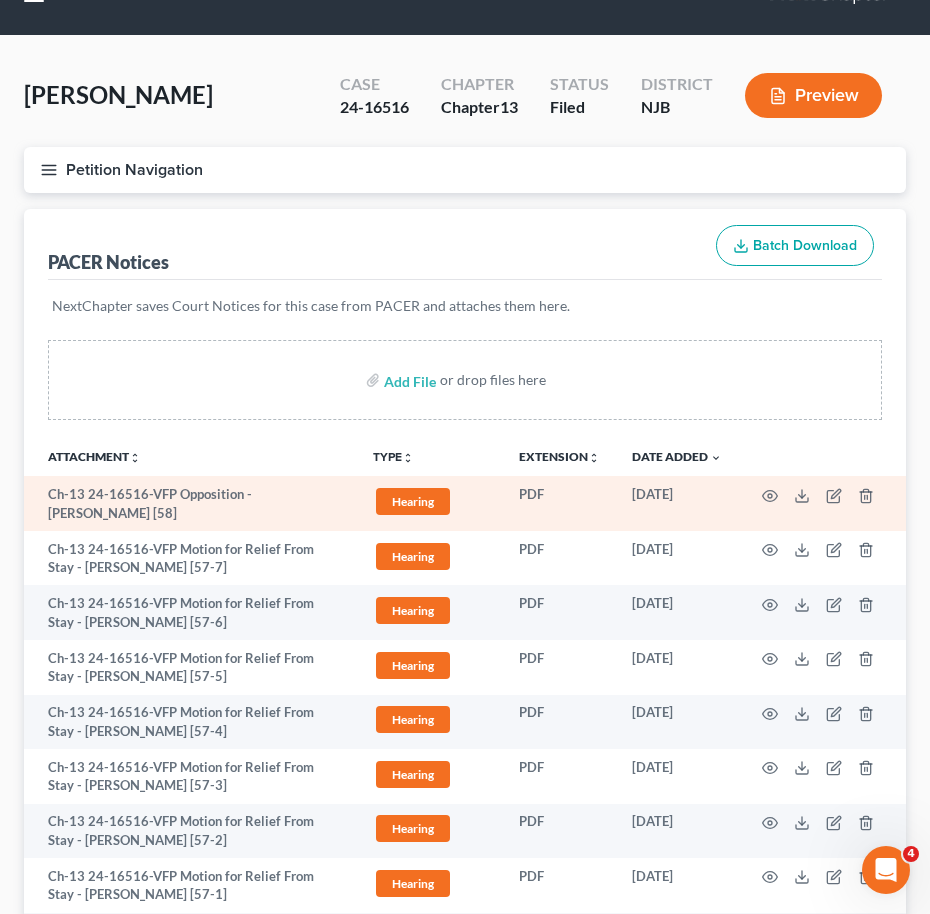
click at [149, 516] on td "Ch-13 24-16516-VFP Opposition - Renaldo N. Johnson [58]" at bounding box center [190, 503] width 333 height 55
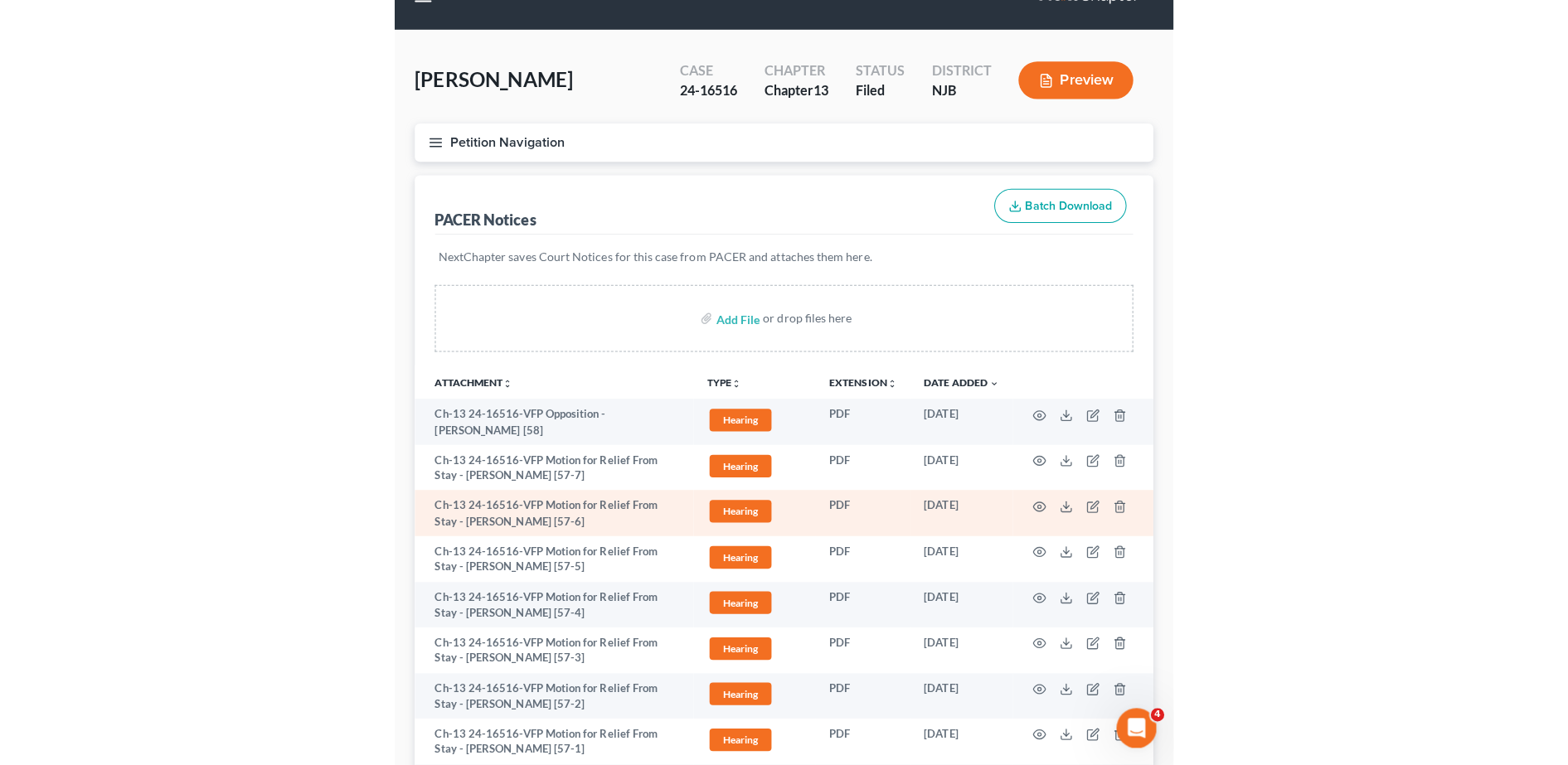
scroll to position [247, 0]
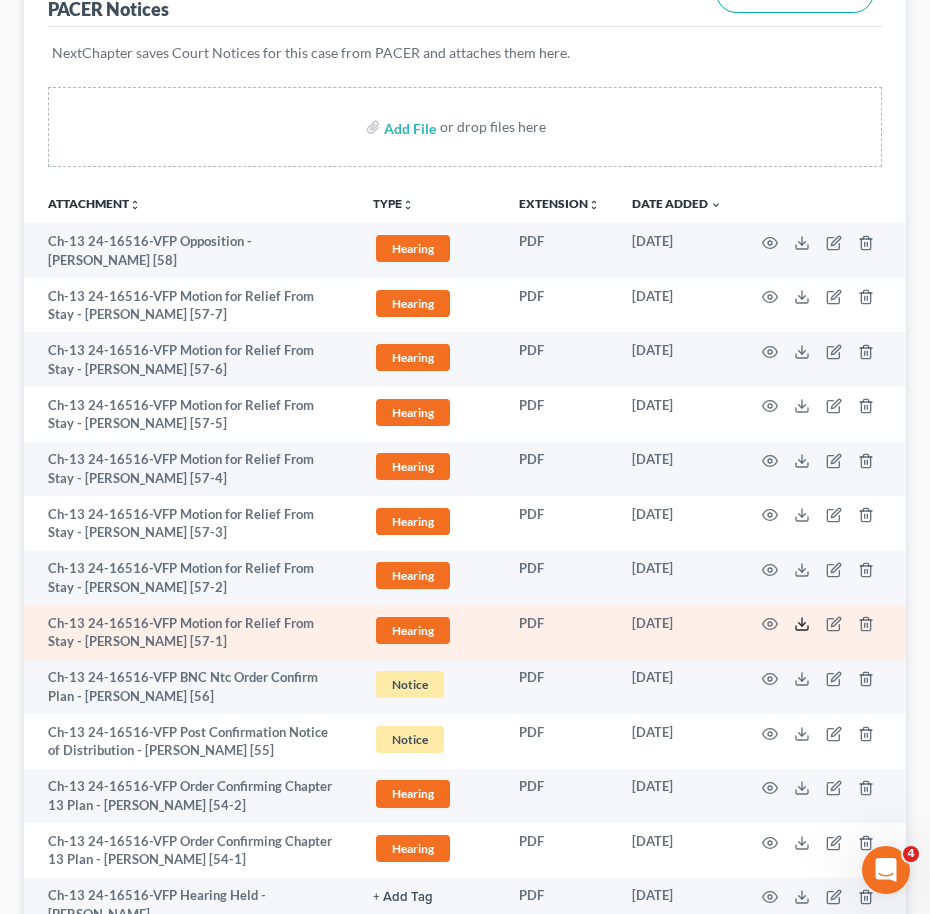
click at [801, 622] on icon at bounding box center [802, 624] width 16 height 16
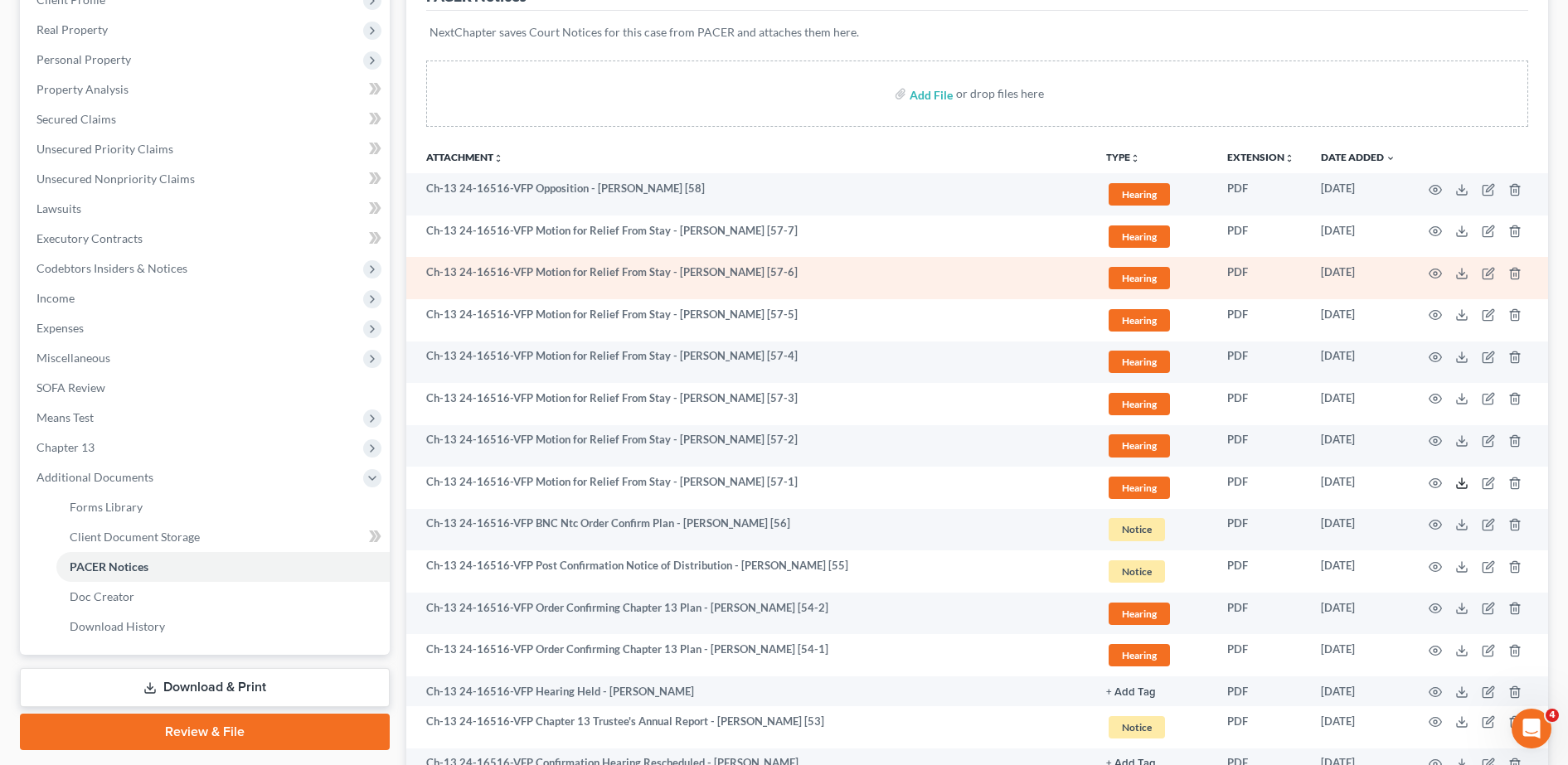
scroll to position [0, 0]
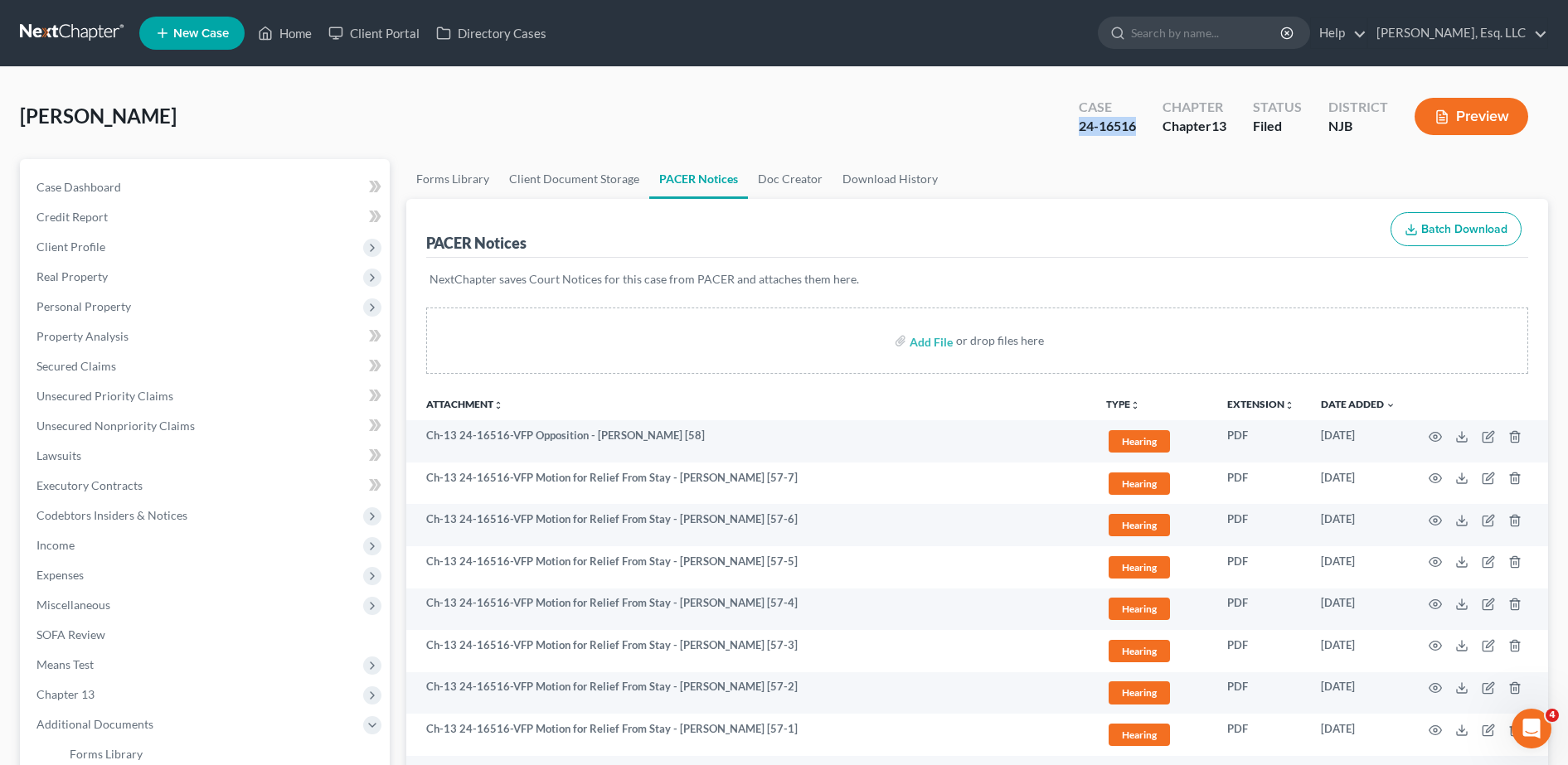
drag, startPoint x: 1070, startPoint y: 119, endPoint x: 1135, endPoint y: 124, distance: 65.2
click at [1135, 124] on div "Case 24-16516" at bounding box center [1107, 118] width 84 height 49
copy div "24-16516"
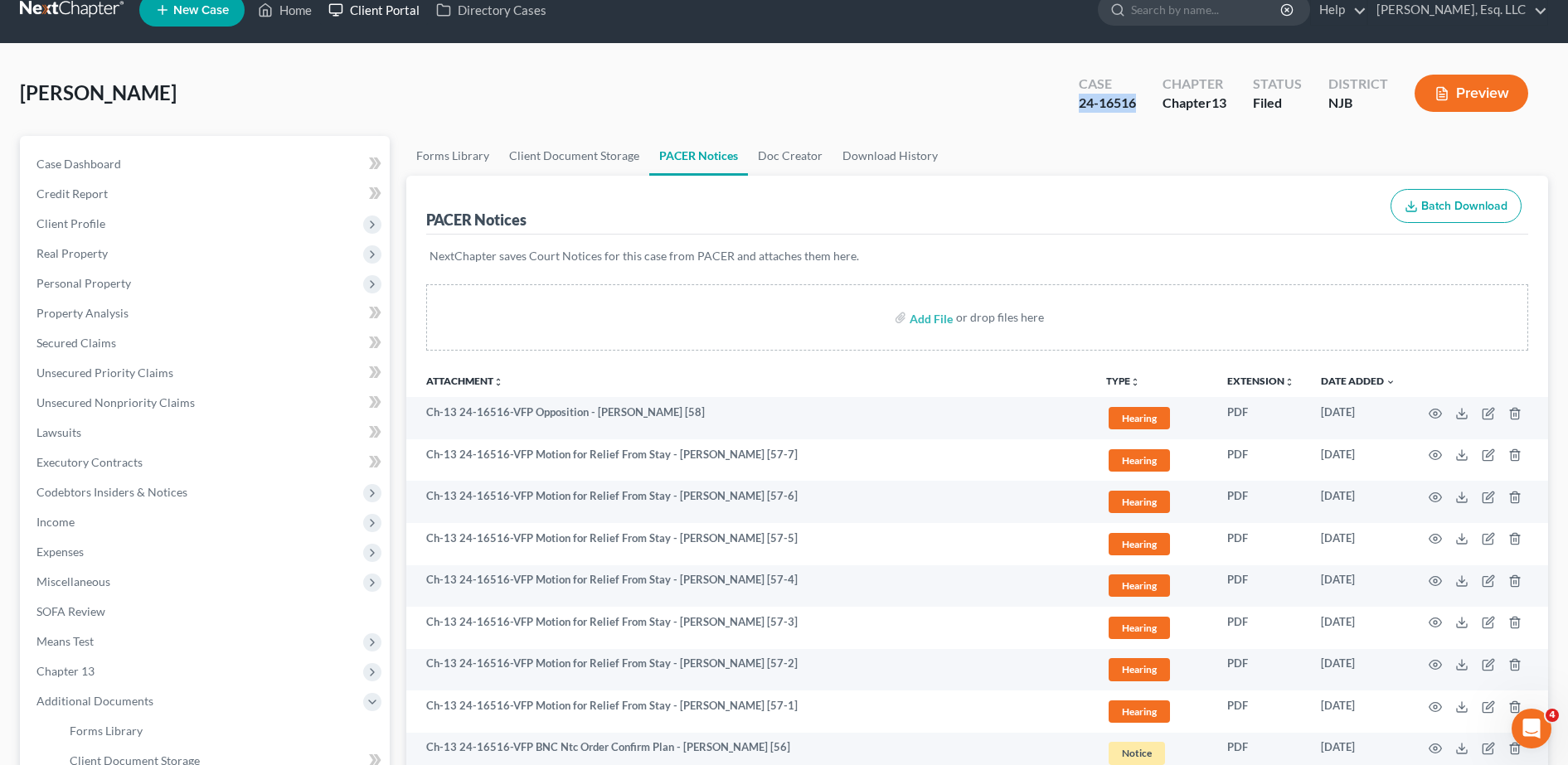
click at [394, 1] on link "Client Portal" at bounding box center [374, 10] width 108 height 30
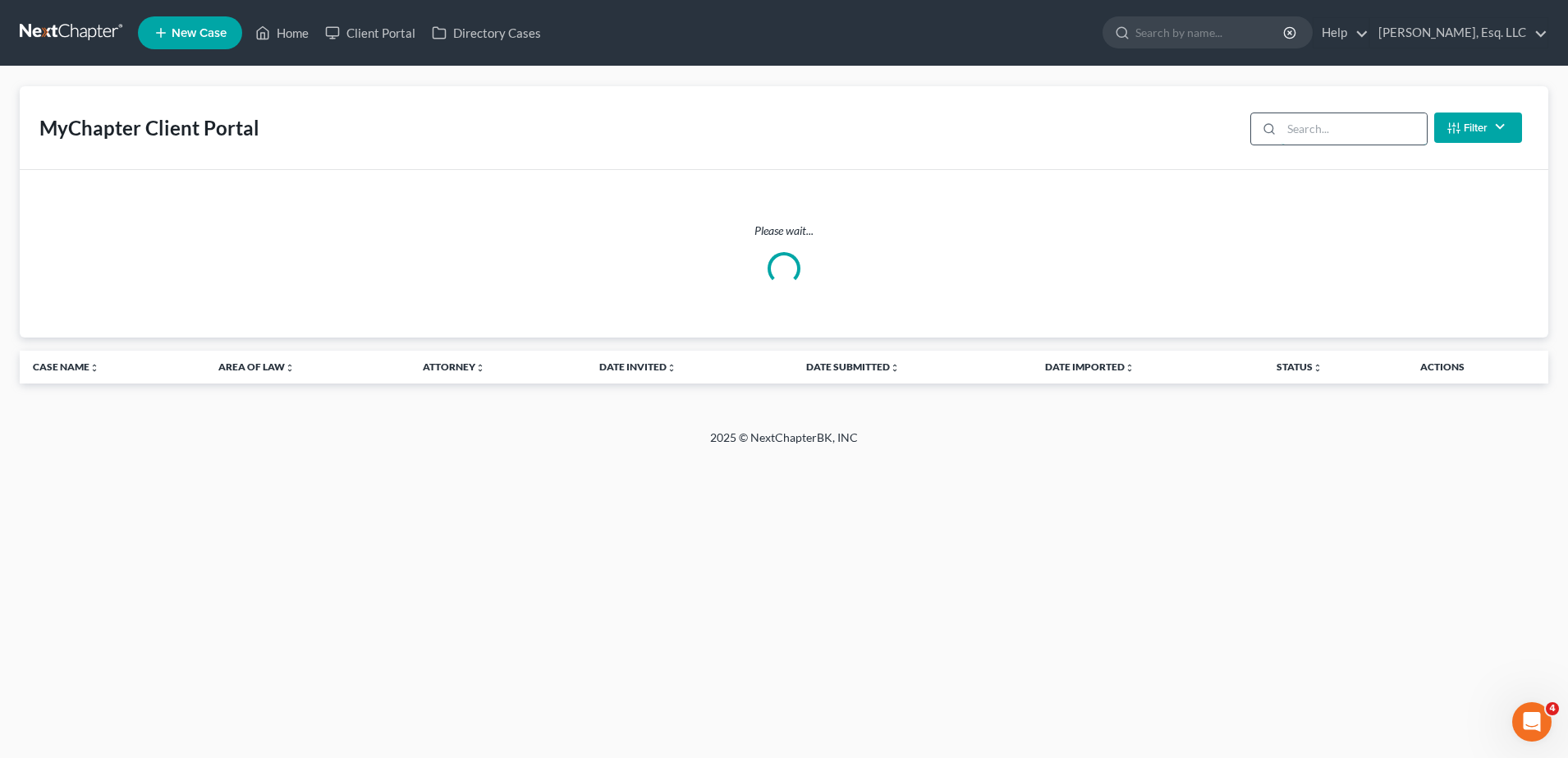
click at [1300, 116] on input "search" at bounding box center [1354, 129] width 145 height 31
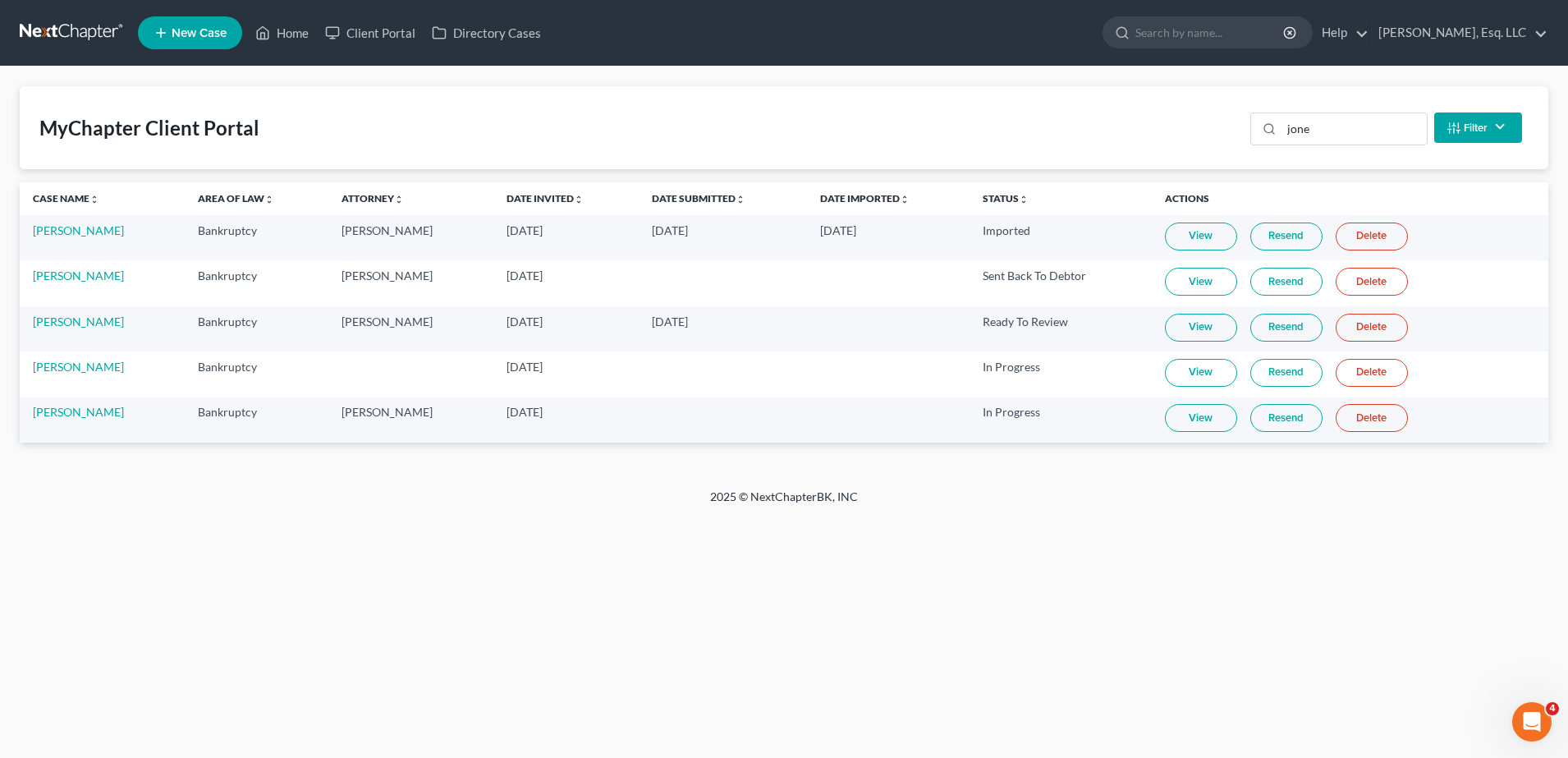
click at [1277, 424] on link "Resend" at bounding box center [1286, 418] width 72 height 28
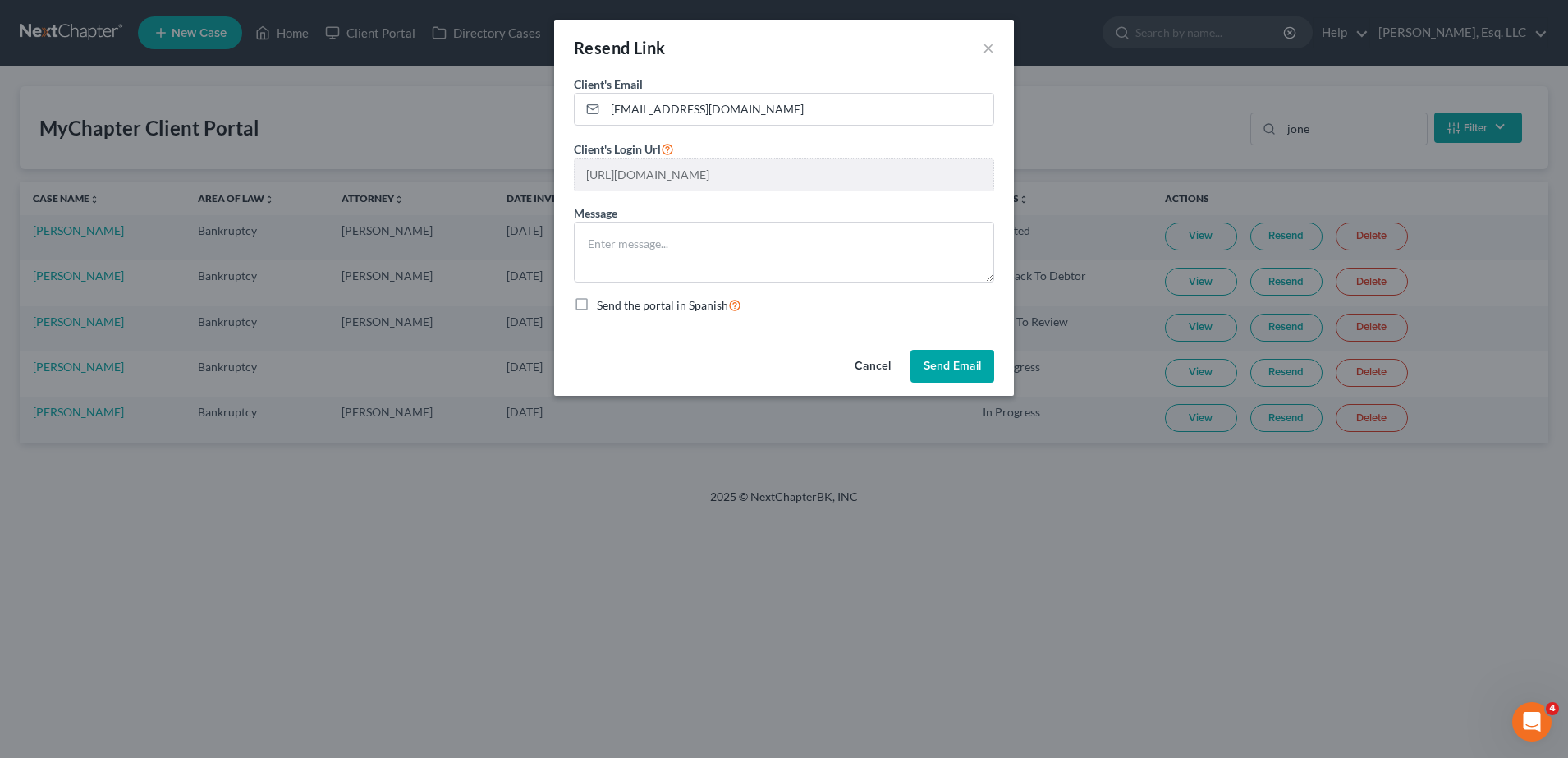
click at [938, 353] on button "Send Email" at bounding box center [952, 366] width 84 height 33
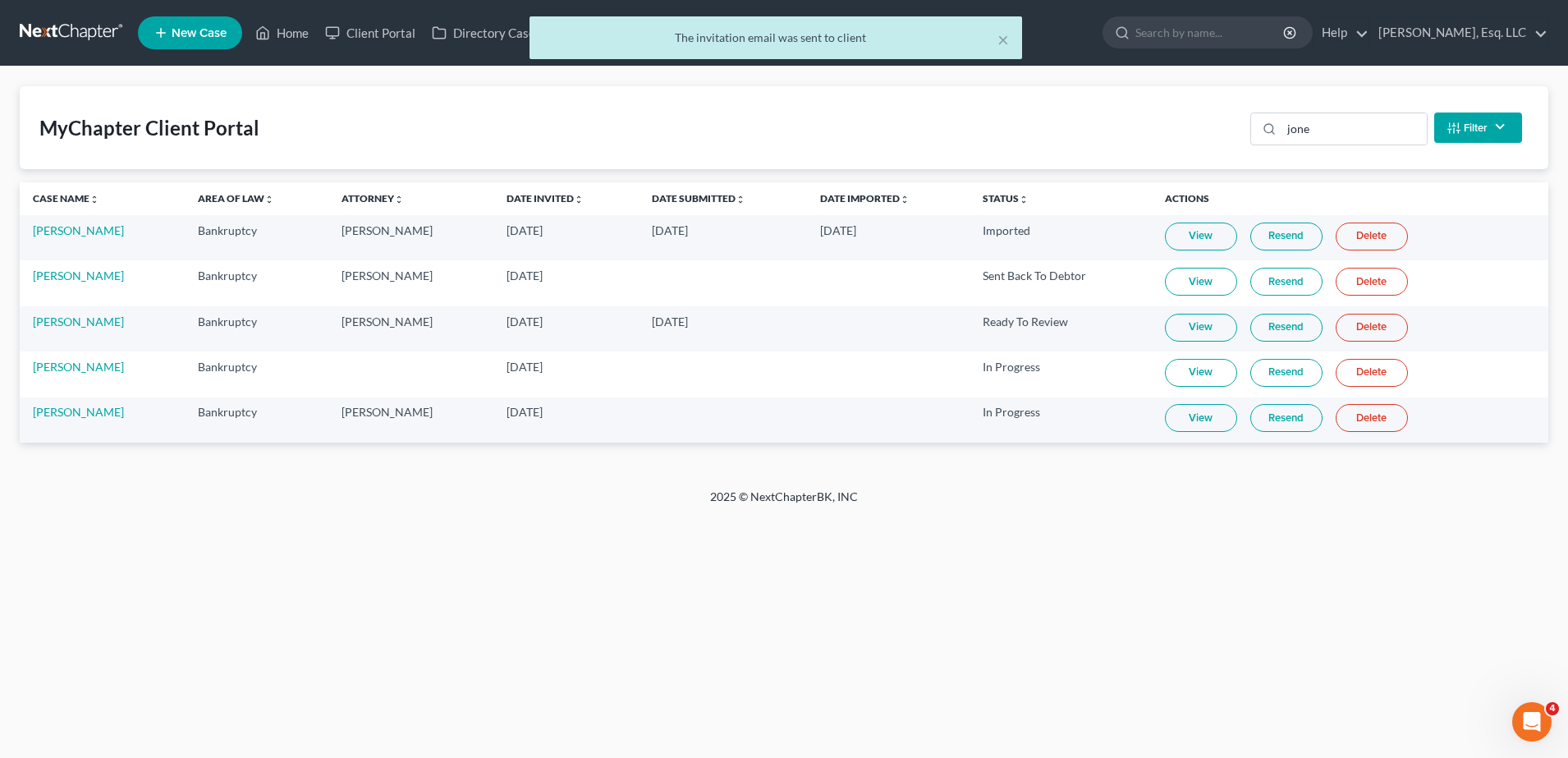
click at [1269, 421] on link "Resend" at bounding box center [1286, 418] width 72 height 28
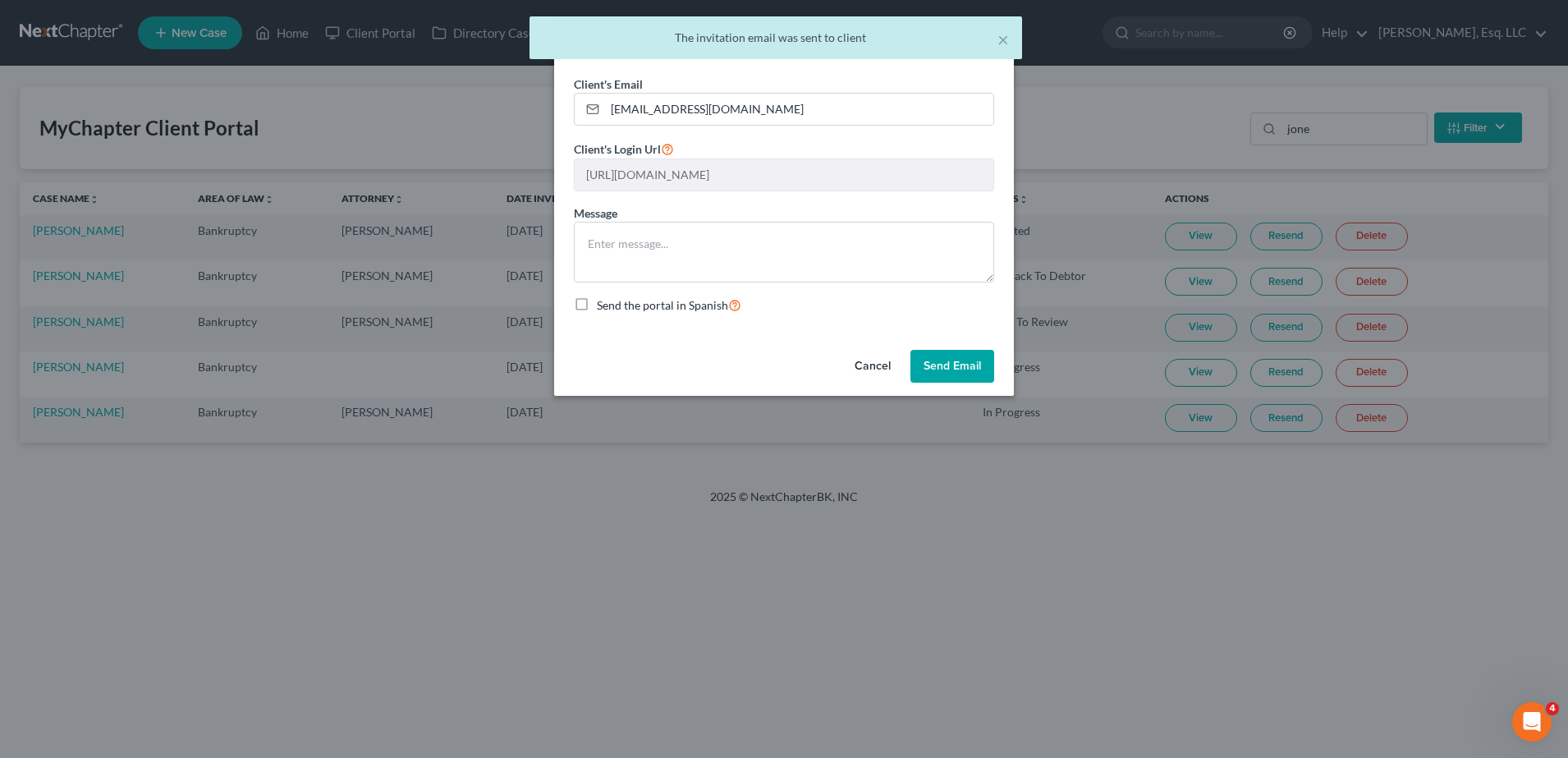
click at [983, 372] on button "Send Email" at bounding box center [952, 366] width 84 height 33
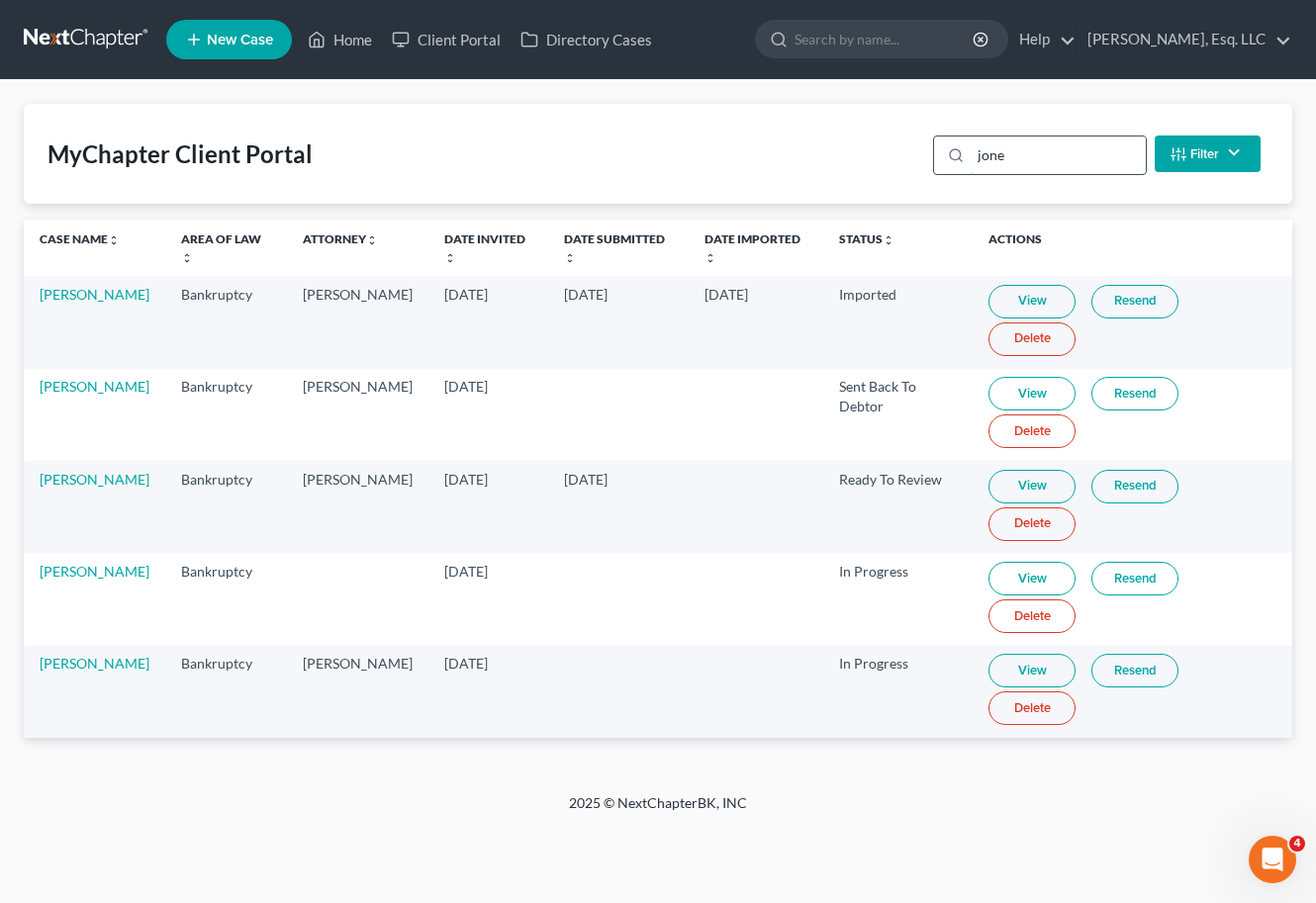
click at [1075, 163] on input "jone" at bounding box center [1058, 155] width 175 height 38
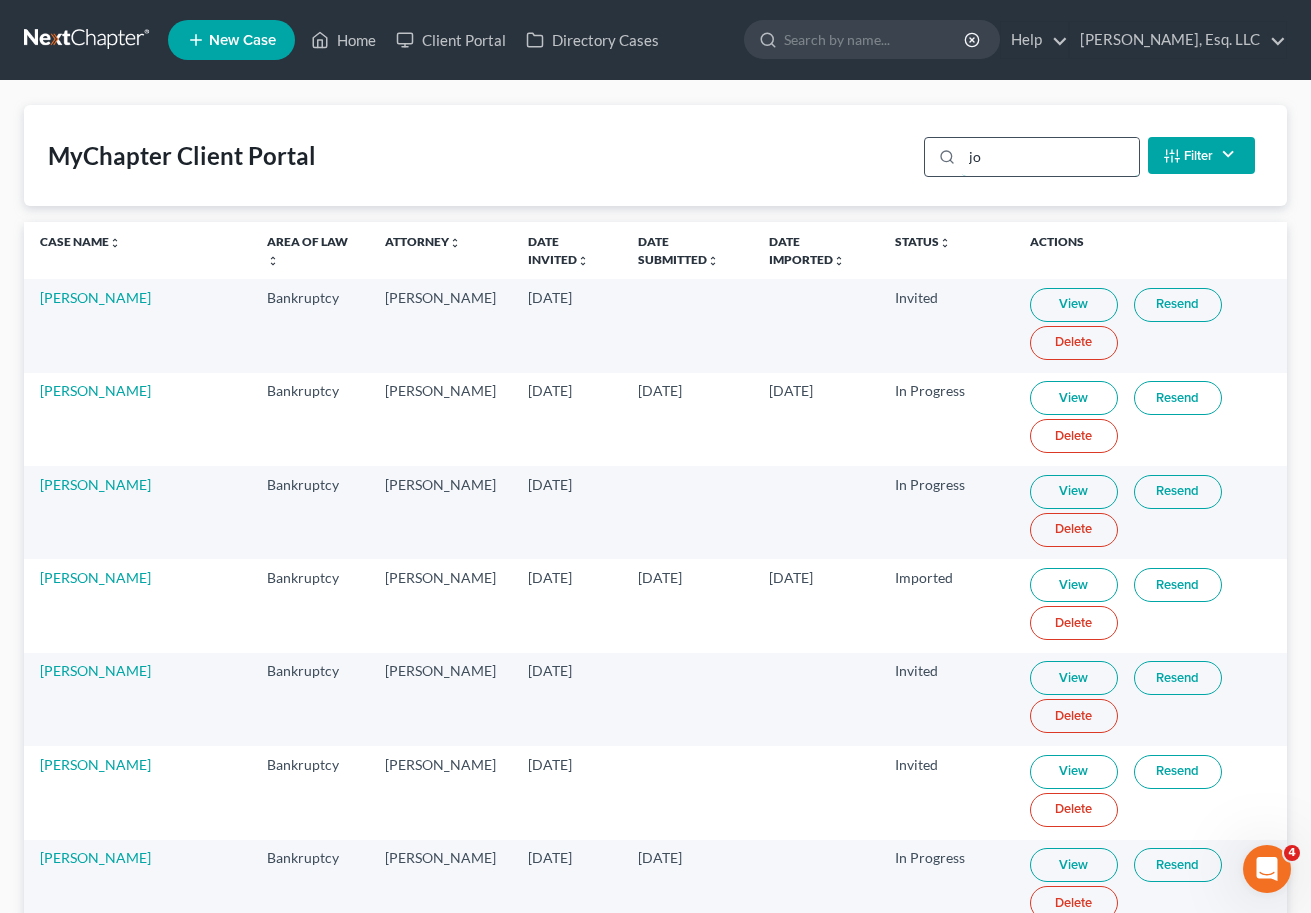
type input "j"
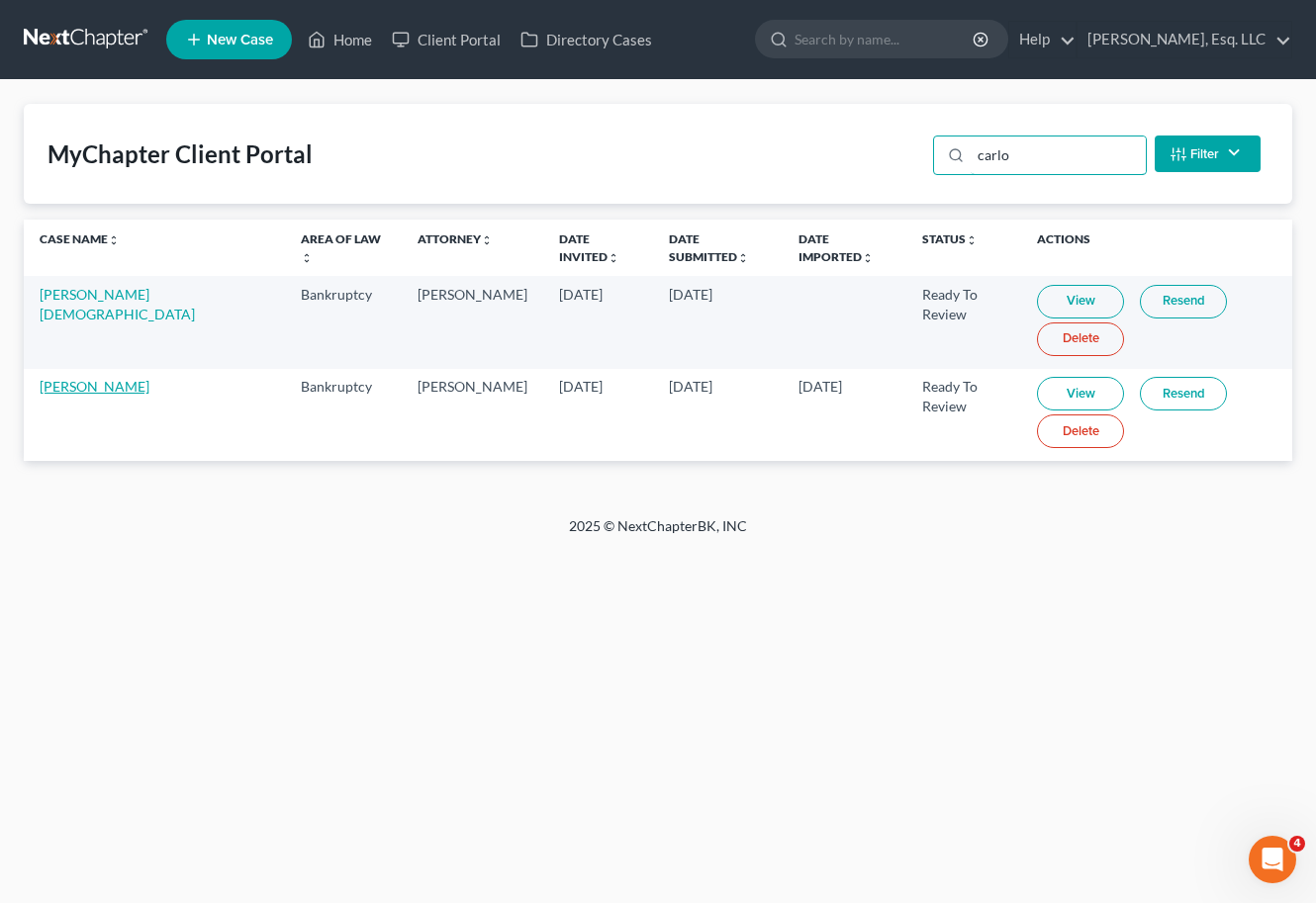
type input "carlo"
click at [85, 391] on link "[PERSON_NAME]" at bounding box center [94, 386] width 110 height 17
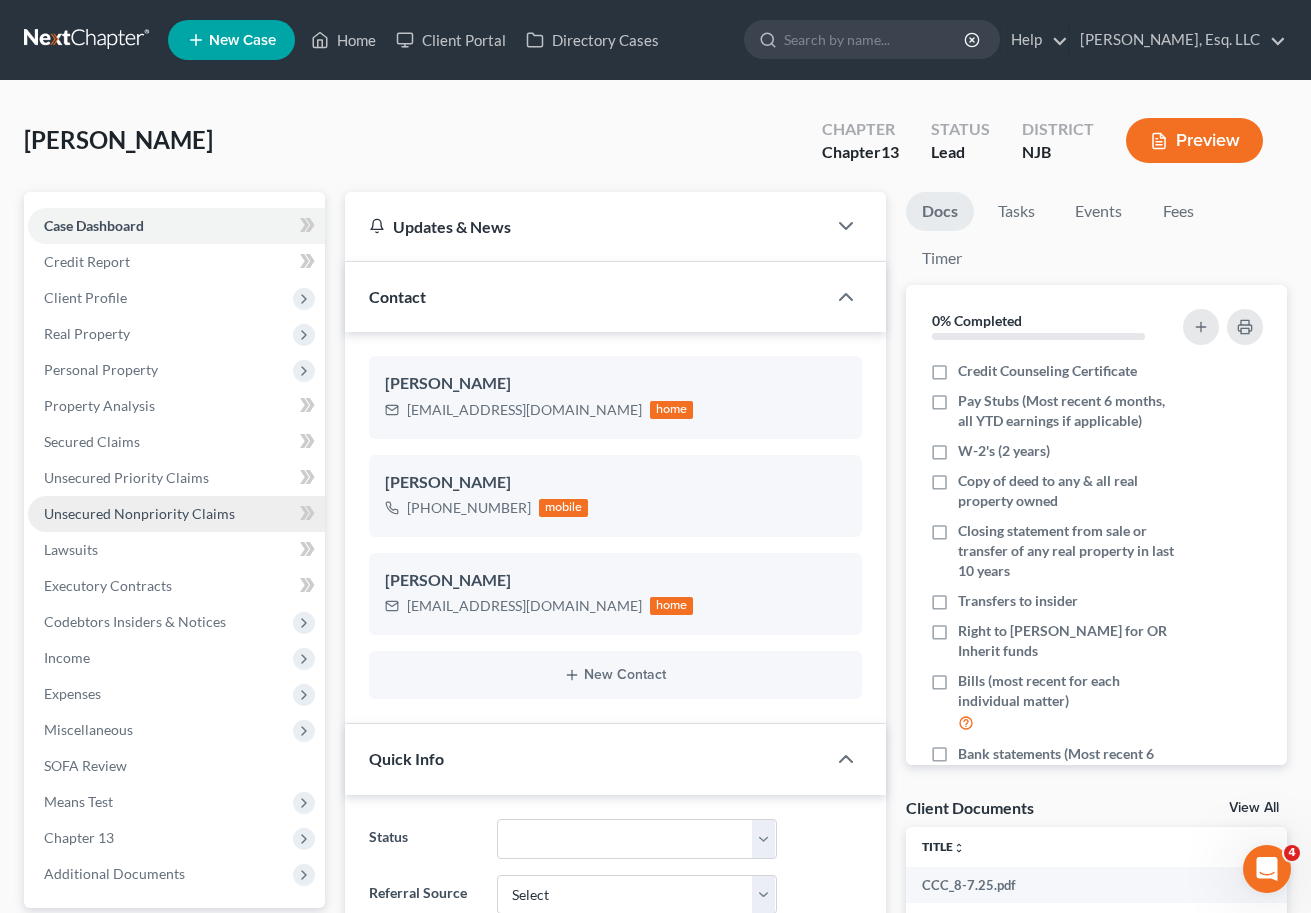
click at [152, 505] on span "Unsecured Nonpriority Claims" at bounding box center [139, 513] width 191 height 17
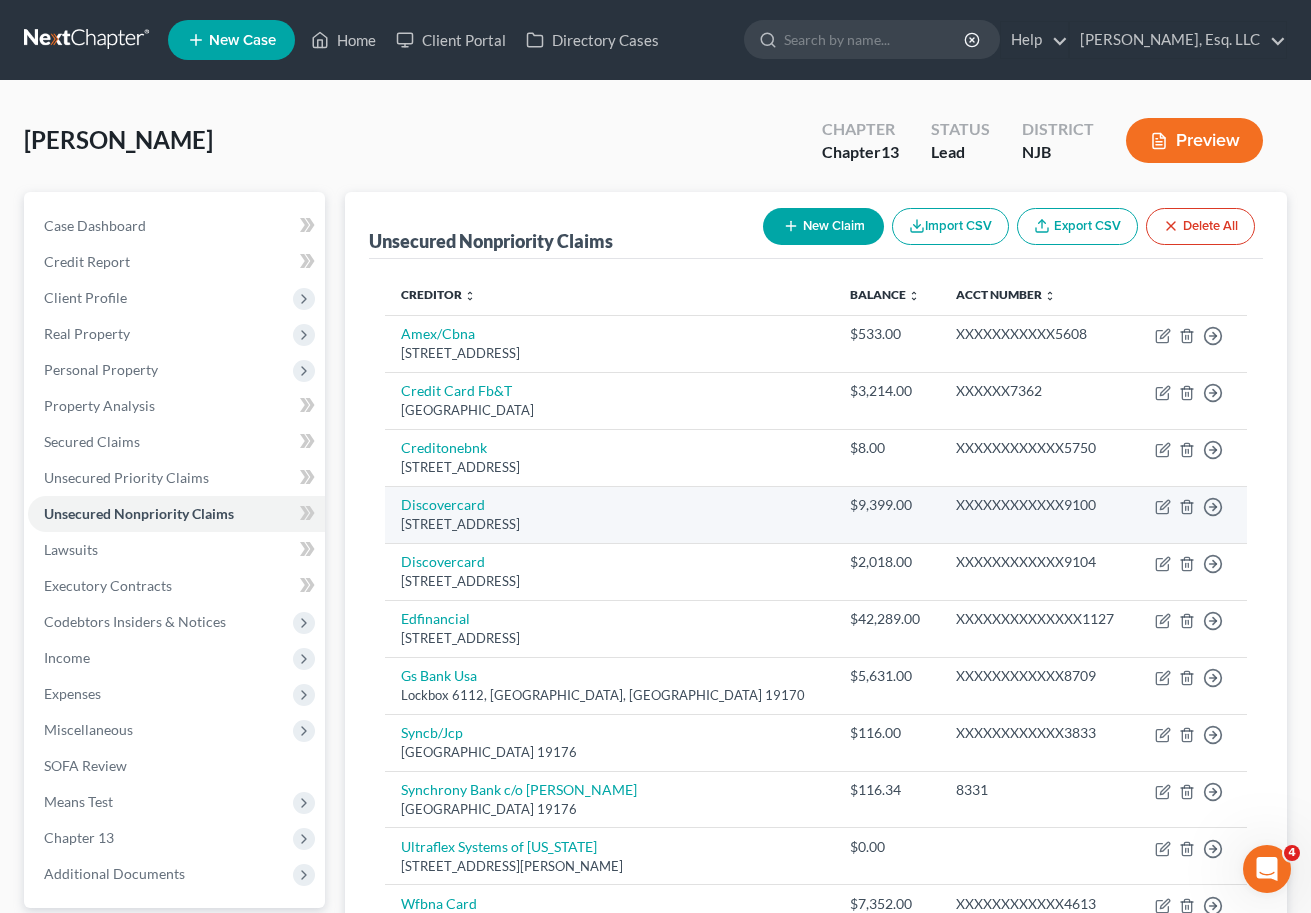
scroll to position [302, 0]
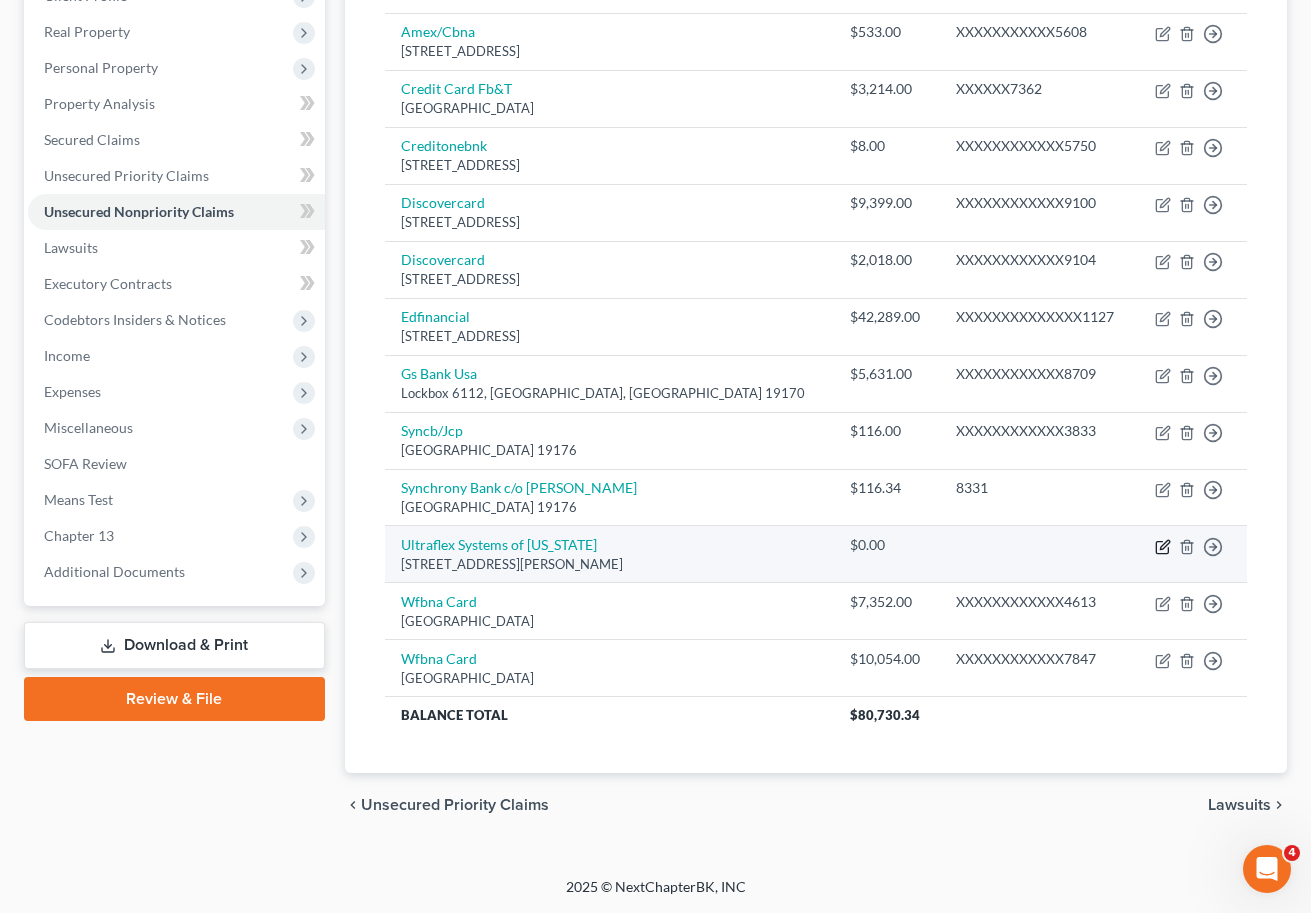
click at [1159, 539] on icon "button" at bounding box center [1163, 547] width 16 height 16
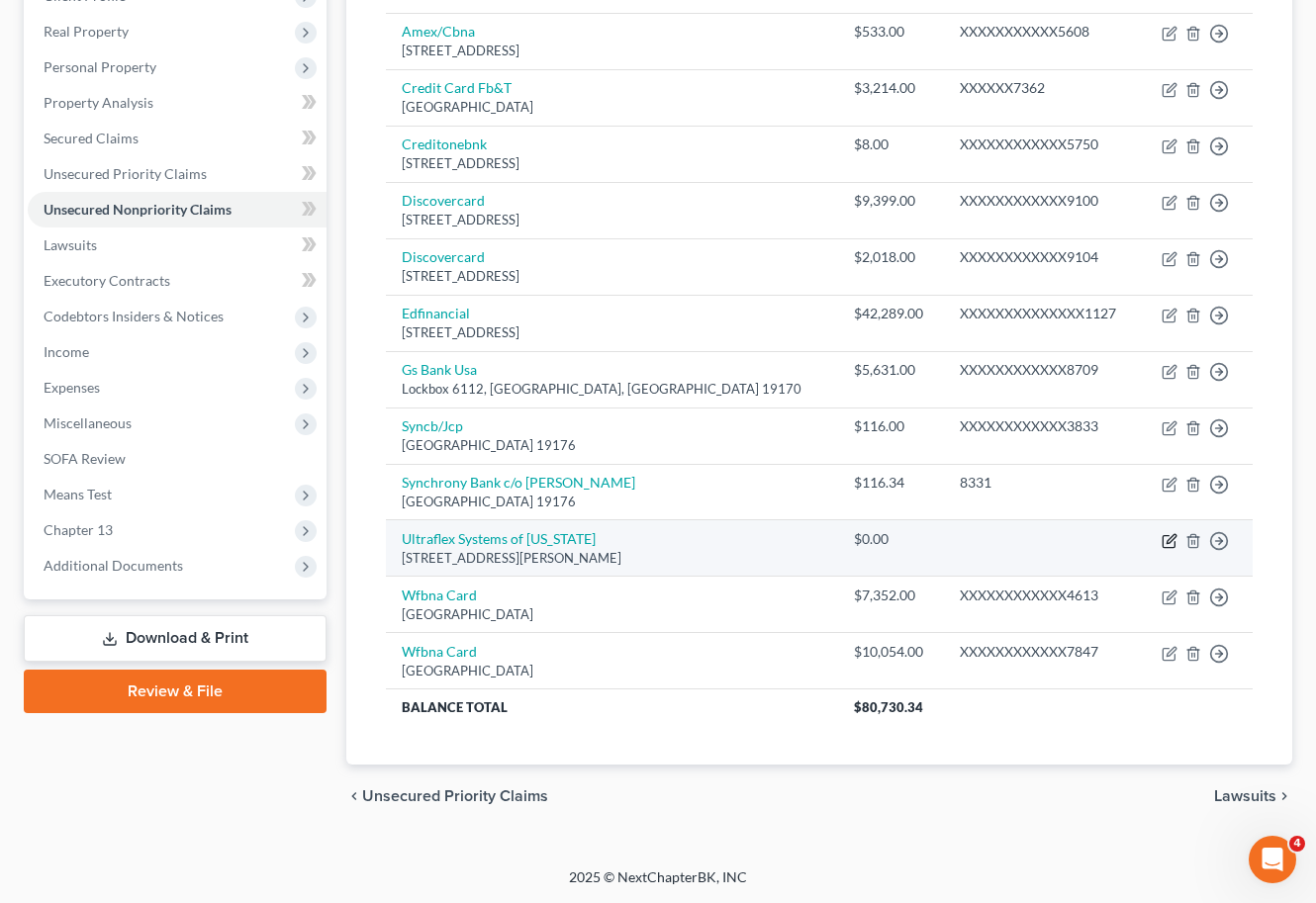
select select "9"
select select "14"
select select "0"
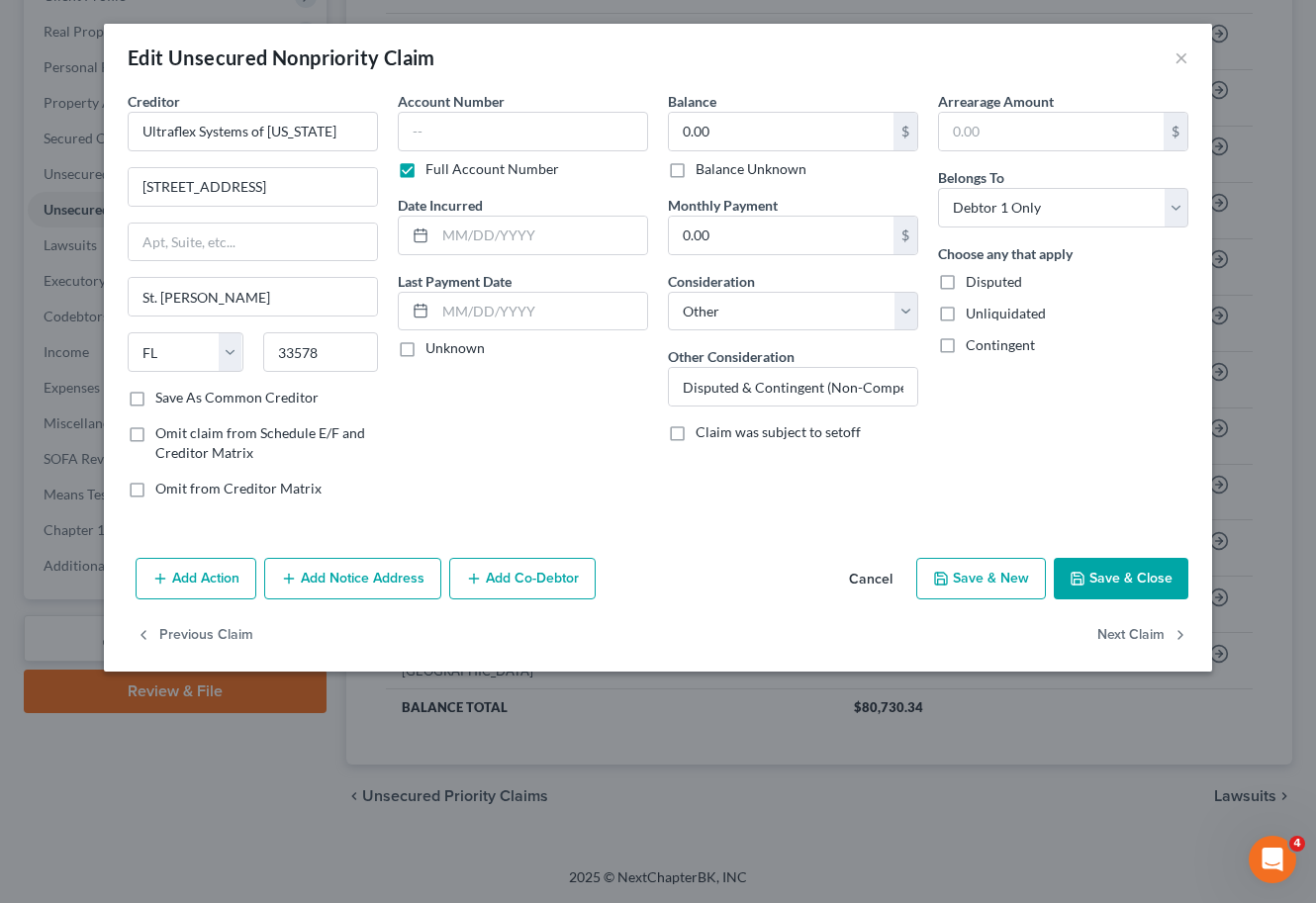
click at [696, 169] on label "Balance Unknown" at bounding box center [751, 169] width 111 height 20
click at [704, 169] on input "Balance Unknown" at bounding box center [709, 165] width 13 height 13
checkbox input "true"
click at [1144, 593] on button "Save & Close" at bounding box center [1121, 579] width 135 height 42
type input "0"
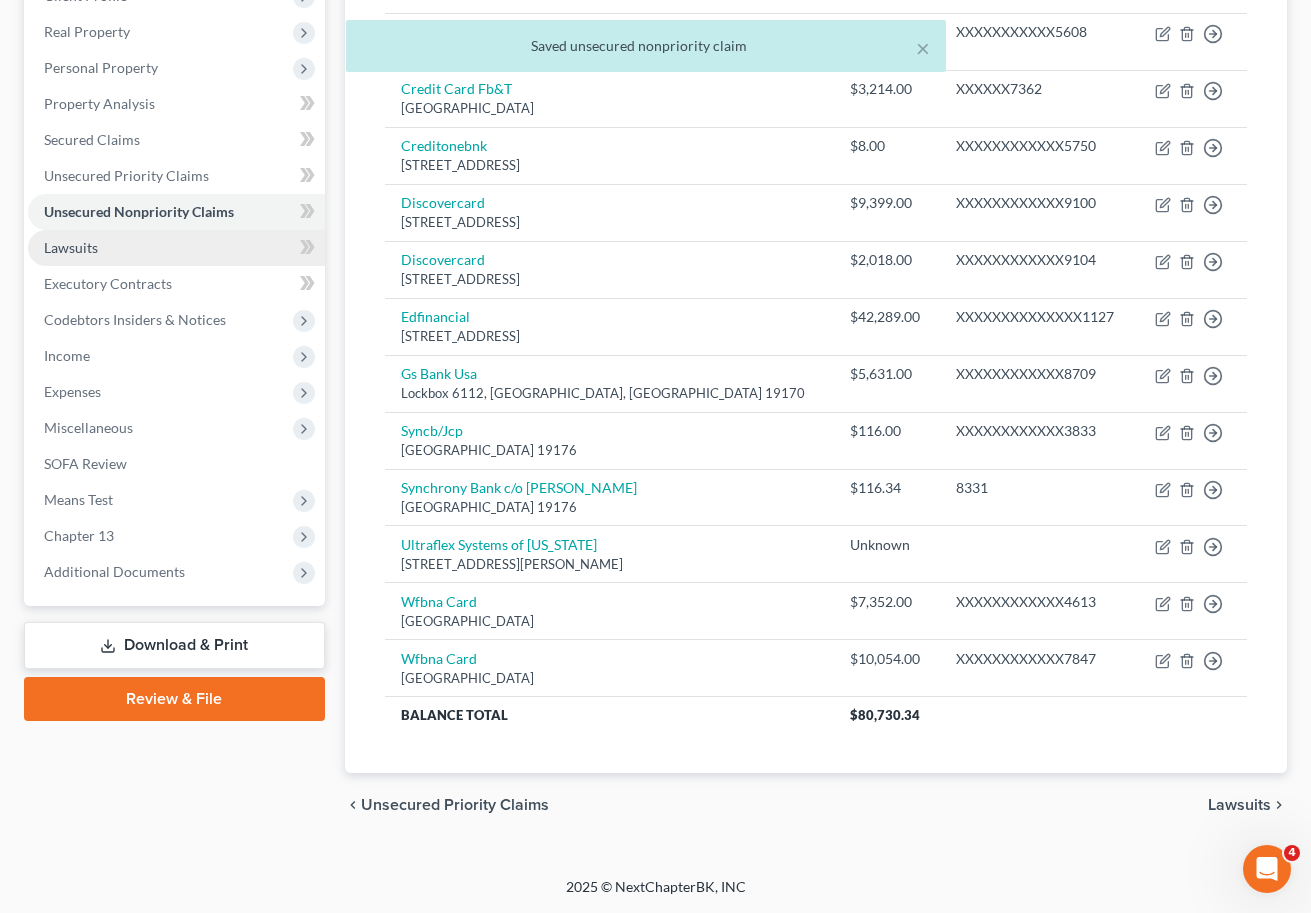
click at [103, 250] on link "Lawsuits" at bounding box center [176, 248] width 297 height 36
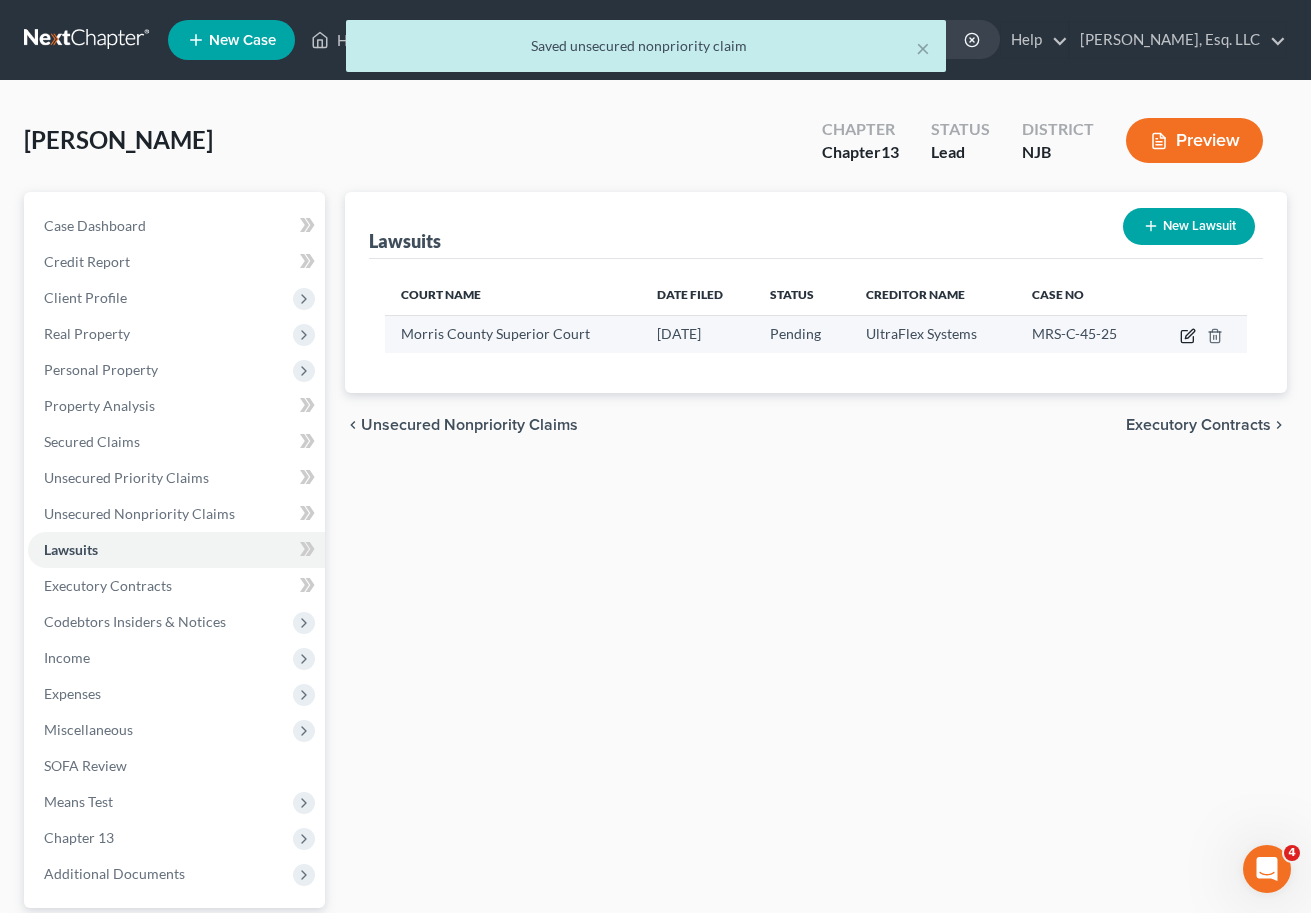
click at [1187, 338] on icon "button" at bounding box center [1189, 333] width 9 height 9
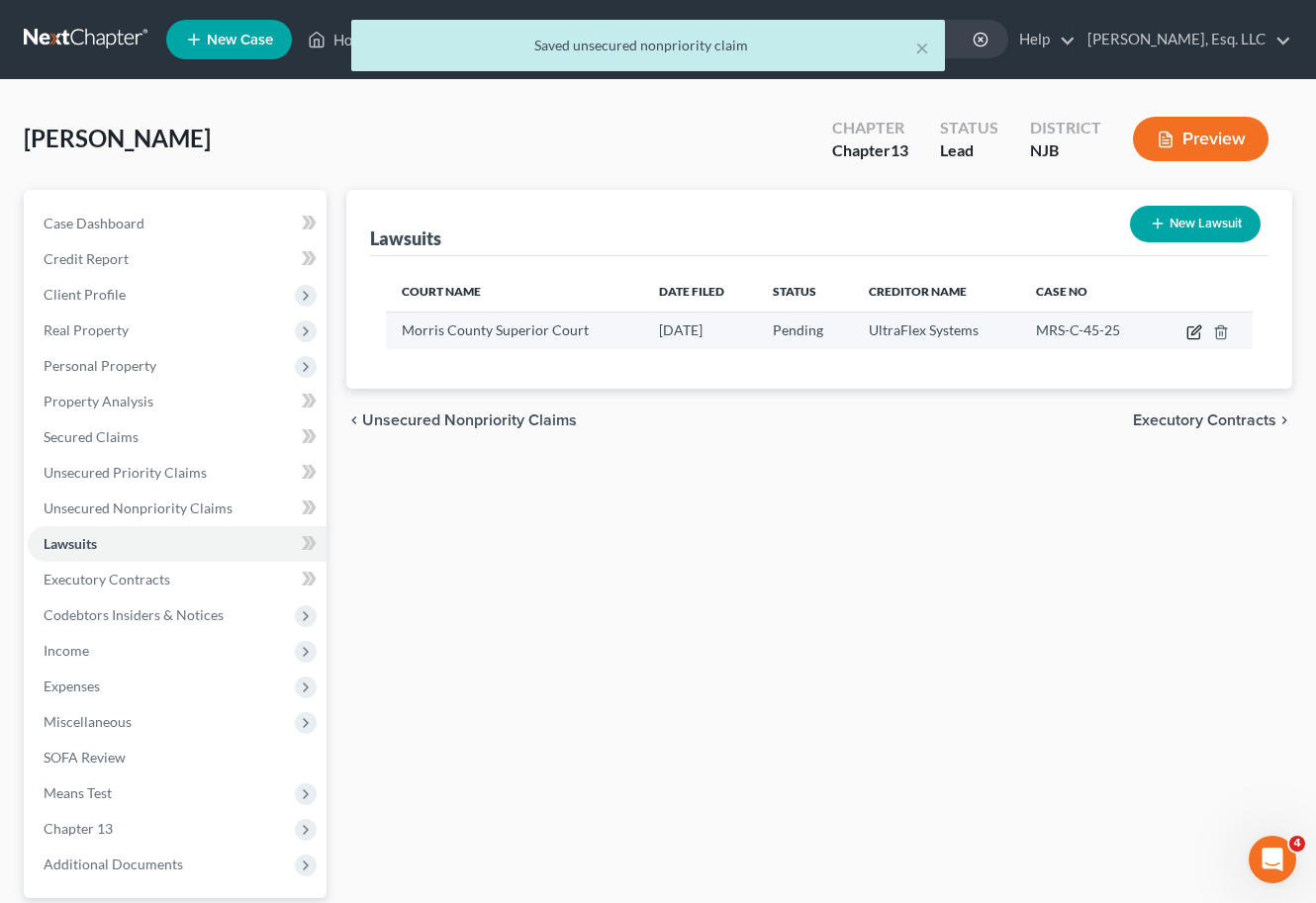
select select "33"
select select "0"
select select "4"
select select "9"
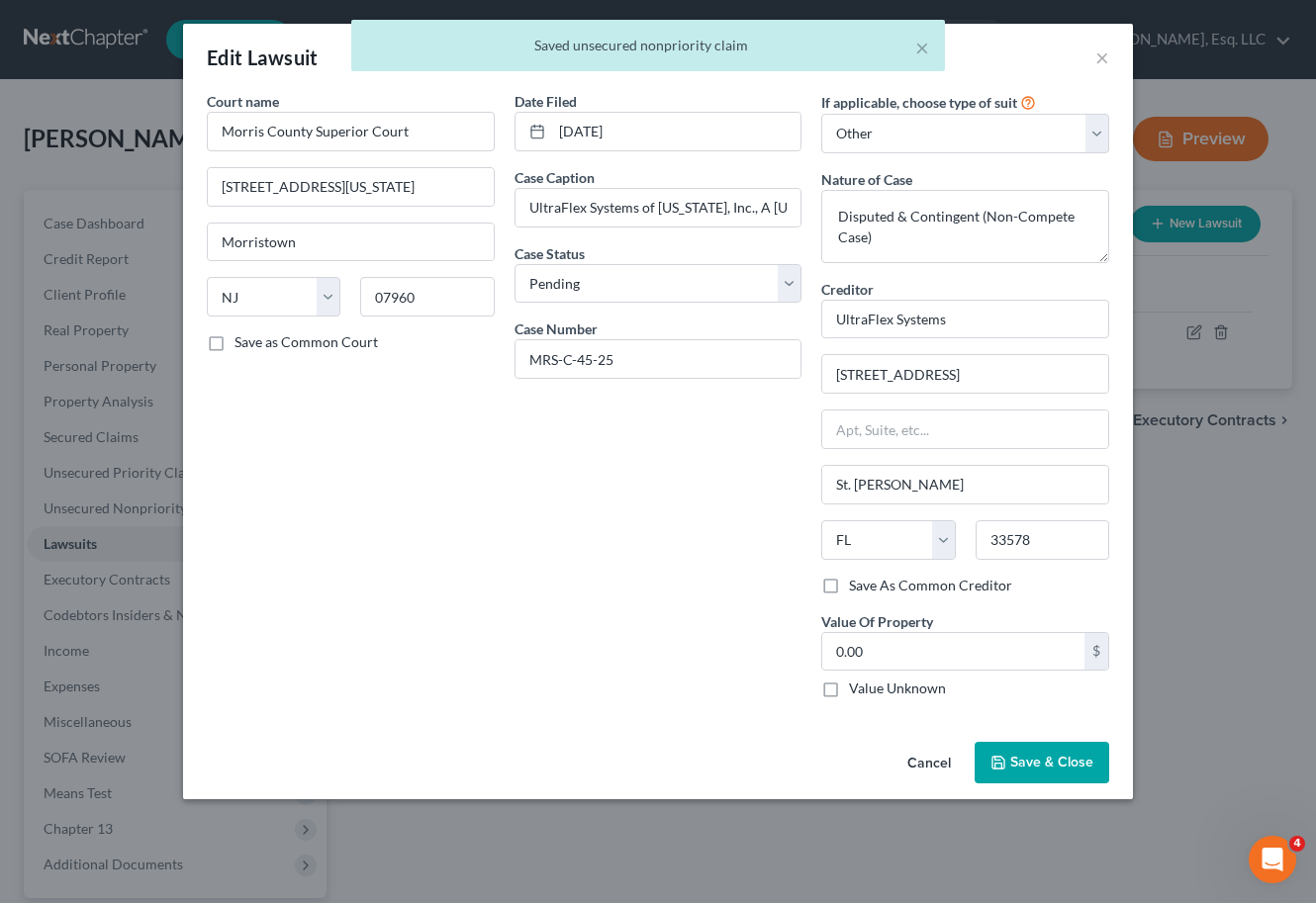
click at [849, 681] on label "Value Unknown" at bounding box center [897, 688] width 97 height 20
click at [857, 681] on input "Value Unknown" at bounding box center [863, 684] width 13 height 13
checkbox input "true"
click at [1035, 773] on button "Save & Close" at bounding box center [1042, 763] width 135 height 42
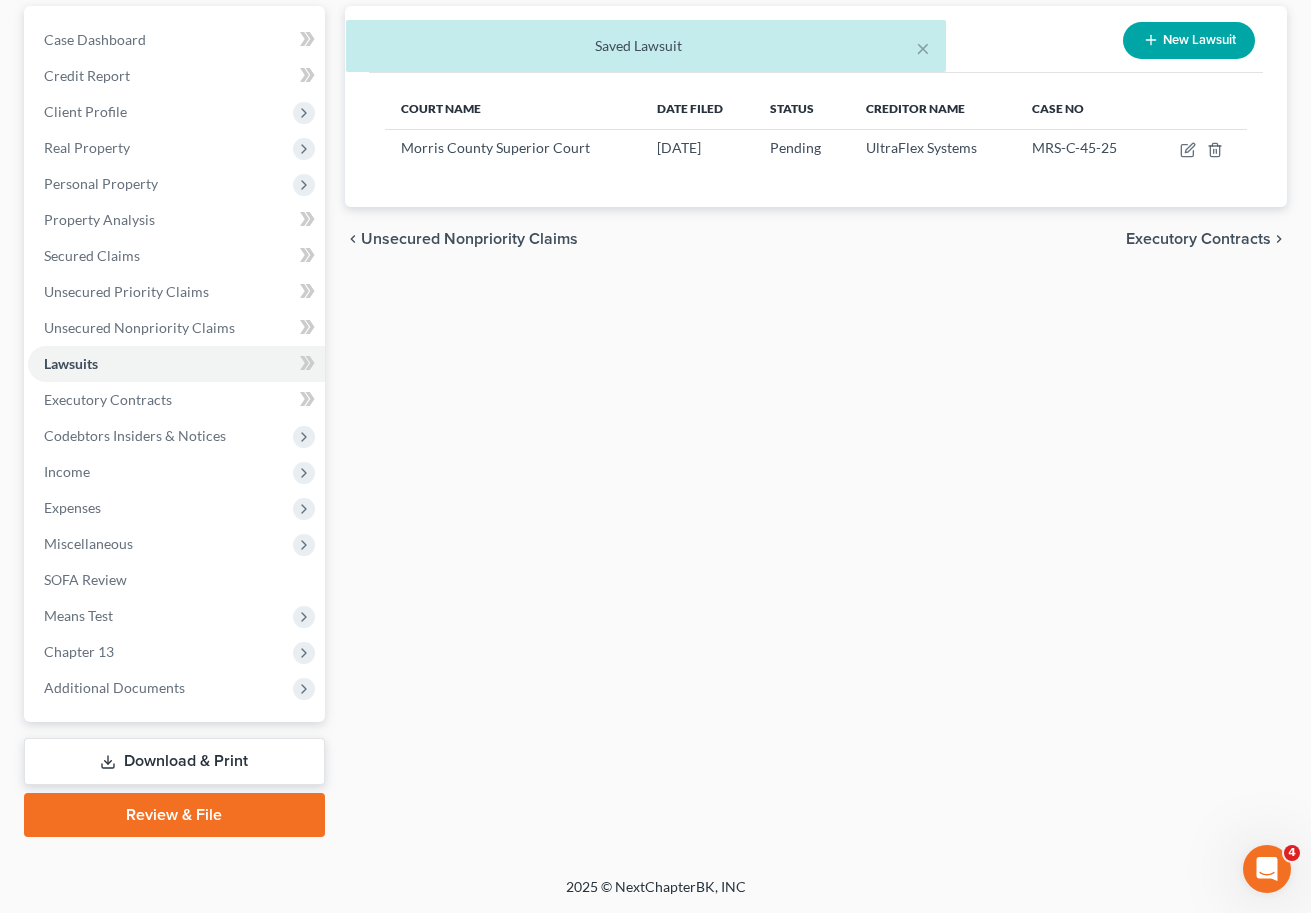
click at [117, 768] on link "Download & Print" at bounding box center [174, 761] width 301 height 47
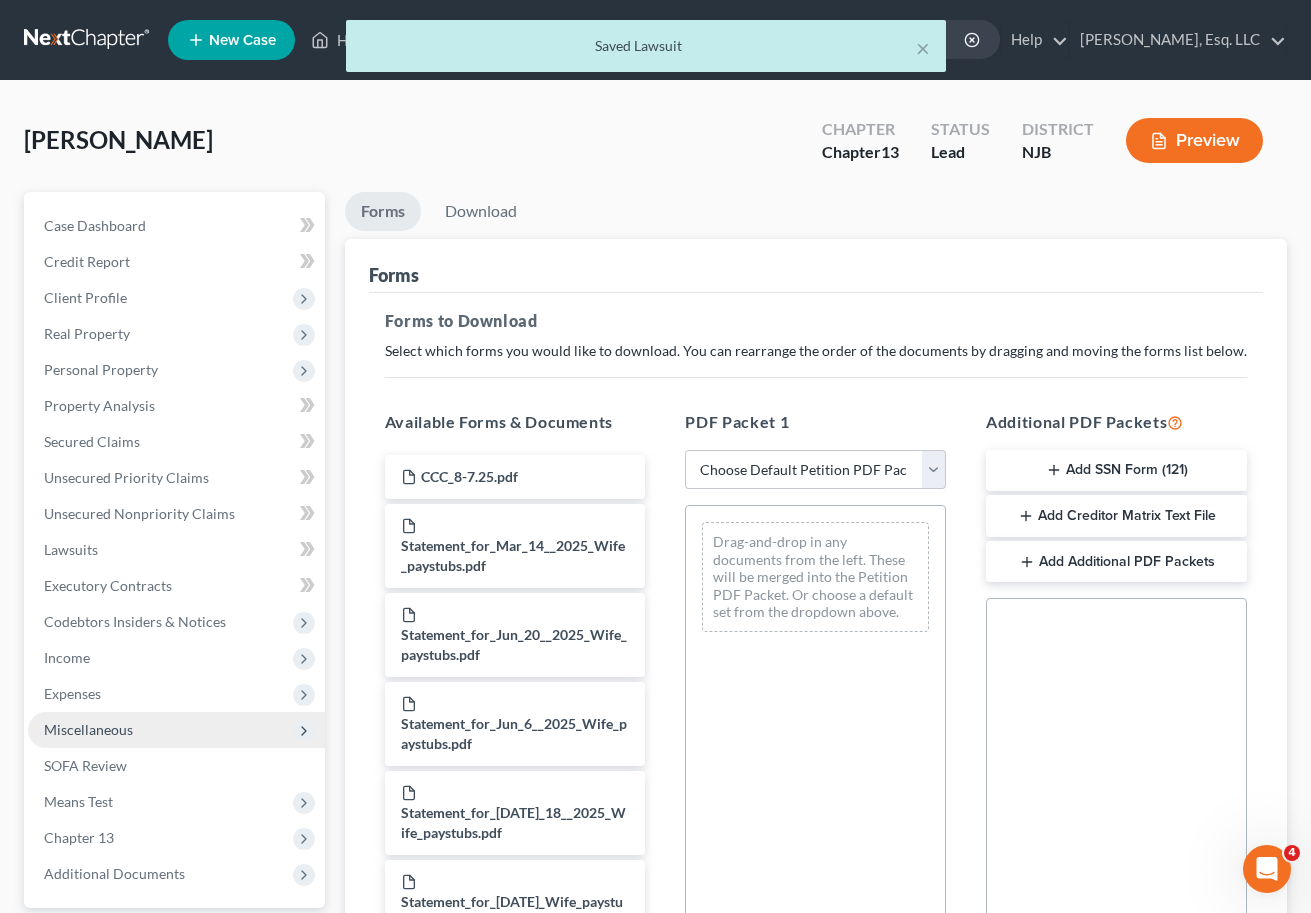
click at [98, 724] on span "Miscellaneous" at bounding box center [88, 729] width 89 height 17
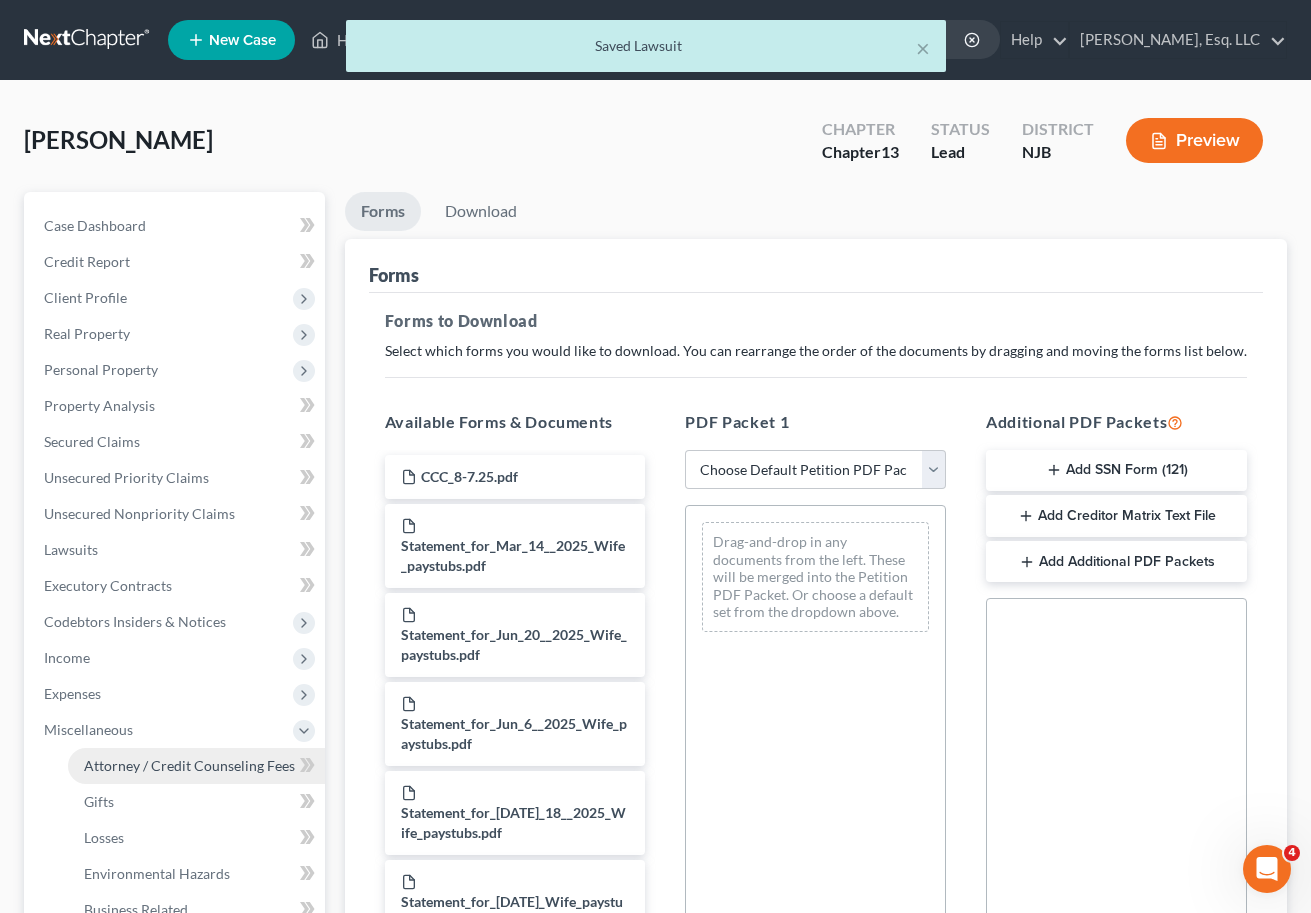
click at [147, 757] on span "Attorney / Credit Counseling Fees" at bounding box center [189, 765] width 211 height 17
select select "0"
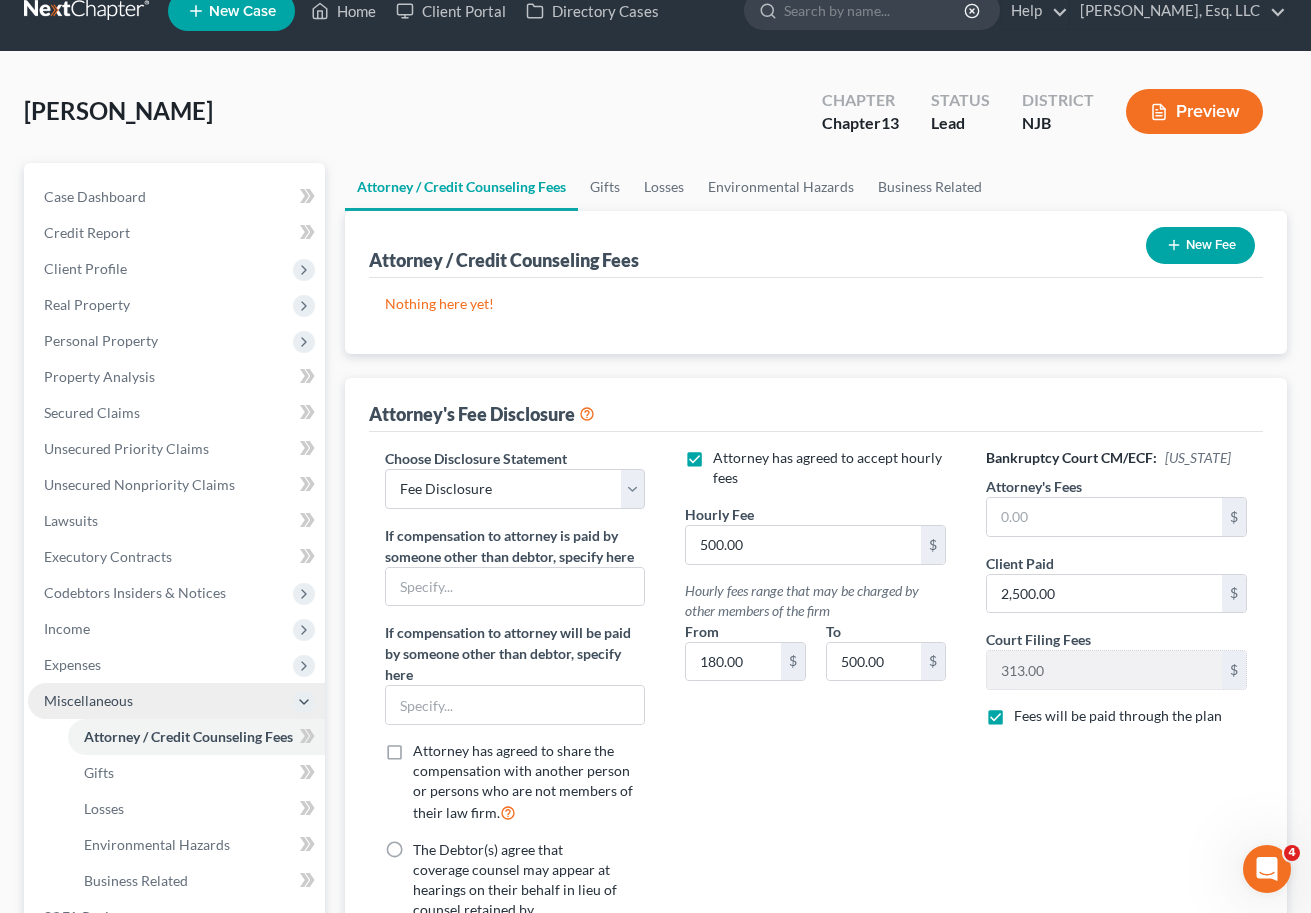
scroll to position [376, 0]
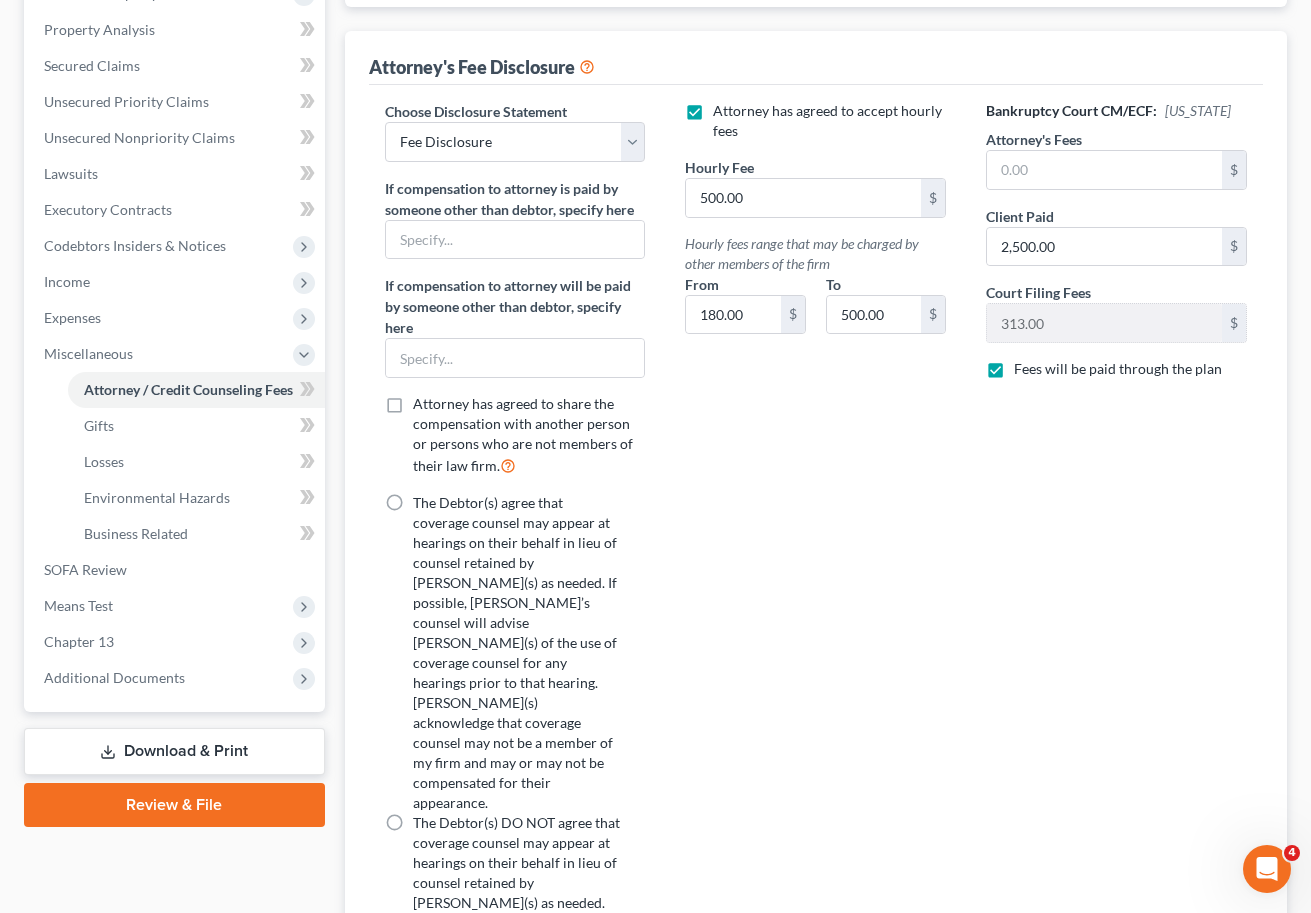
click at [188, 740] on link "Download & Print" at bounding box center [174, 751] width 301 height 47
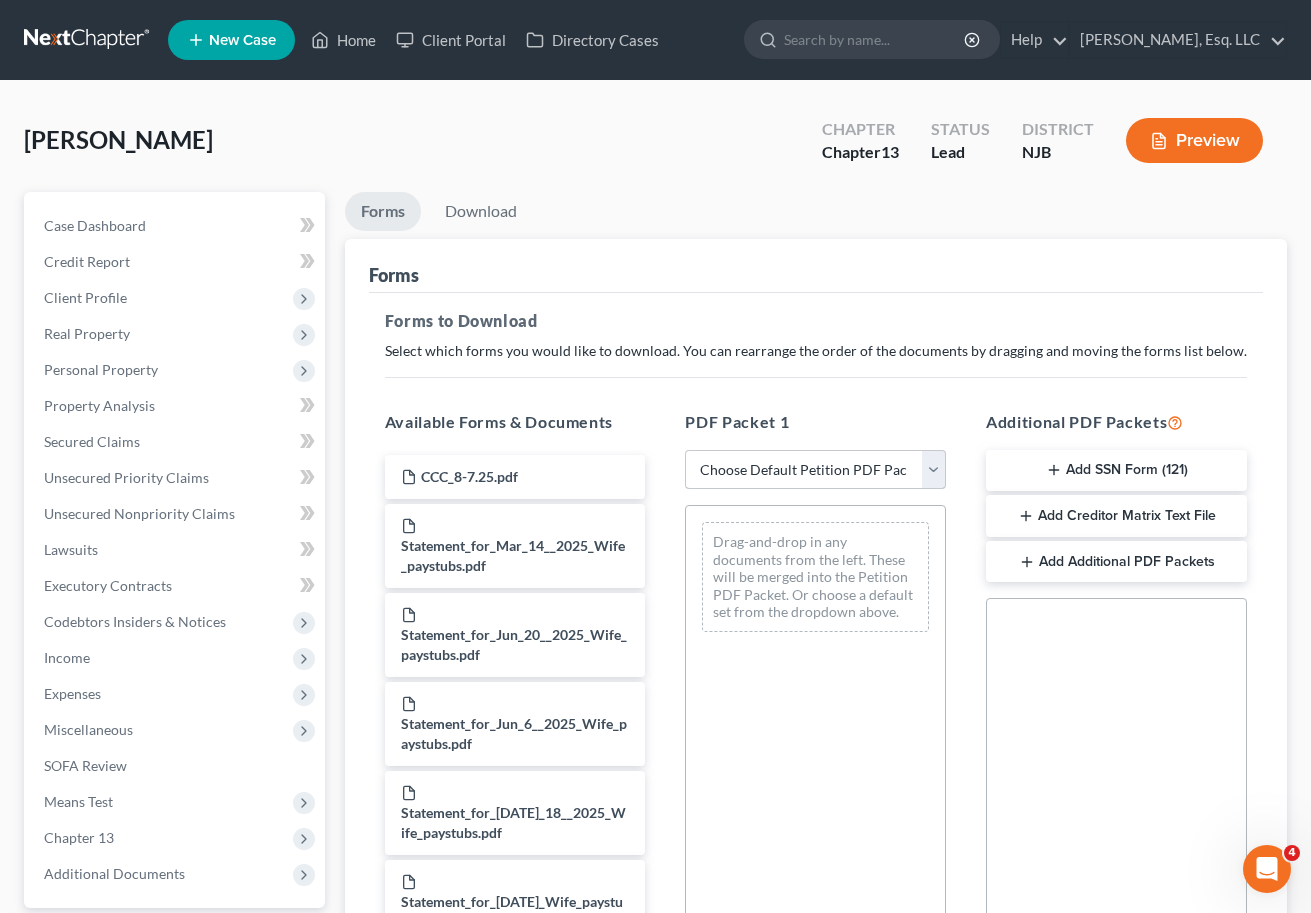
click at [830, 464] on select "Choose Default Petition PDF Packet Complete Bankruptcy Petition (all forms and …" at bounding box center [815, 470] width 261 height 40
select select "0"
click at [685, 450] on select "Choose Default Petition PDF Packet Complete Bankruptcy Petition (all forms and …" at bounding box center [815, 470] width 261 height 40
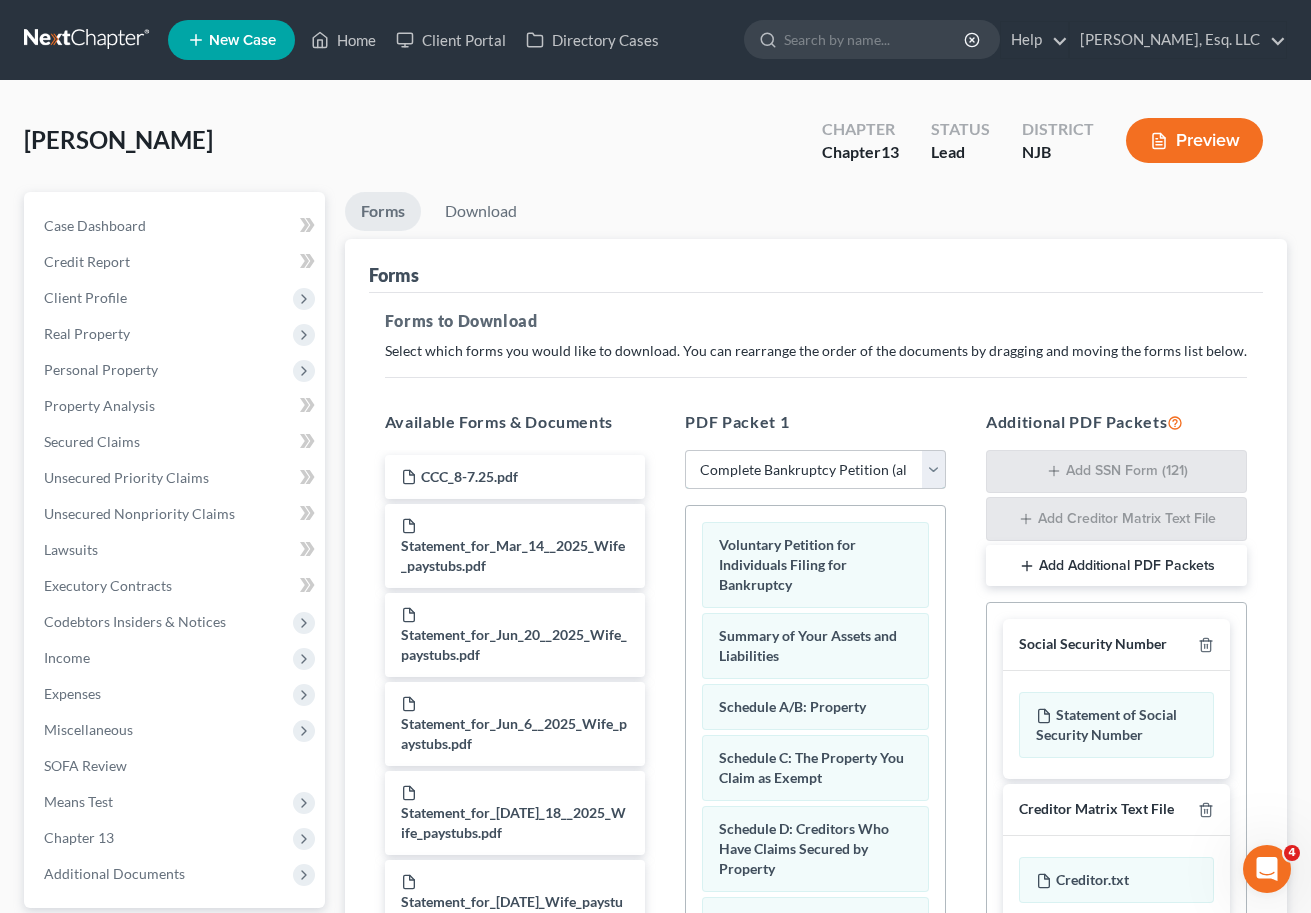
scroll to position [324, 0]
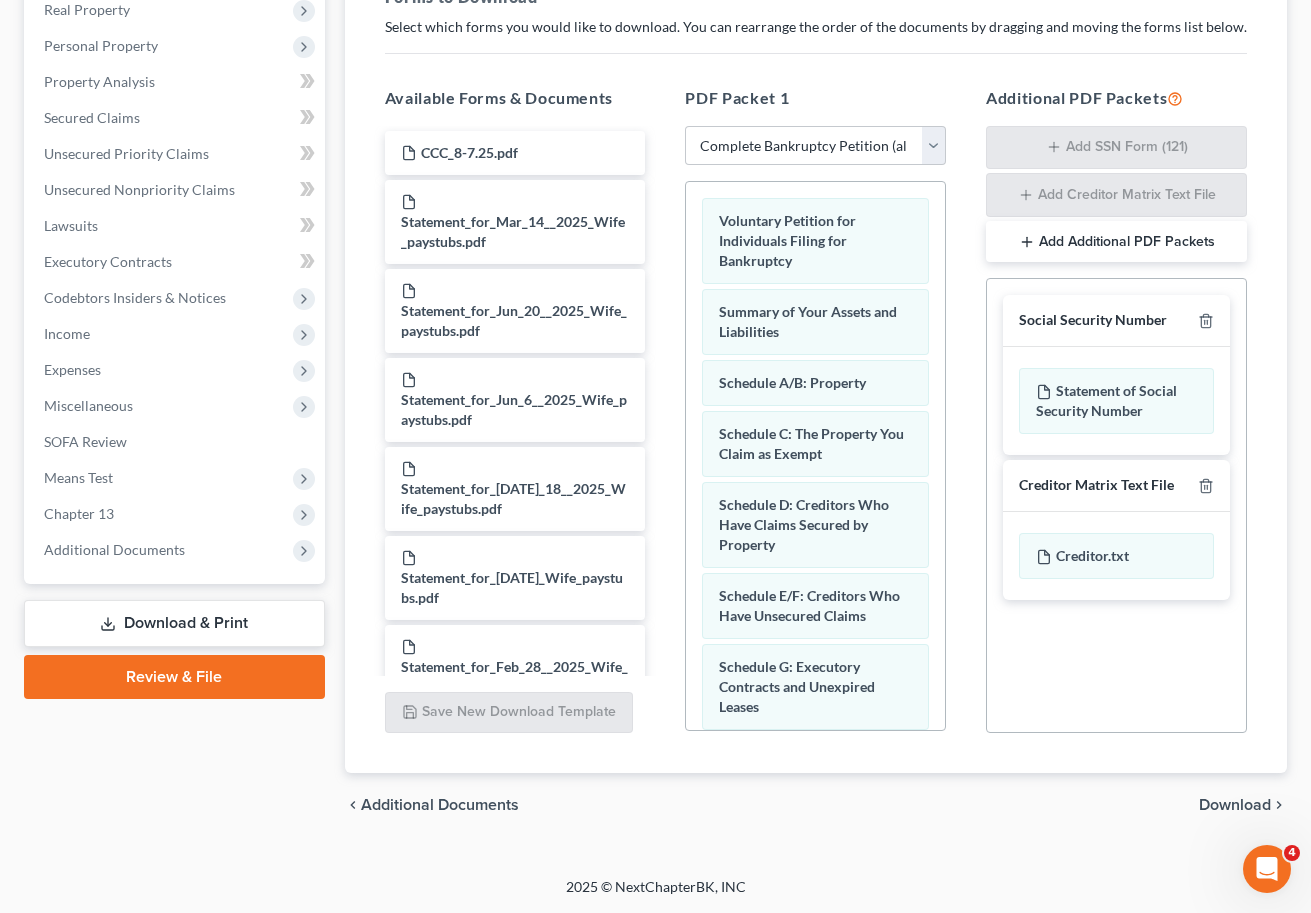
click at [1218, 800] on span "Download" at bounding box center [1235, 805] width 72 height 16
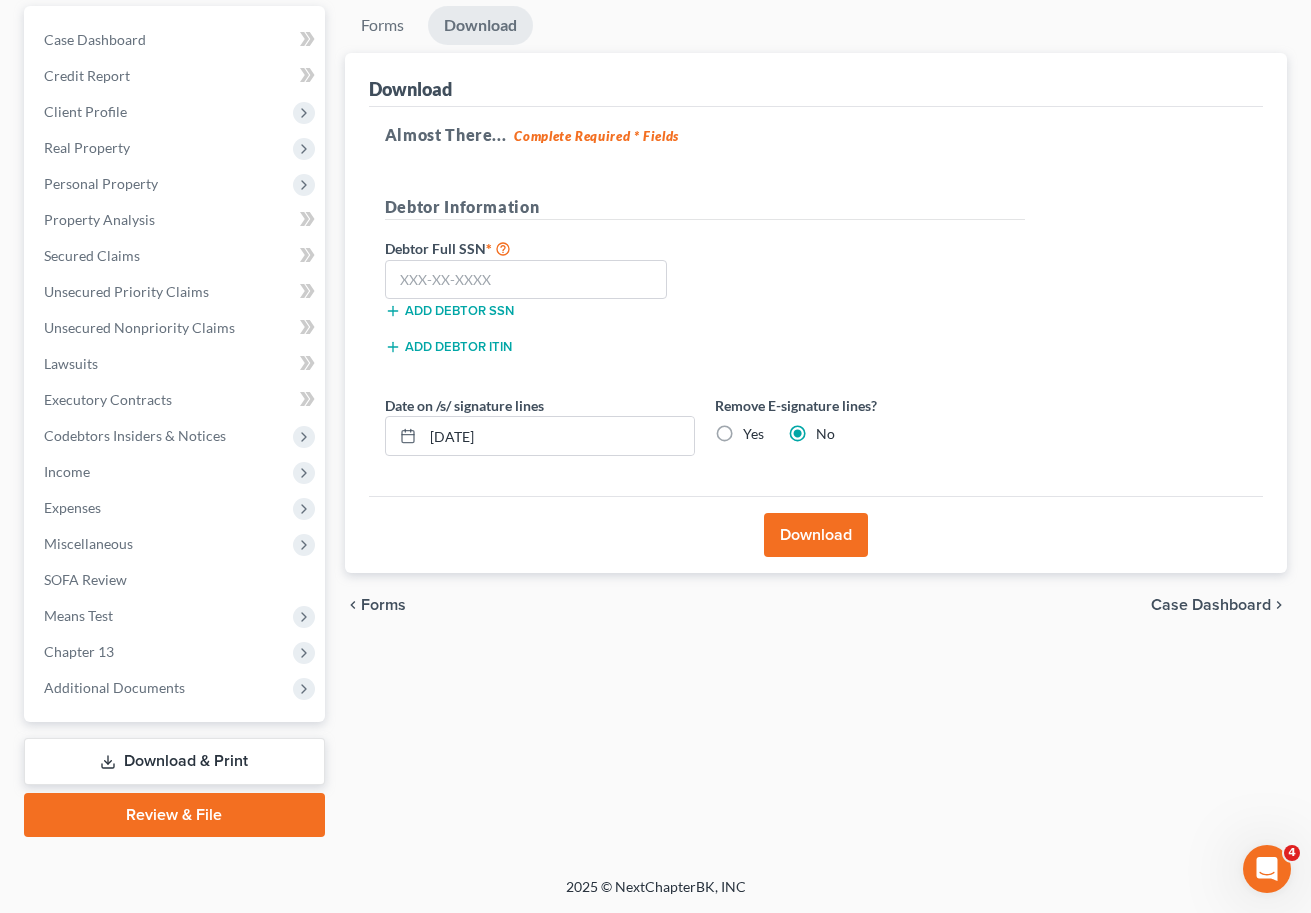
scroll to position [186, 0]
click at [743, 435] on label "Yes" at bounding box center [753, 434] width 21 height 20
click at [751, 435] on input "Yes" at bounding box center [757, 430] width 13 height 13
radio input "true"
radio input "false"
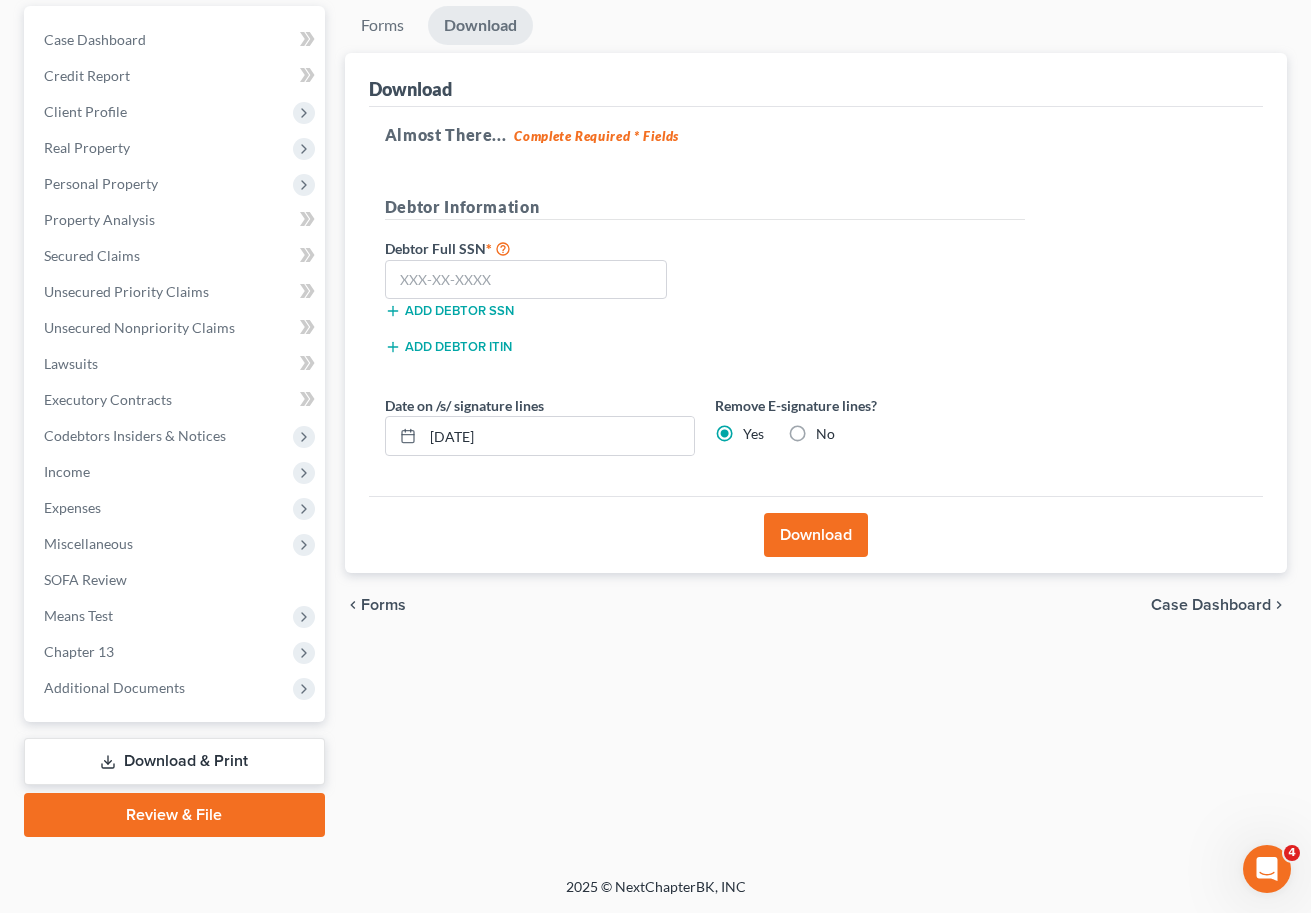
click at [1025, 15] on ul "Forms Download" at bounding box center [816, 29] width 942 height 47
click at [502, 286] on input "text" at bounding box center [526, 280] width 283 height 40
click at [910, 832] on div "Forms Download Forms Forms to Download Select which forms you would like to dow…" at bounding box center [816, 421] width 962 height 831
click at [618, 290] on input "363-69" at bounding box center [526, 280] width 283 height 40
type input "363-69-8391"
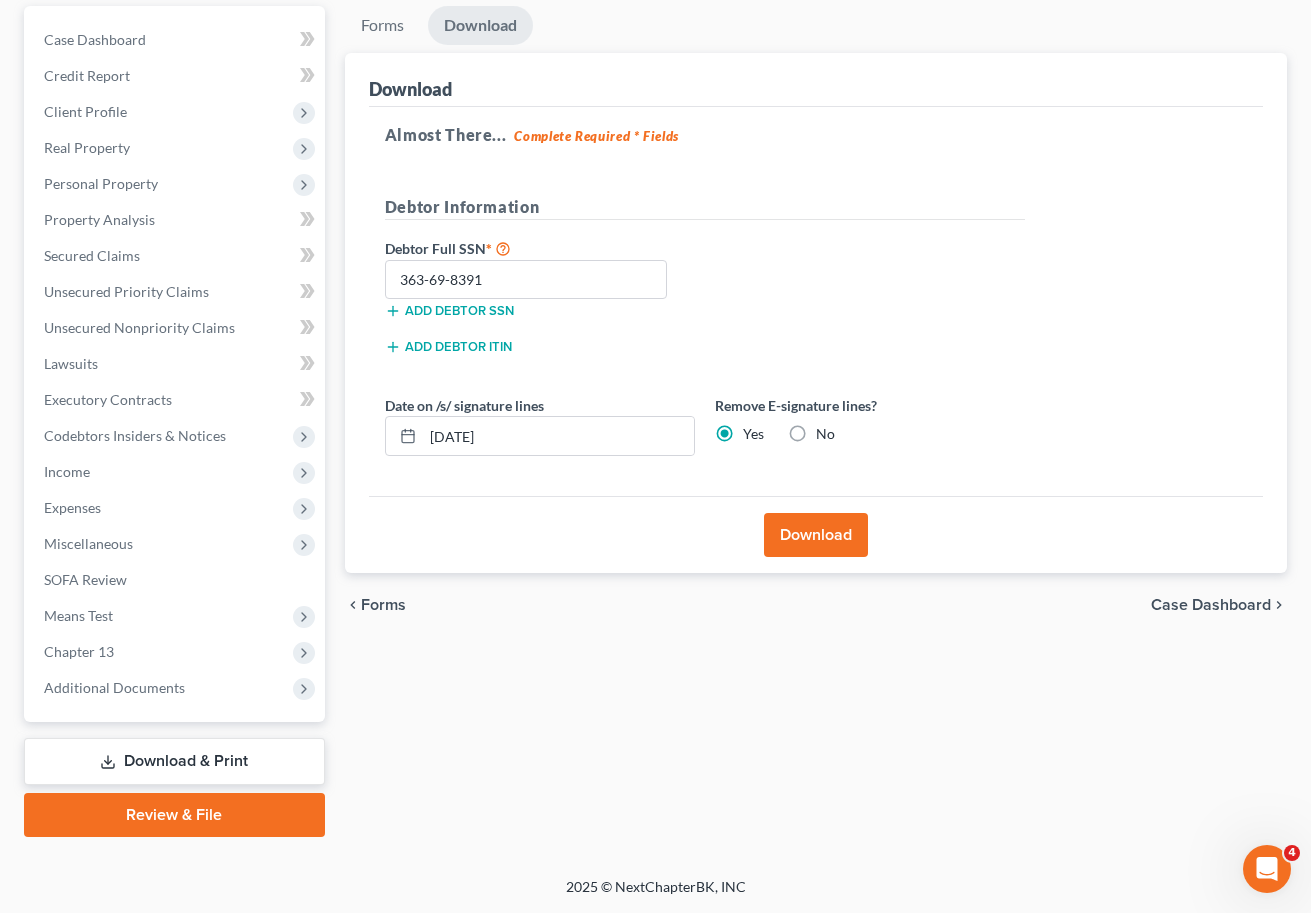
click at [790, 523] on button "Download" at bounding box center [816, 535] width 104 height 44
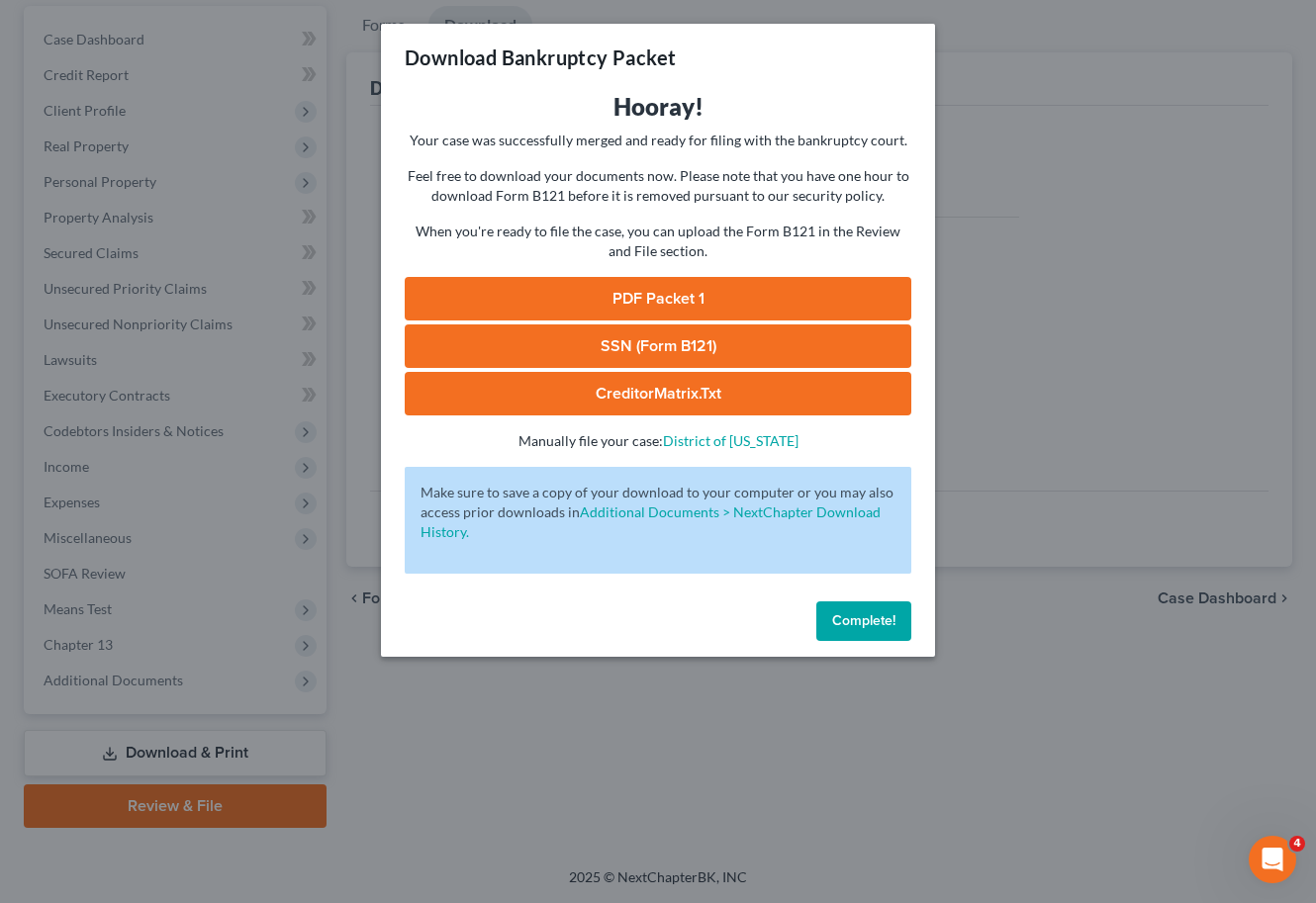
click at [734, 308] on link "PDF Packet 1" at bounding box center [658, 299] width 507 height 44
click at [751, 342] on link "SSN (Form B121)" at bounding box center [658, 346] width 507 height 44
click at [866, 626] on span "Complete!" at bounding box center [864, 620] width 63 height 17
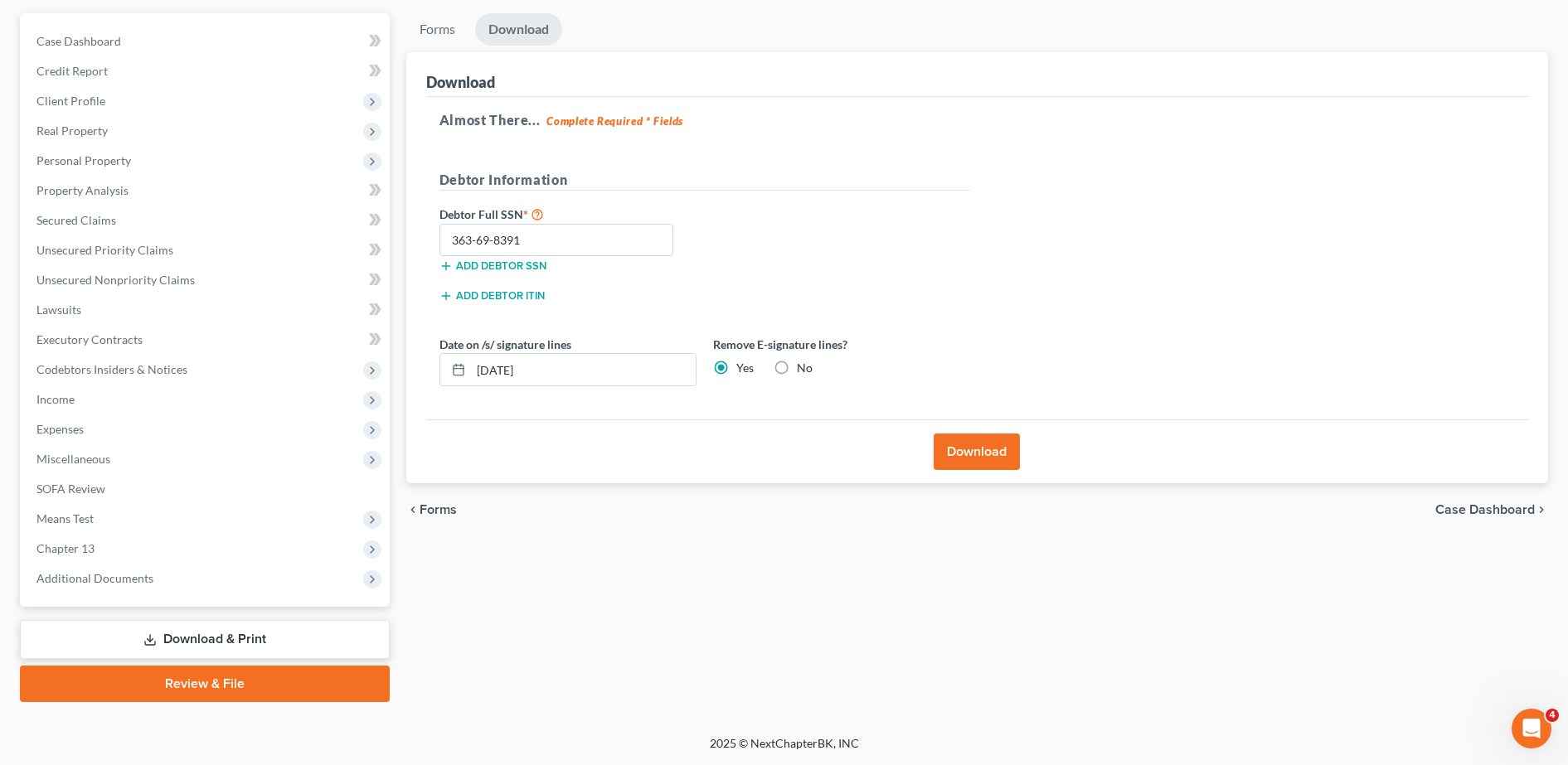
scroll to position [0, 0]
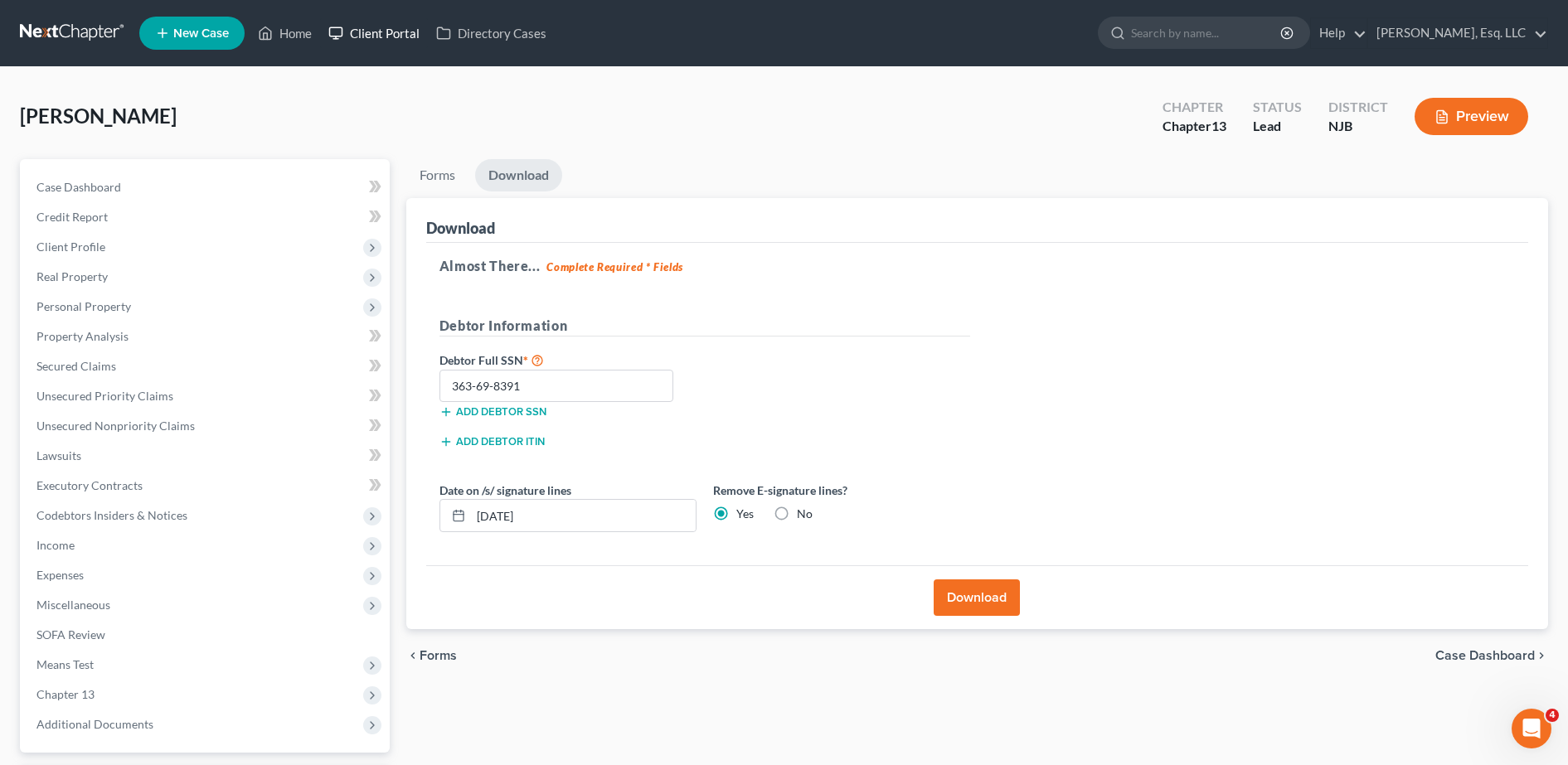
click at [397, 38] on link "Client Portal" at bounding box center [374, 33] width 108 height 30
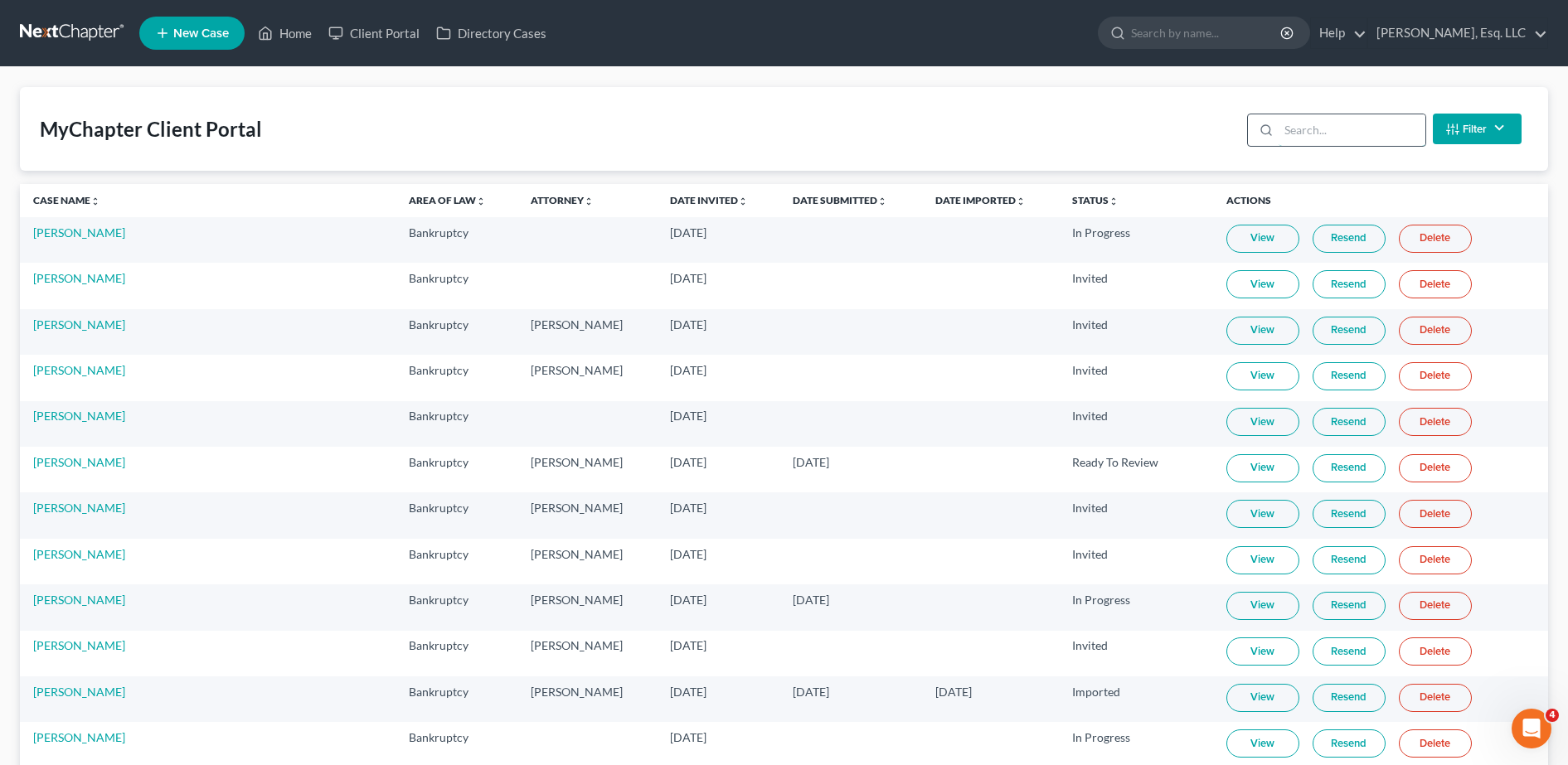
click at [1306, 133] on input "search" at bounding box center [1352, 130] width 147 height 31
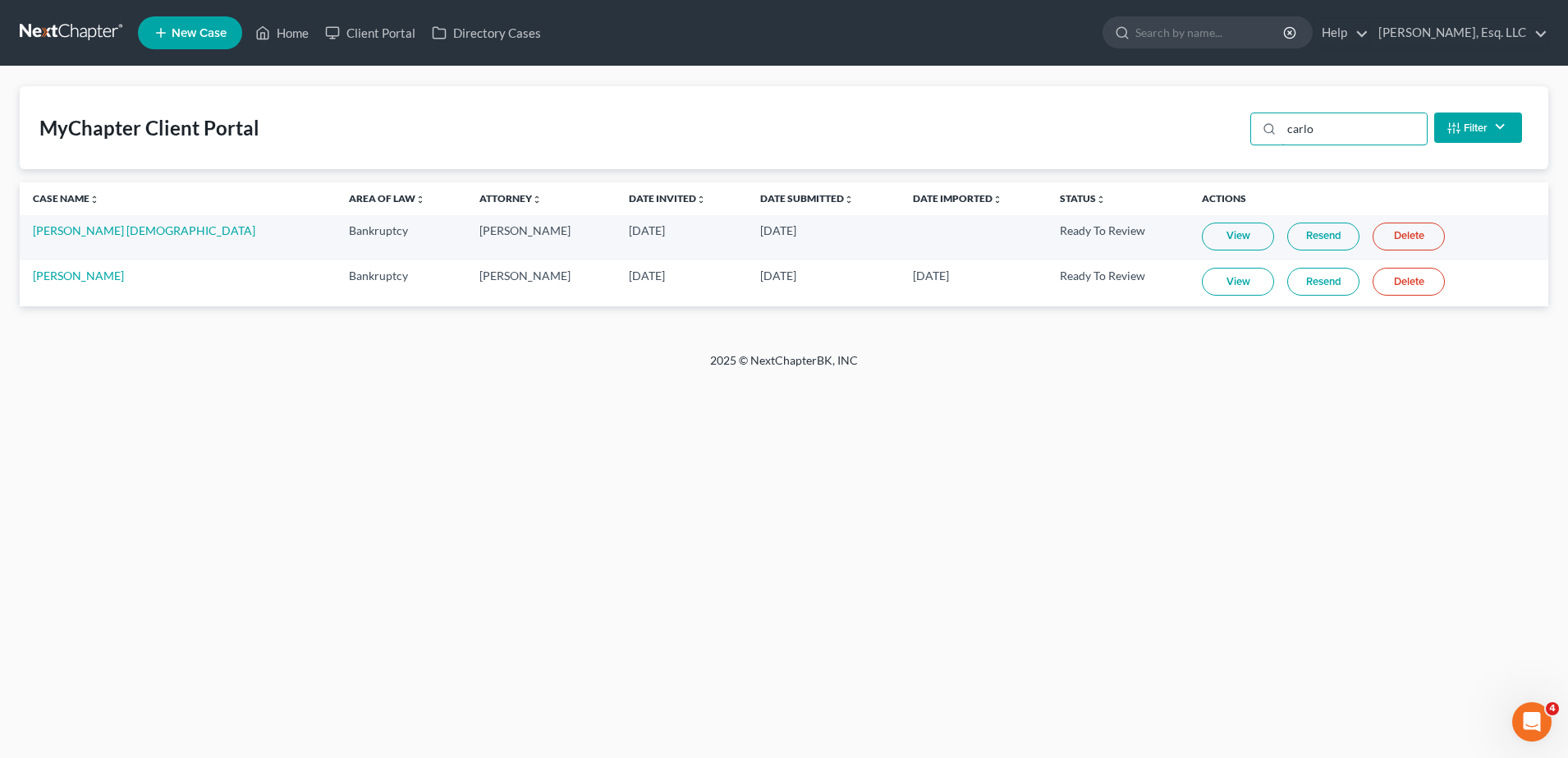
type input "carlo"
click at [1202, 285] on link "View" at bounding box center [1238, 282] width 72 height 28
click at [95, 276] on link "[PERSON_NAME]" at bounding box center [78, 275] width 91 height 14
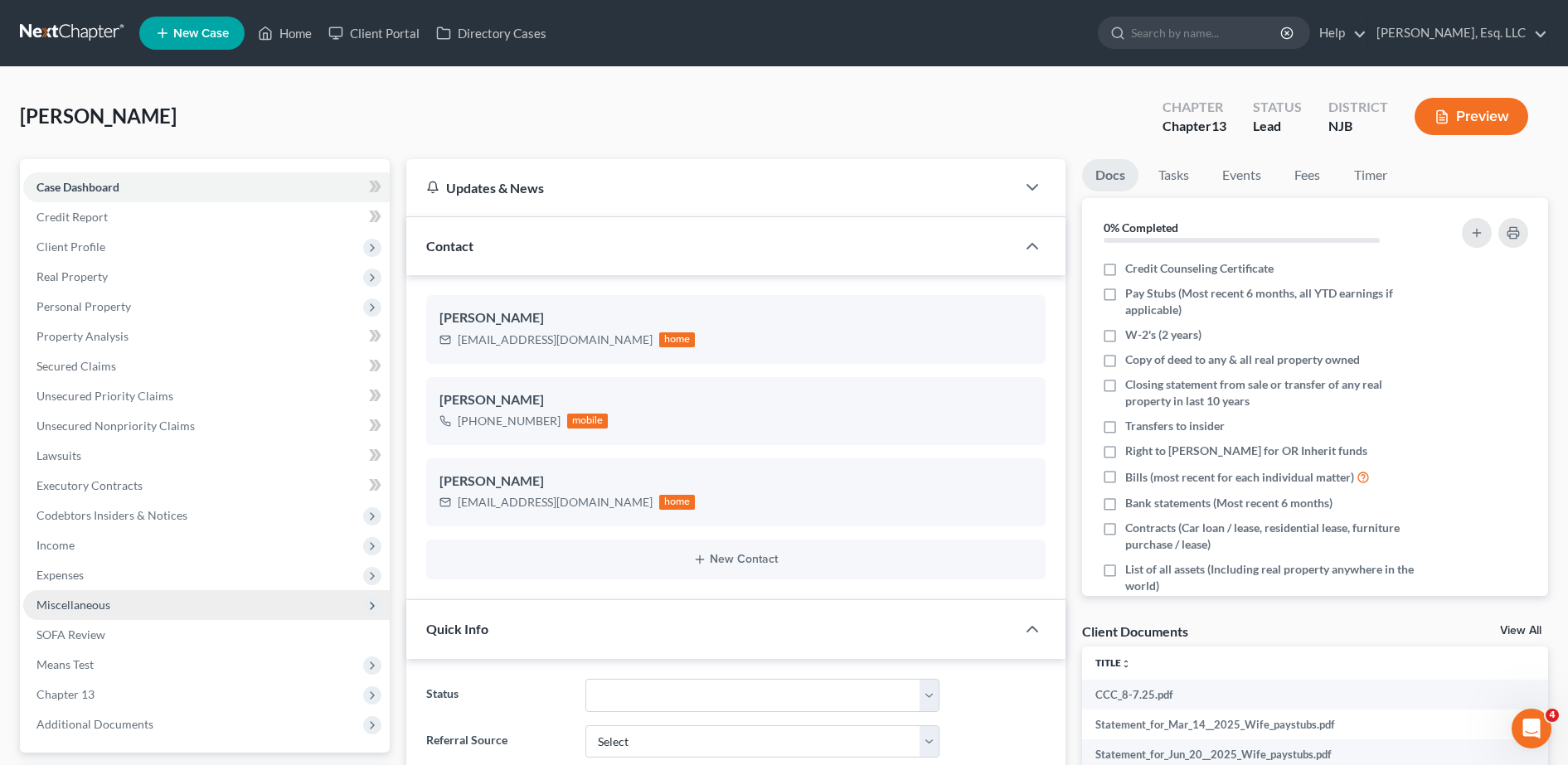
scroll to position [646, 0]
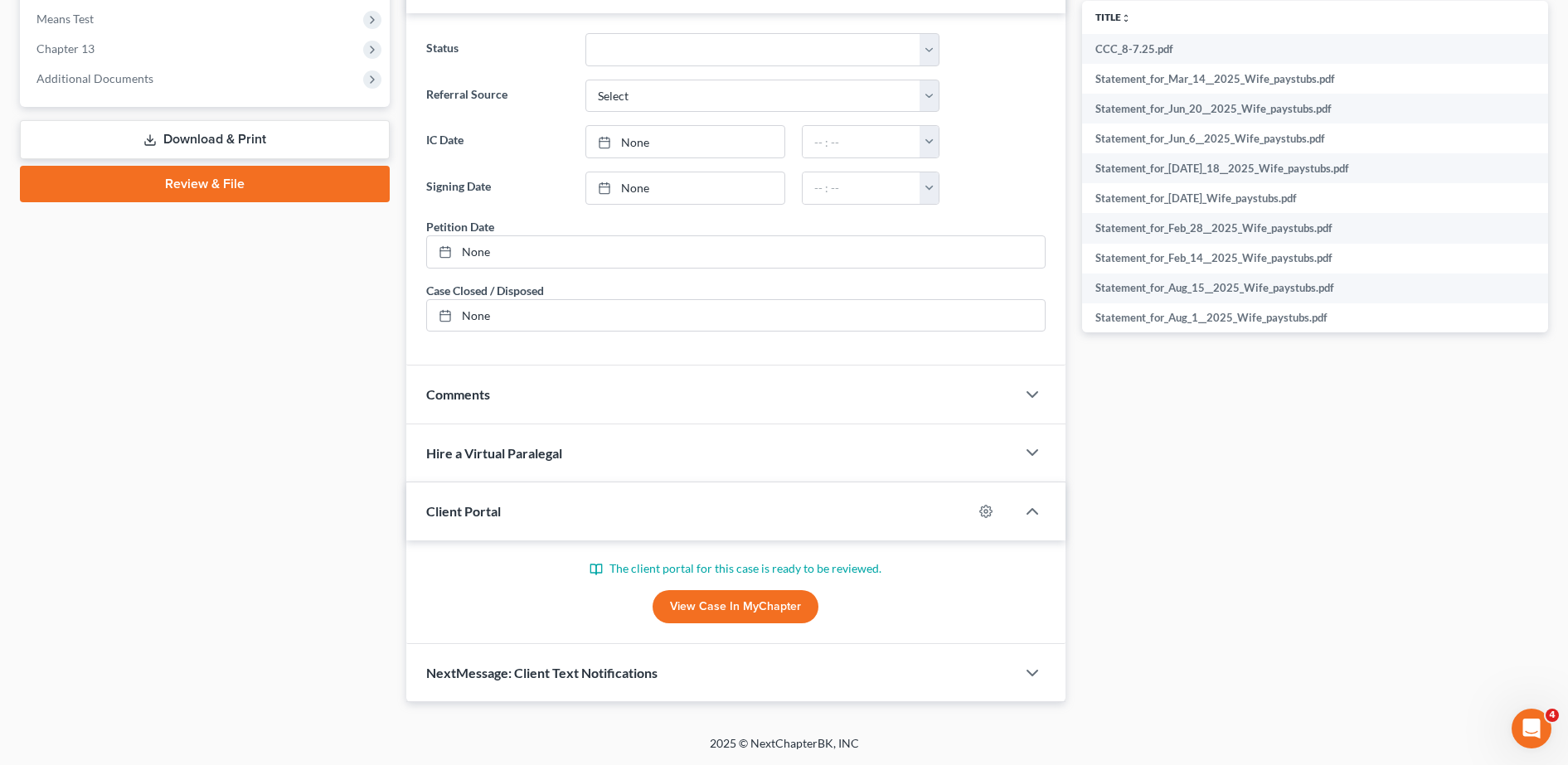
click at [201, 87] on span "Additional Documents" at bounding box center [206, 79] width 367 height 30
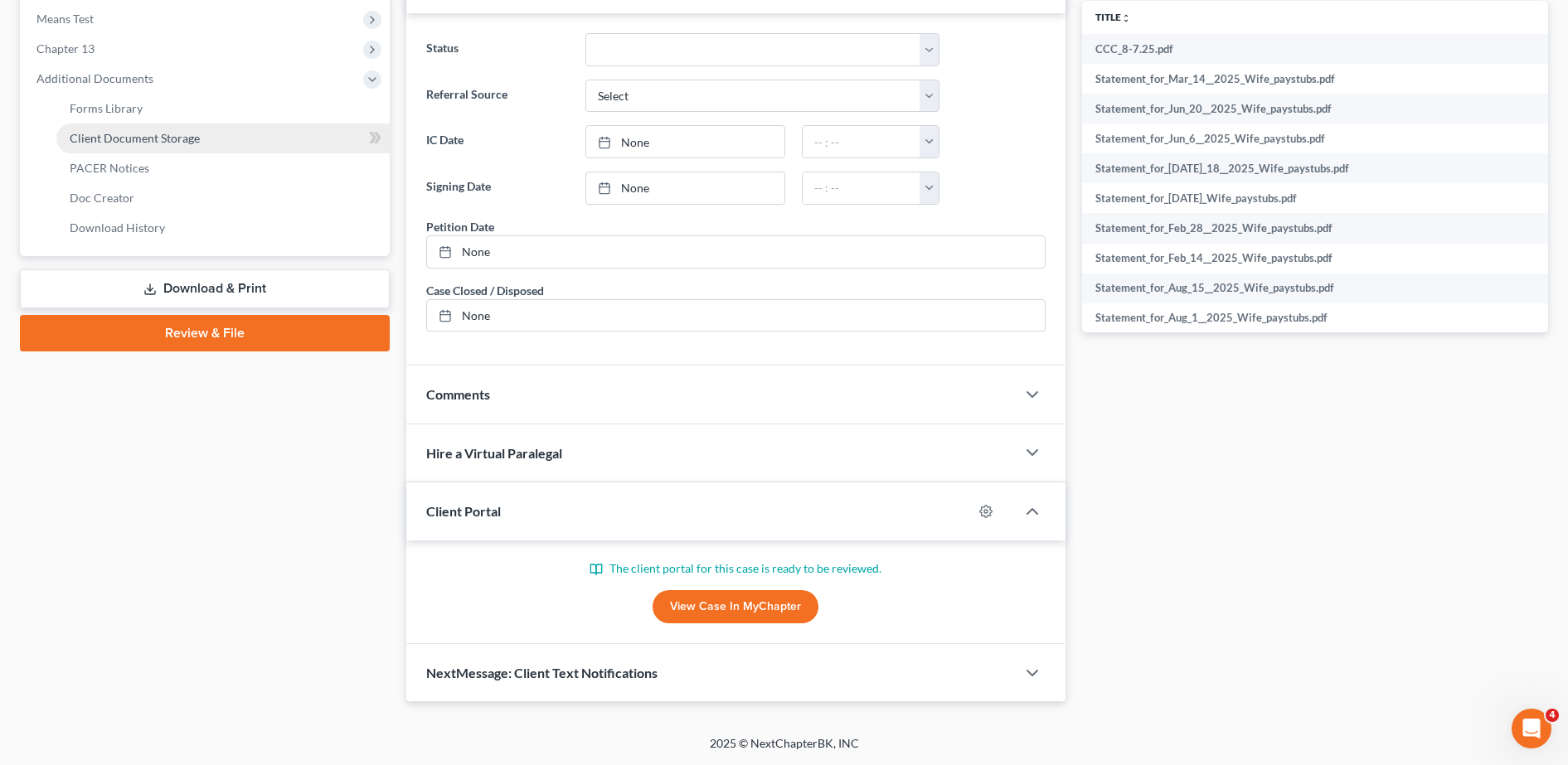
click at [202, 133] on link "Client Document Storage" at bounding box center [223, 138] width 333 height 30
